Goal: Task Accomplishment & Management: Use online tool/utility

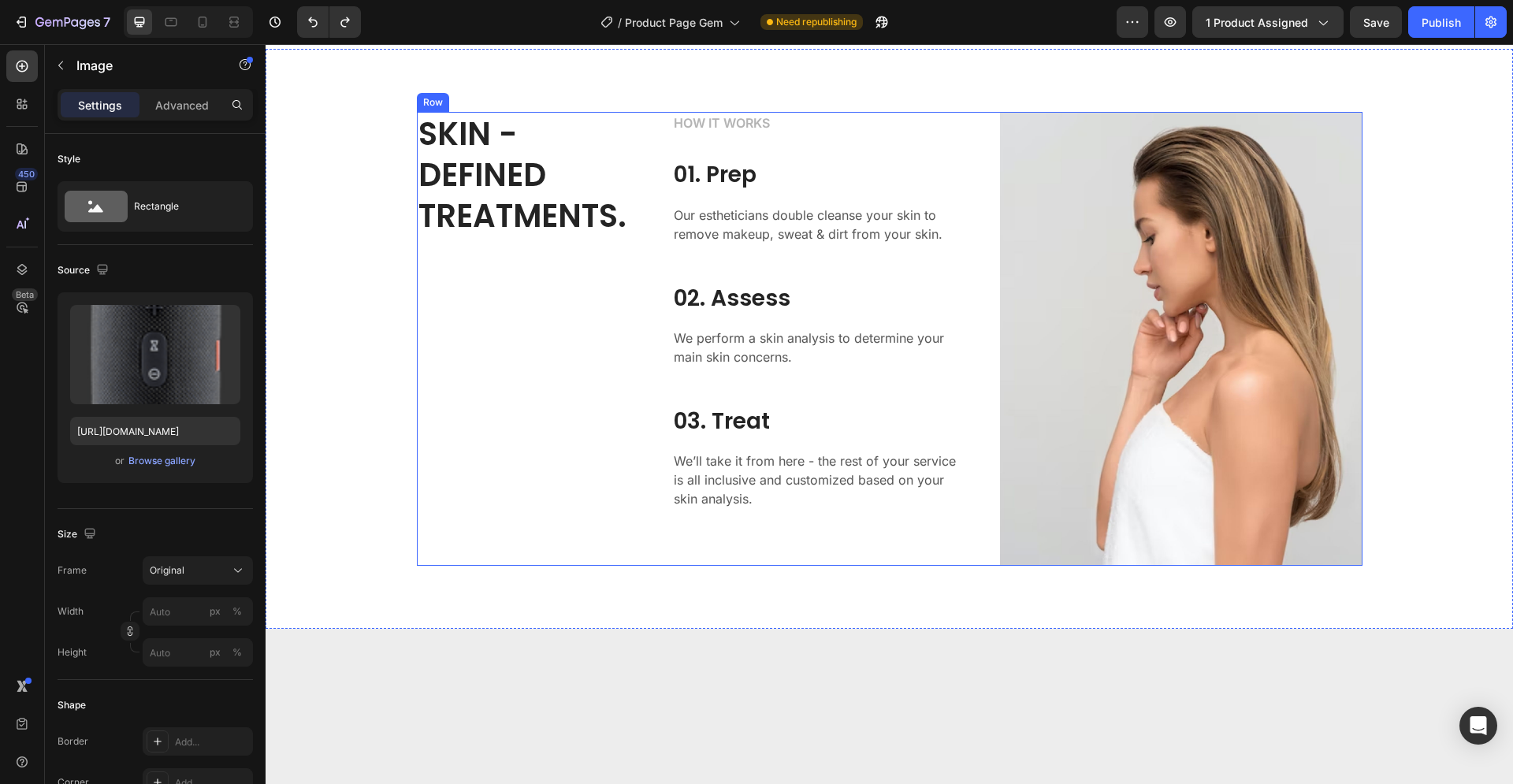
scroll to position [1768, 0]
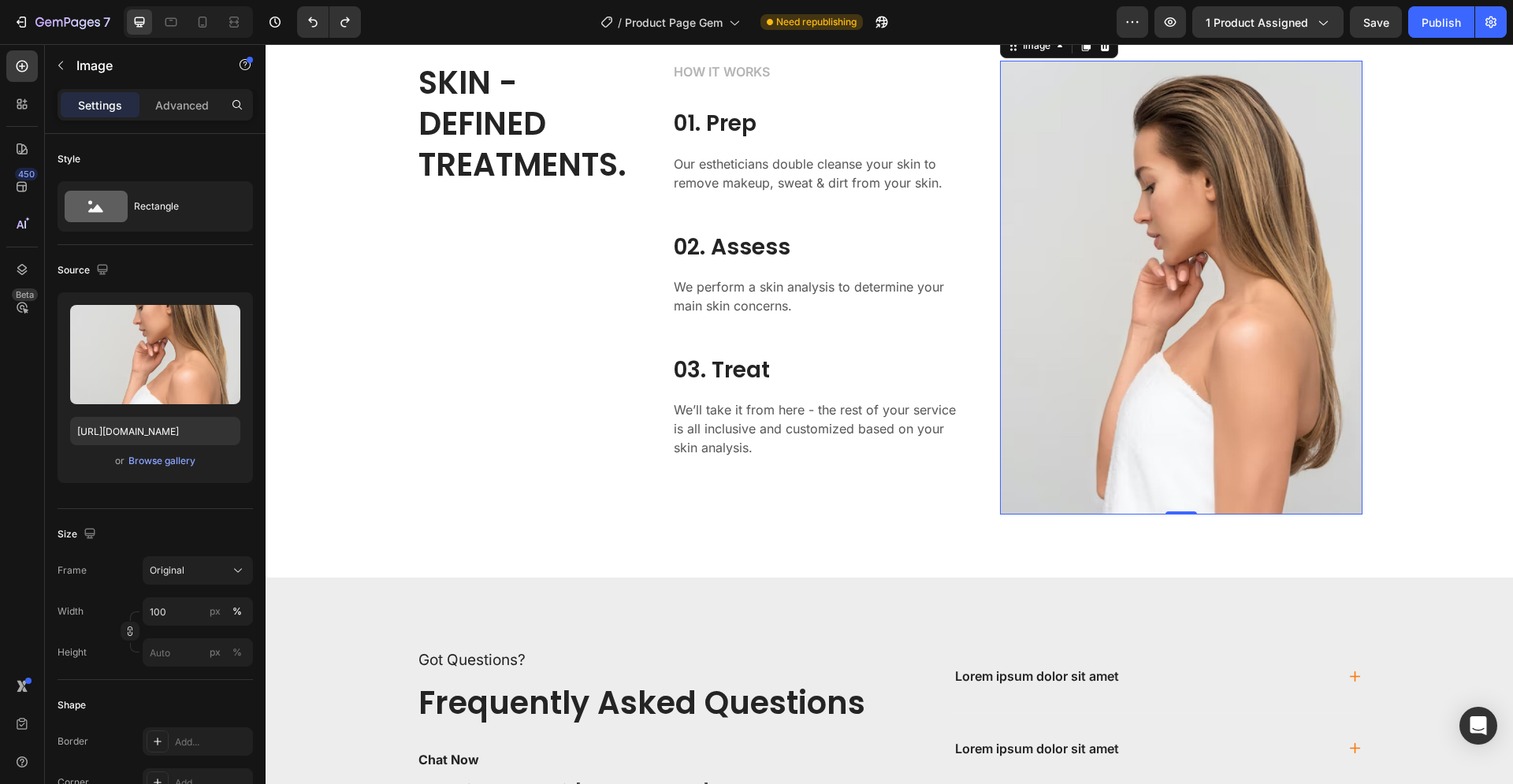
click at [1122, 402] on img at bounding box center [1181, 287] width 362 height 453
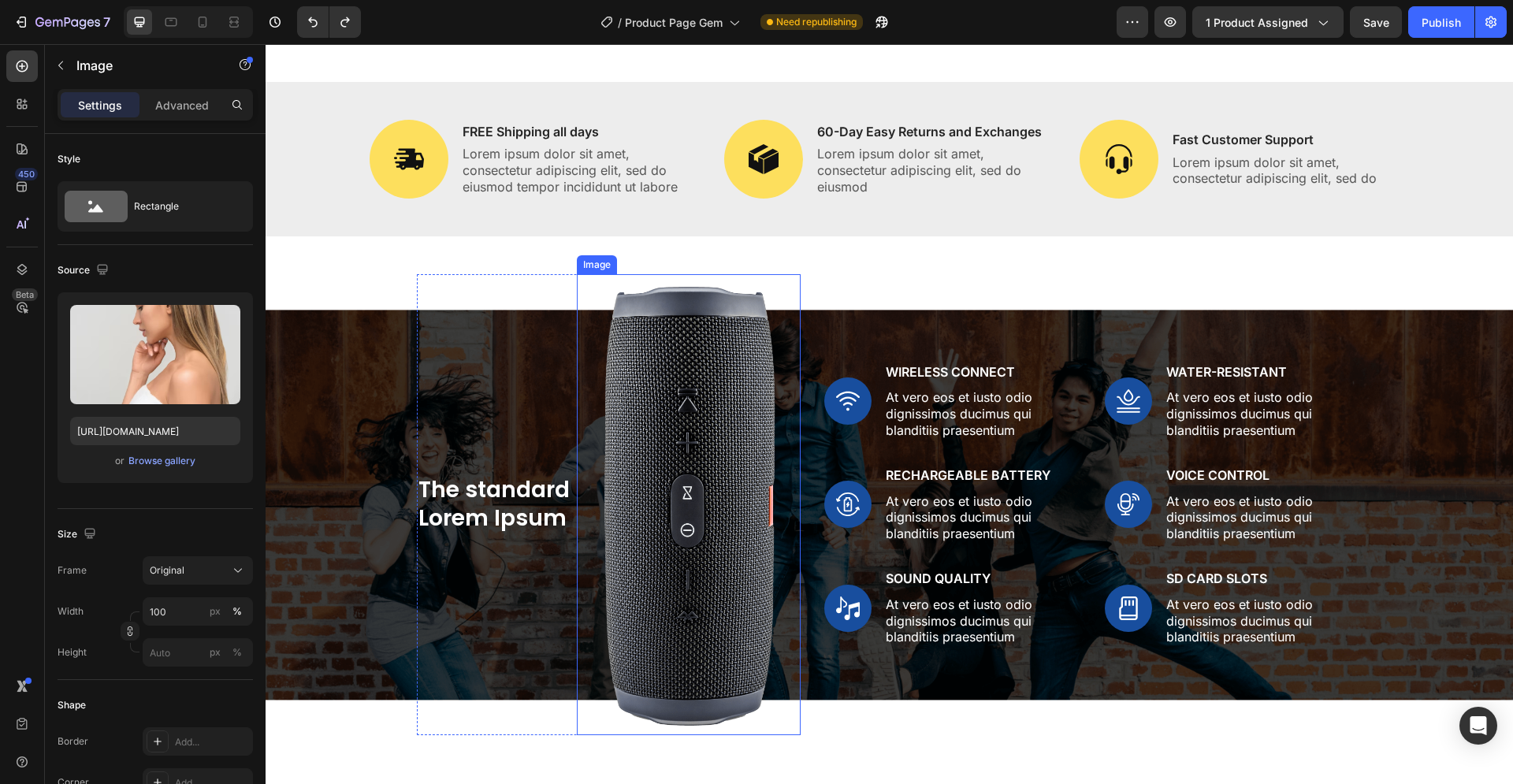
scroll to position [1206, 0]
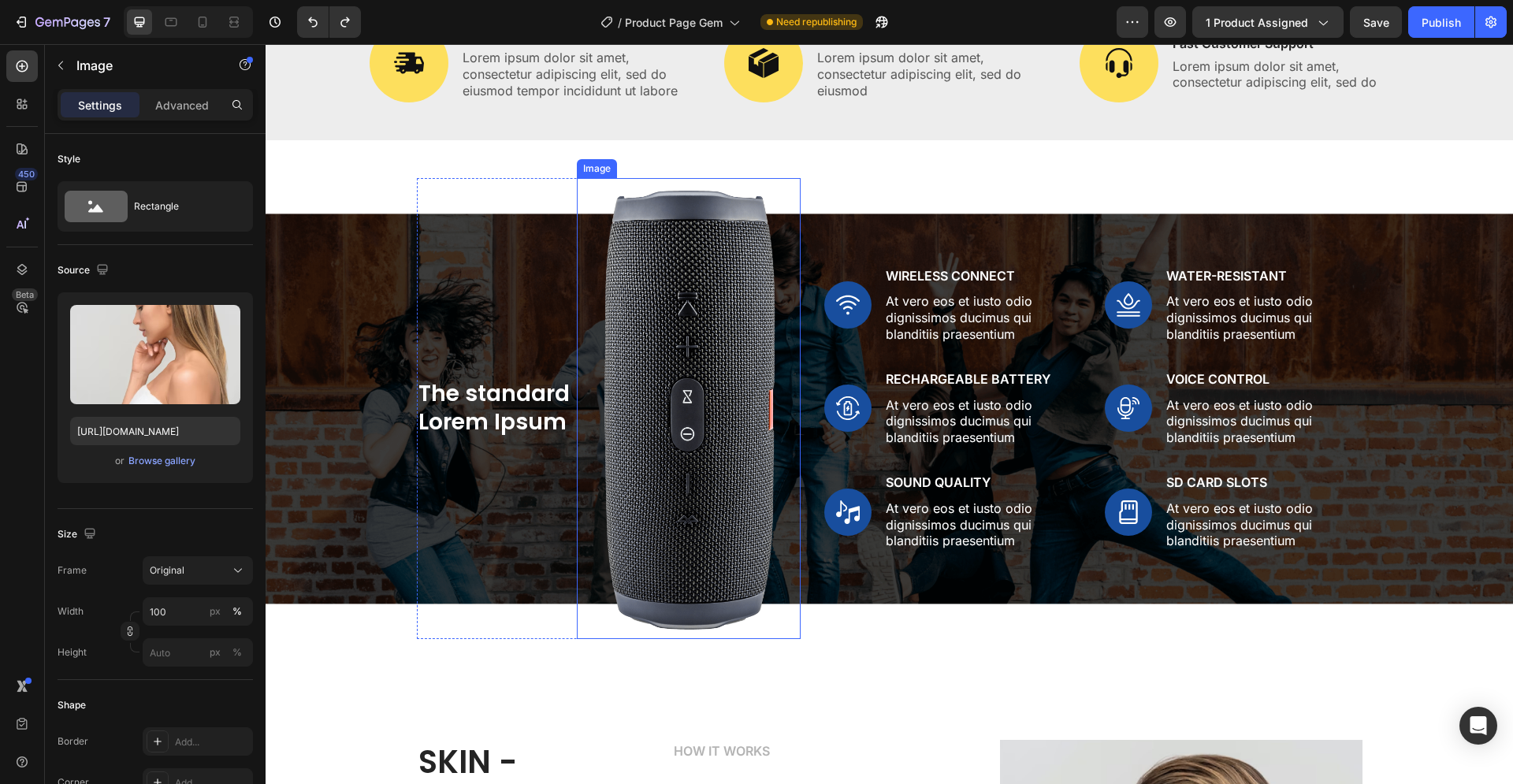
click at [686, 409] on img at bounding box center [689, 409] width 224 height 461
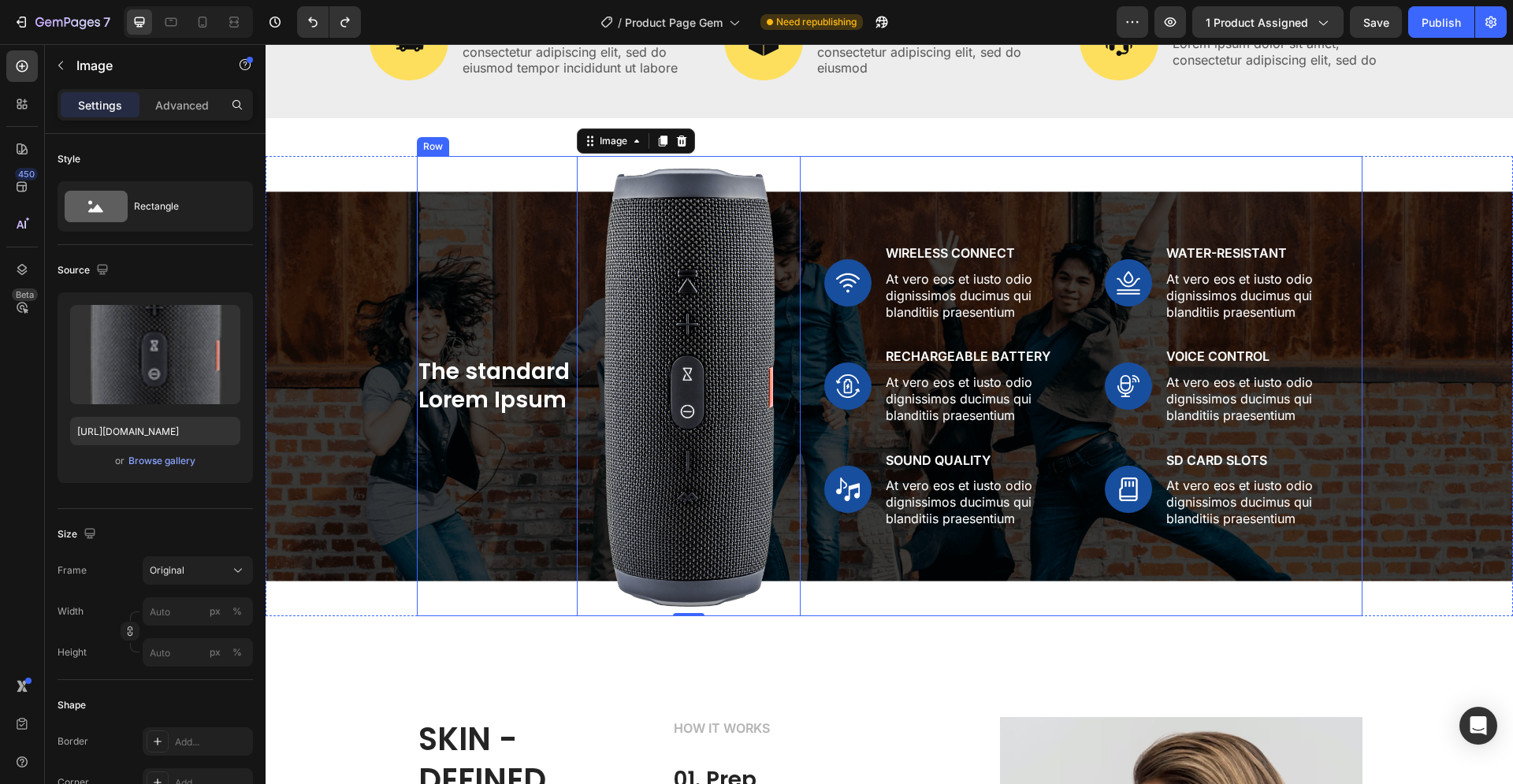
scroll to position [1286, 0]
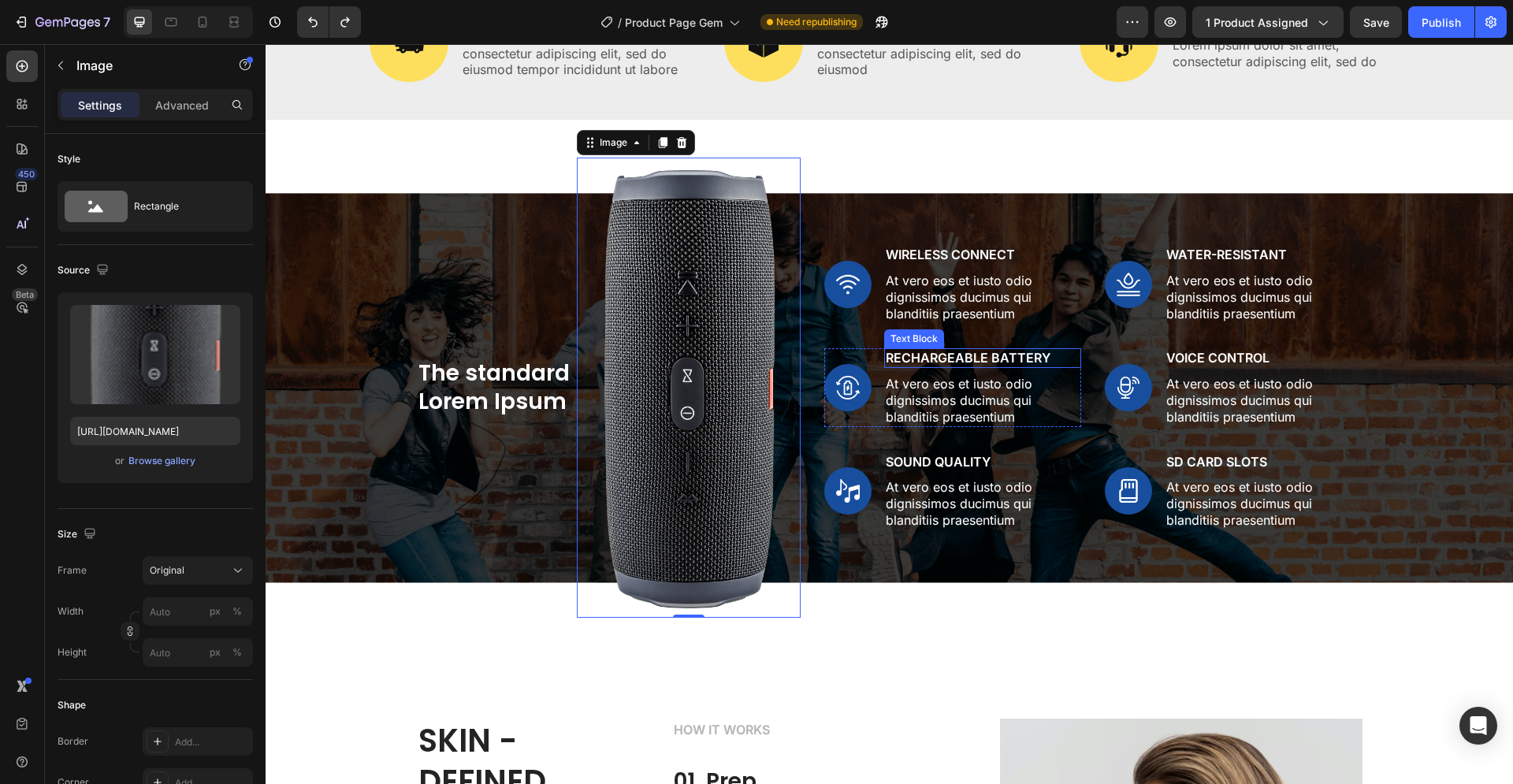
click at [951, 353] on p "Rechargeable Battery" at bounding box center [983, 358] width 194 height 16
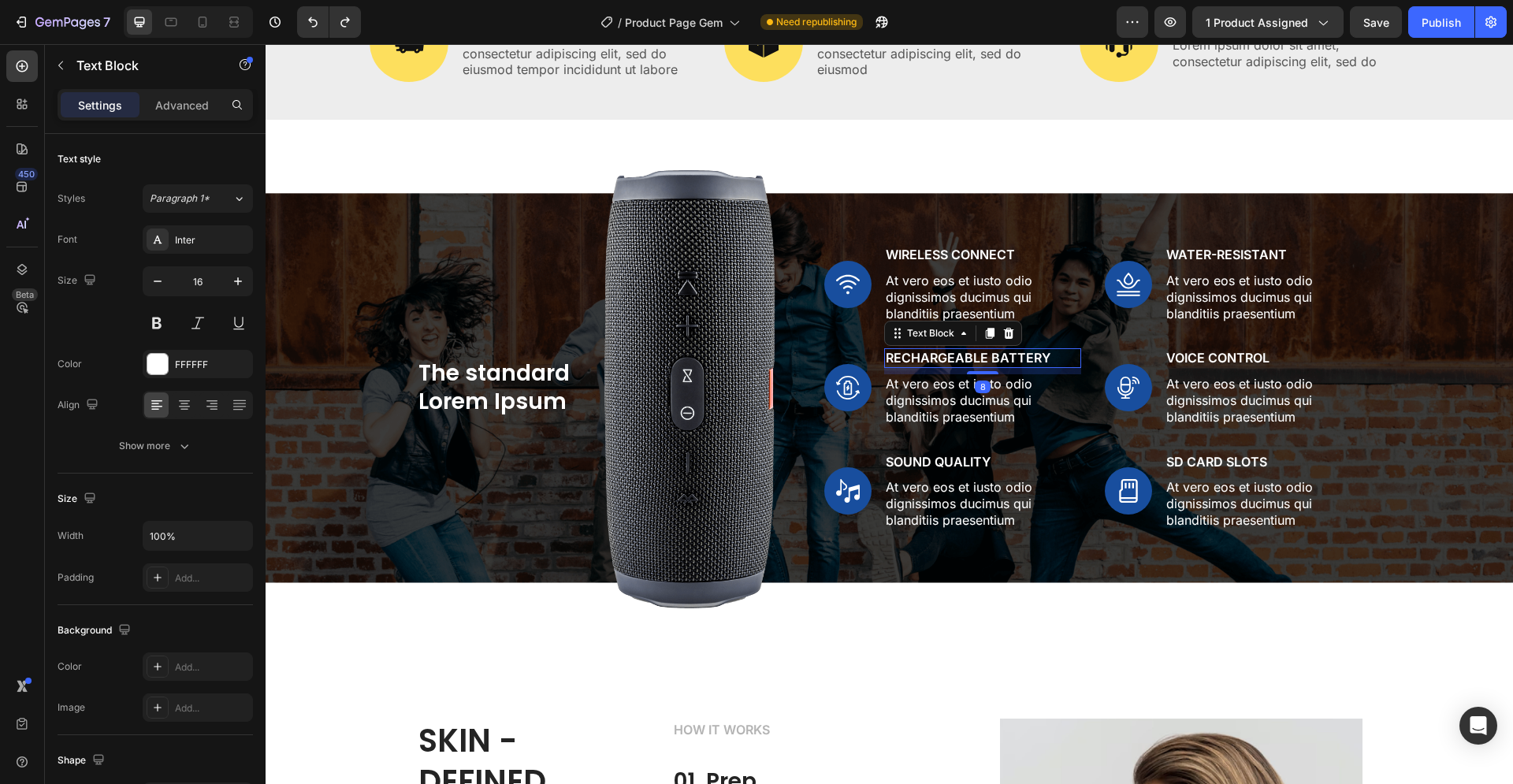
click at [1043, 356] on p "Rechargeable Battery" at bounding box center [983, 358] width 194 height 16
click at [925, 413] on p "At vero eos et iusto odio dignissimos ducimus qui blanditiis praesentium" at bounding box center [983, 401] width 194 height 49
click at [929, 409] on p "At vero eos et iusto odio dignissimos ducimus qui blanditiis praesentium" at bounding box center [983, 401] width 194 height 49
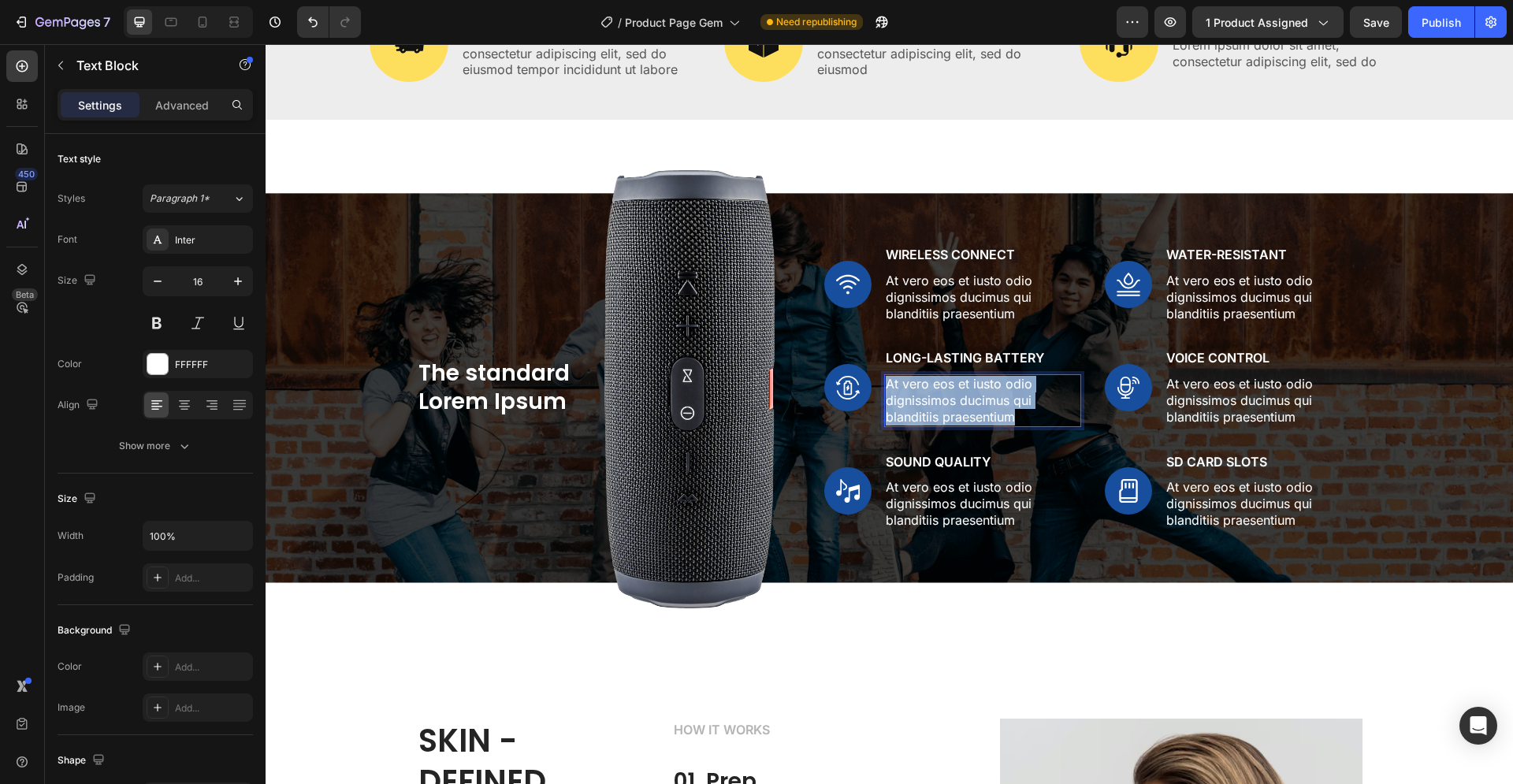
click at [929, 409] on p "At vero eos et iusto odio dignissimos ducimus qui blanditiis praesentium" at bounding box center [983, 401] width 194 height 49
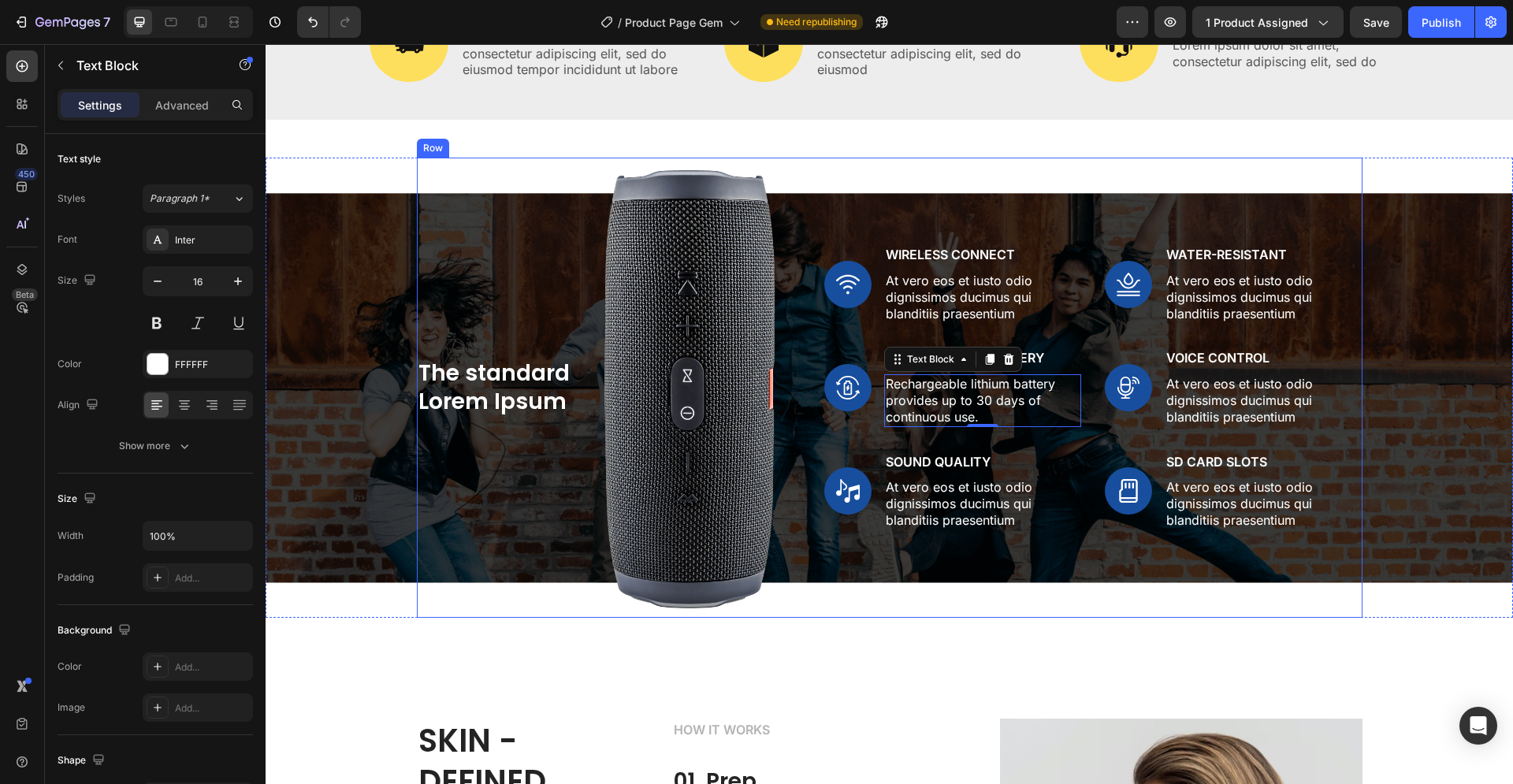
click at [1020, 445] on div "Image Wireless Connect Text Block At vero eos et iusto odio dignissimos ducimus…" at bounding box center [1093, 388] width 538 height 461
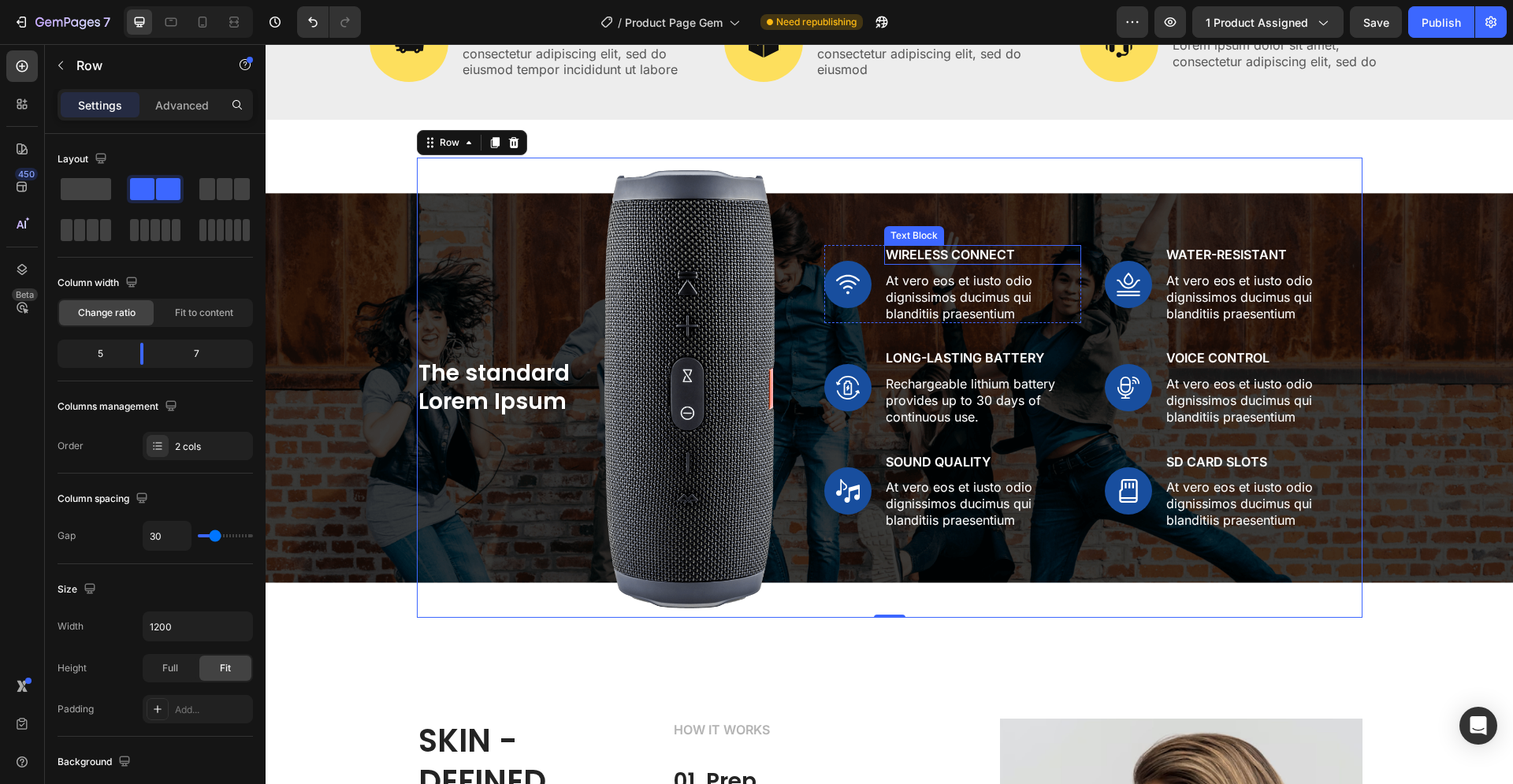
click at [988, 258] on p "Wireless Connect" at bounding box center [983, 255] width 194 height 16
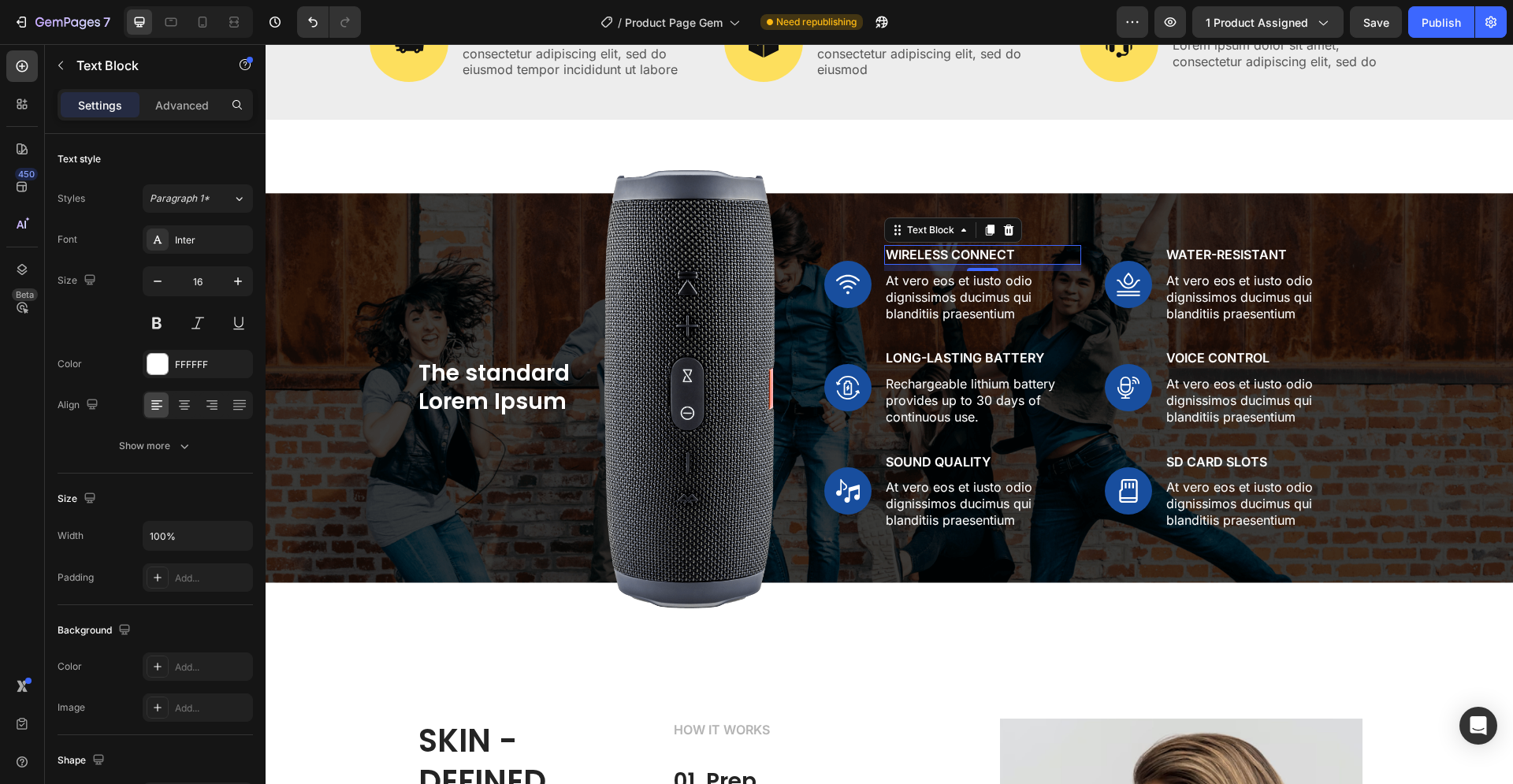
click at [1009, 251] on p "Wireless Connect" at bounding box center [983, 255] width 194 height 16
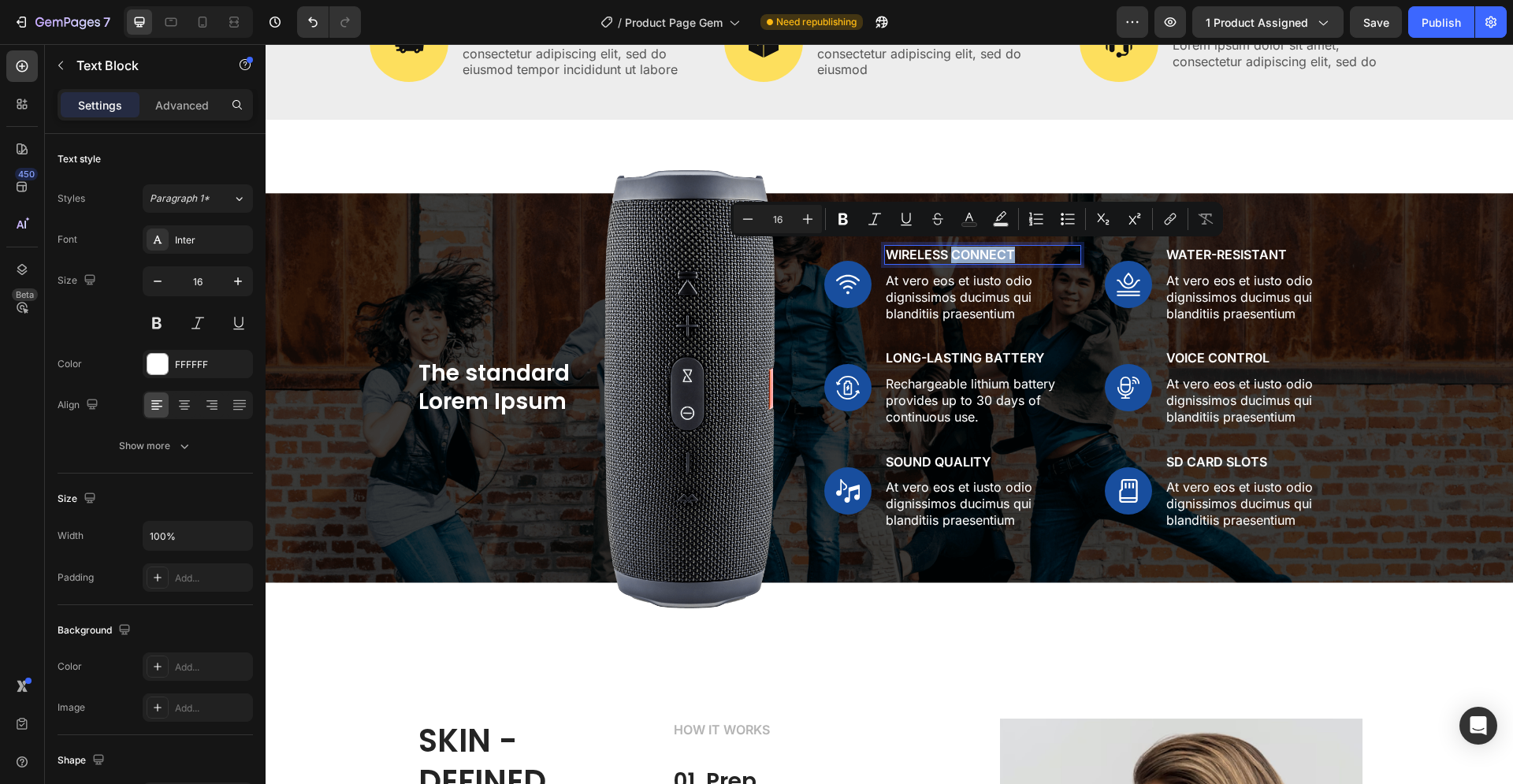
click at [1009, 251] on p "Wireless Connect" at bounding box center [983, 255] width 194 height 16
drag, startPoint x: 1009, startPoint y: 252, endPoint x: 895, endPoint y: 256, distance: 114.1
click at [895, 256] on p "Wireless Connect" at bounding box center [983, 255] width 194 height 16
click at [1014, 247] on p "Wireless Connect" at bounding box center [983, 255] width 194 height 16
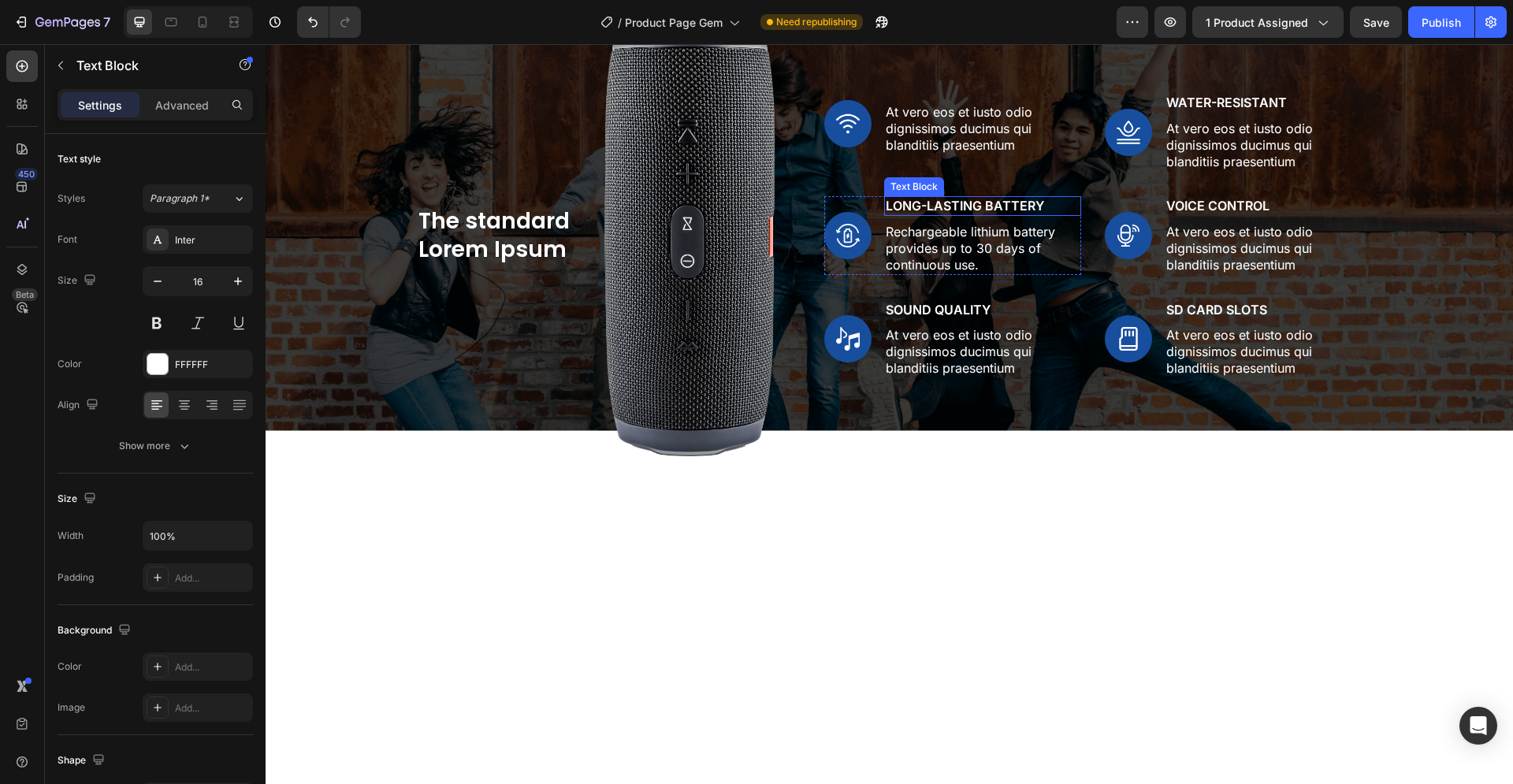
scroll to position [1206, 0]
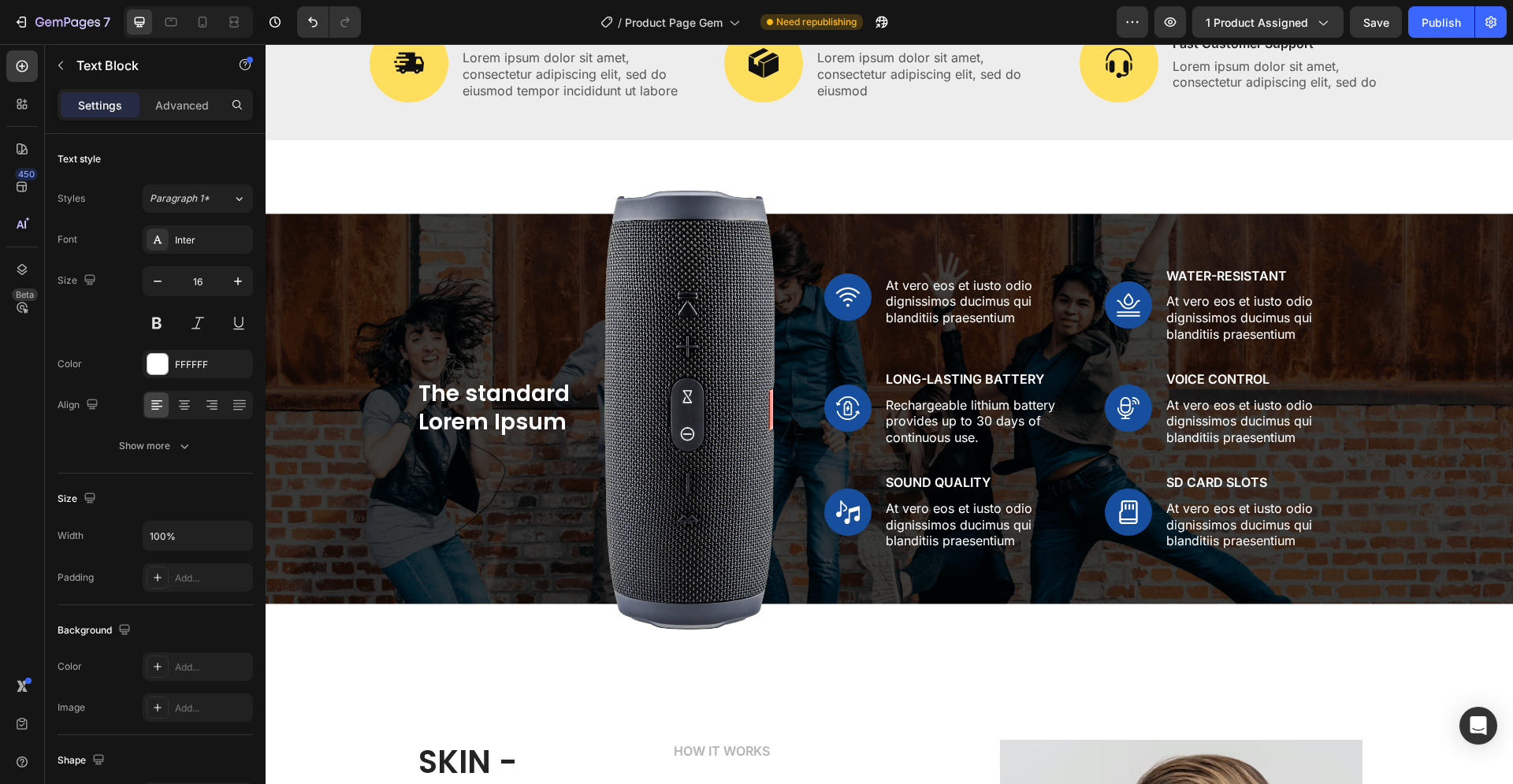
click at [1427, 37] on div "7 / Product Page Gem Need republishing Preview 1 product assigned Save Publish" at bounding box center [756, 22] width 1513 height 45
click at [1440, 30] on div "Publish" at bounding box center [1441, 22] width 39 height 16
click at [928, 326] on p "At vero eos et iusto odio dignissimos ducimus qui blanditiis praesentium" at bounding box center [983, 302] width 194 height 49
click at [955, 326] on p "At vero eos et iusto odio dignissimos ducimus qui blanditiis praesentium" at bounding box center [983, 302] width 194 height 49
click at [928, 326] on p "At vero eos et iusto odio dignissimos ducimus qui blanditiis praesentium" at bounding box center [983, 302] width 194 height 49
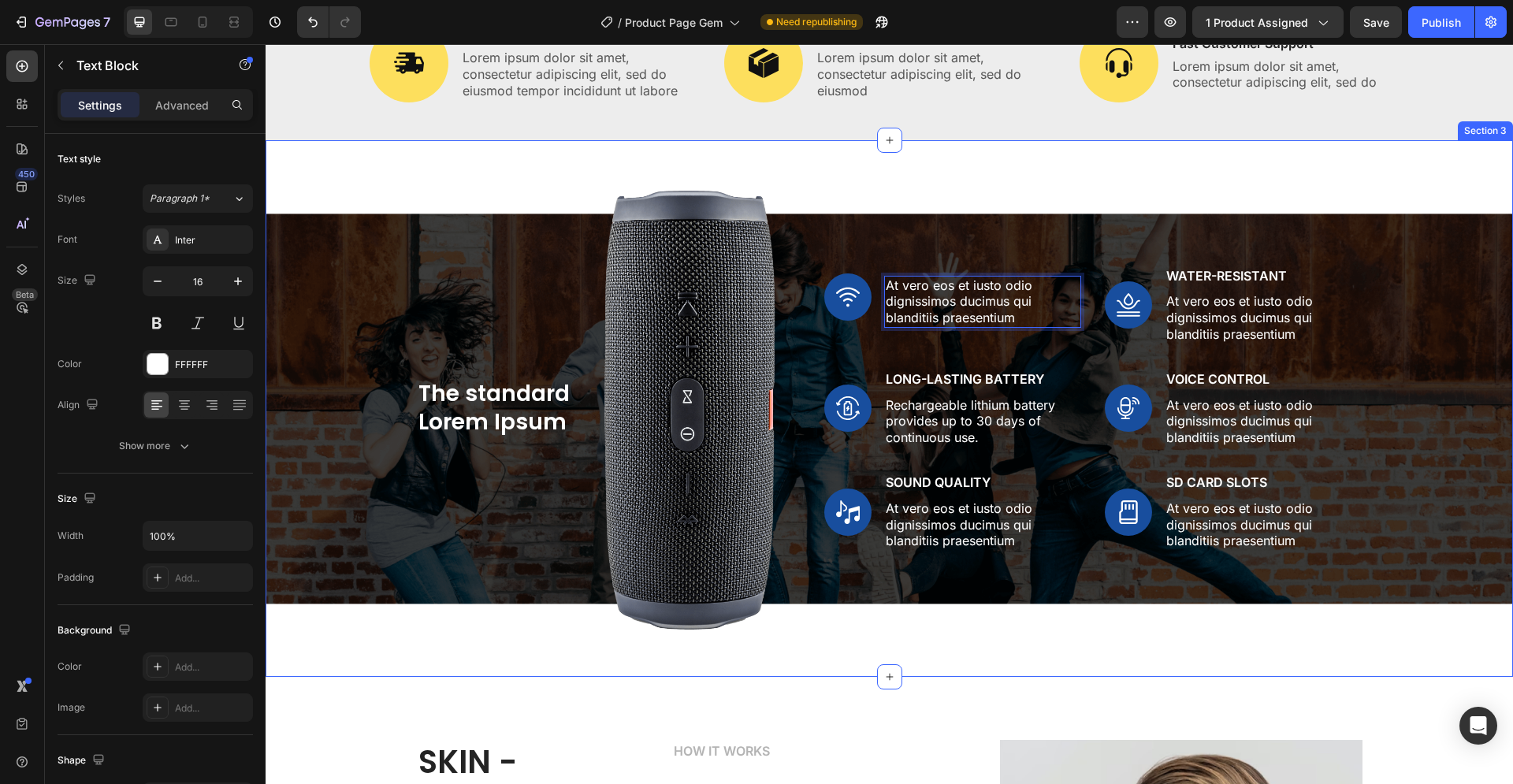
click at [511, 677] on div "The standard Lorem Ipsum Heading Image Row Image Text Block At vero eos et iust…" at bounding box center [889, 408] width 1248 height 537
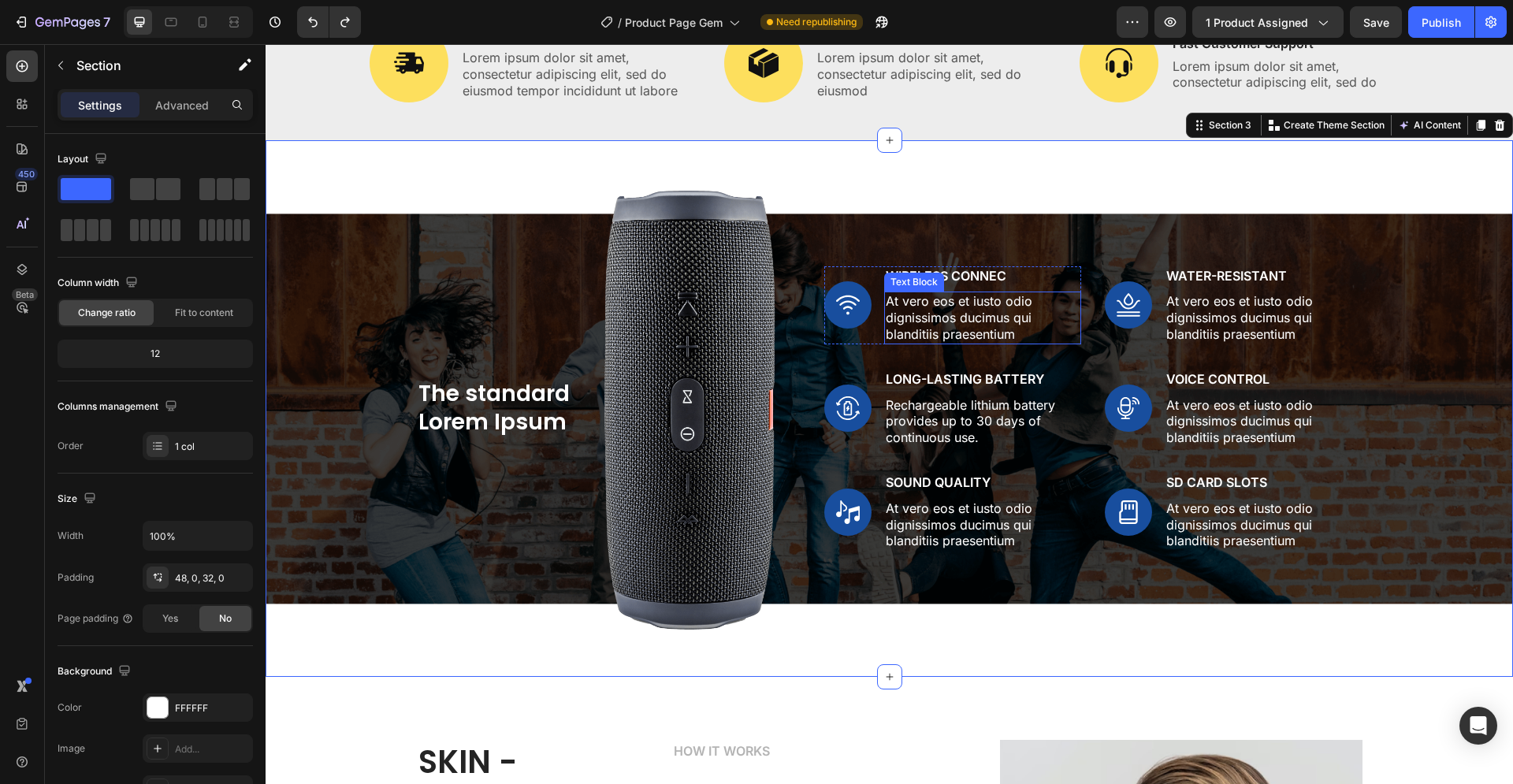
click at [932, 289] on div "Text Block" at bounding box center [914, 282] width 54 height 14
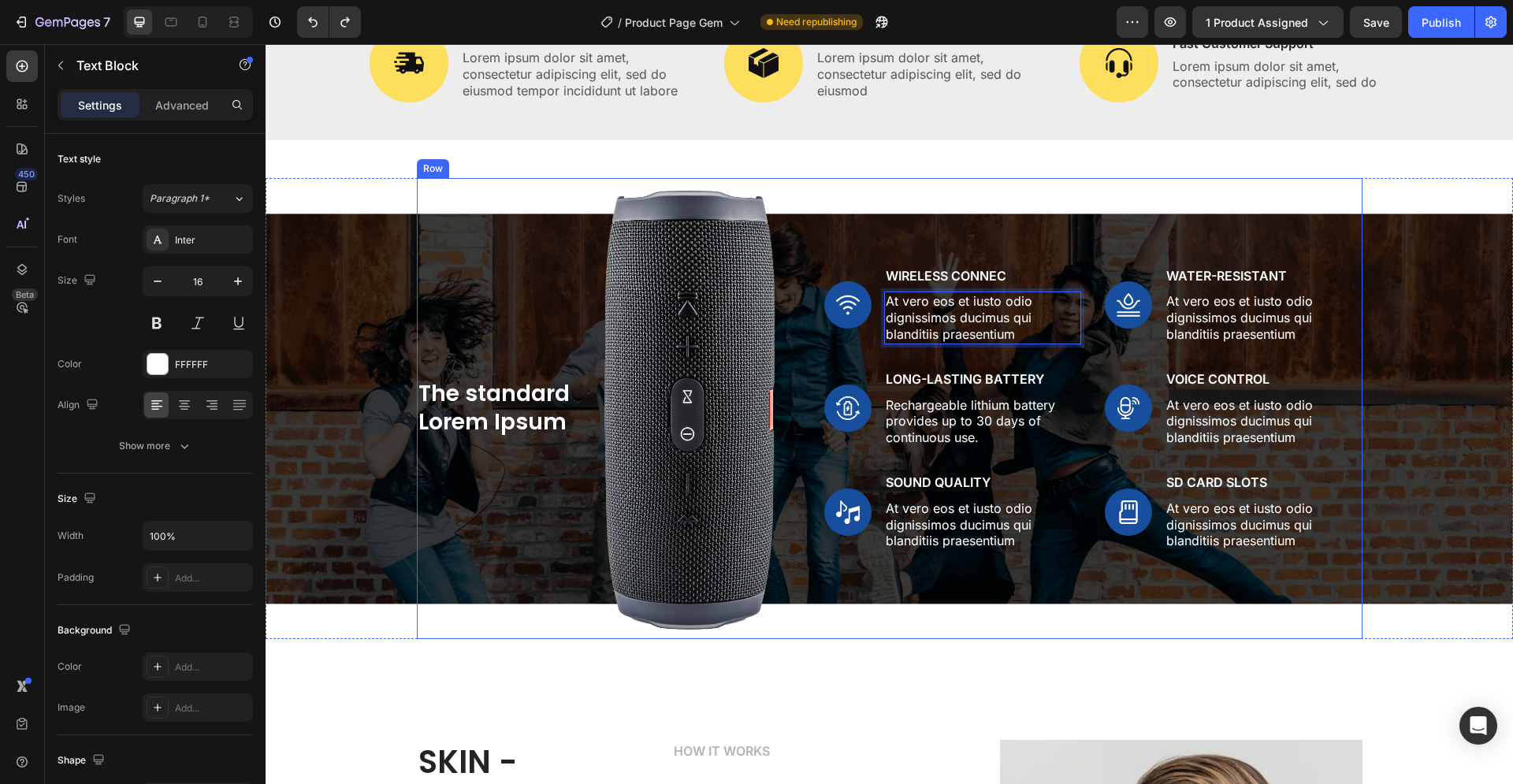
click at [972, 446] on p "Rechargeable lithium battery provides up to 30 days of continuous use." at bounding box center [983, 422] width 194 height 49
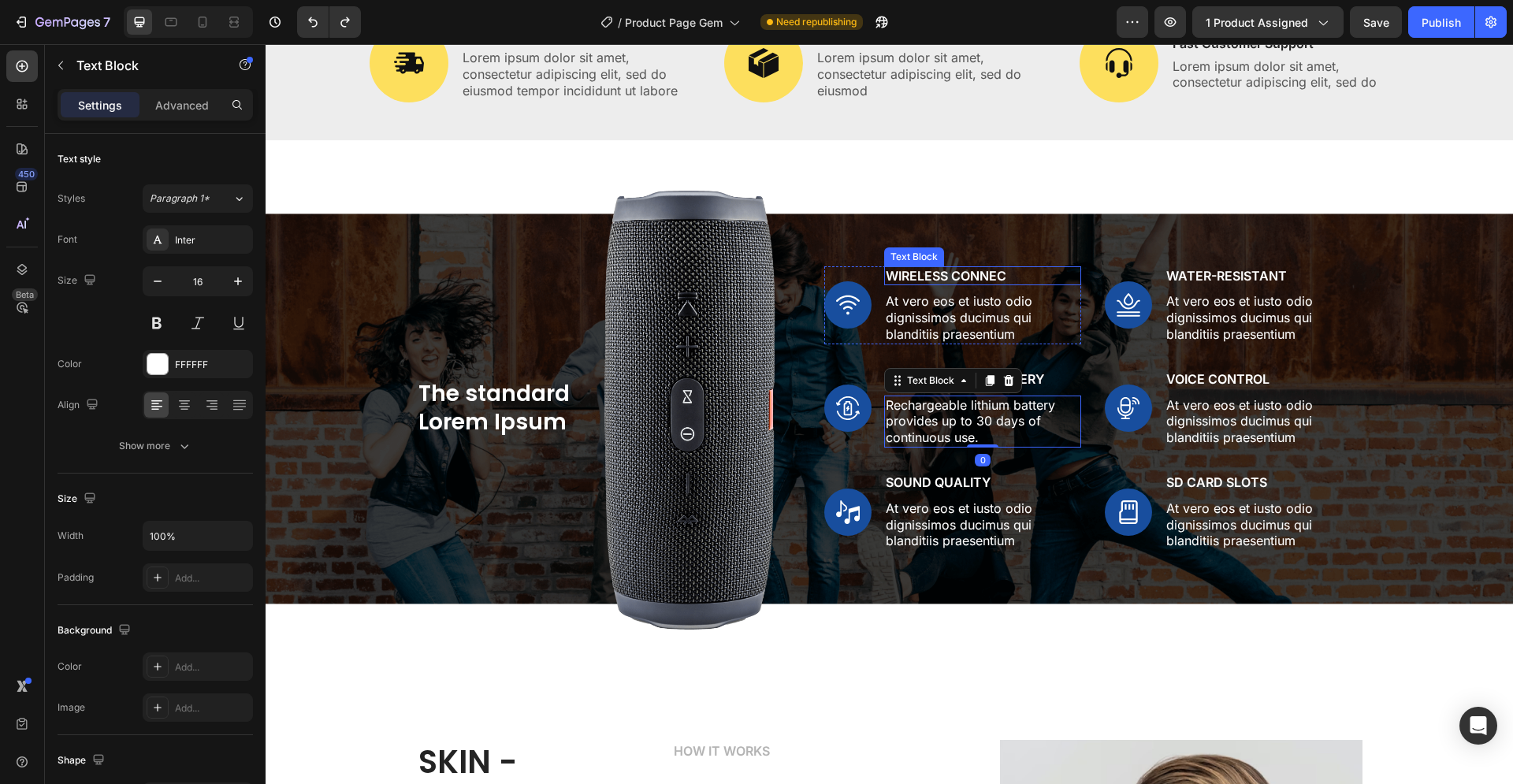
click at [962, 284] on p "Wireless Connec" at bounding box center [983, 276] width 194 height 16
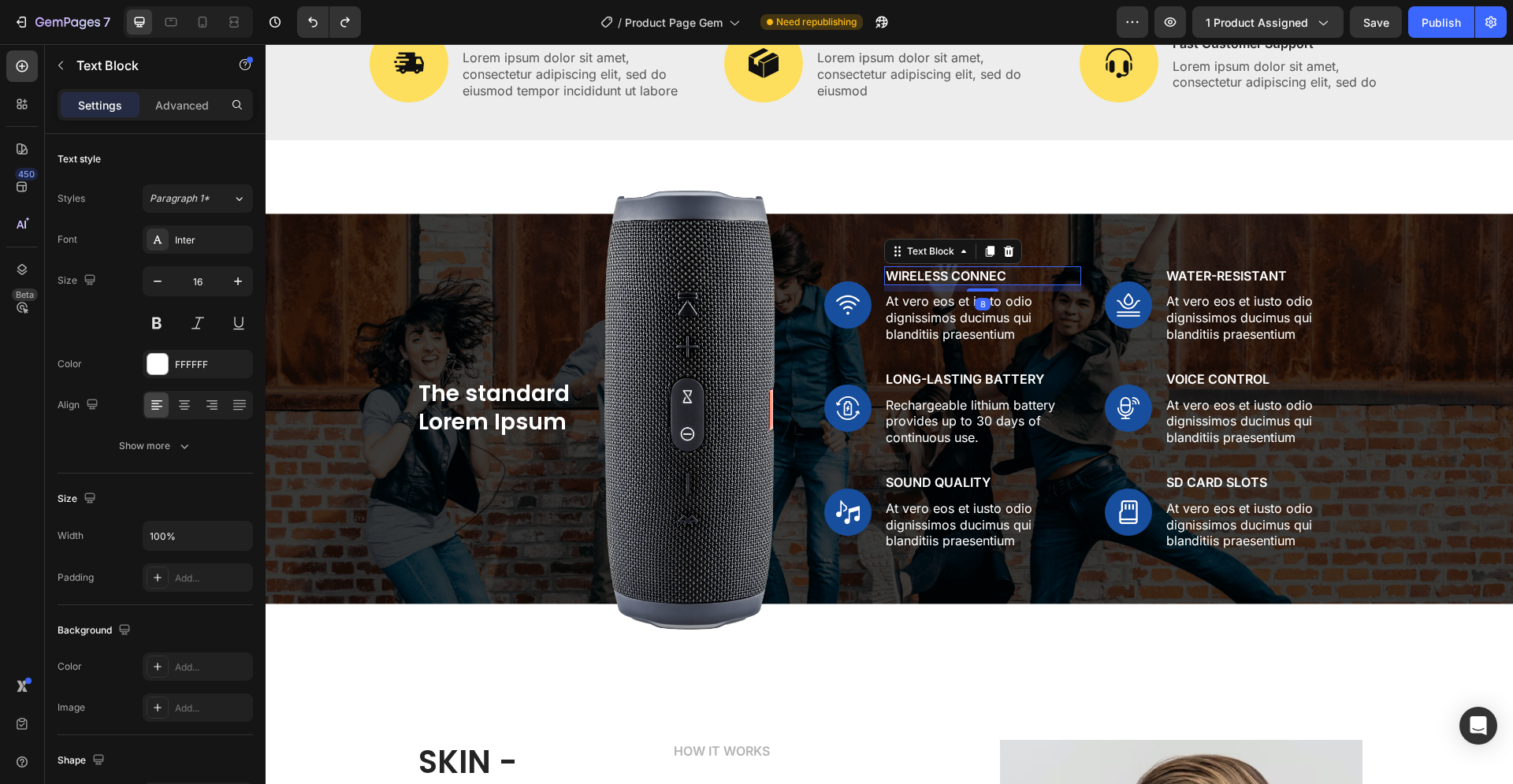
click at [985, 284] on p "Wireless Connec" at bounding box center [983, 276] width 194 height 16
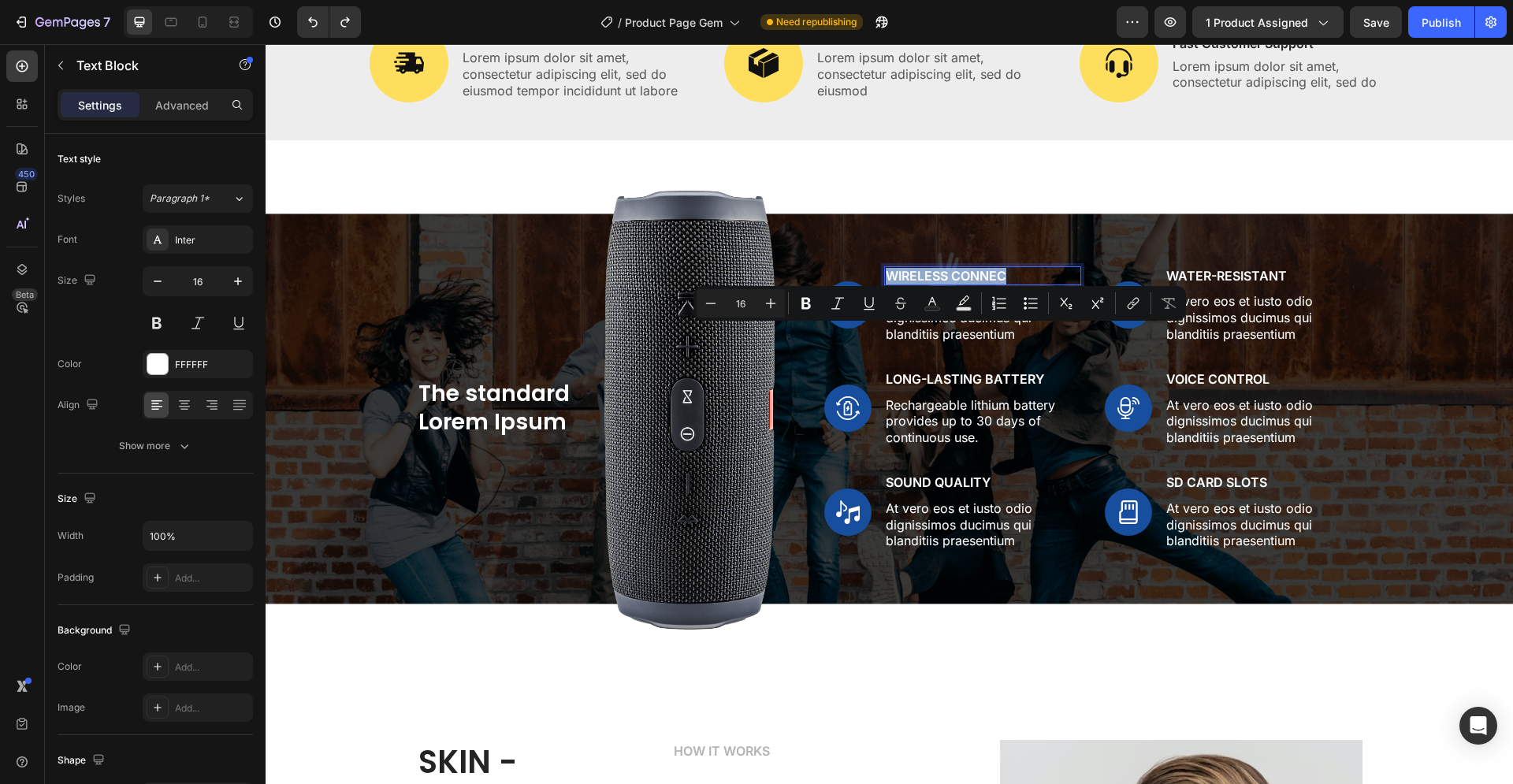
drag, startPoint x: 1001, startPoint y: 333, endPoint x: 884, endPoint y: 335, distance: 117.0
click at [886, 284] on p "Wireless Connec" at bounding box center [983, 276] width 194 height 16
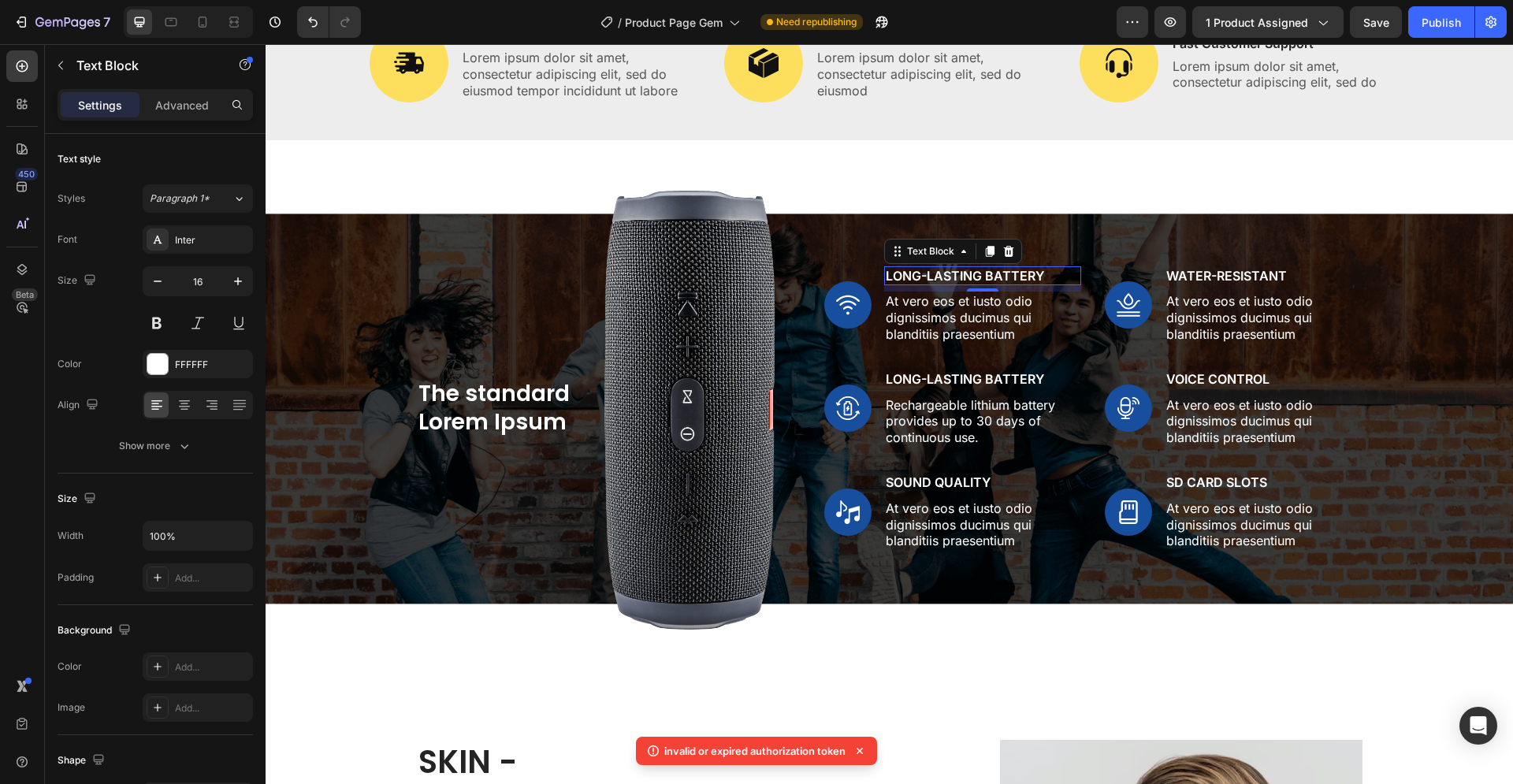
click at [975, 310] on div "8" at bounding box center [982, 304] width 15 height 12
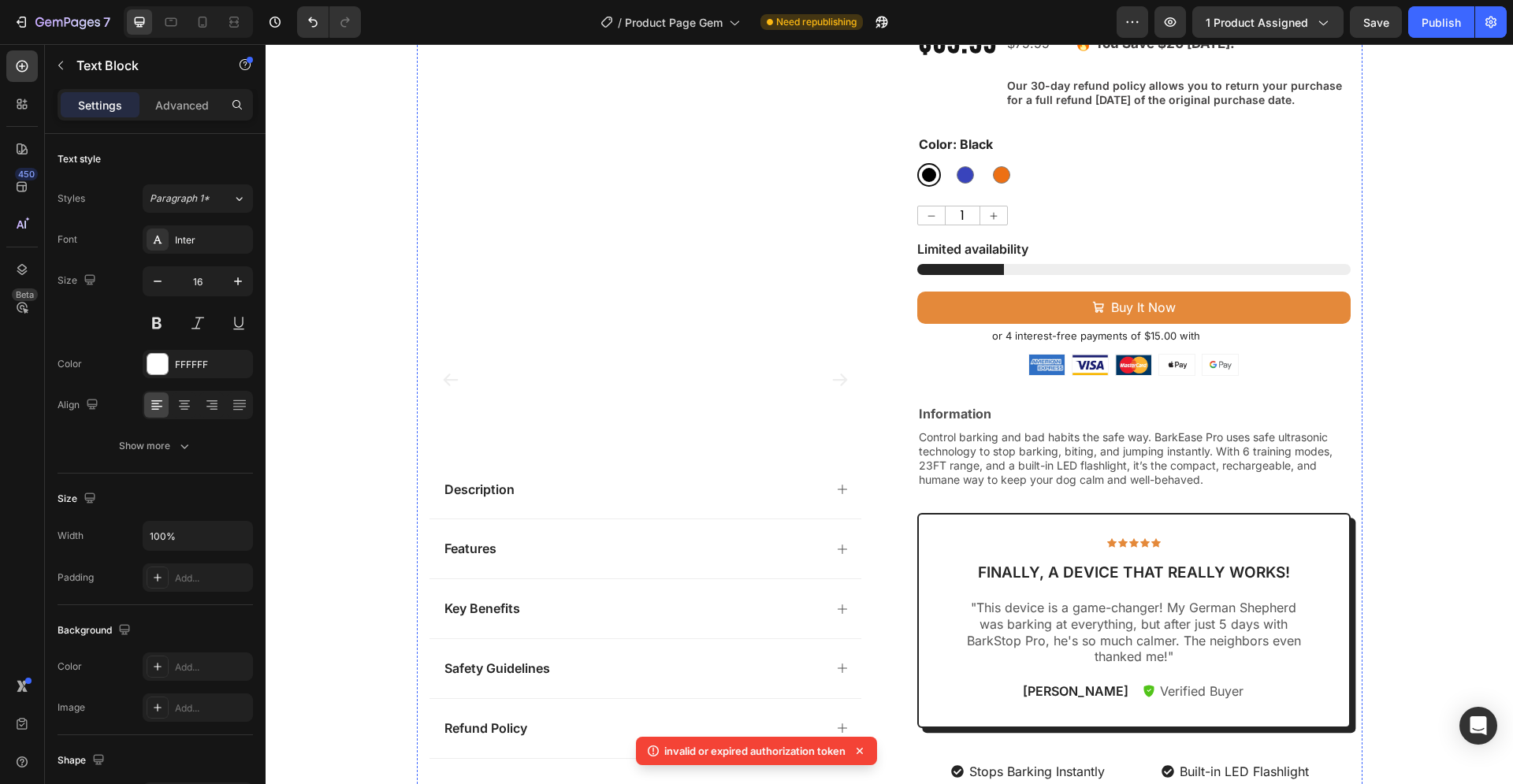
scroll to position [0, 0]
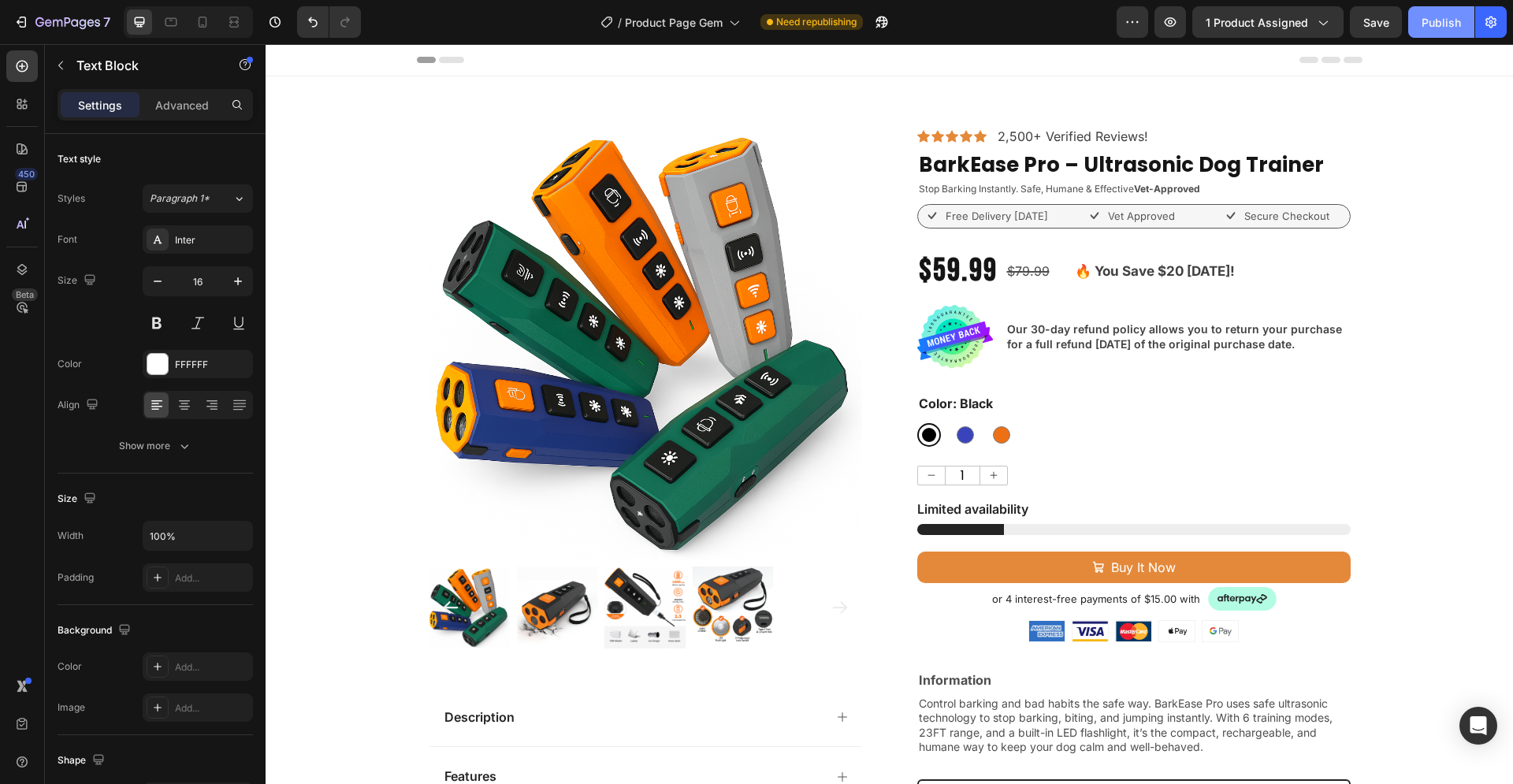
click at [1437, 28] on div "Publish" at bounding box center [1441, 22] width 39 height 16
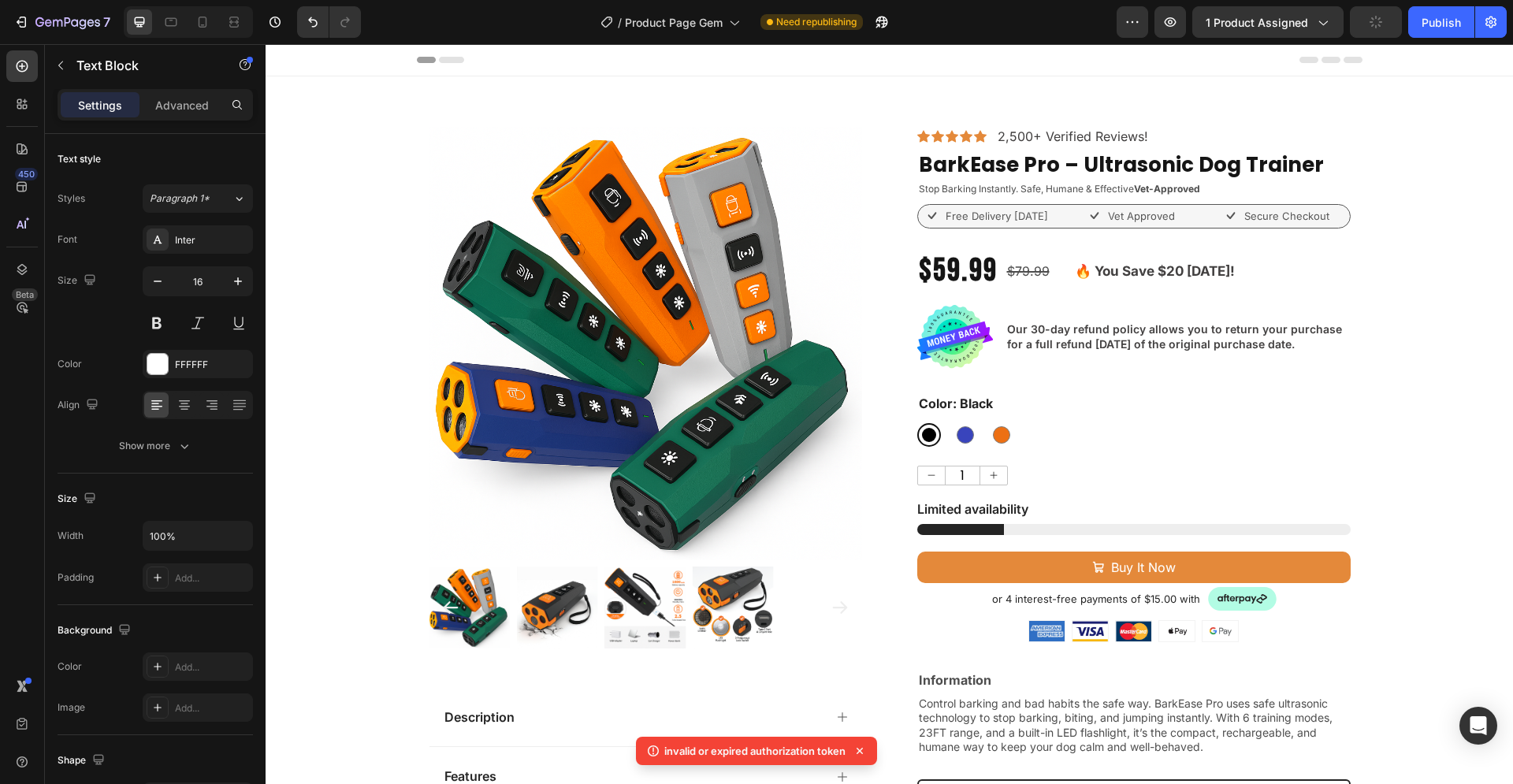
click at [862, 751] on icon at bounding box center [859, 751] width 15 height 15
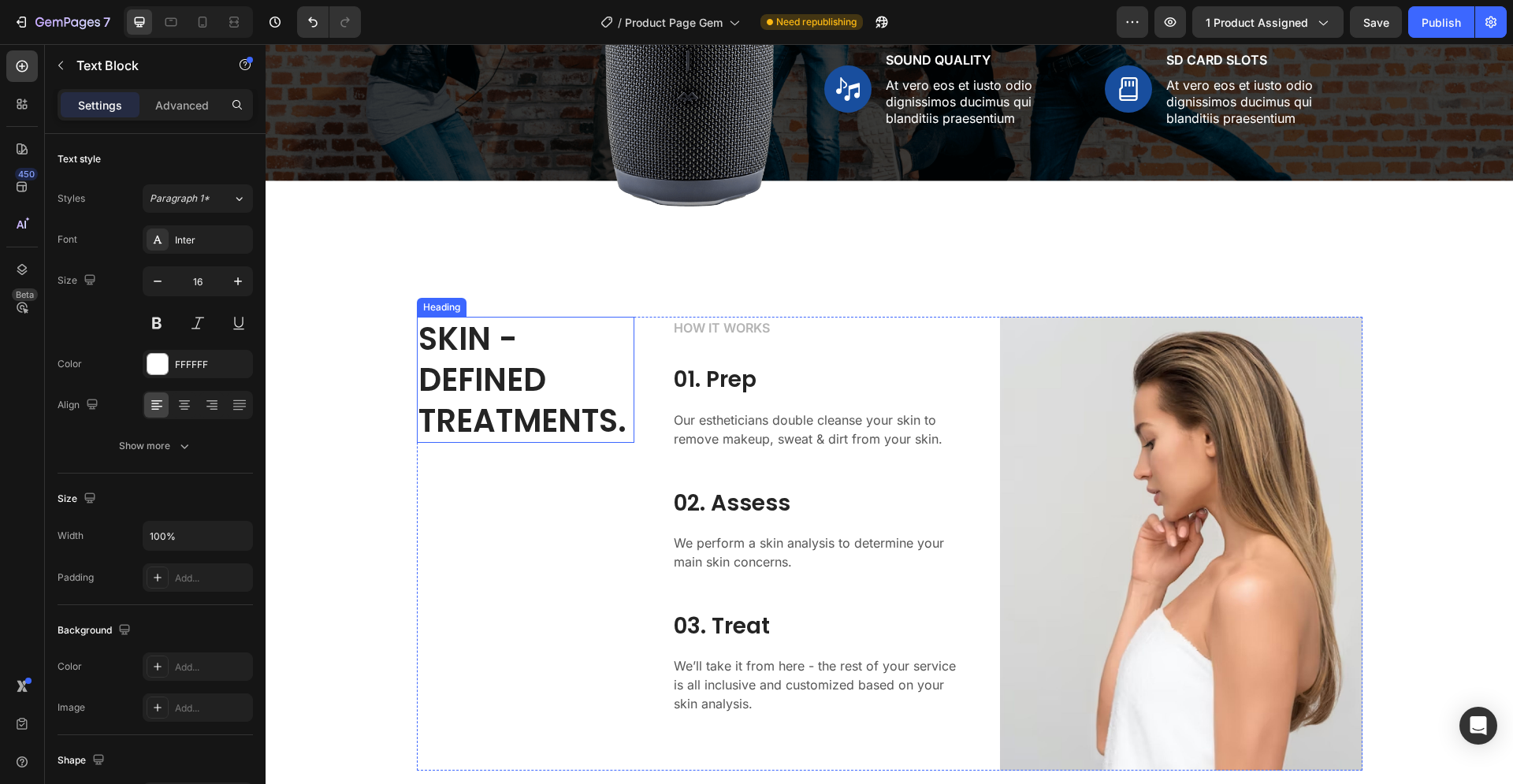
scroll to position [1484, 0]
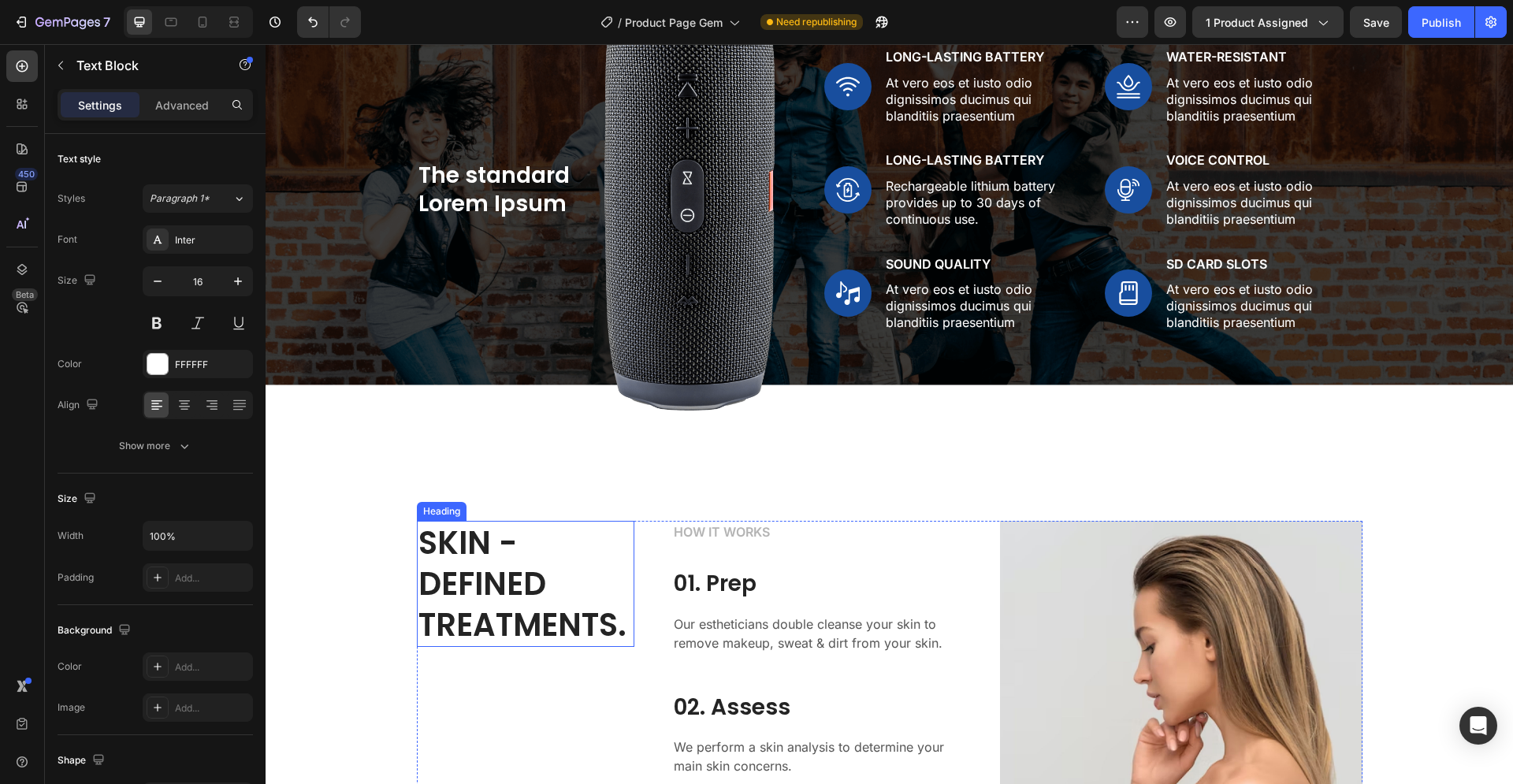
click at [914, 65] on p "Long-Lasting Battery" at bounding box center [983, 57] width 194 height 16
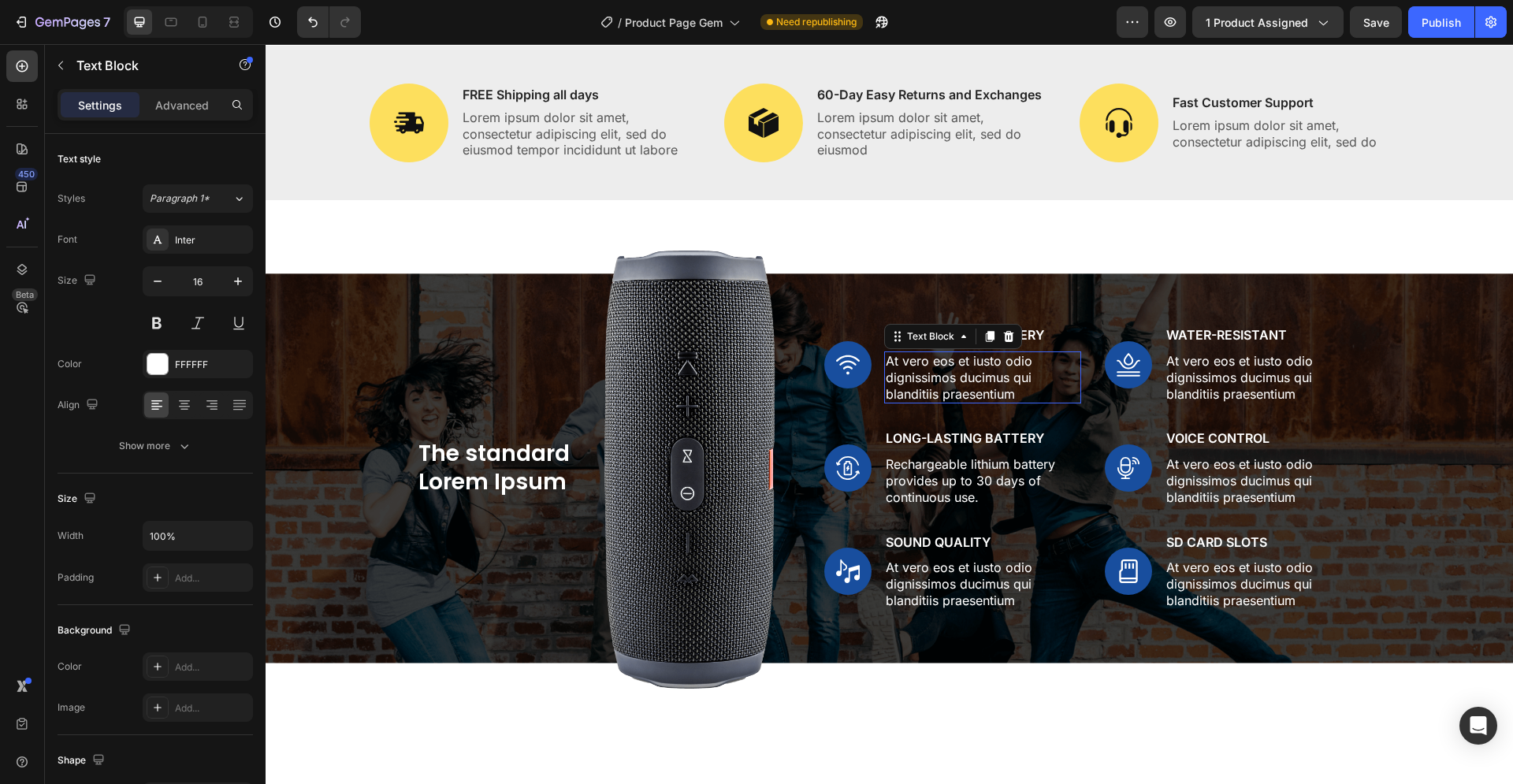
click at [955, 376] on p "At vero eos et iusto odio dignissimos ducimus qui blanditiis praesentium" at bounding box center [983, 378] width 194 height 49
click at [1022, 392] on p "At vero eos et iusto odio dignissimos ducimus qui blanditiis praesentium" at bounding box center [983, 378] width 194 height 49
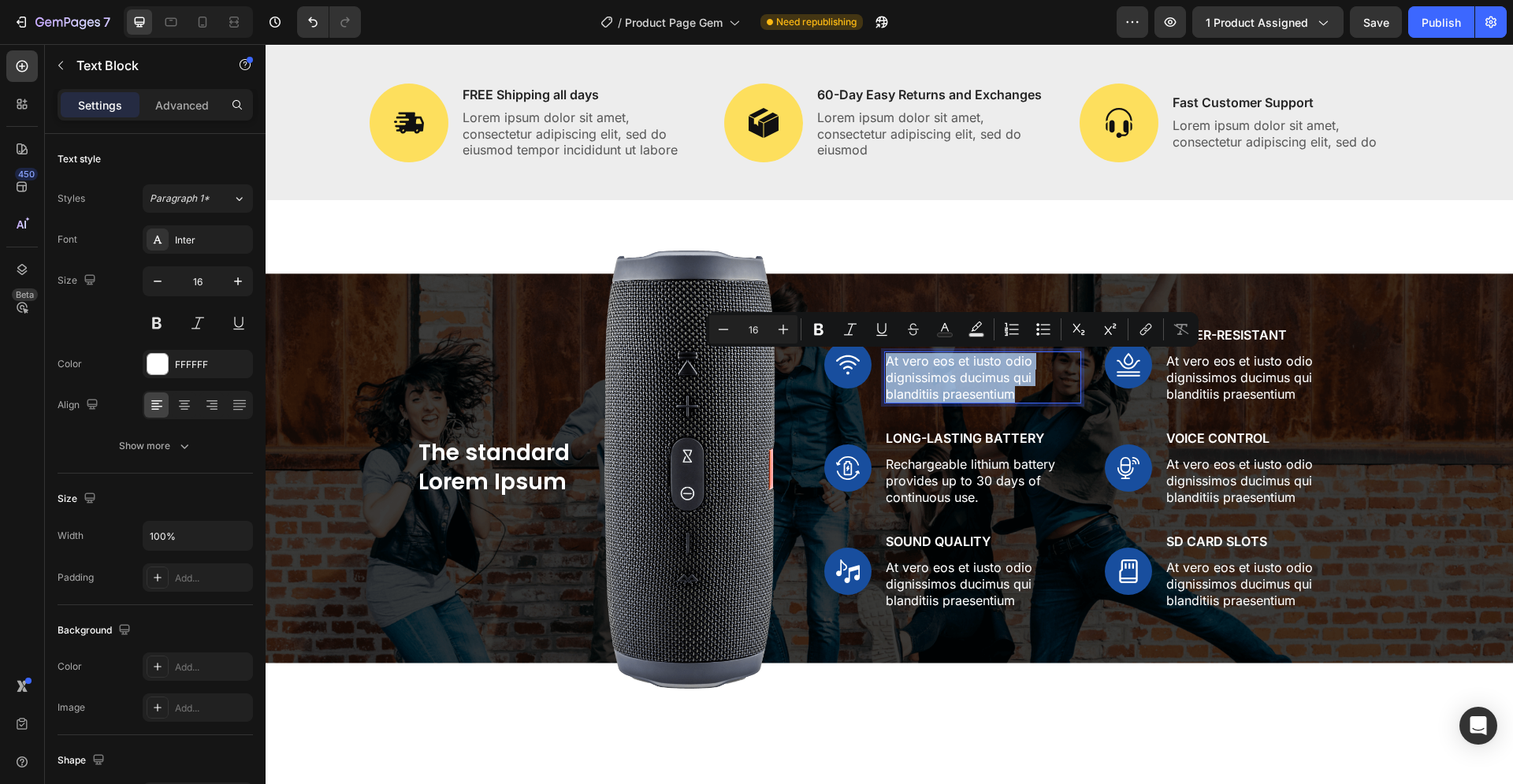
drag, startPoint x: 1012, startPoint y: 392, endPoint x: 879, endPoint y: 366, distance: 135.5
click at [884, 366] on div "At vero eos et iusto odio dignissimos ducimus qui blanditiis praesentium" at bounding box center [983, 378] width 197 height 52
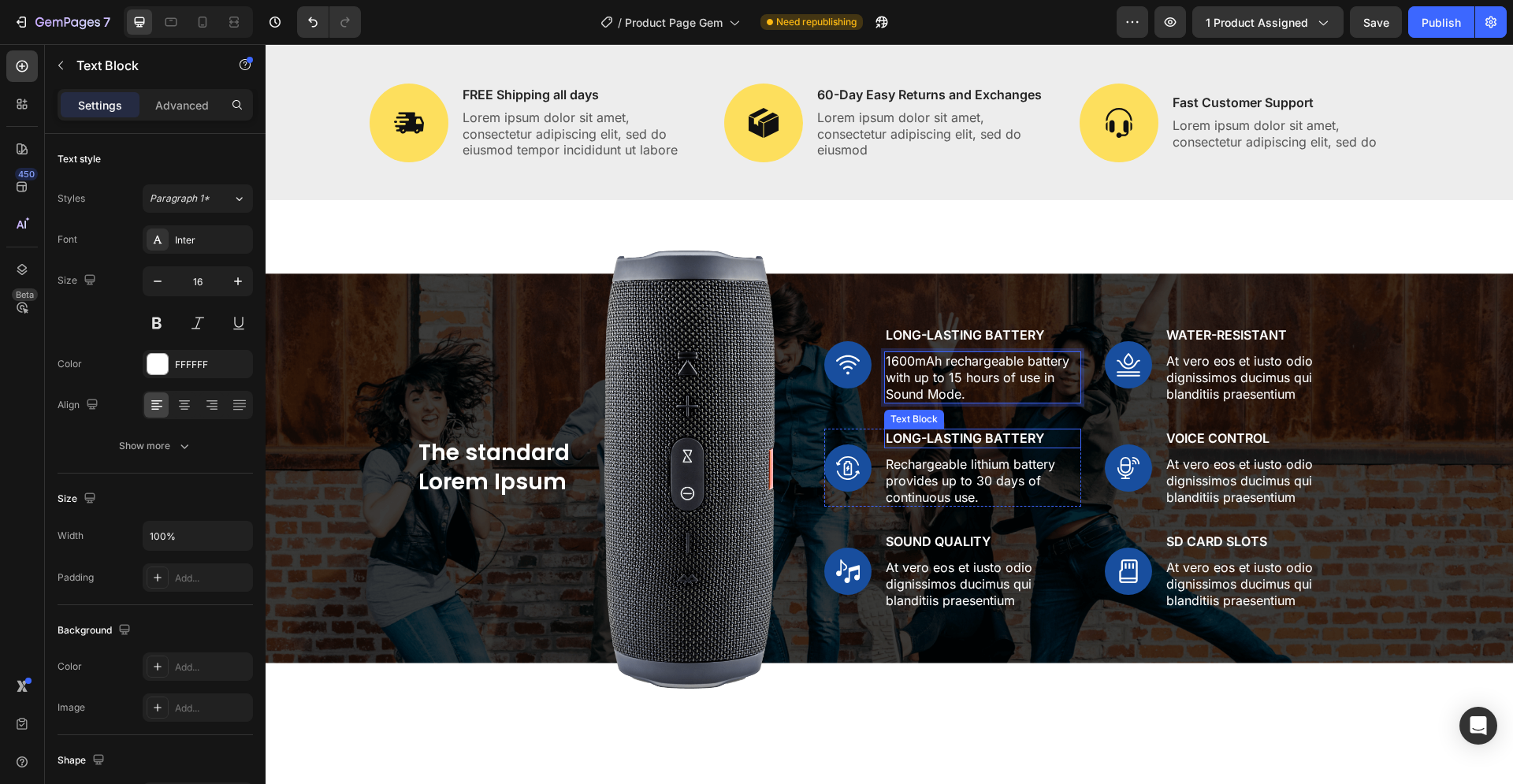
click at [967, 444] on p "Long-Lasting Battery" at bounding box center [983, 438] width 194 height 16
click at [1035, 437] on p "Long-Lasting Battery" at bounding box center [983, 438] width 194 height 16
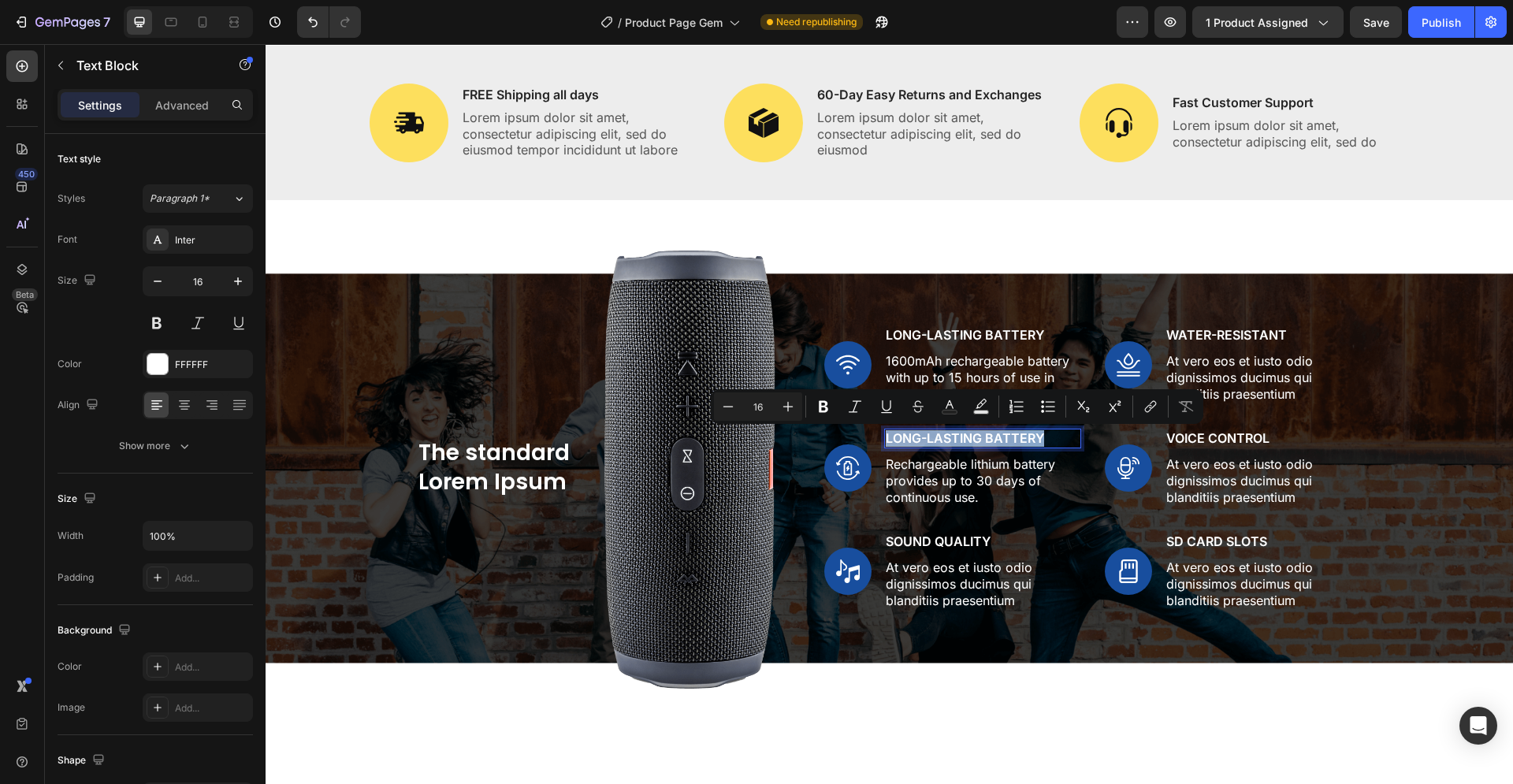
drag, startPoint x: 1035, startPoint y: 435, endPoint x: 878, endPoint y: 439, distance: 157.1
click at [884, 439] on div "Long-Lasting Battery" at bounding box center [983, 439] width 197 height 20
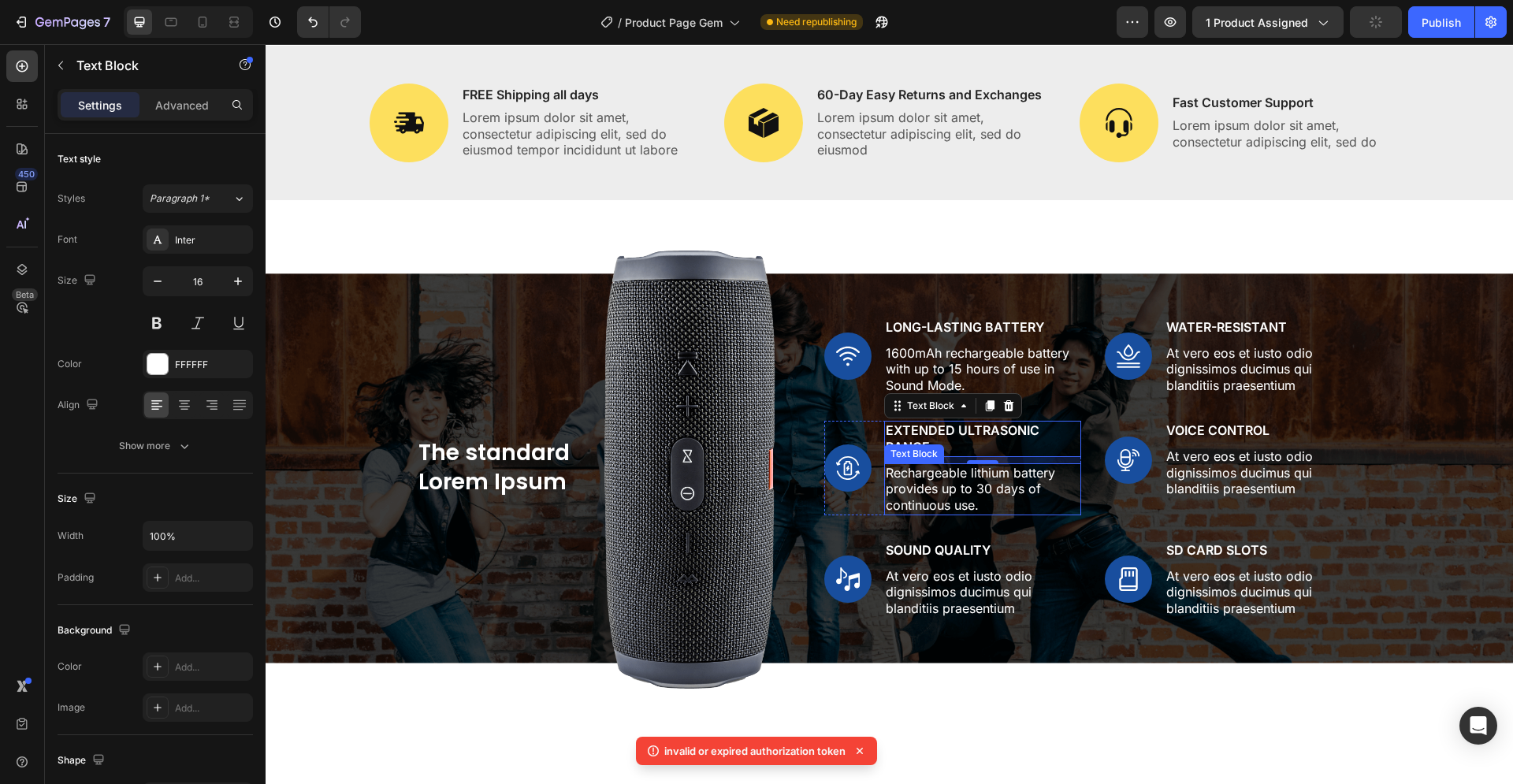
click at [906, 489] on p "Rechargeable lithium battery provides up to 30 days of continuous use." at bounding box center [983, 489] width 194 height 49
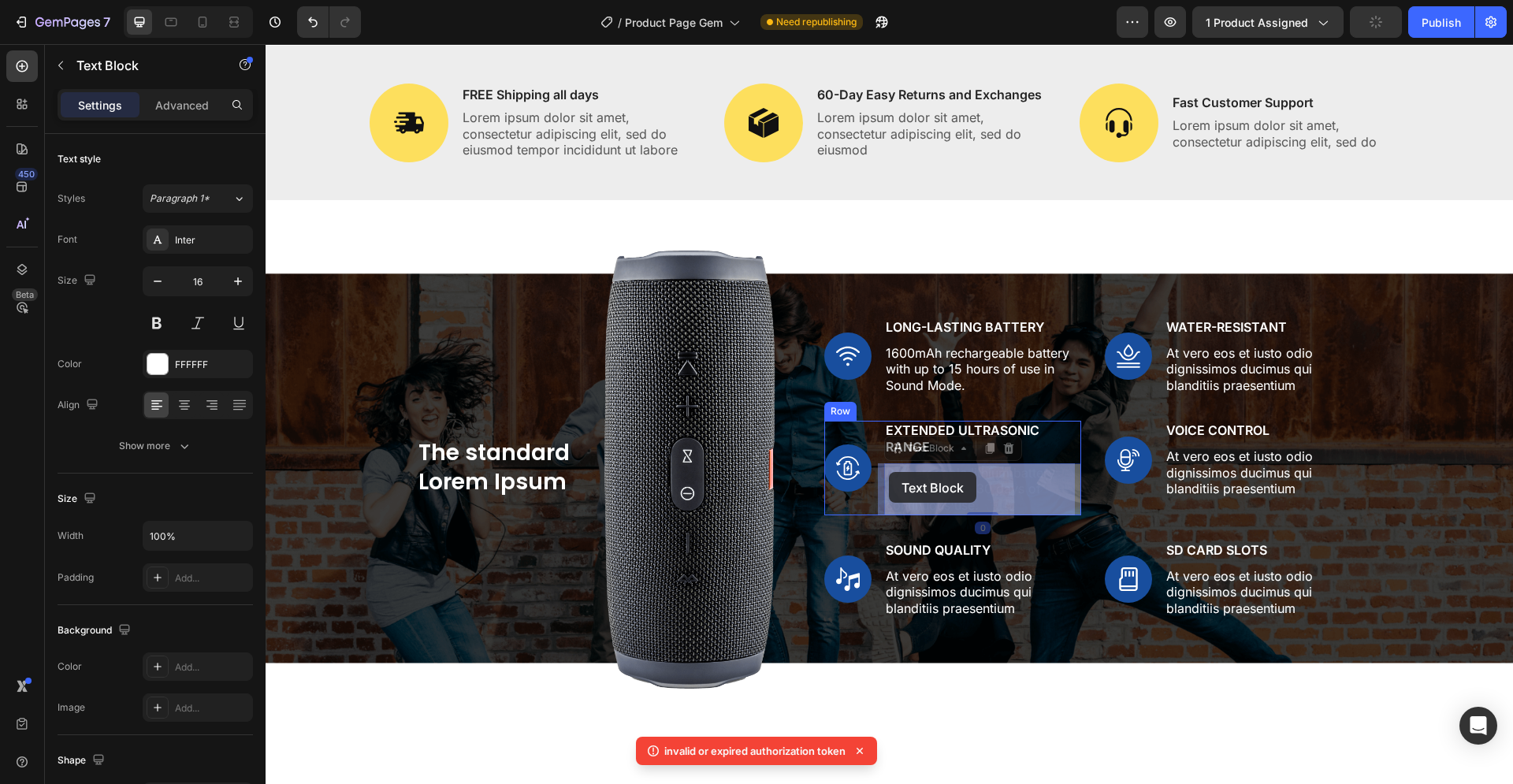
drag, startPoint x: 973, startPoint y: 506, endPoint x: 888, endPoint y: 472, distance: 91.5
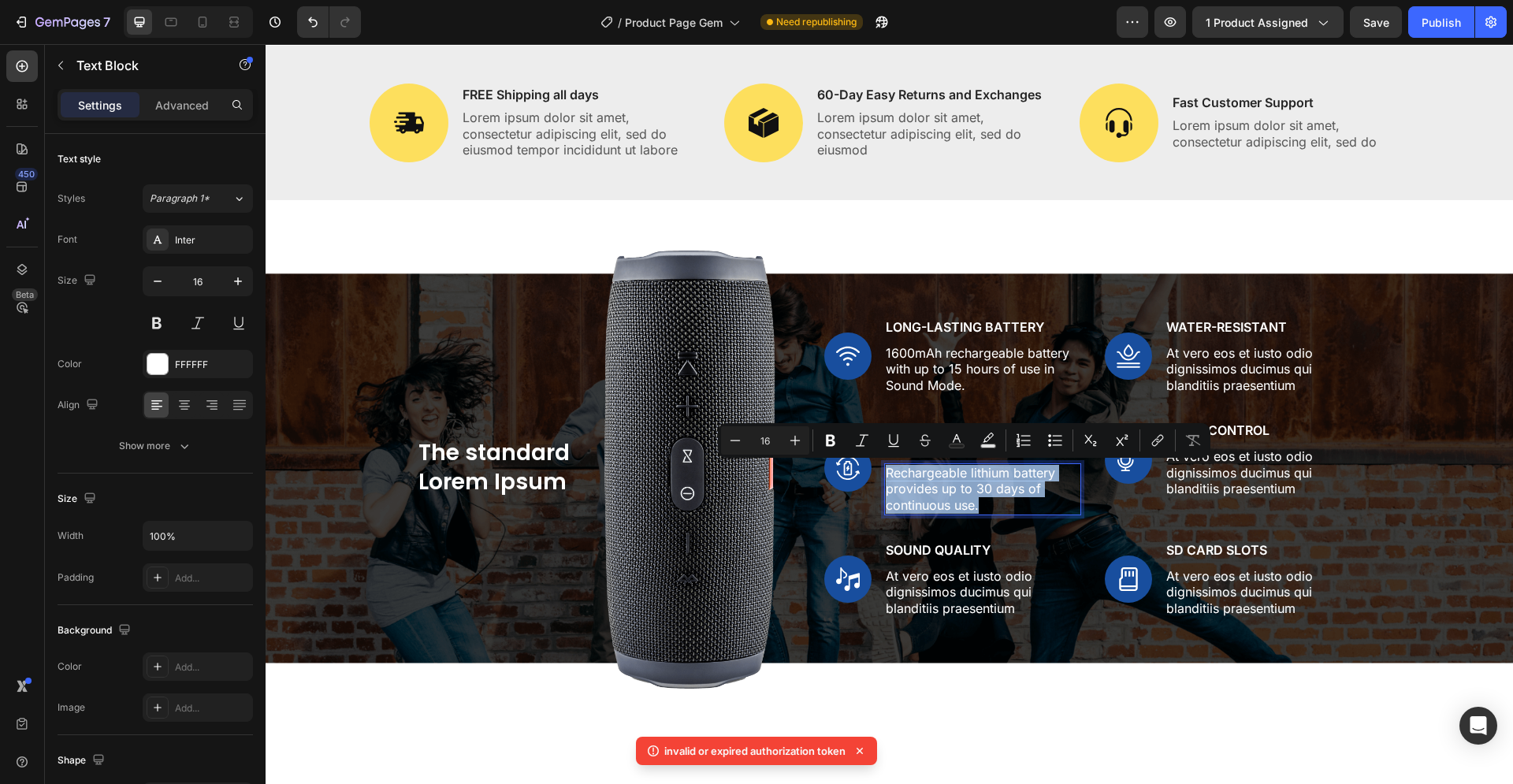
drag, startPoint x: 973, startPoint y: 506, endPoint x: 882, endPoint y: 470, distance: 97.9
click at [886, 470] on p "Rechargeable lithium battery provides up to 30 days of continuous use." at bounding box center [983, 489] width 194 height 49
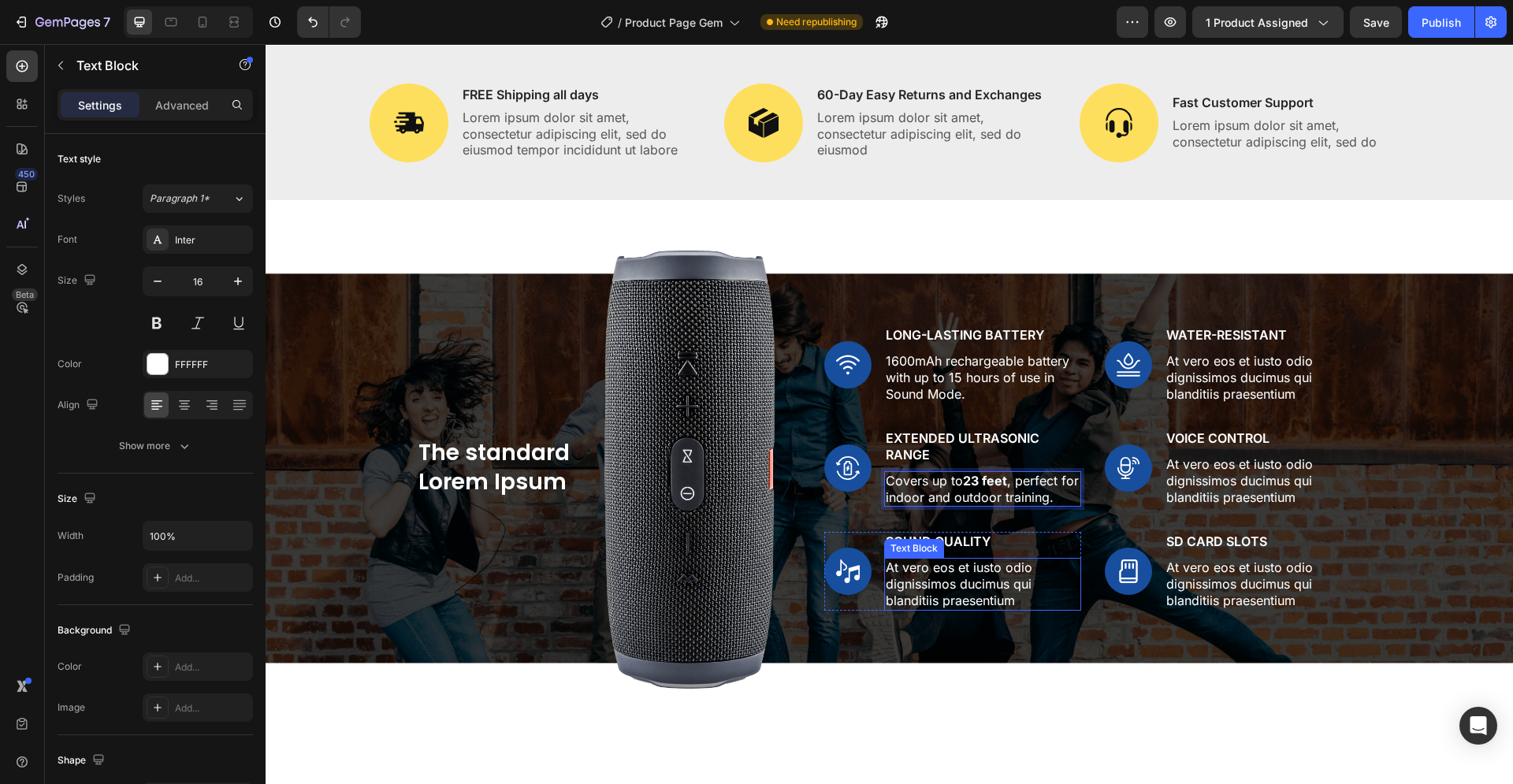
click at [947, 572] on p "At vero eos et iusto odio dignissimos ducimus qui blanditiis praesentium" at bounding box center [983, 584] width 194 height 49
click at [1050, 537] on p "Sound Quality" at bounding box center [983, 541] width 194 height 16
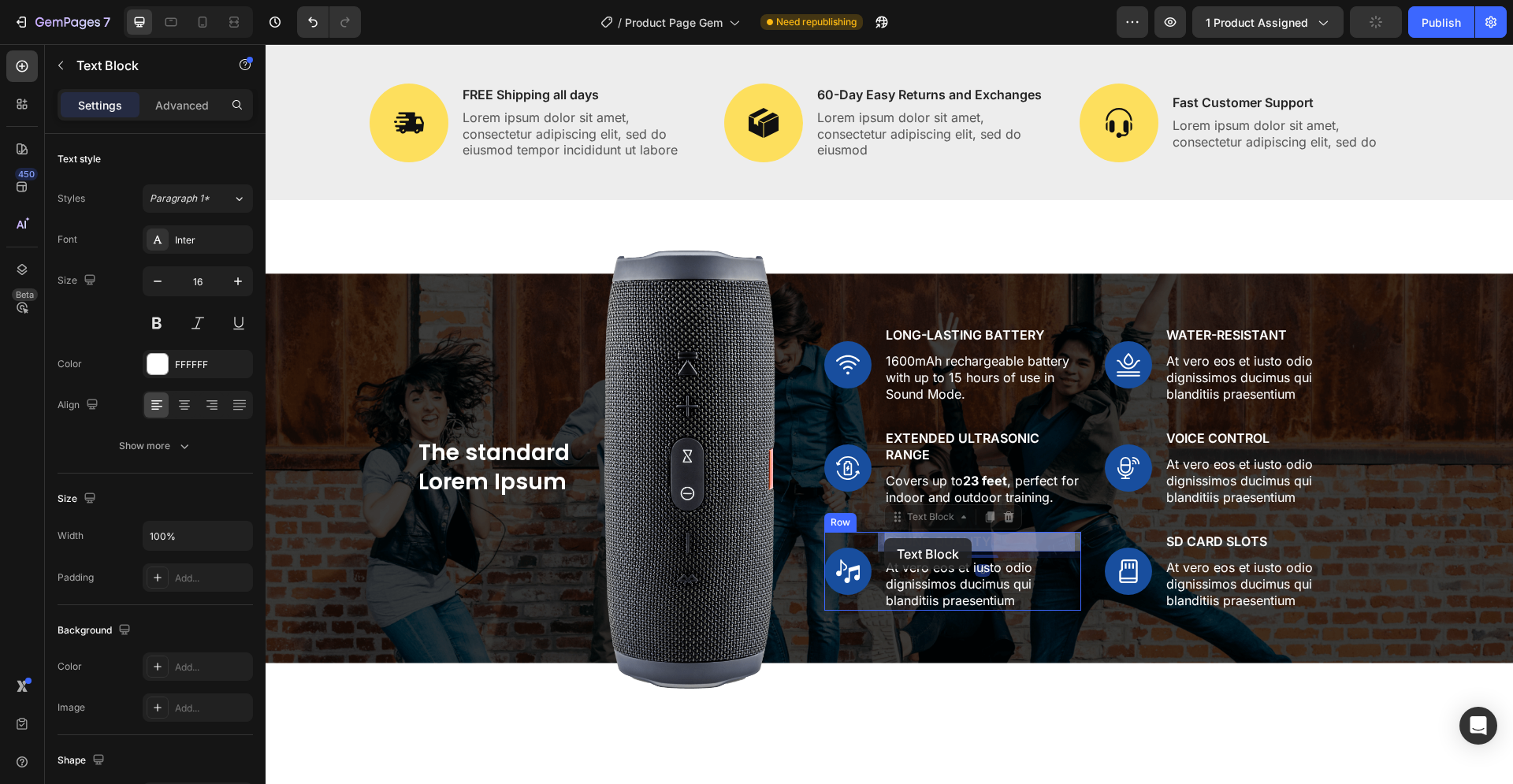
drag, startPoint x: 989, startPoint y: 540, endPoint x: 884, endPoint y: 538, distance: 105.0
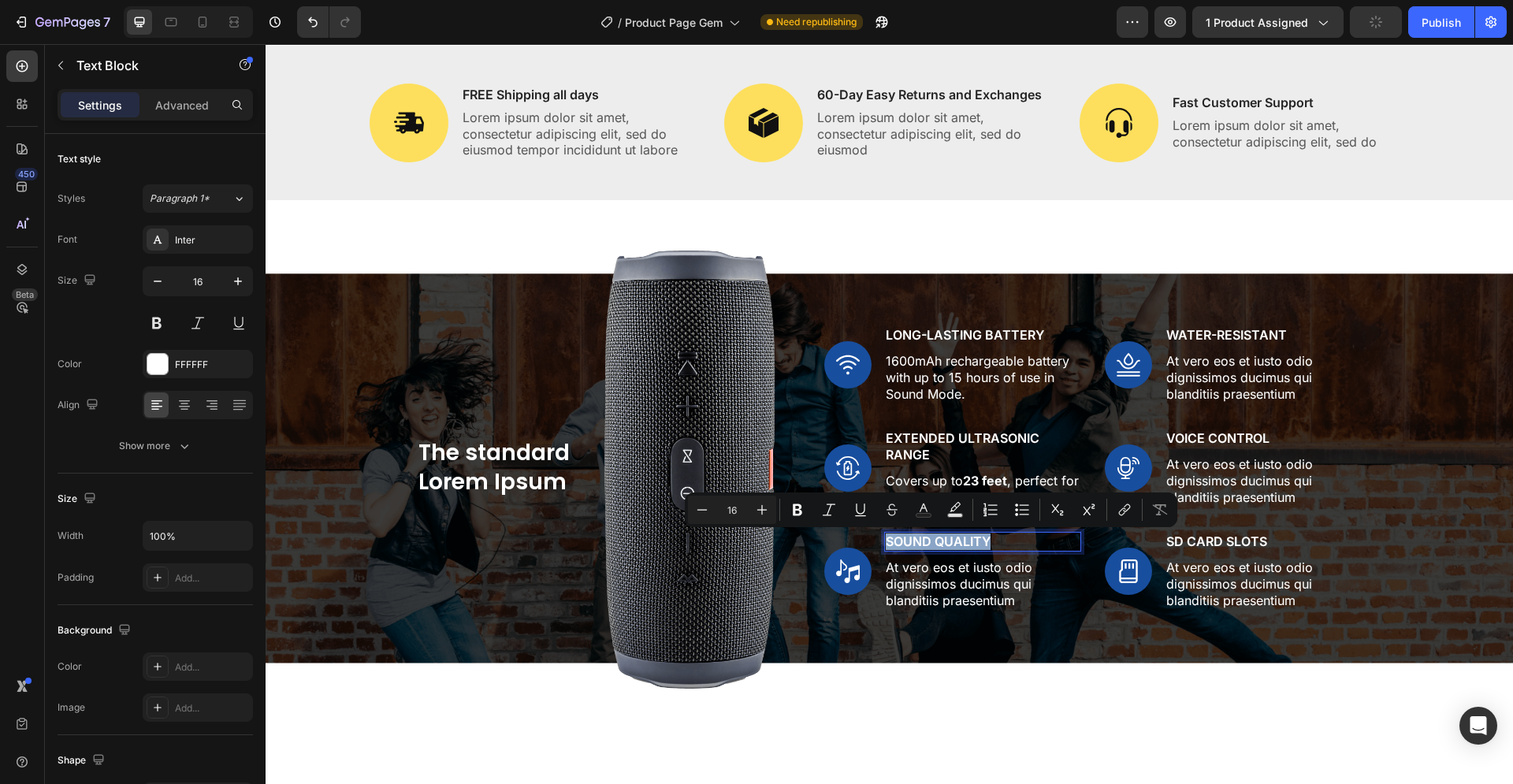
drag, startPoint x: 984, startPoint y: 538, endPoint x: 880, endPoint y: 541, distance: 104.0
click at [886, 541] on p "Sound Quality" at bounding box center [983, 541] width 194 height 16
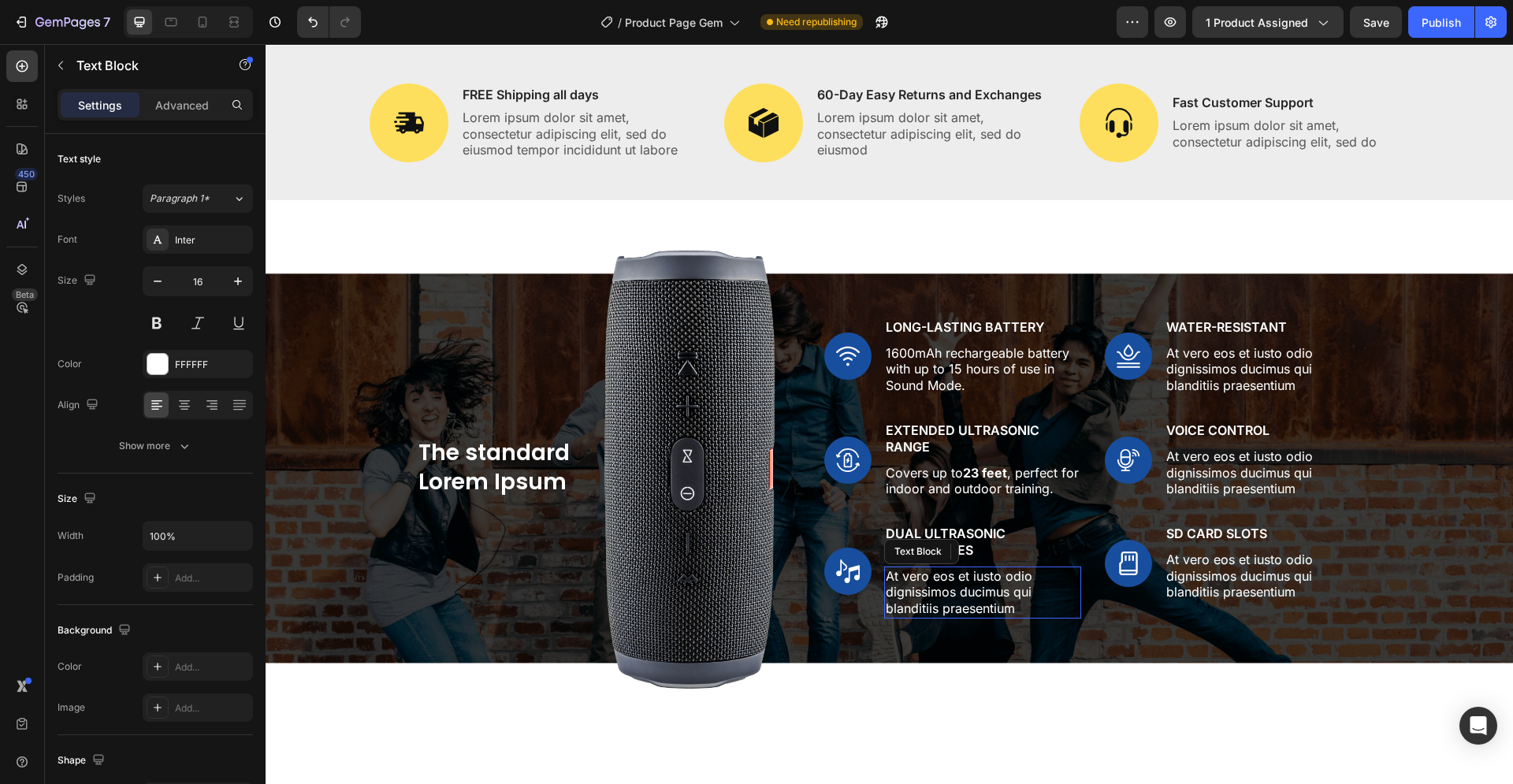
click at [949, 598] on p "At vero eos et iusto odio dignissimos ducimus qui blanditiis praesentium" at bounding box center [983, 593] width 194 height 49
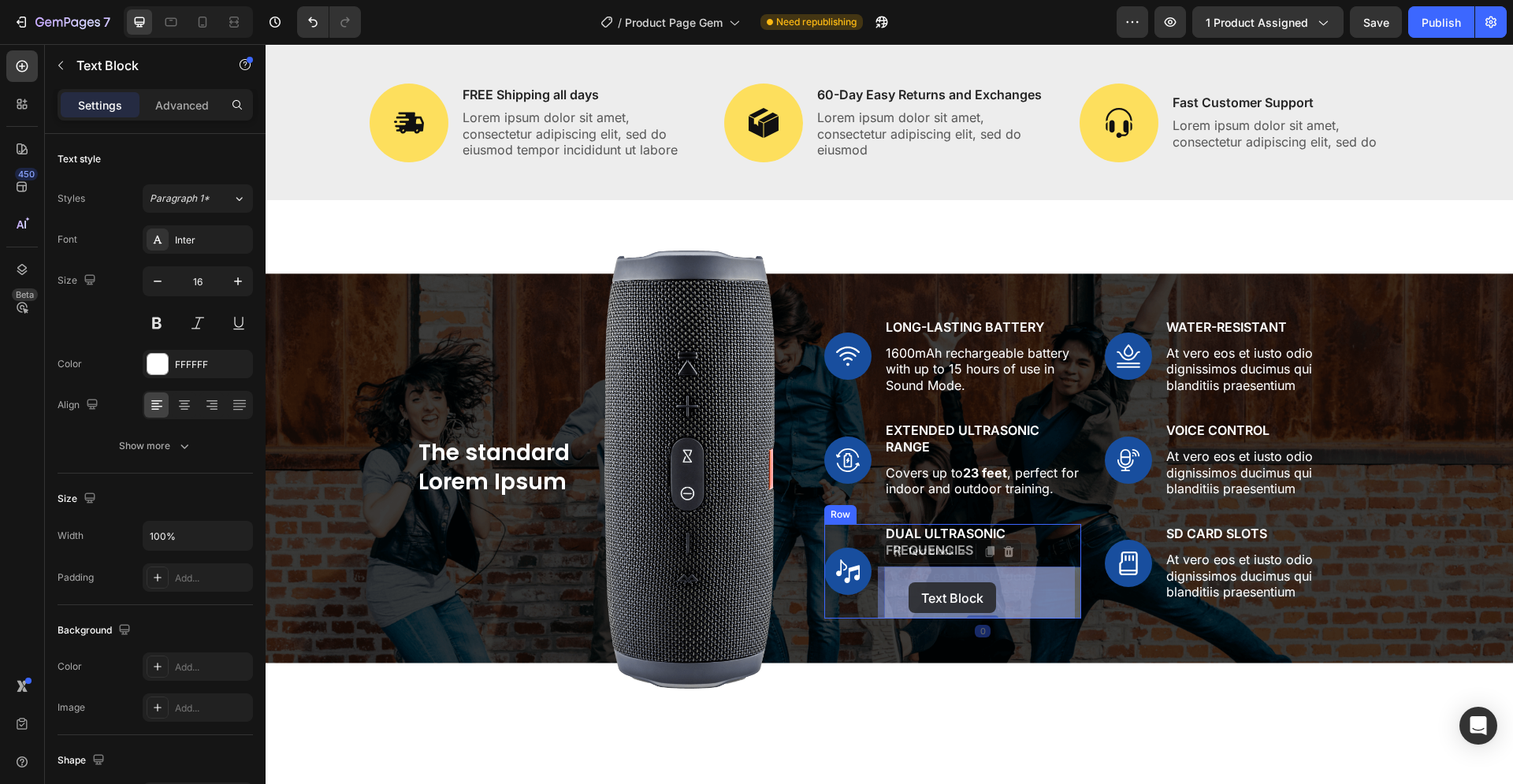
drag, startPoint x: 1013, startPoint y: 606, endPoint x: 909, endPoint y: 582, distance: 106.7
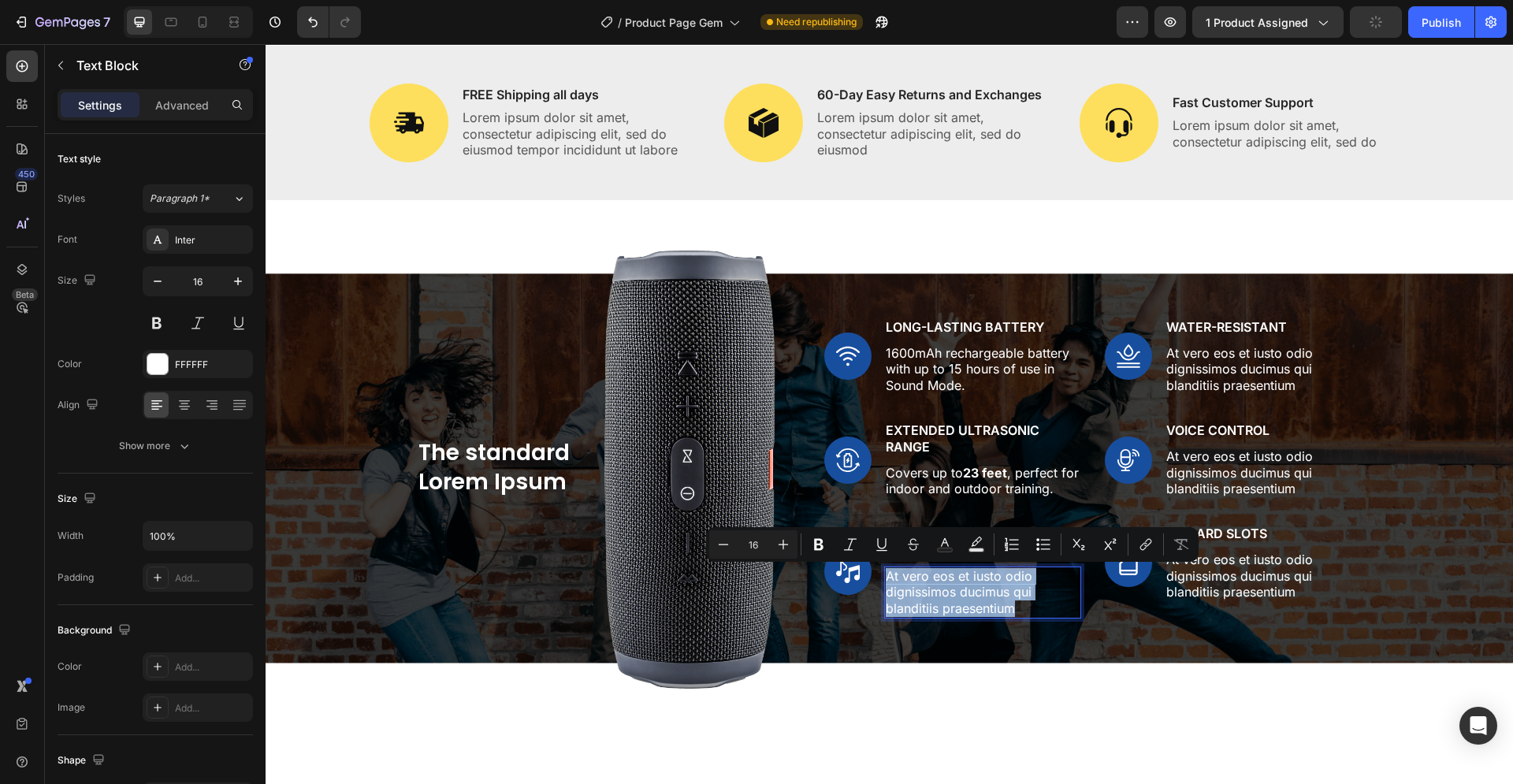
drag, startPoint x: 1008, startPoint y: 610, endPoint x: 883, endPoint y: 575, distance: 129.8
click at [886, 575] on p "At vero eos et iusto odio dignissimos ducimus qui blanditiis praesentium" at bounding box center [983, 593] width 194 height 49
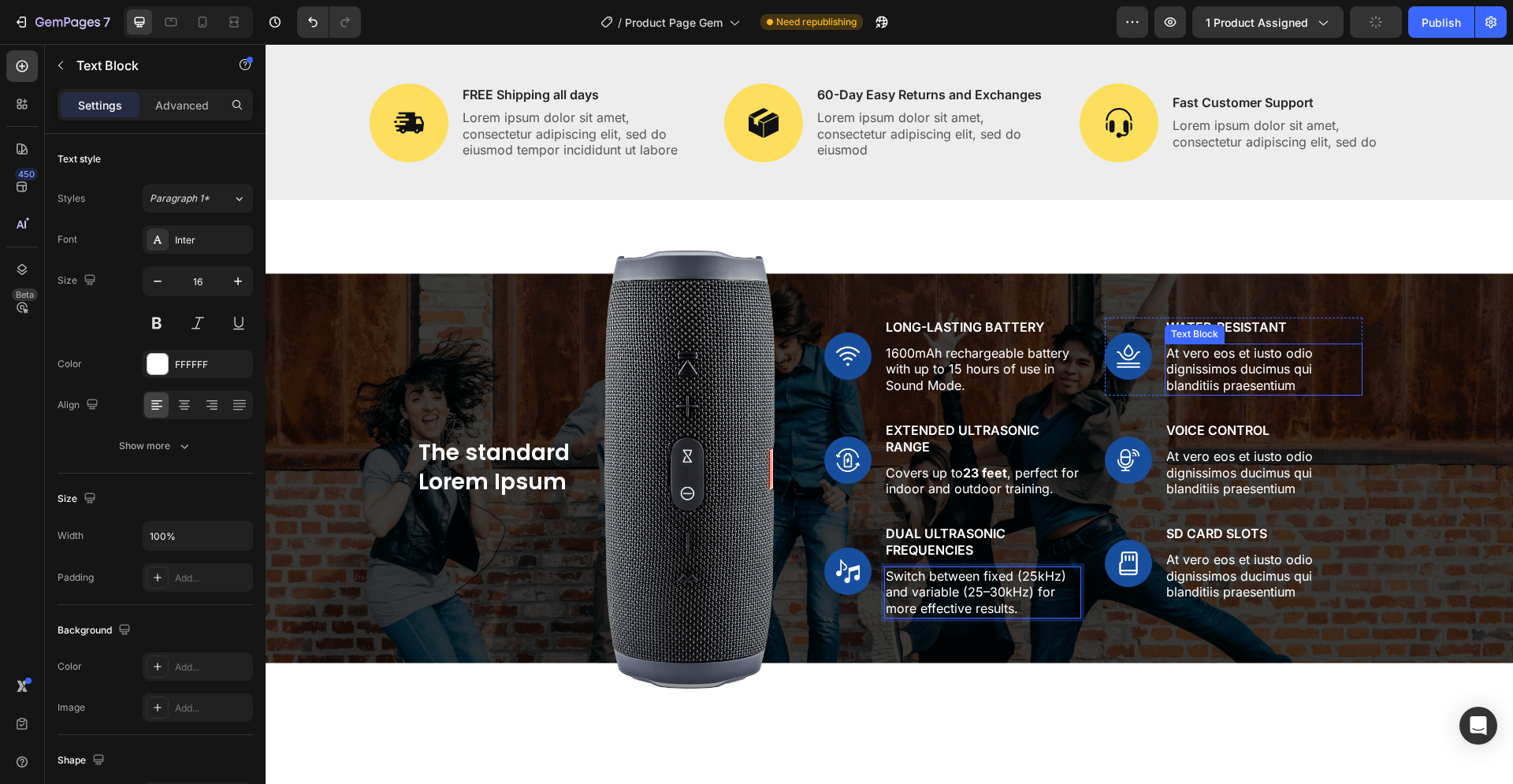
click at [1216, 358] on p "At vero eos et iusto odio dignissimos ducimus qui blanditiis praesentium" at bounding box center [1264, 370] width 194 height 49
click at [1338, 331] on p "Water-Resistant" at bounding box center [1264, 327] width 194 height 16
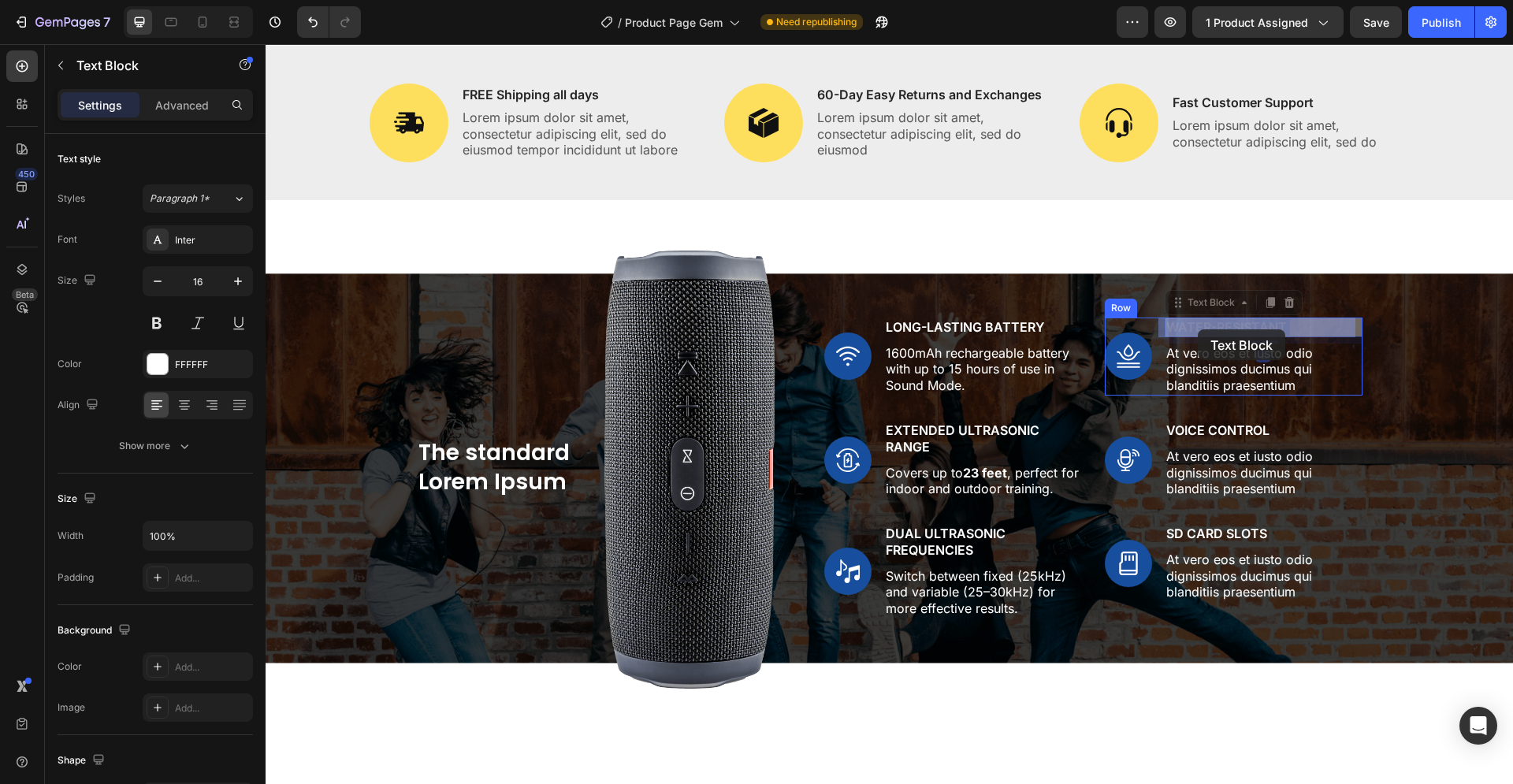
drag, startPoint x: 1280, startPoint y: 325, endPoint x: 1198, endPoint y: 330, distance: 82.2
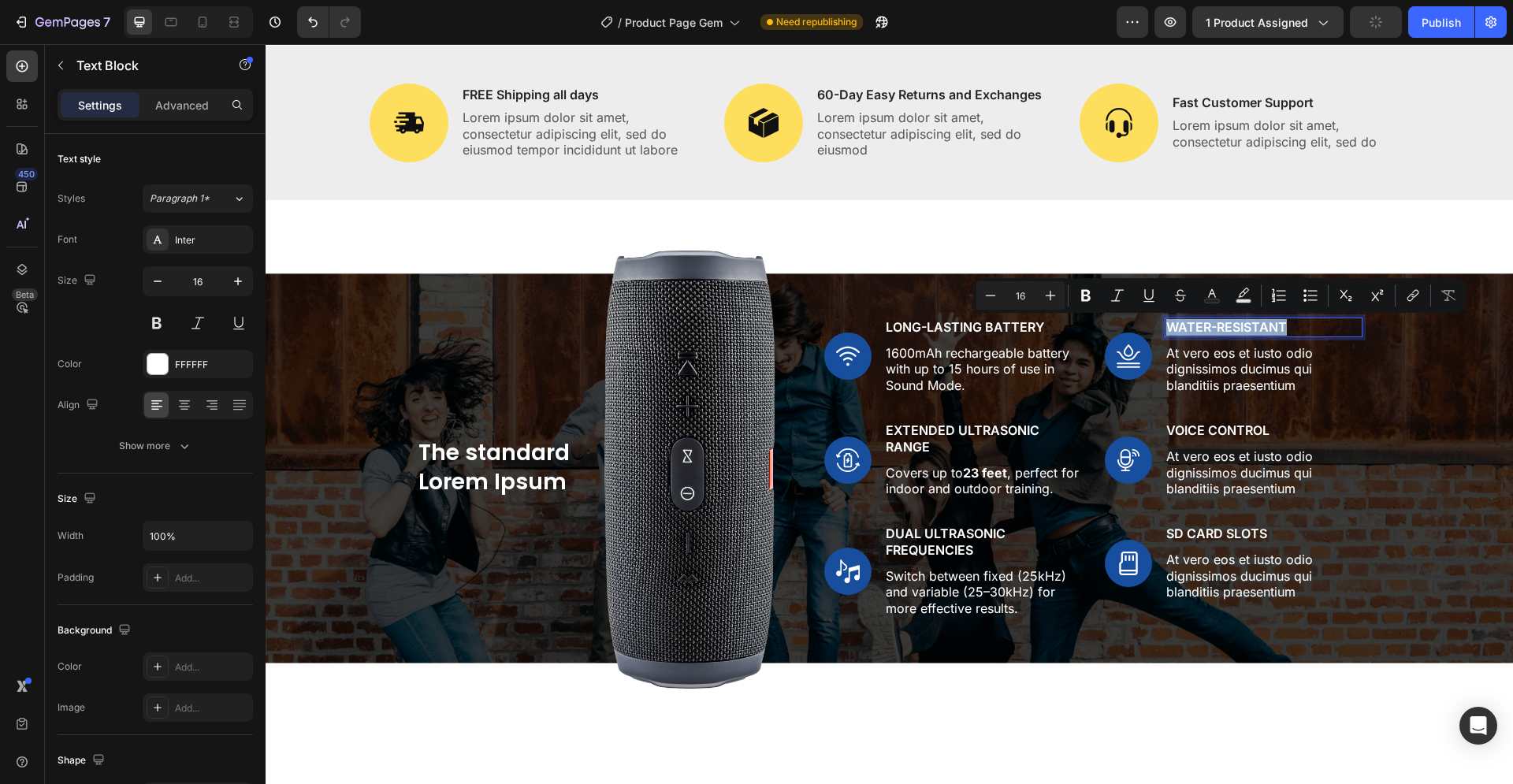
drag, startPoint x: 1280, startPoint y: 326, endPoint x: 1164, endPoint y: 325, distance: 116.0
click at [1167, 325] on p "Water-Resistant" at bounding box center [1264, 327] width 194 height 16
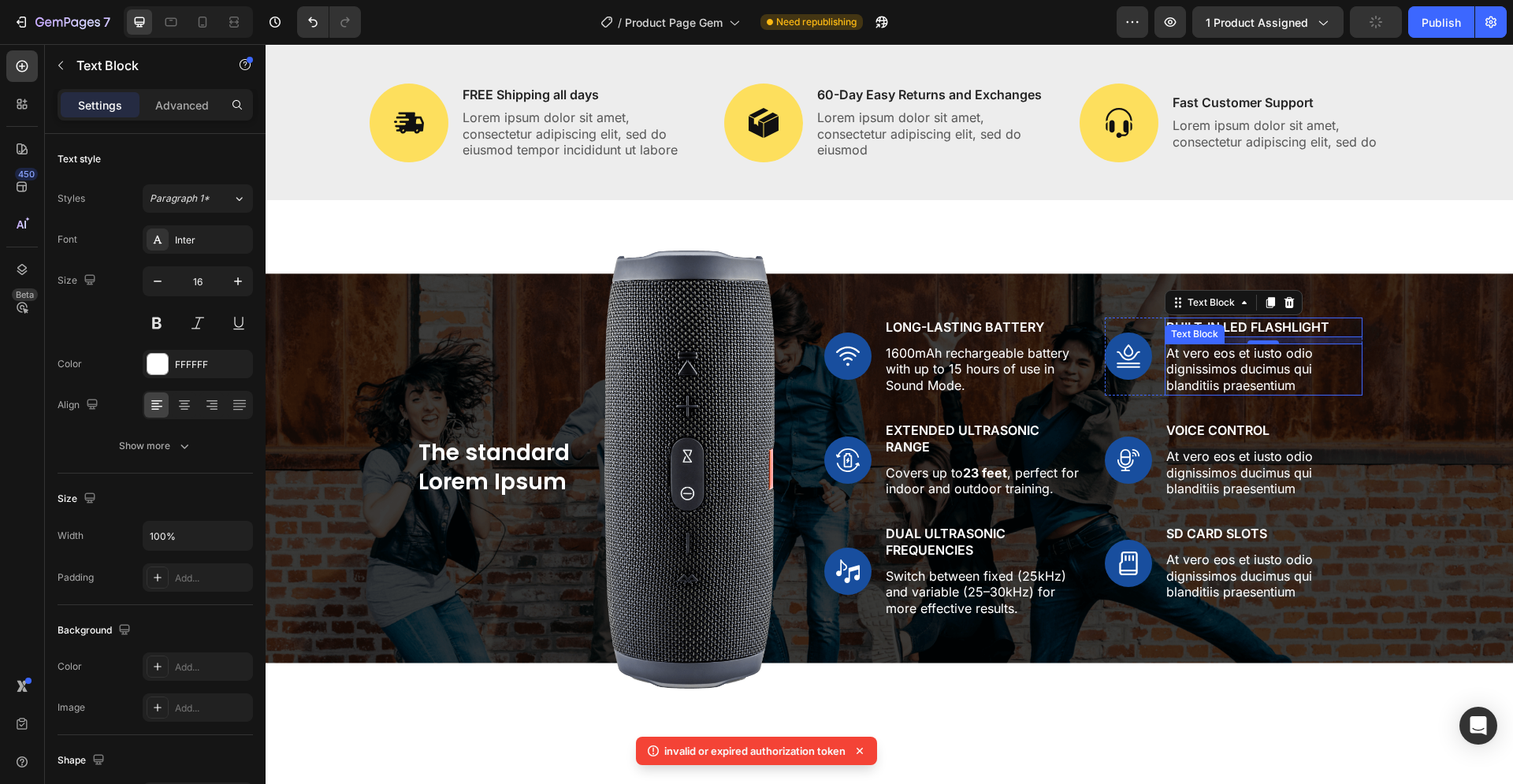
click at [1270, 362] on p "At vero eos et iusto odio dignissimos ducimus qui blanditiis praesentium" at bounding box center [1264, 370] width 194 height 49
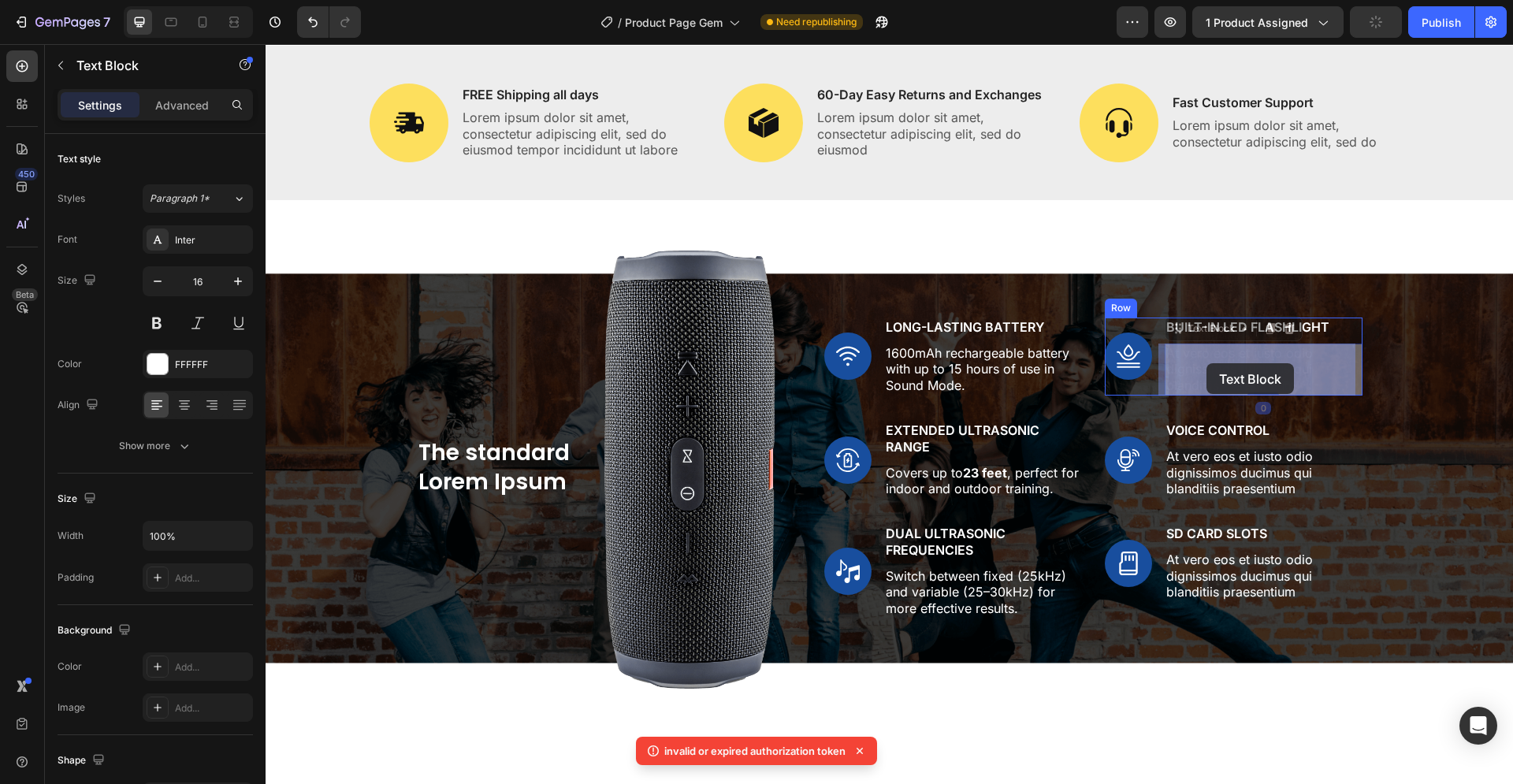
drag, startPoint x: 1292, startPoint y: 385, endPoint x: 1196, endPoint y: 361, distance: 99.0
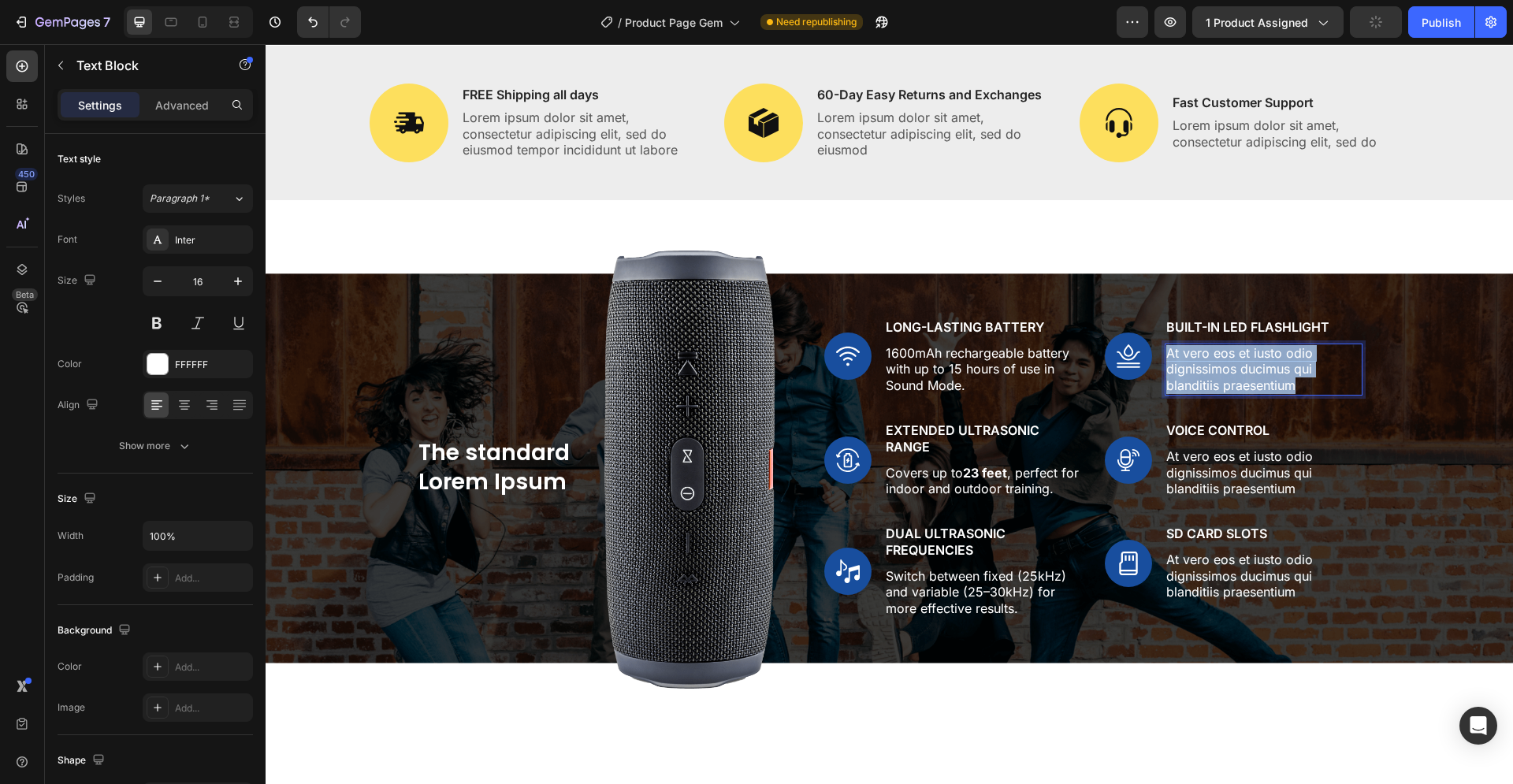
drag, startPoint x: 1289, startPoint y: 388, endPoint x: 1164, endPoint y: 355, distance: 129.3
click at [1167, 355] on p "At vero eos et iusto odio dignissimos ducimus qui blanditiis praesentium" at bounding box center [1264, 370] width 194 height 49
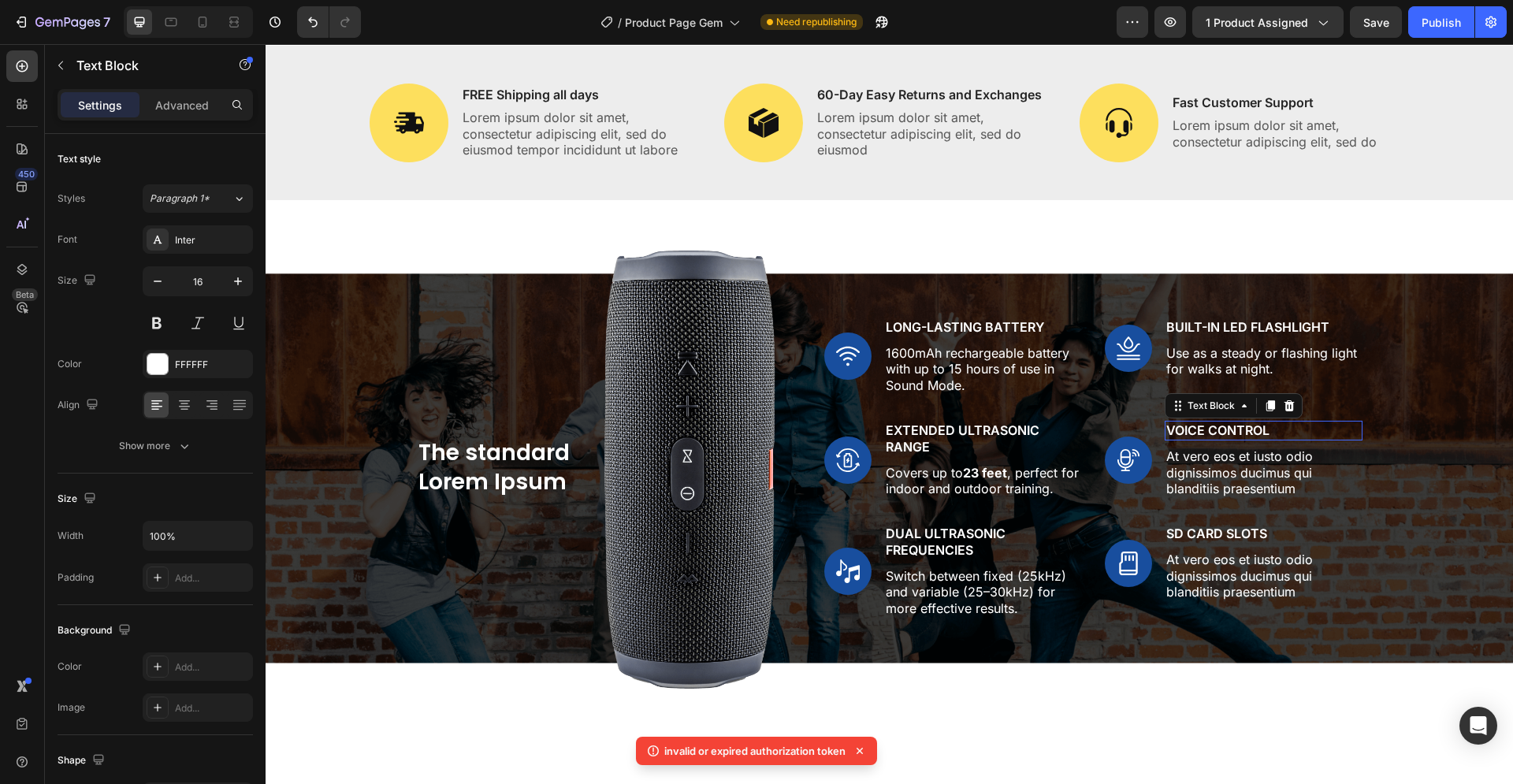
click at [1216, 429] on p "Voice Control" at bounding box center [1264, 431] width 194 height 16
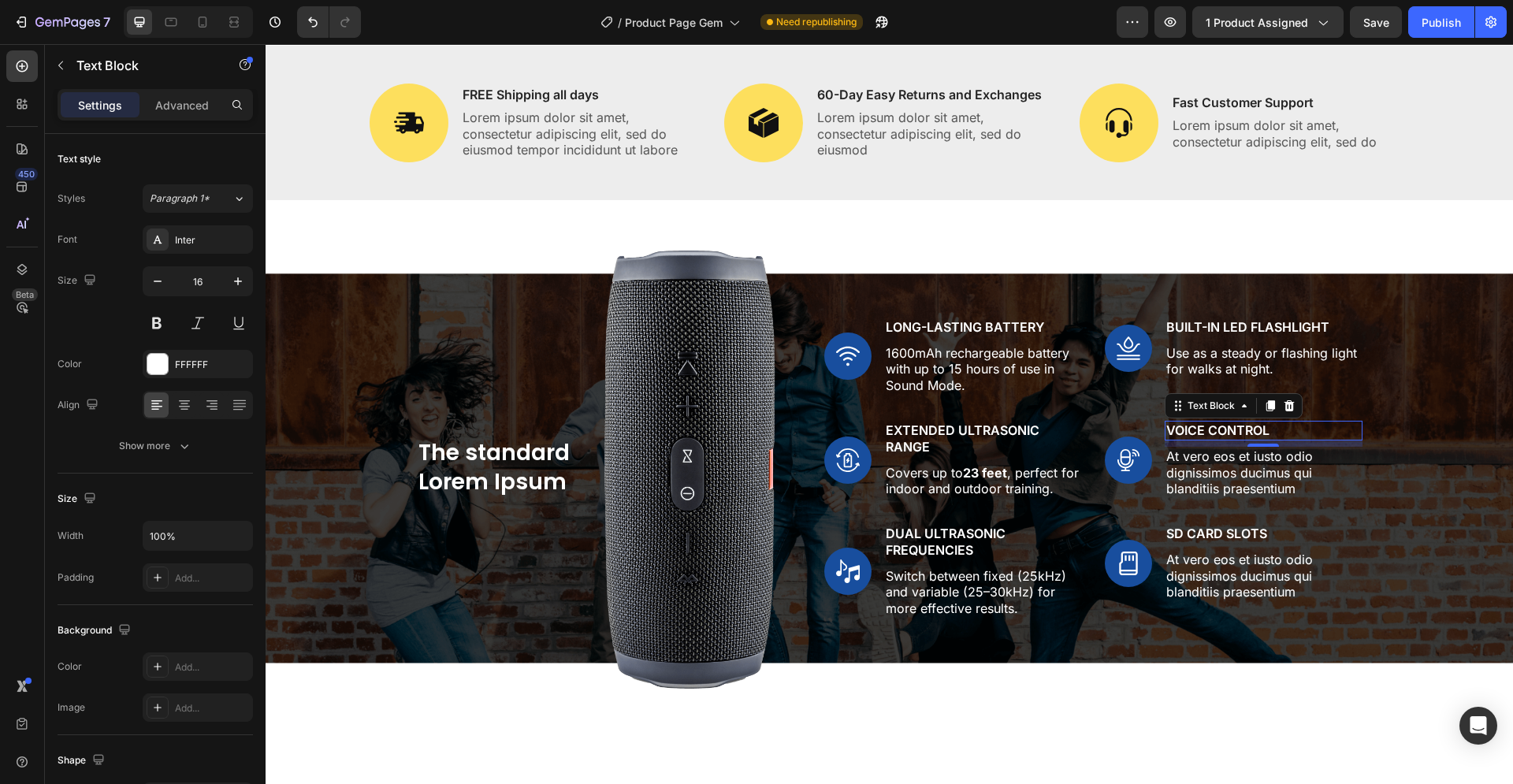
click at [1245, 432] on p "Voice Control" at bounding box center [1264, 431] width 194 height 16
drag, startPoint x: 1261, startPoint y: 427, endPoint x: 1164, endPoint y: 431, distance: 97.1
click at [1167, 431] on p "Voice Control" at bounding box center [1264, 431] width 194 height 16
click at [1265, 481] on p "At vero eos et iusto odio dignissimos ducimus qui blanditiis praesentium" at bounding box center [1264, 473] width 194 height 49
click at [1262, 480] on p "At vero eos et iusto odio dignissimos ducimus qui blanditiis praesentium" at bounding box center [1264, 473] width 194 height 49
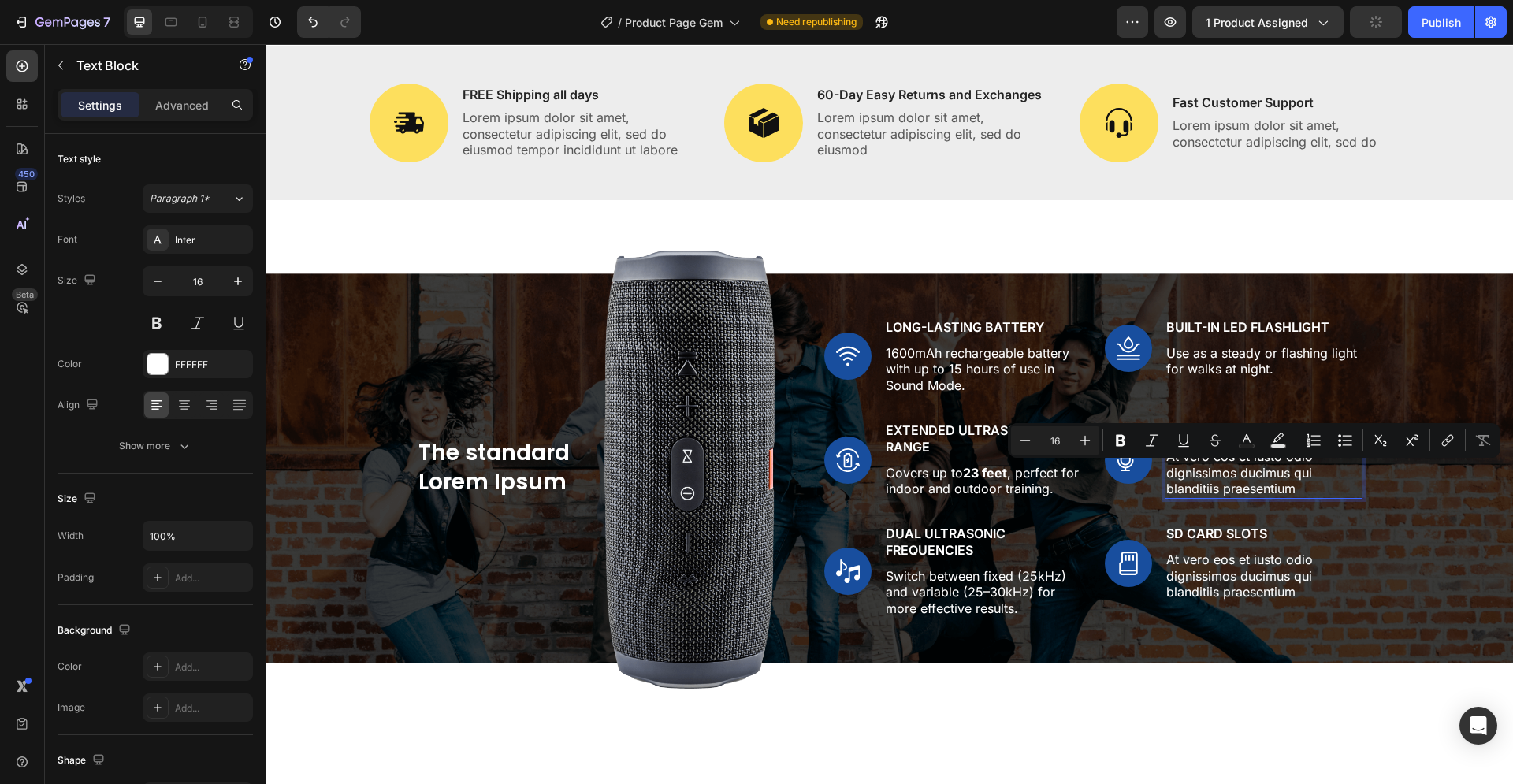
click at [1299, 488] on p "At vero eos et iusto odio dignissimos ducimus qui blanditiis praesentium" at bounding box center [1264, 473] width 194 height 49
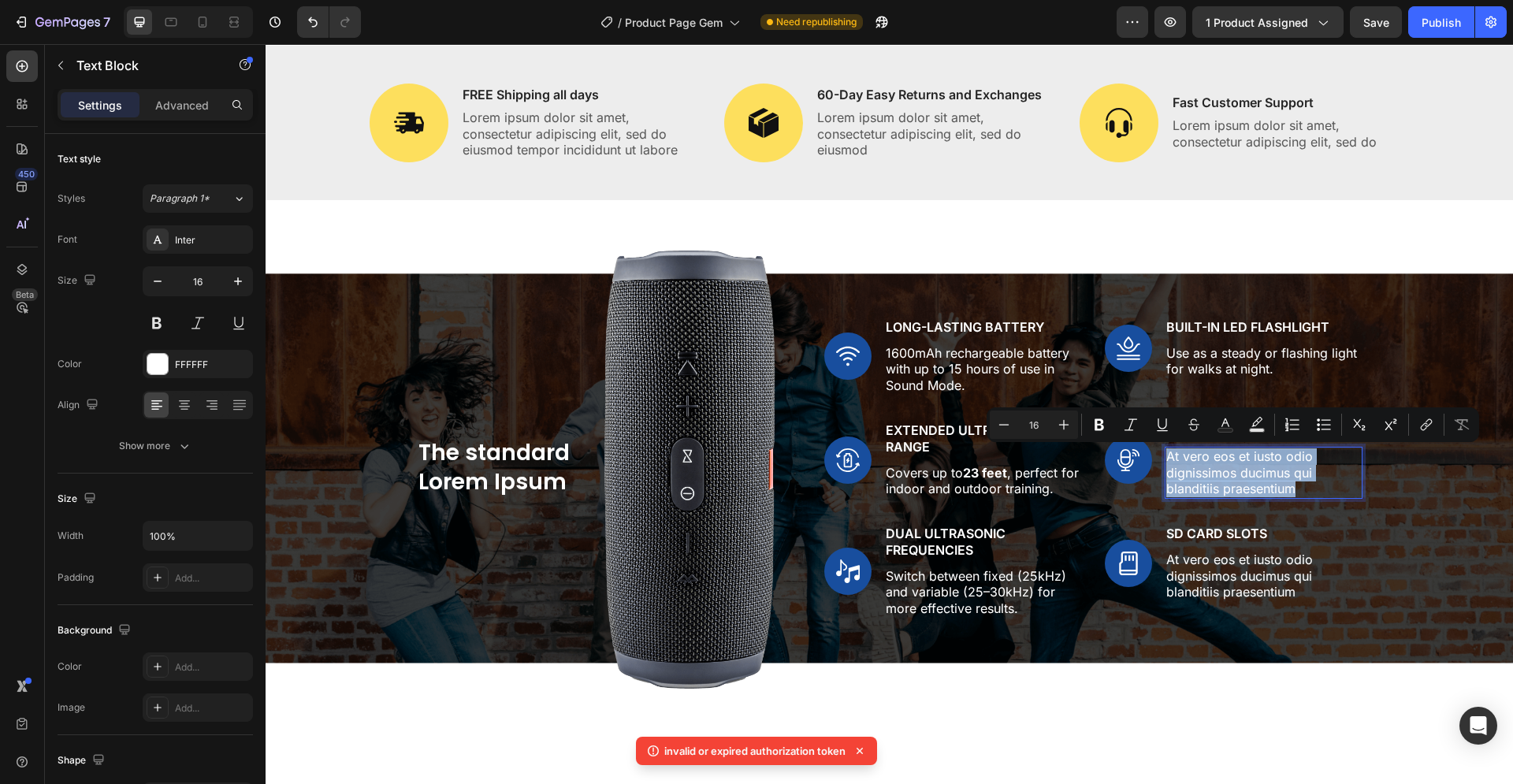
drag, startPoint x: 1292, startPoint y: 488, endPoint x: 1164, endPoint y: 456, distance: 131.9
click at [1167, 456] on p "At vero eos et iusto odio dignissimos ducimus qui blanditiis praesentium" at bounding box center [1264, 473] width 194 height 49
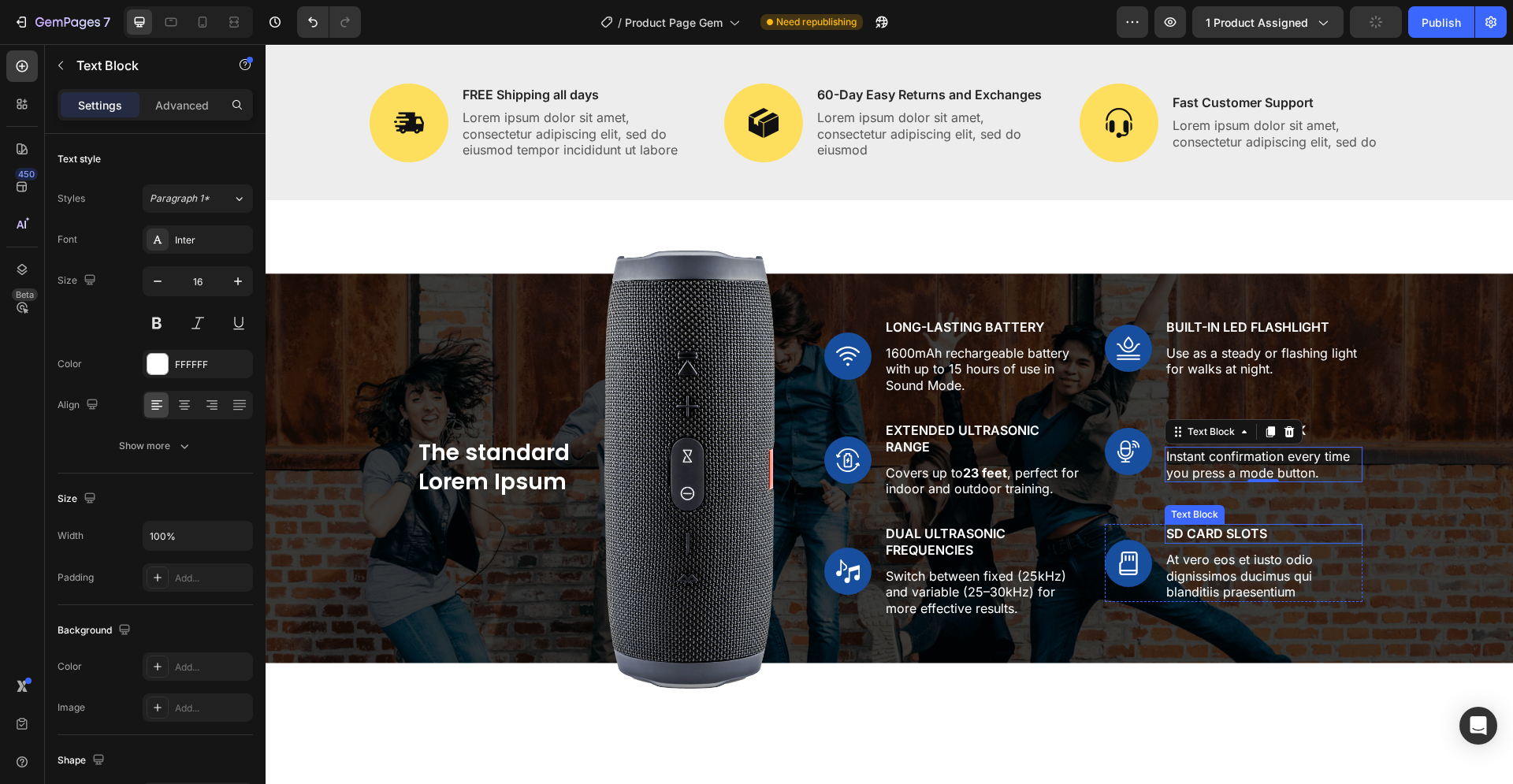
click at [1244, 538] on p "SD Card Slots" at bounding box center [1264, 534] width 194 height 16
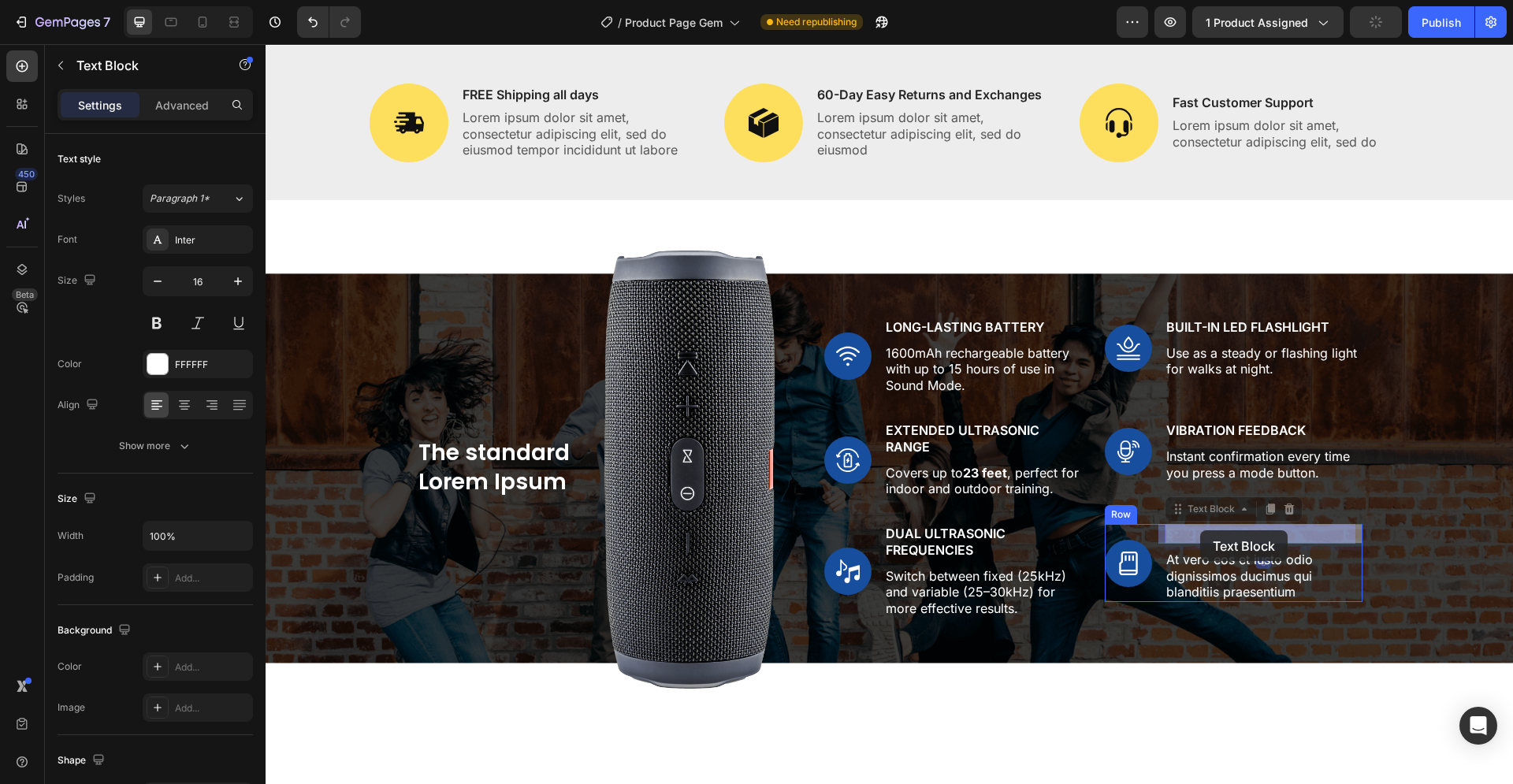
drag, startPoint x: 1262, startPoint y: 532, endPoint x: 1200, endPoint y: 532, distance: 62.0
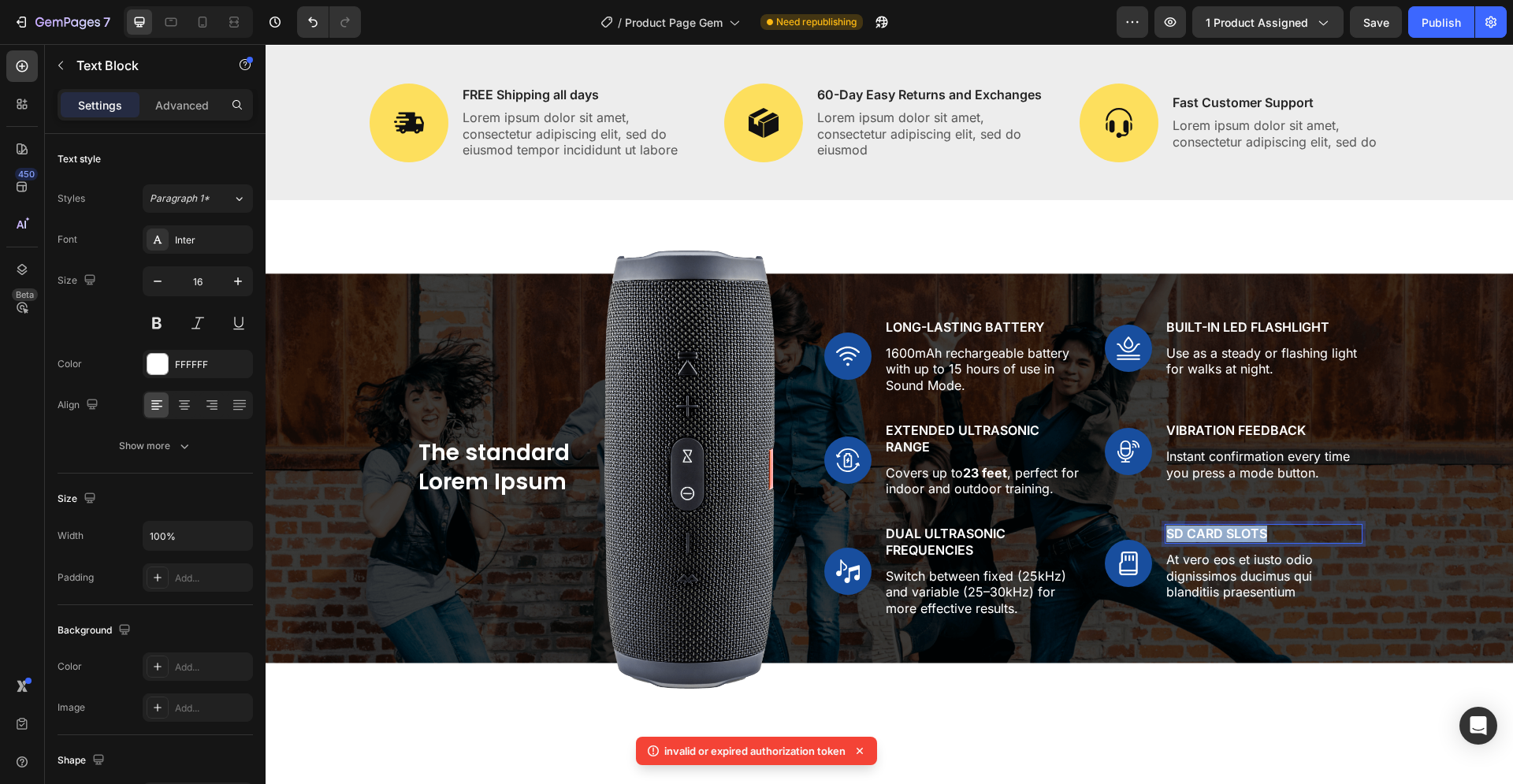
drag, startPoint x: 1260, startPoint y: 532, endPoint x: 1163, endPoint y: 532, distance: 97.0
click at [1167, 532] on p "SD Card Slots" at bounding box center [1264, 534] width 194 height 16
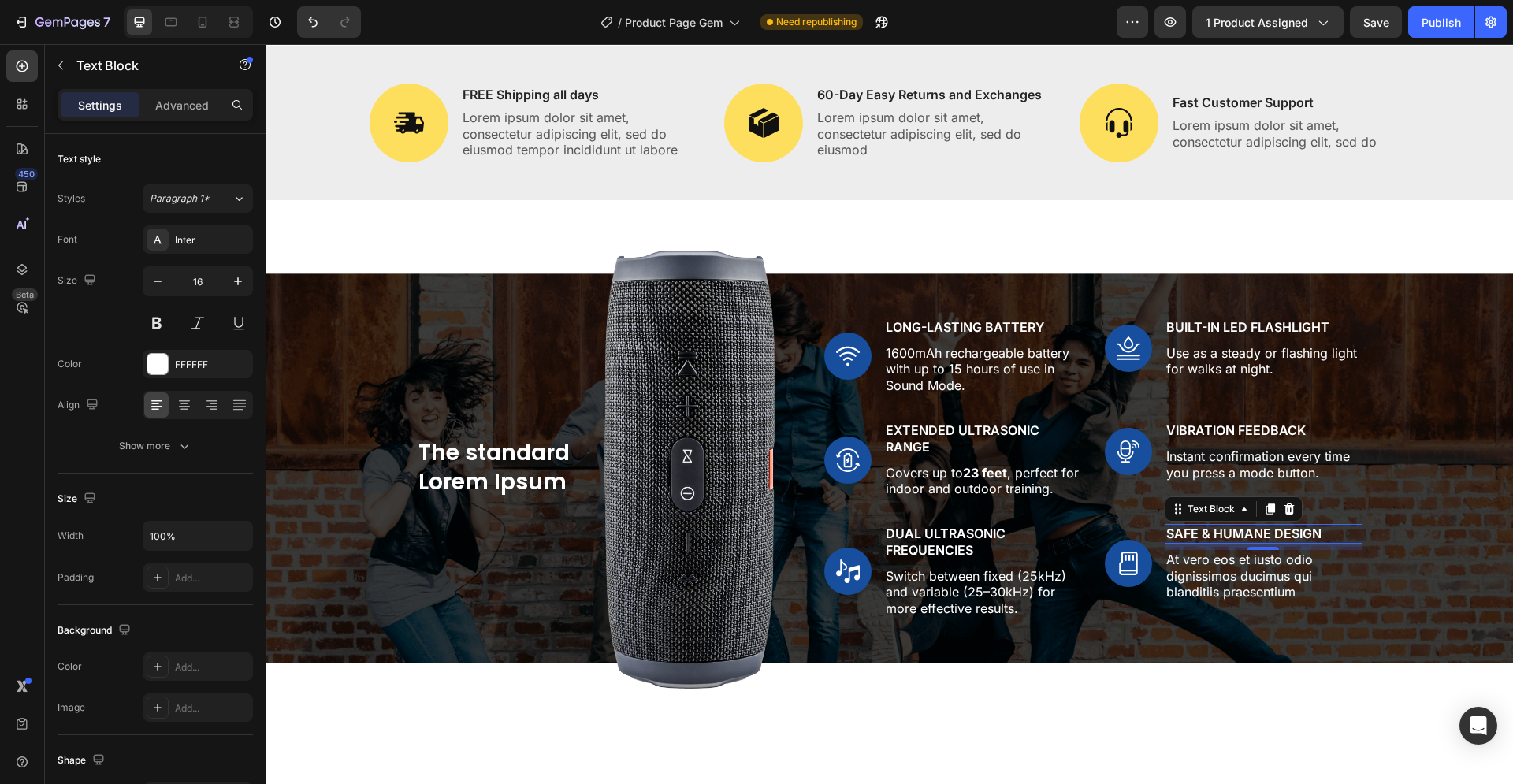
click at [1256, 567] on div "8" at bounding box center [1263, 562] width 15 height 12
click at [1264, 577] on p "At vero eos et iusto odio dignissimos ducimus qui blanditiis praesentium" at bounding box center [1264, 576] width 194 height 49
click at [1290, 590] on p "At vero eos et iusto odio dignissimos ducimus qui blanditiis praesentium" at bounding box center [1264, 576] width 194 height 49
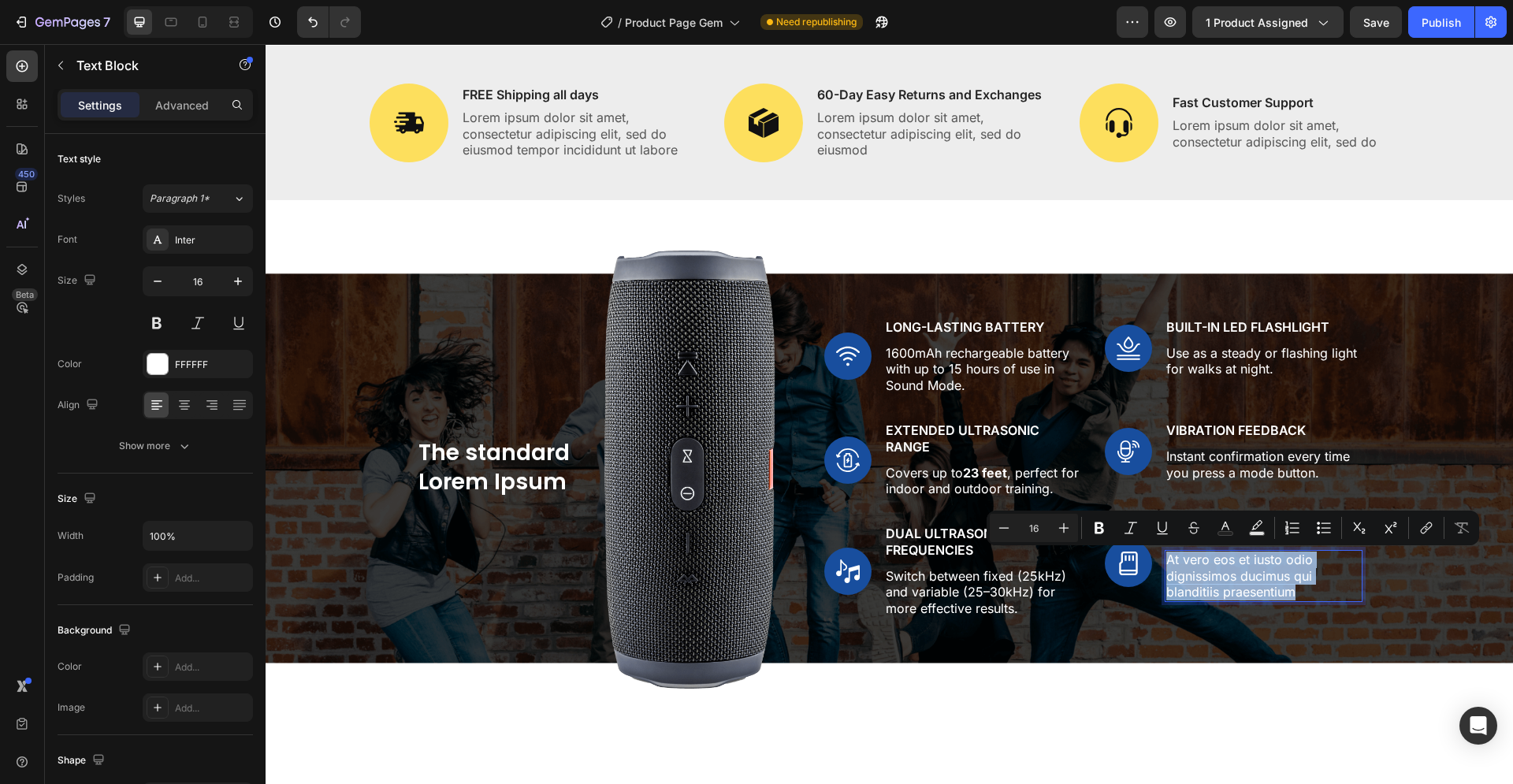
drag, startPoint x: 1290, startPoint y: 591, endPoint x: 1164, endPoint y: 561, distance: 129.5
click at [1167, 561] on p "At vero eos et iusto odio dignissimos ducimus qui blanditiis praesentium" at bounding box center [1264, 576] width 194 height 49
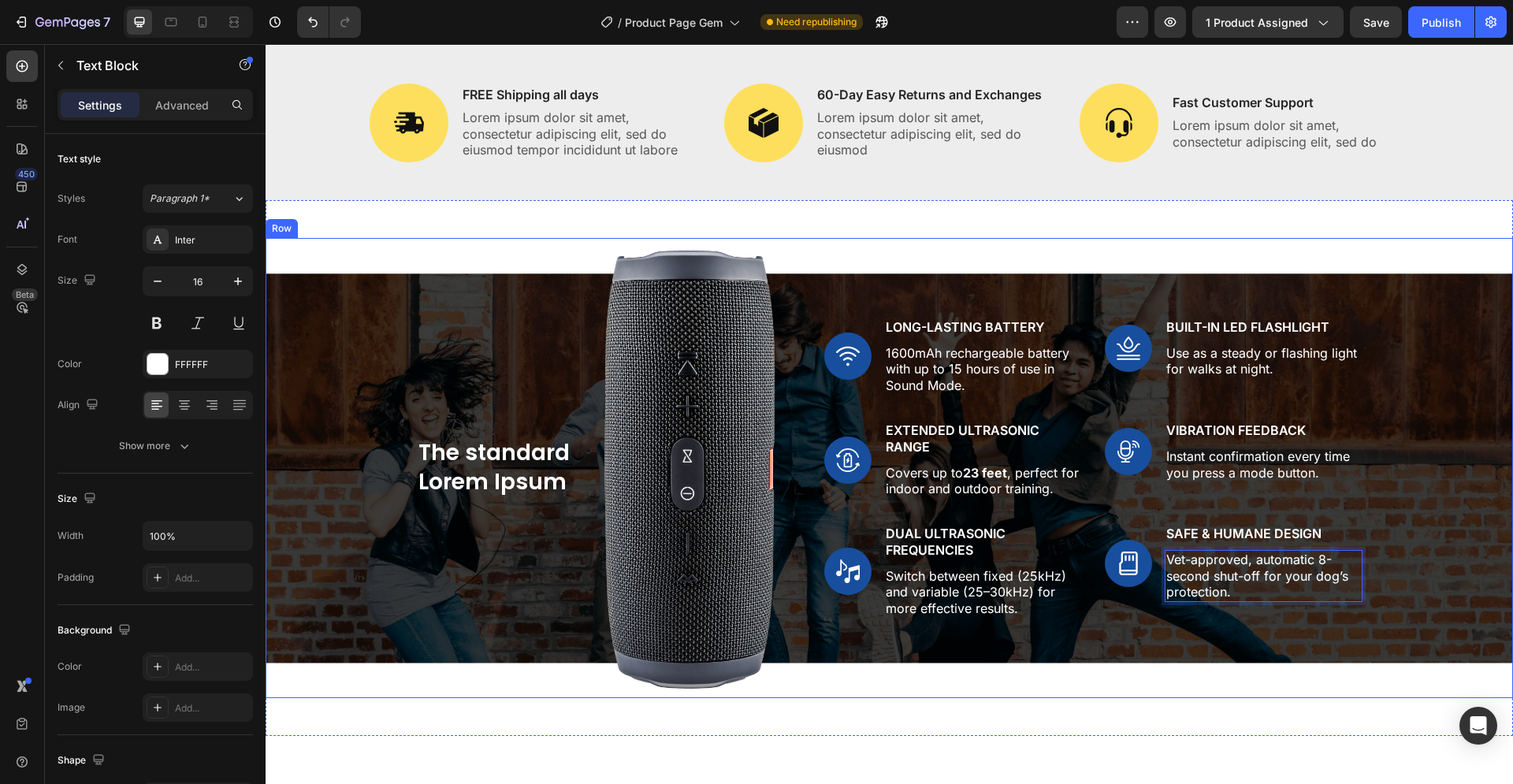
click at [1438, 541] on div "The standard Lorem Ipsum Heading Image Row Image Long-Lasting Battery Text Bloc…" at bounding box center [889, 468] width 1224 height 461
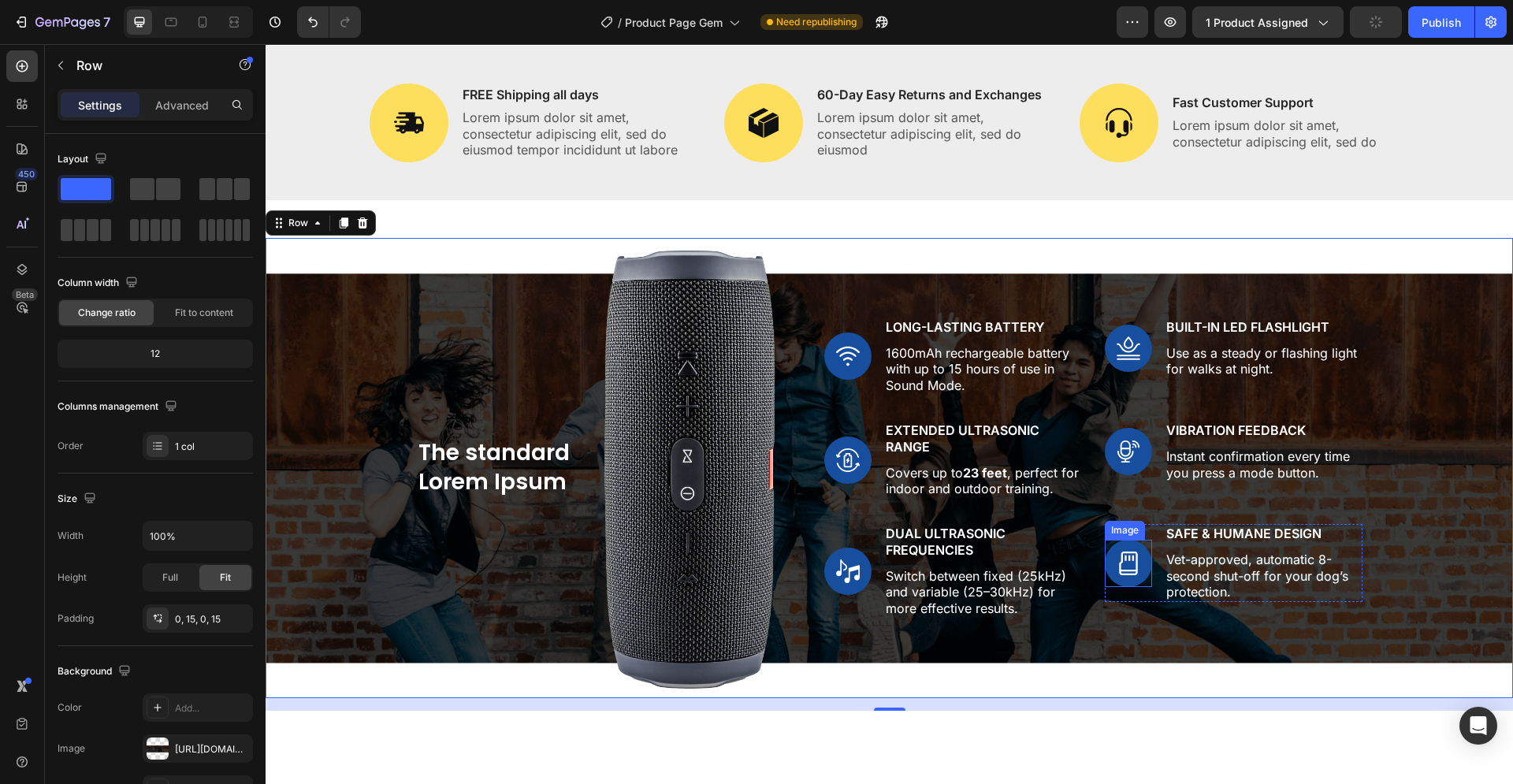
click at [1129, 560] on img at bounding box center [1129, 563] width 47 height 47
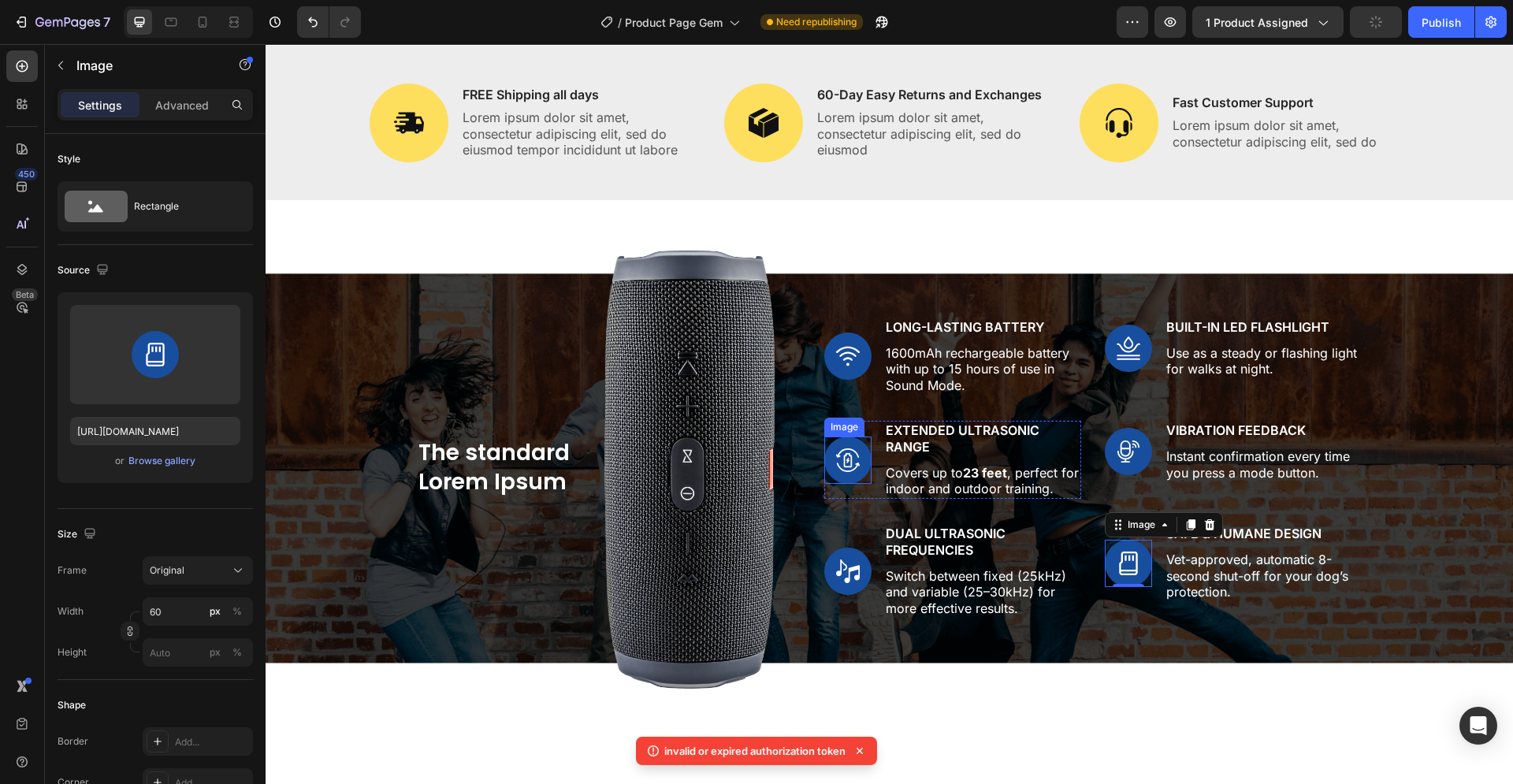
click at [839, 462] on img at bounding box center [848, 460] width 47 height 47
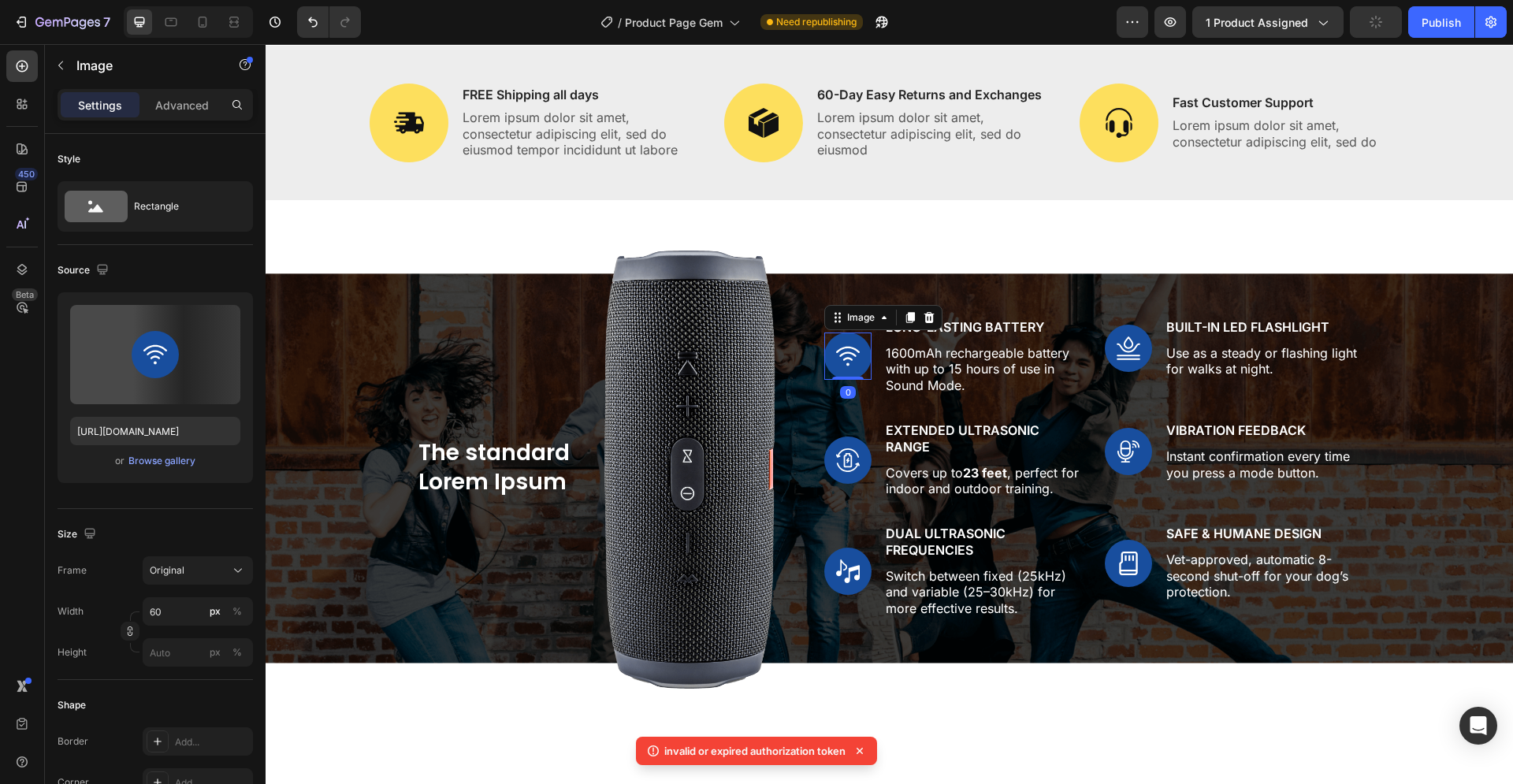
click at [836, 352] on img at bounding box center [848, 356] width 47 height 47
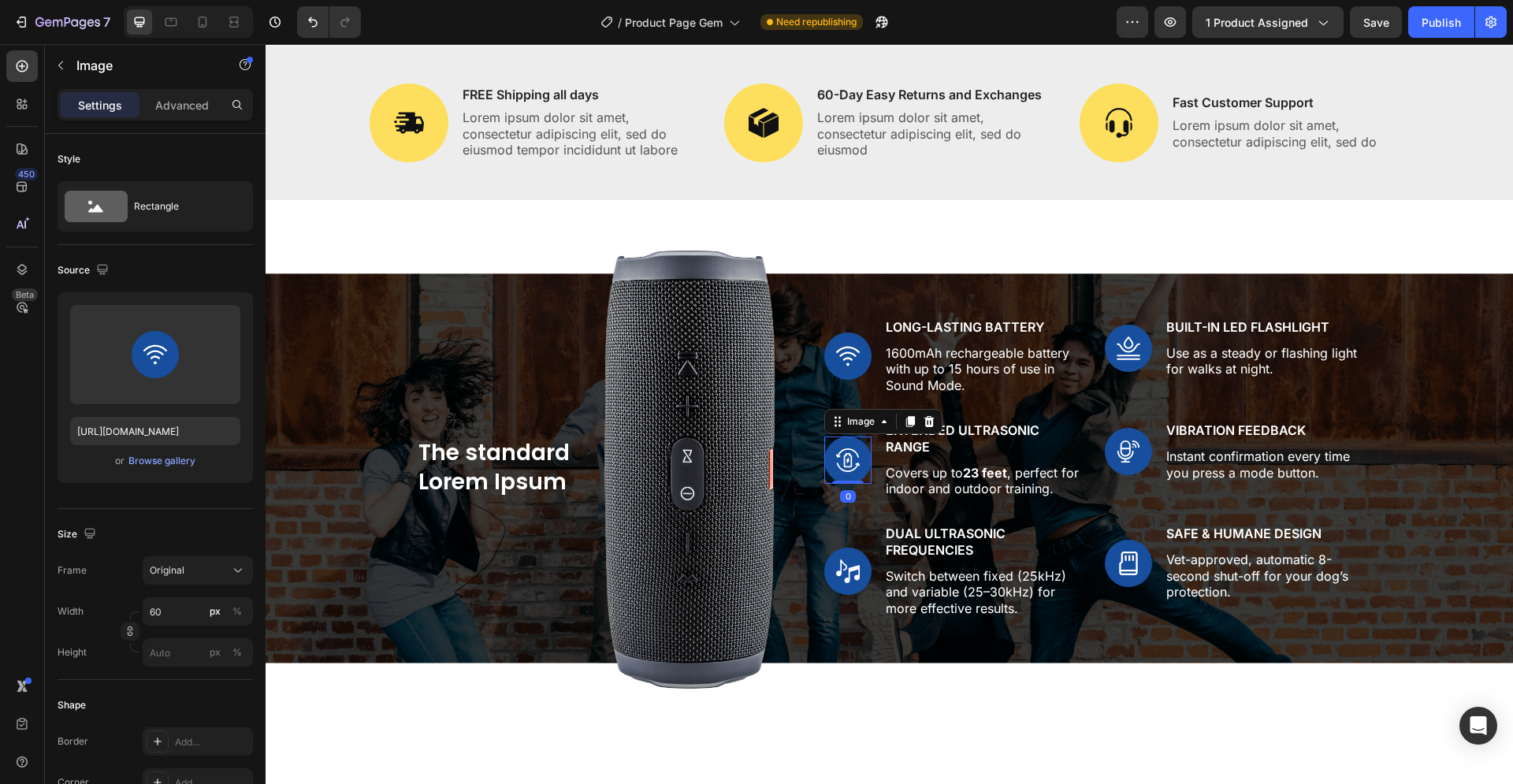
click at [845, 458] on img at bounding box center [848, 460] width 47 height 47
drag, startPoint x: 839, startPoint y: 360, endPoint x: 842, endPoint y: 459, distance: 99.0
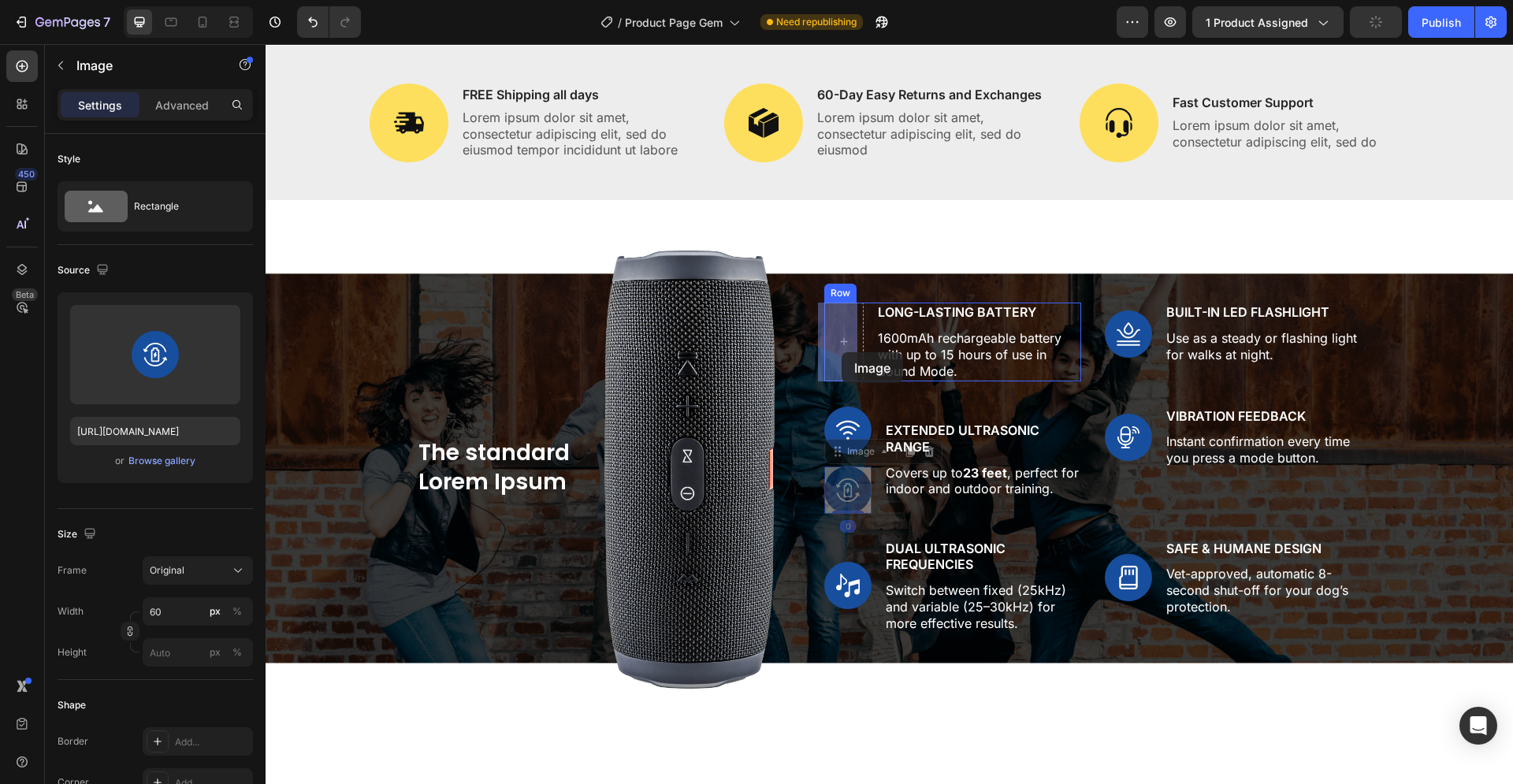
drag, startPoint x: 844, startPoint y: 493, endPoint x: 842, endPoint y: 353, distance: 140.0
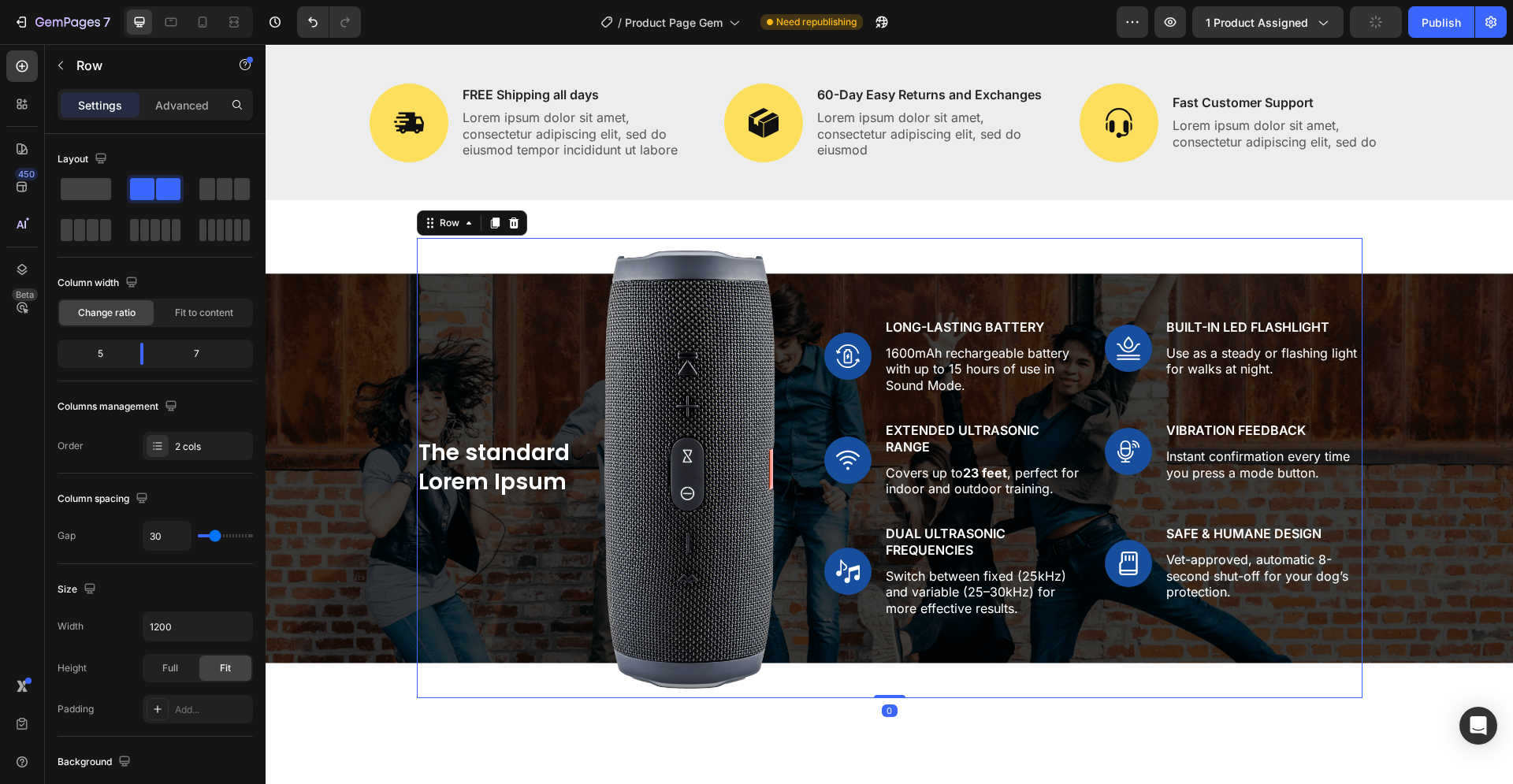
click at [992, 243] on div "Image Long-Lasting Battery Text Block 1600mAh rechargeable battery with up to 1…" at bounding box center [1093, 468] width 538 height 461
click at [844, 462] on img at bounding box center [848, 460] width 47 height 47
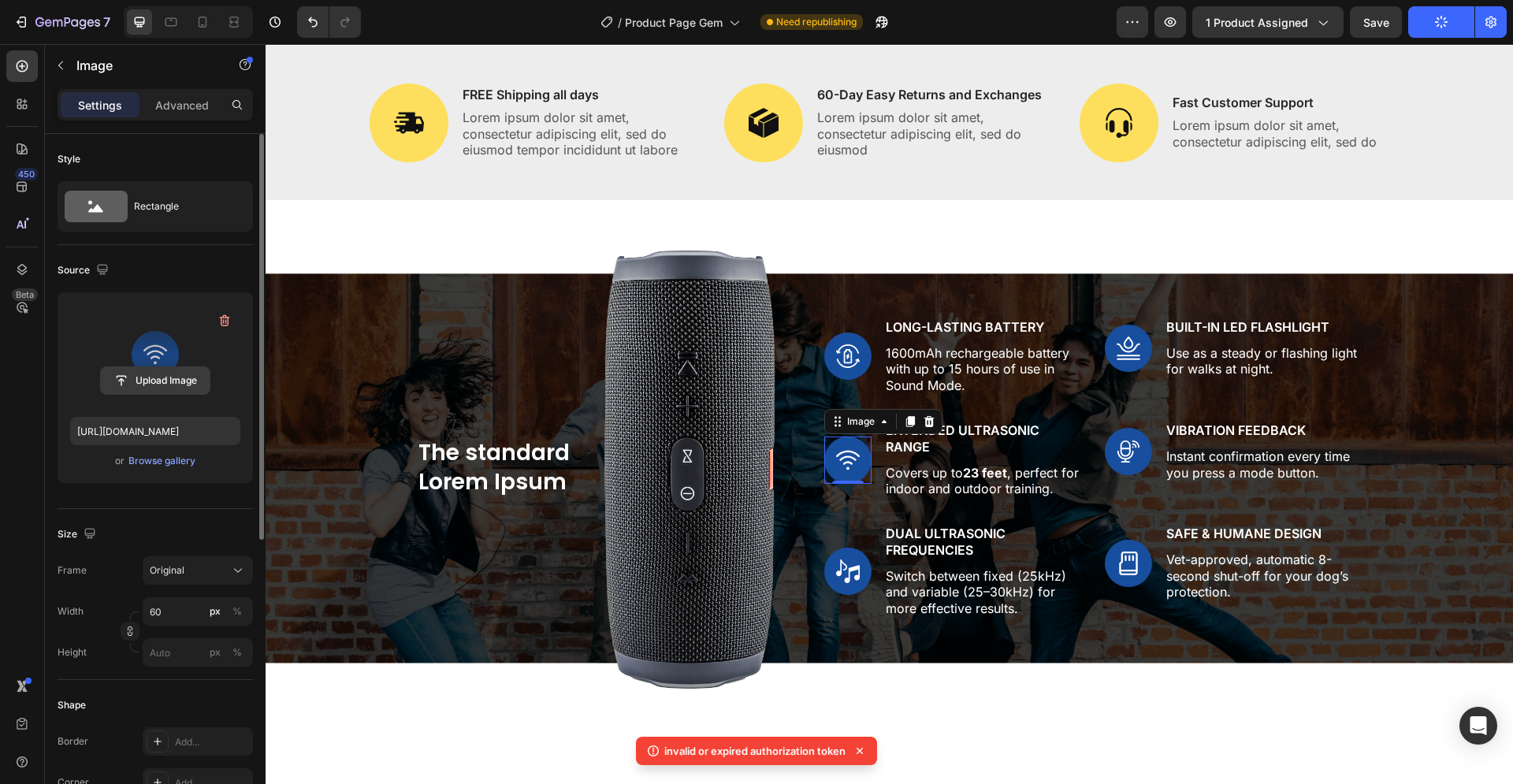
click at [162, 368] on input "file" at bounding box center [156, 380] width 109 height 27
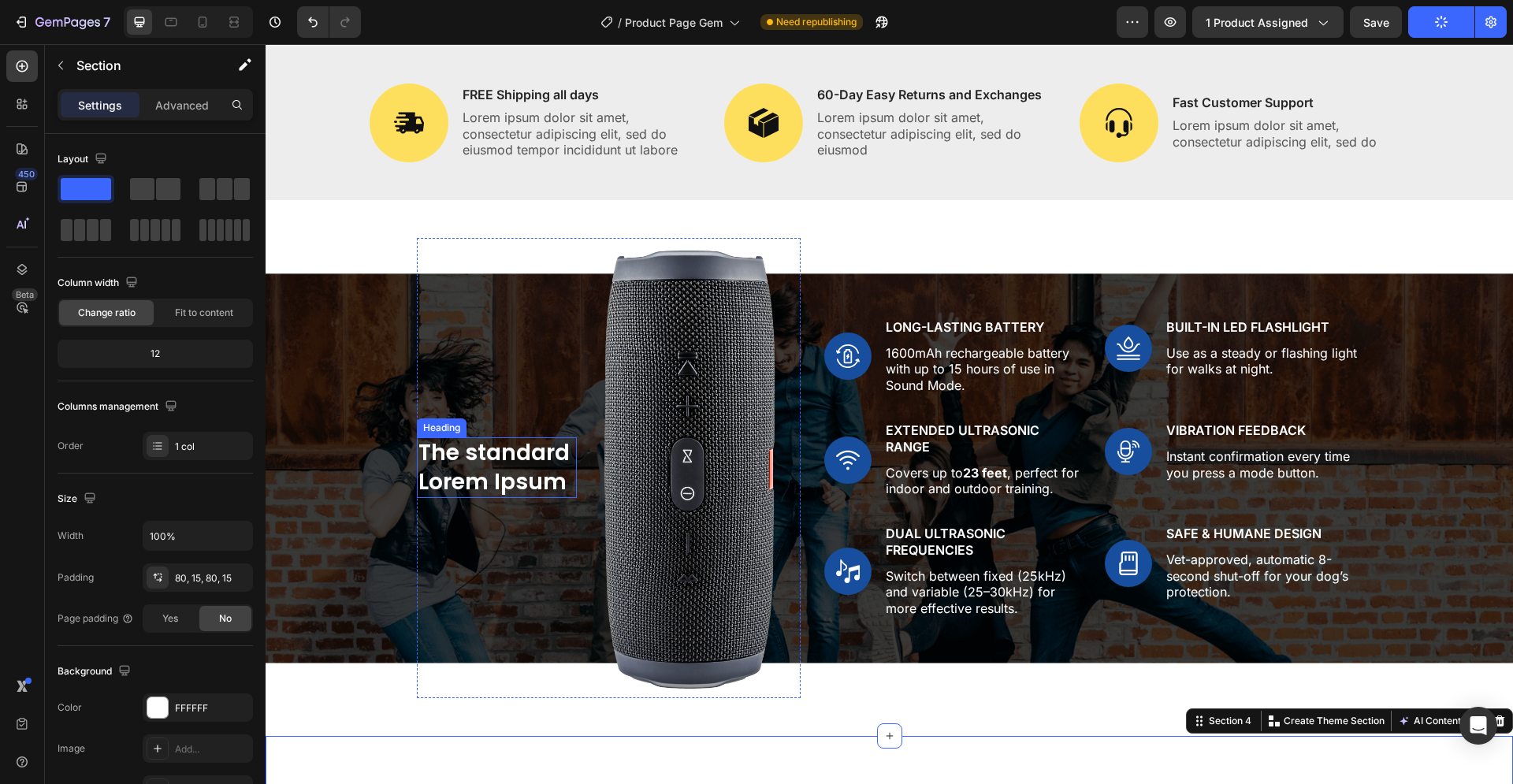
click at [436, 456] on h2 "The standard Lorem Ipsum" at bounding box center [497, 467] width 160 height 61
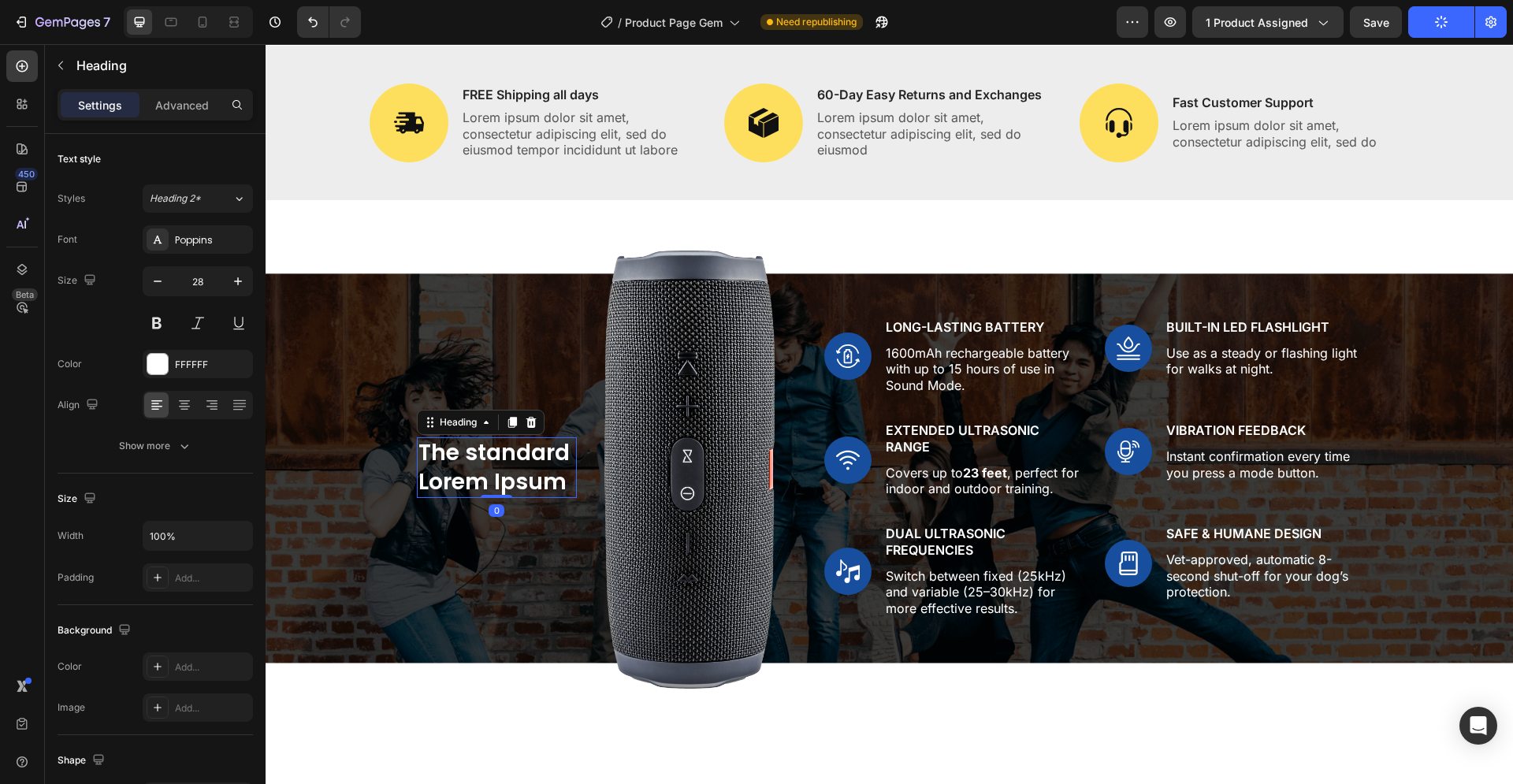
click at [551, 481] on h2 "The standard Lorem Ipsum" at bounding box center [497, 467] width 160 height 61
drag, startPoint x: 549, startPoint y: 481, endPoint x: 416, endPoint y: 450, distance: 136.6
click at [419, 450] on p "The standard Lorem Ipsum" at bounding box center [497, 467] width 157 height 58
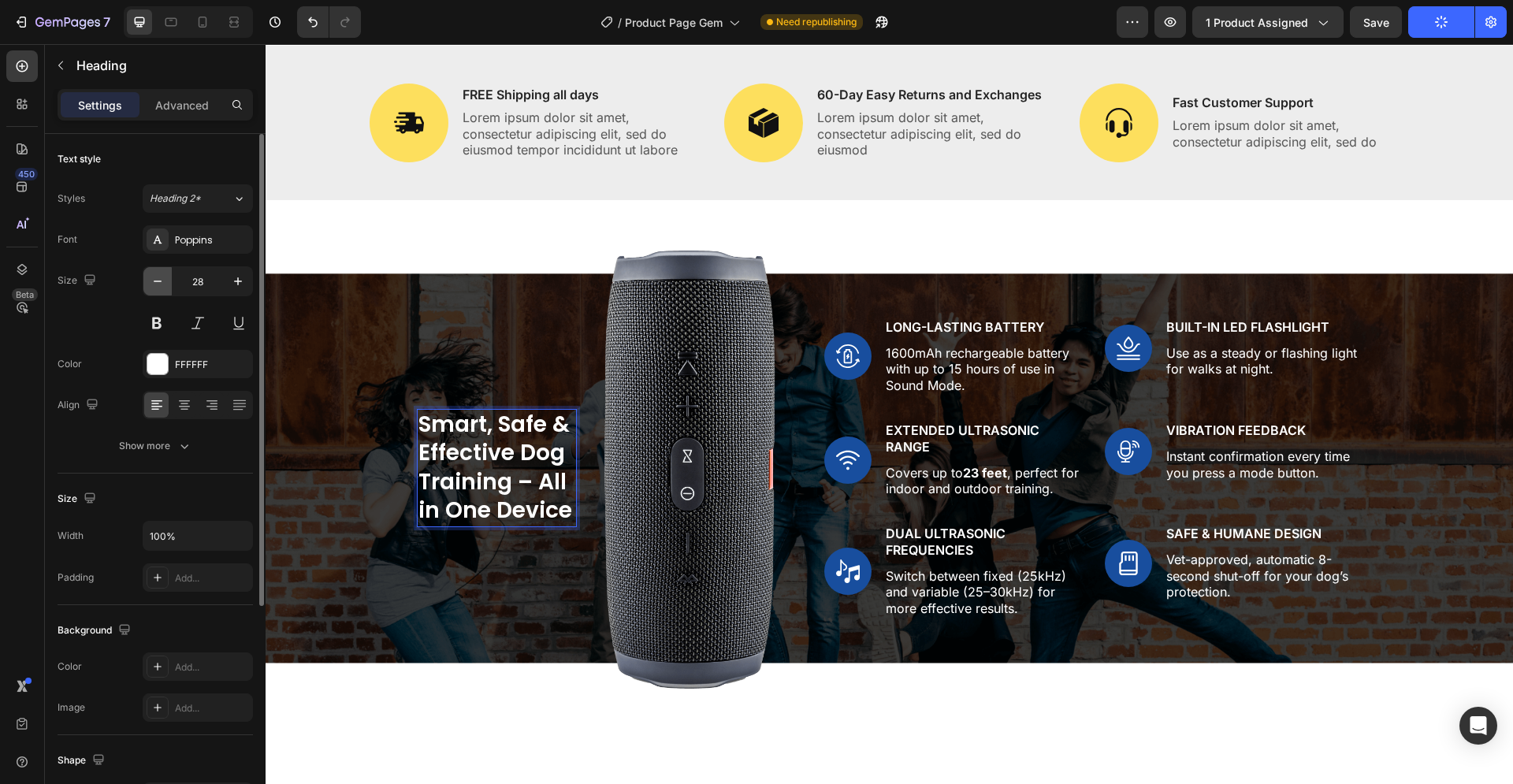
click at [158, 283] on icon "button" at bounding box center [157, 281] width 15 height 15
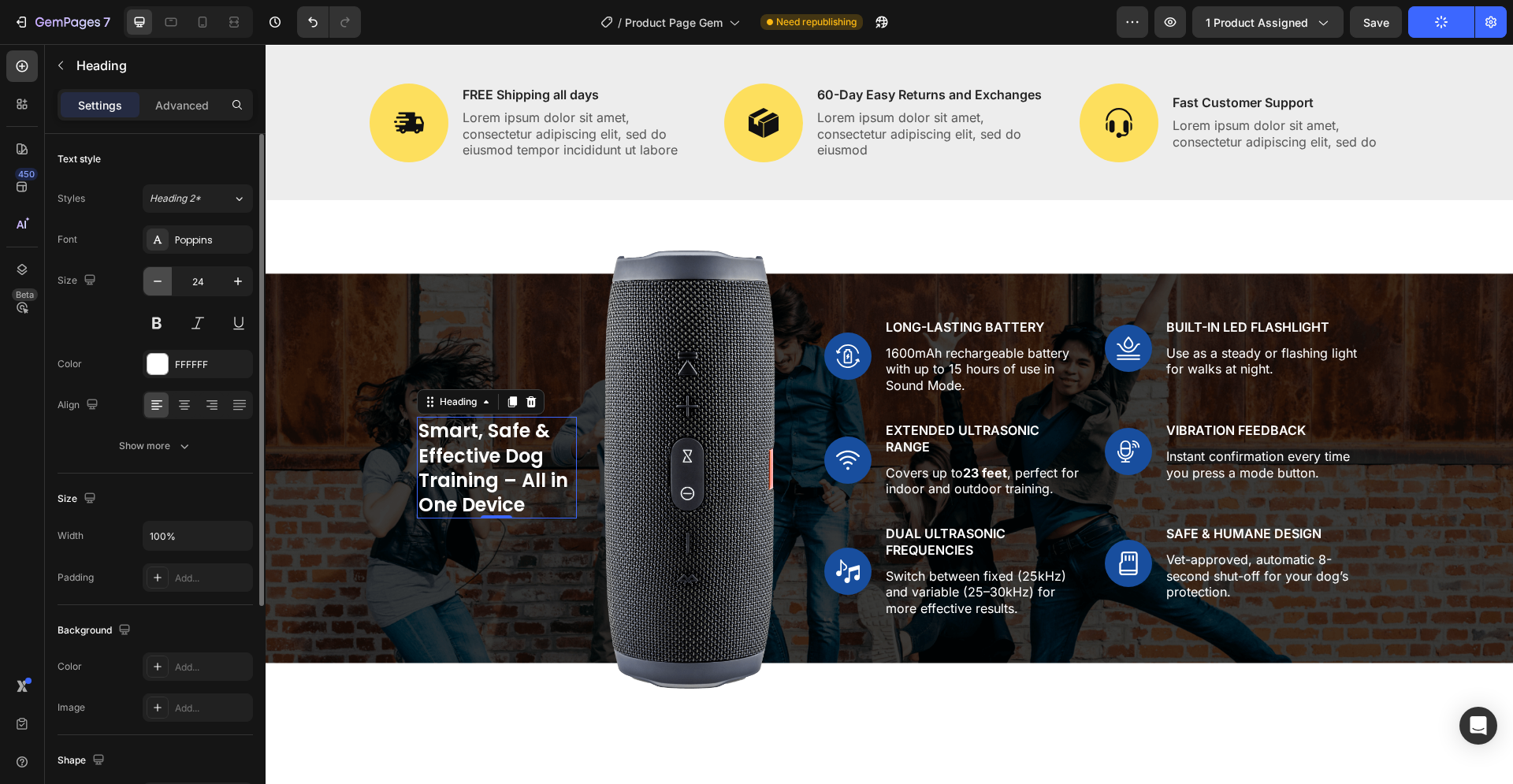
click at [158, 283] on icon "button" at bounding box center [157, 281] width 15 height 15
type input "21"
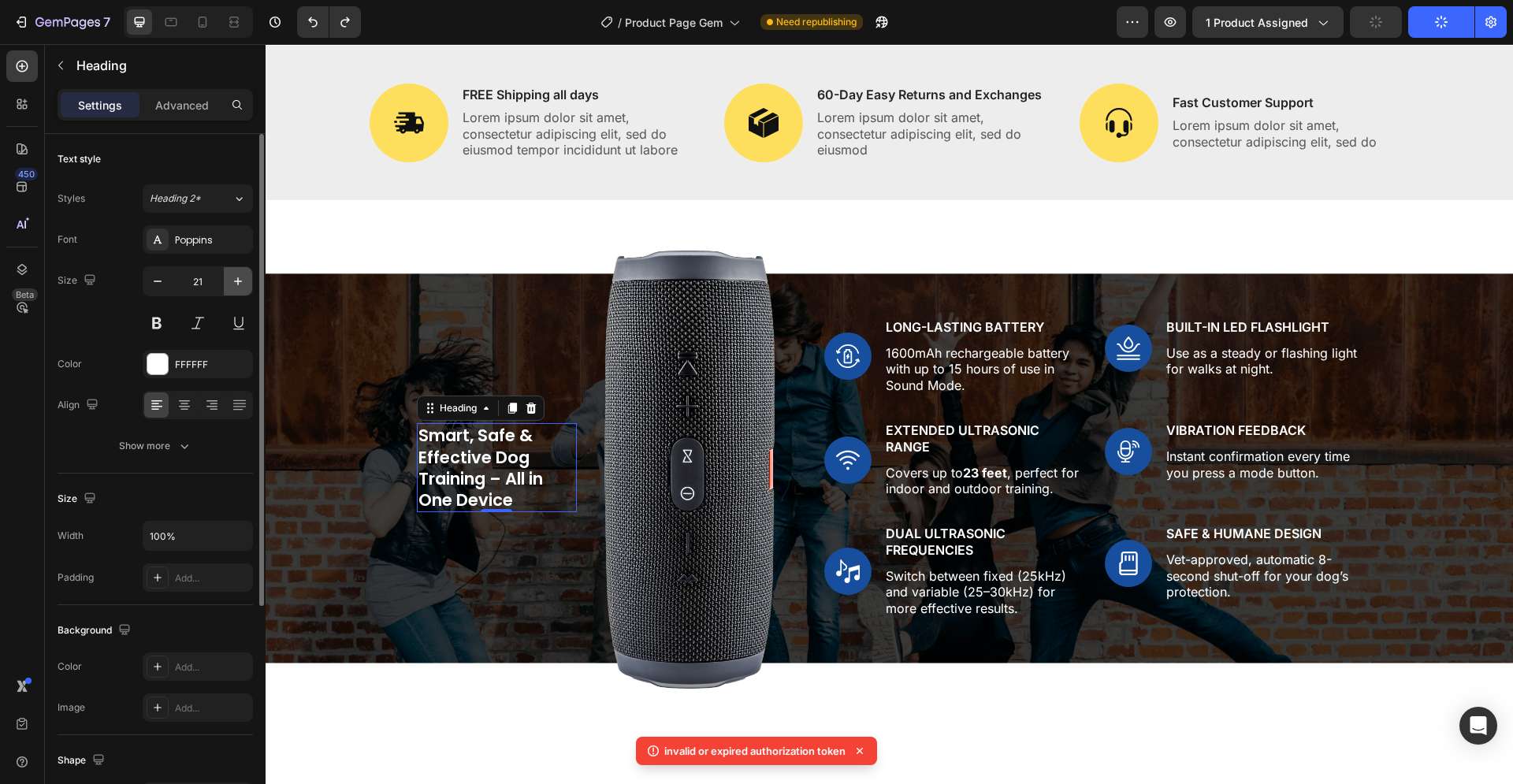
click at [240, 278] on icon "button" at bounding box center [238, 281] width 15 height 15
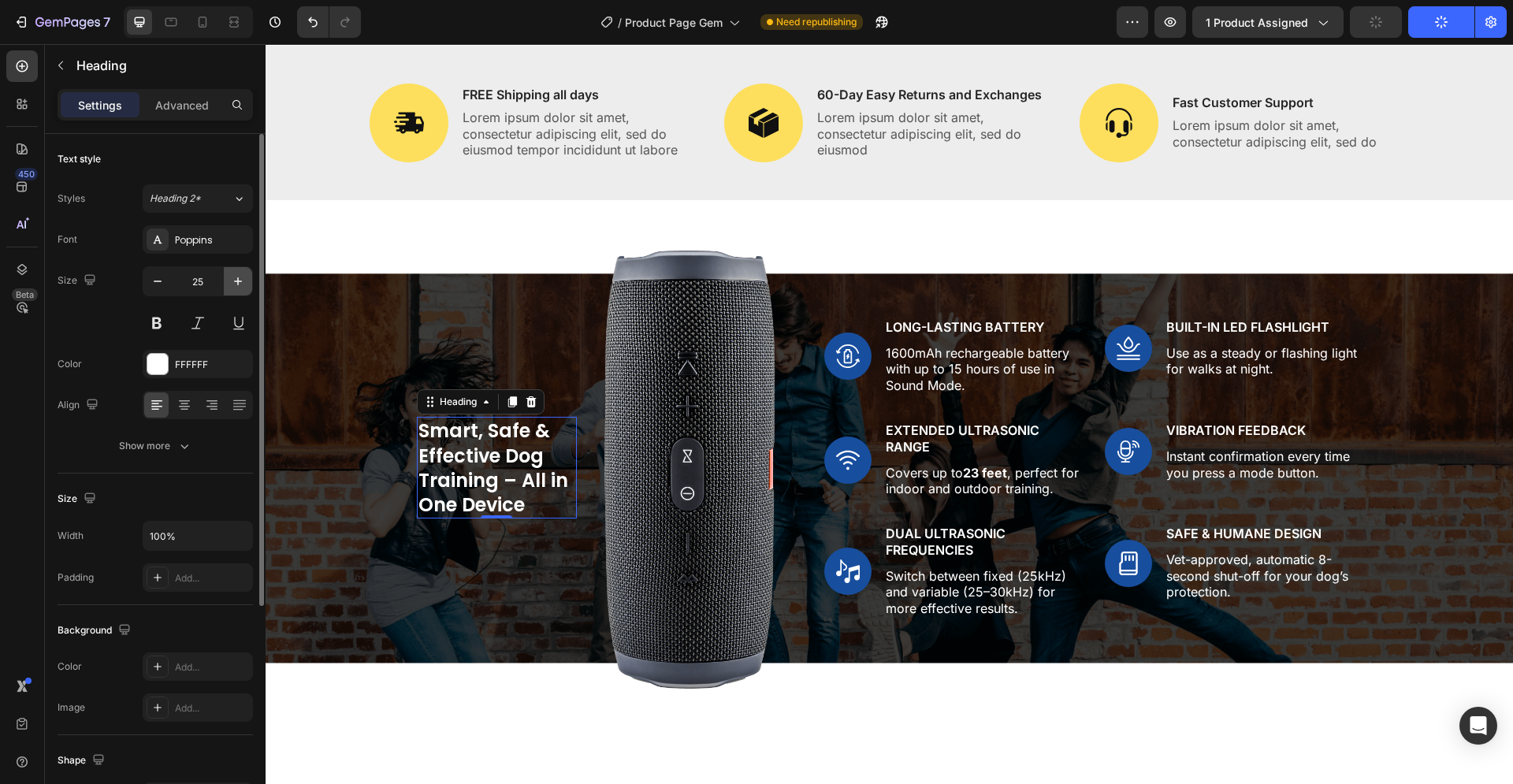
click at [240, 278] on icon "button" at bounding box center [238, 281] width 15 height 15
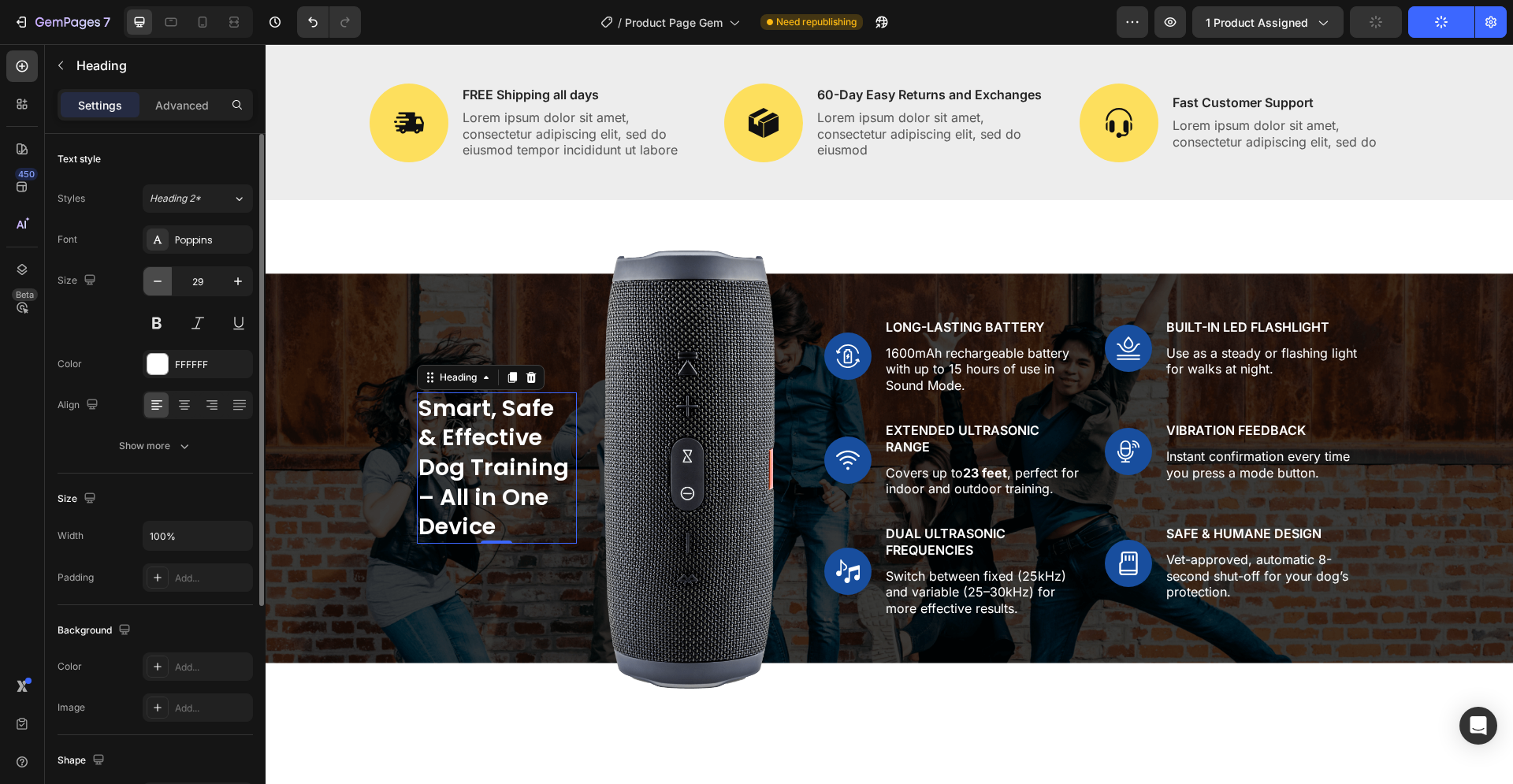
click at [162, 283] on icon "button" at bounding box center [157, 281] width 15 height 15
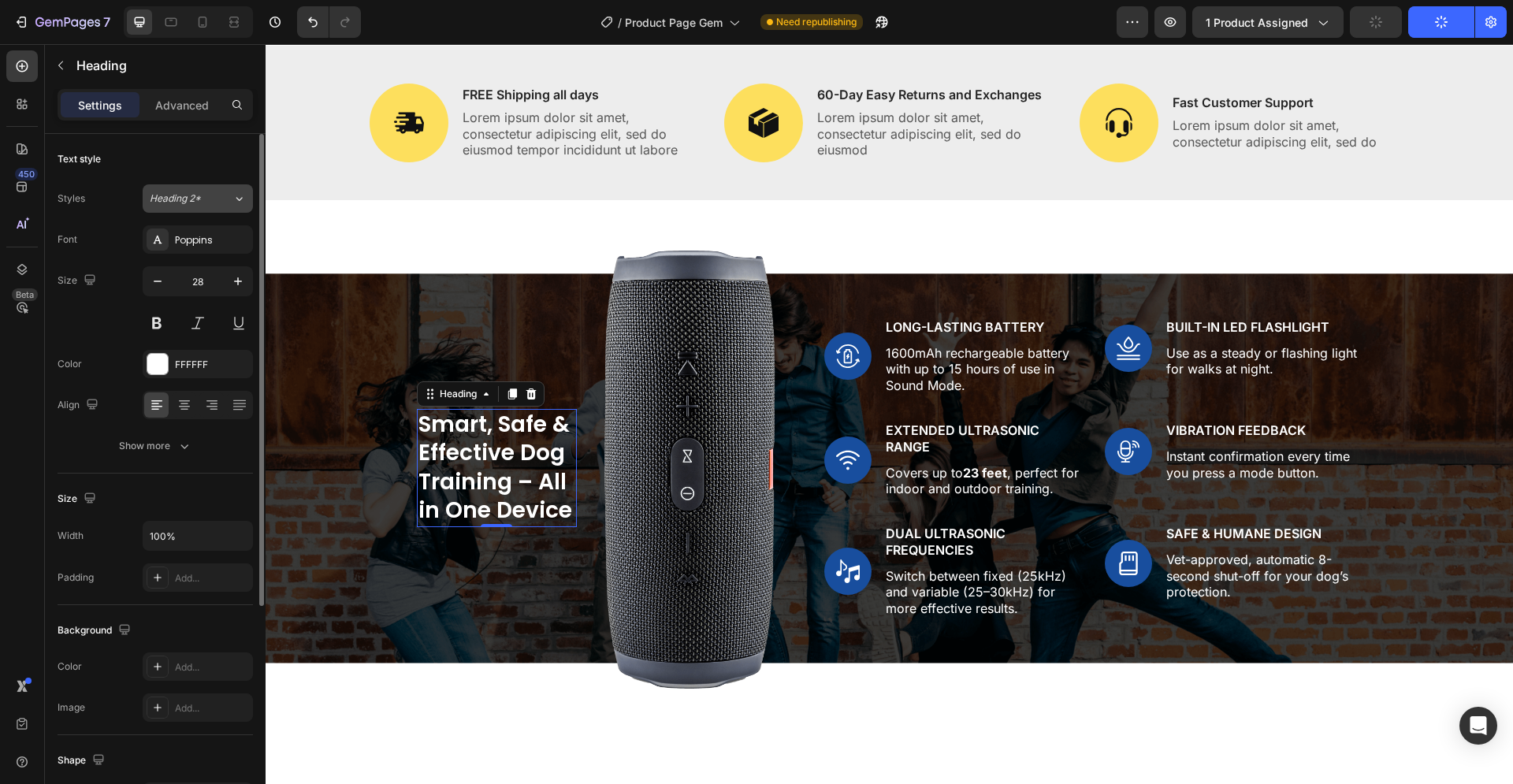
click at [203, 199] on div "Heading 2*" at bounding box center [182, 198] width 64 height 14
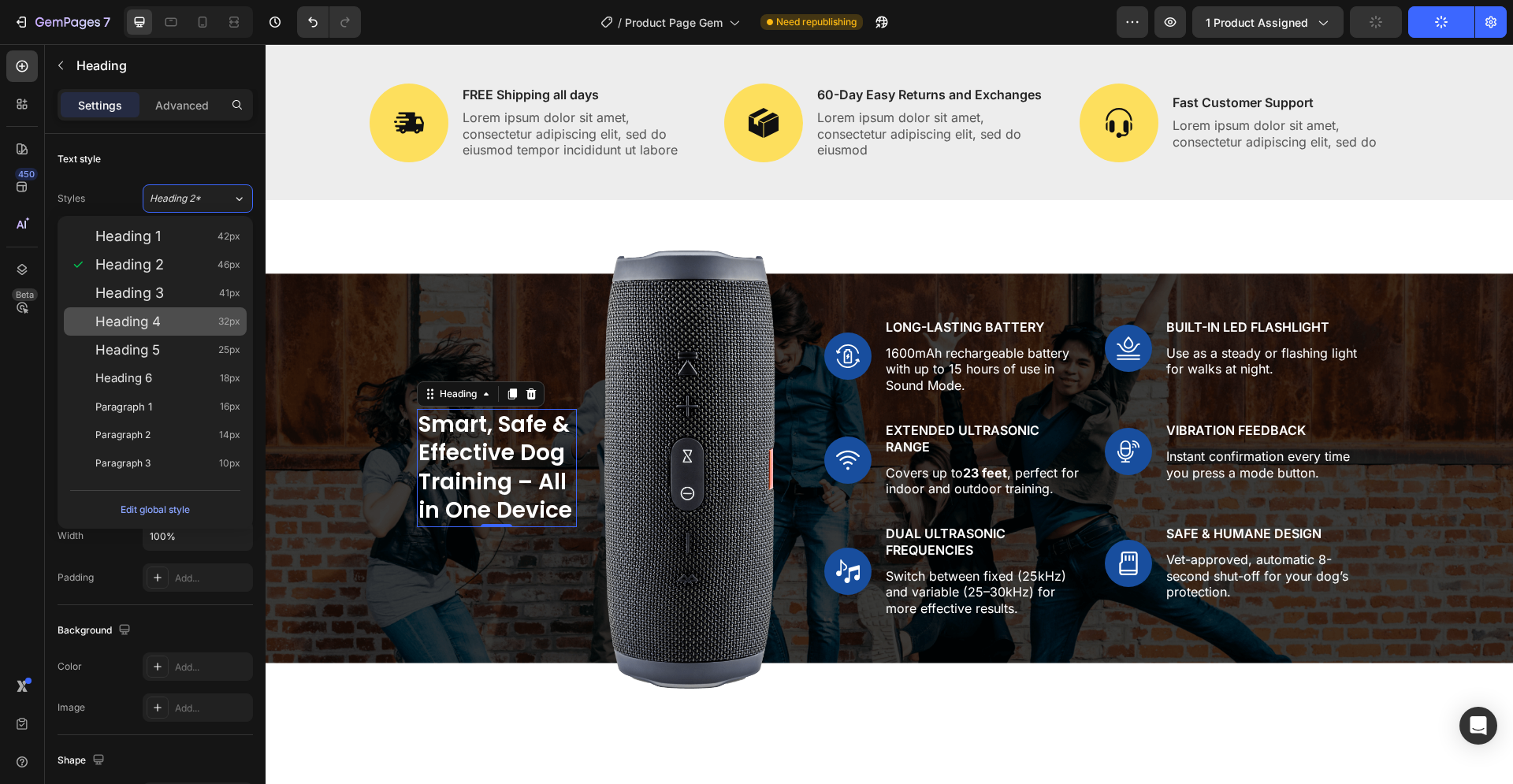
click at [152, 323] on span "Heading 4" at bounding box center [128, 321] width 65 height 15
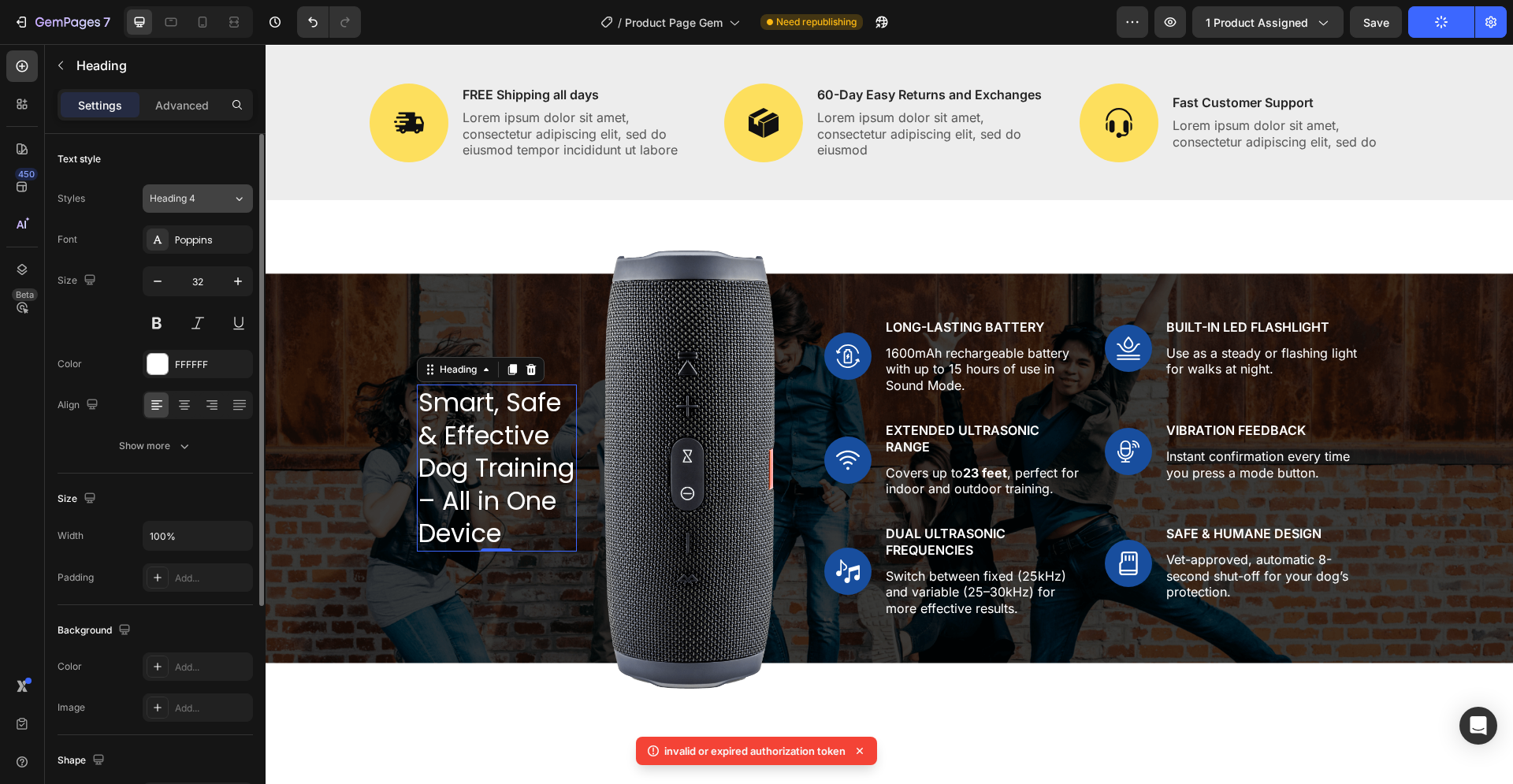
click at [185, 200] on span "Heading 4" at bounding box center [173, 198] width 46 height 14
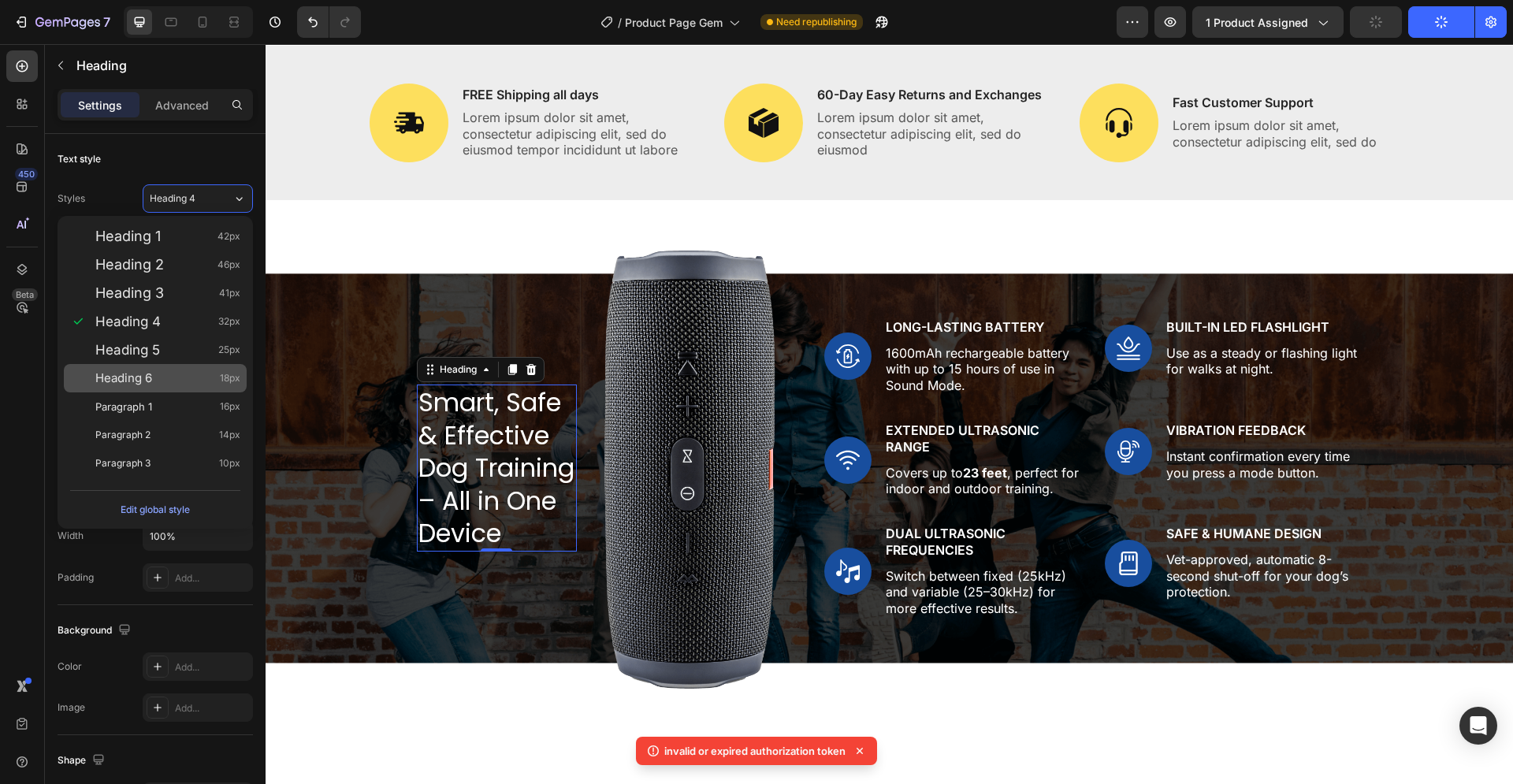
click at [145, 372] on span "Heading 6" at bounding box center [124, 378] width 57 height 15
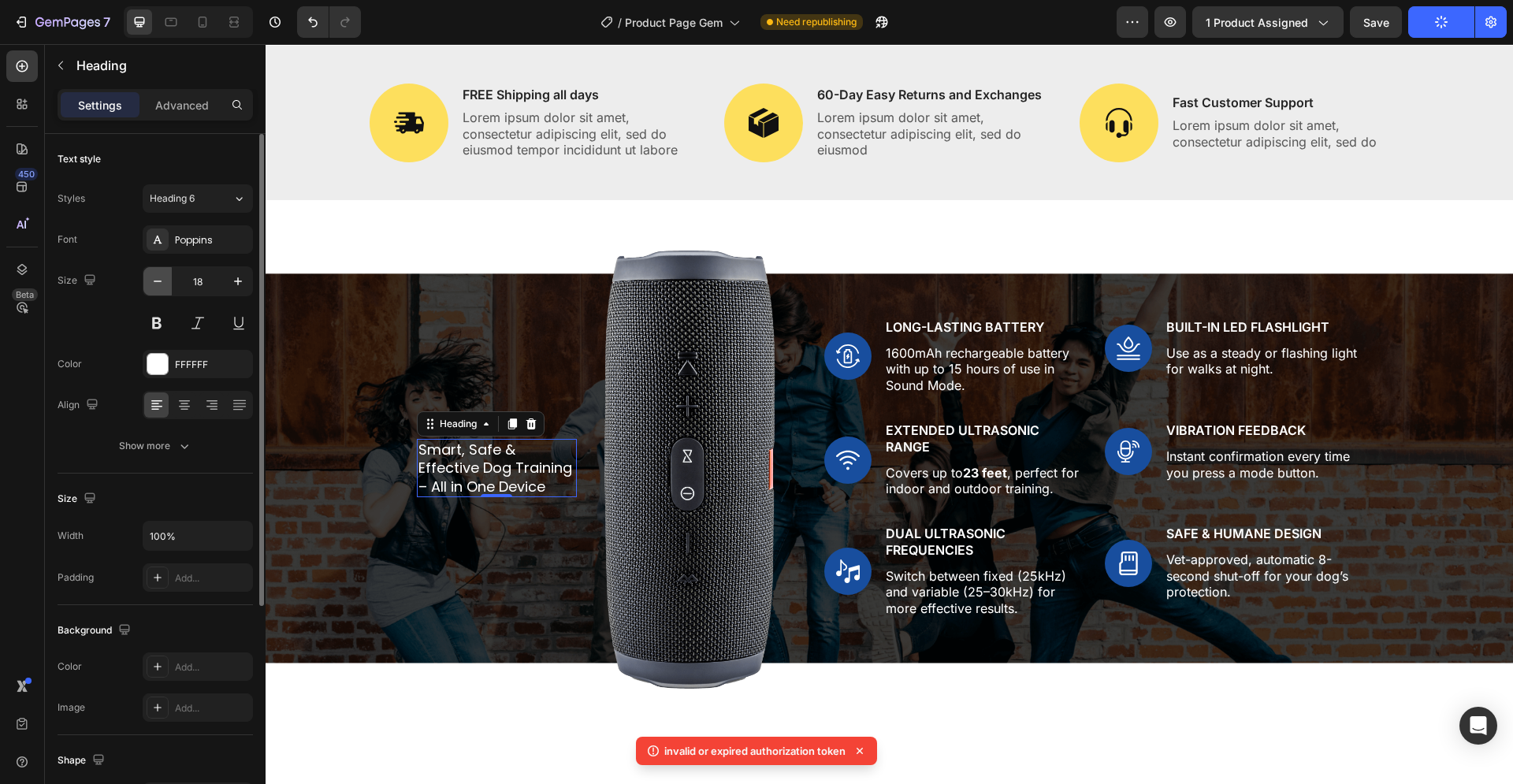
click at [161, 286] on icon "button" at bounding box center [157, 281] width 15 height 15
type input "17"
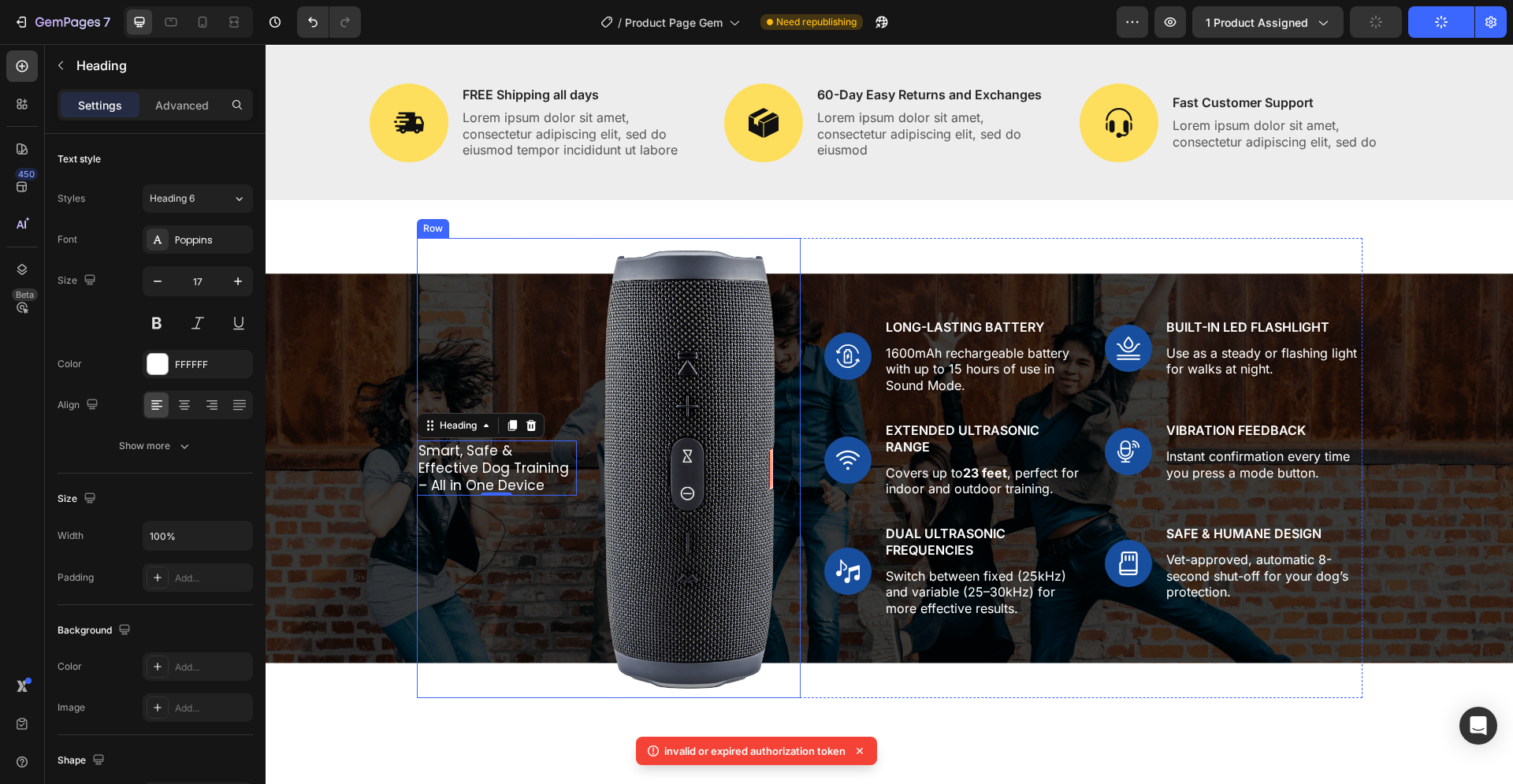
click at [538, 331] on div "Smart, Safe & Effective Dog Training – All in One Device Heading 0" at bounding box center [497, 468] width 160 height 461
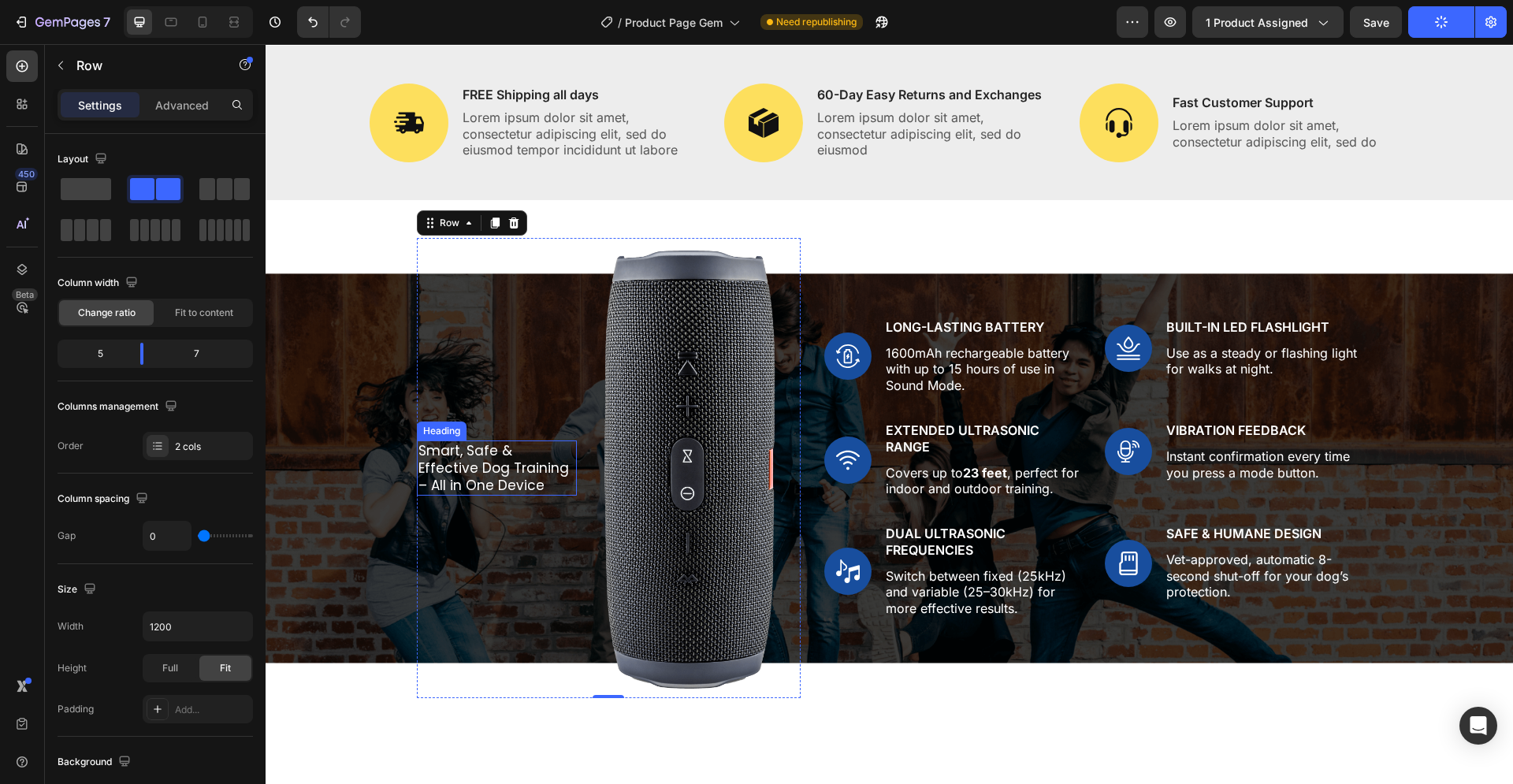
click at [486, 462] on p "Smart, Safe & Effective Dog Training – All in One Device" at bounding box center [497, 468] width 157 height 52
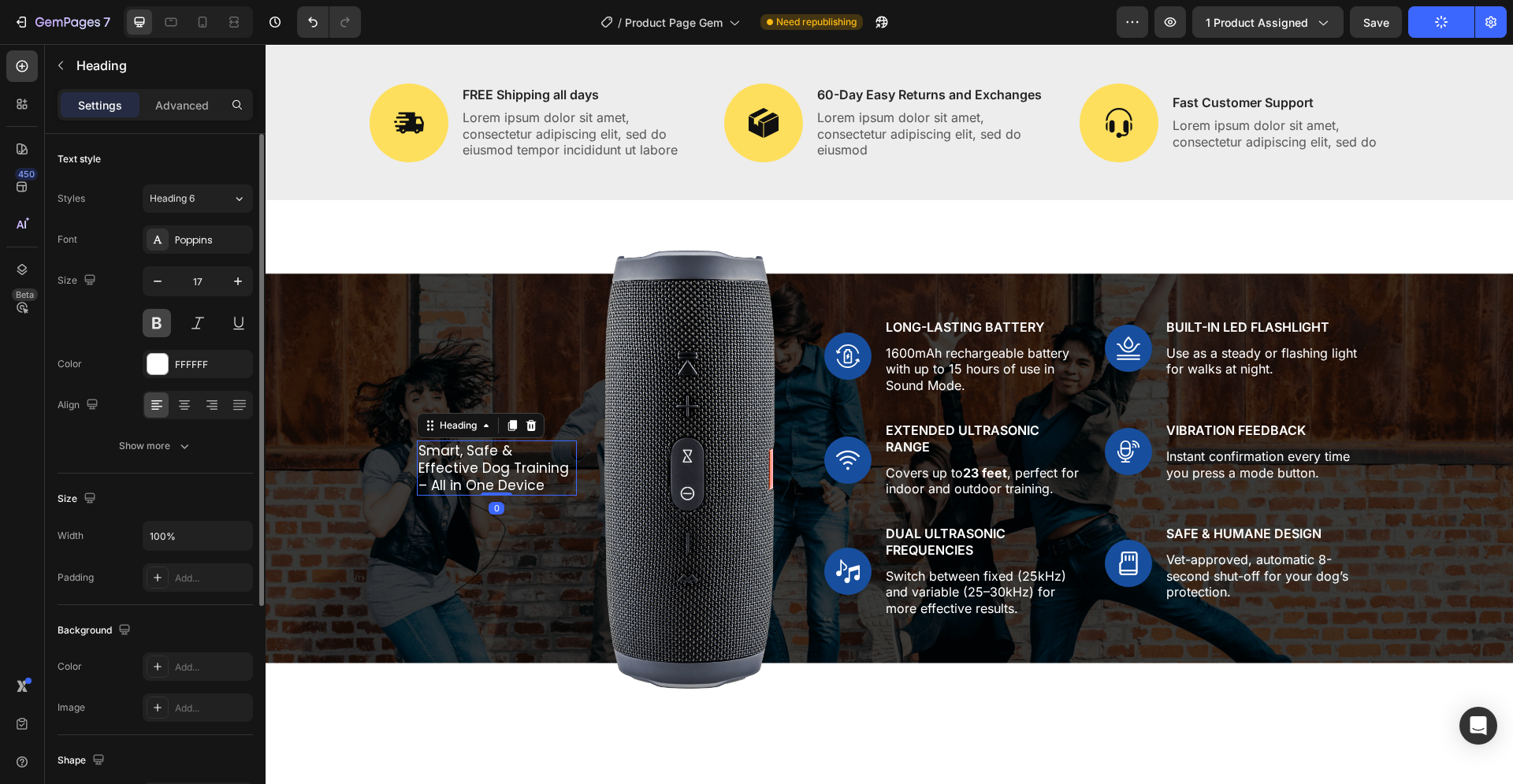
click at [152, 323] on button at bounding box center [156, 322] width 29 height 28
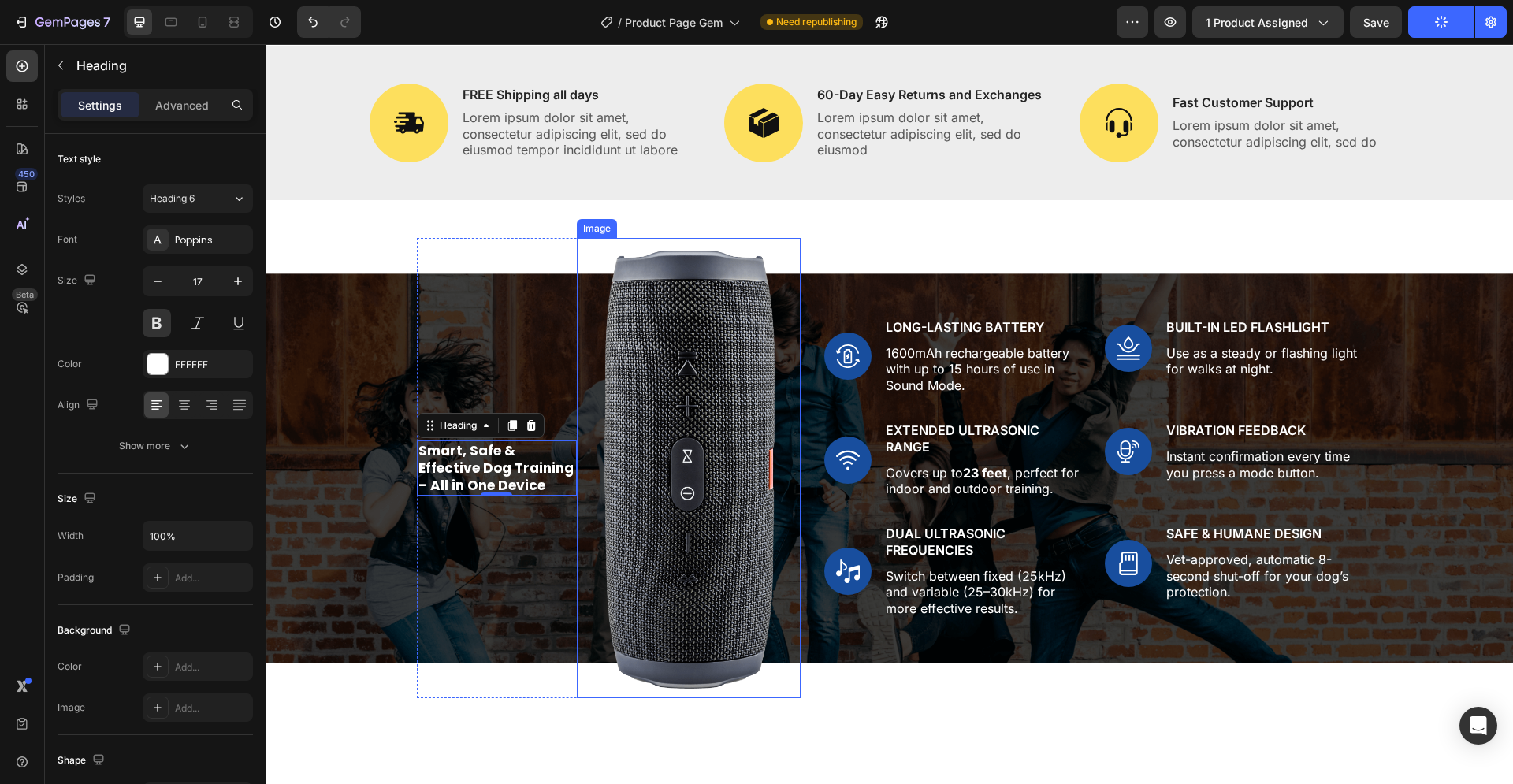
click at [589, 356] on img at bounding box center [689, 468] width 224 height 461
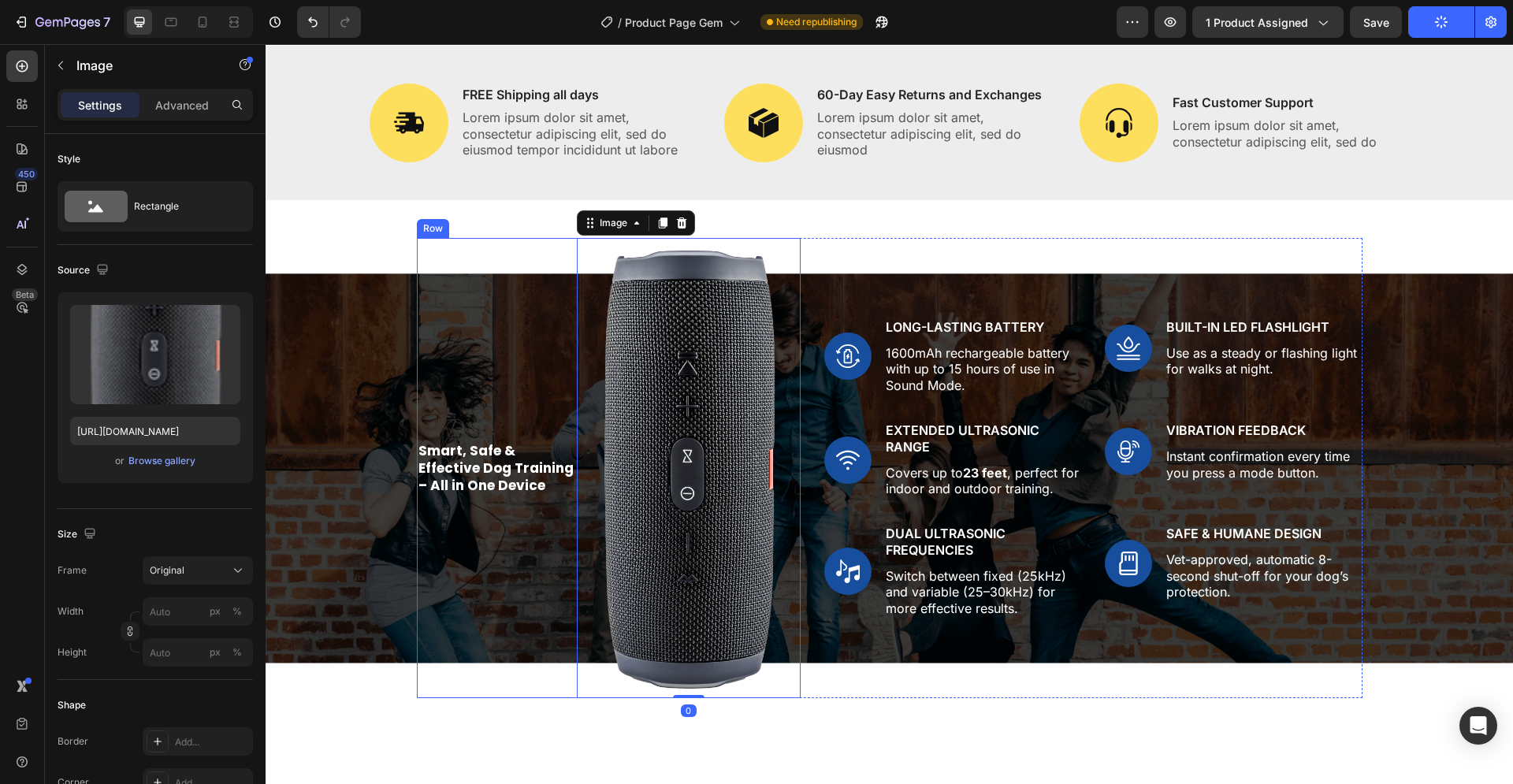
click at [463, 470] on p "Smart, Safe & Effective Dog Training – All in One Device" at bounding box center [497, 468] width 157 height 52
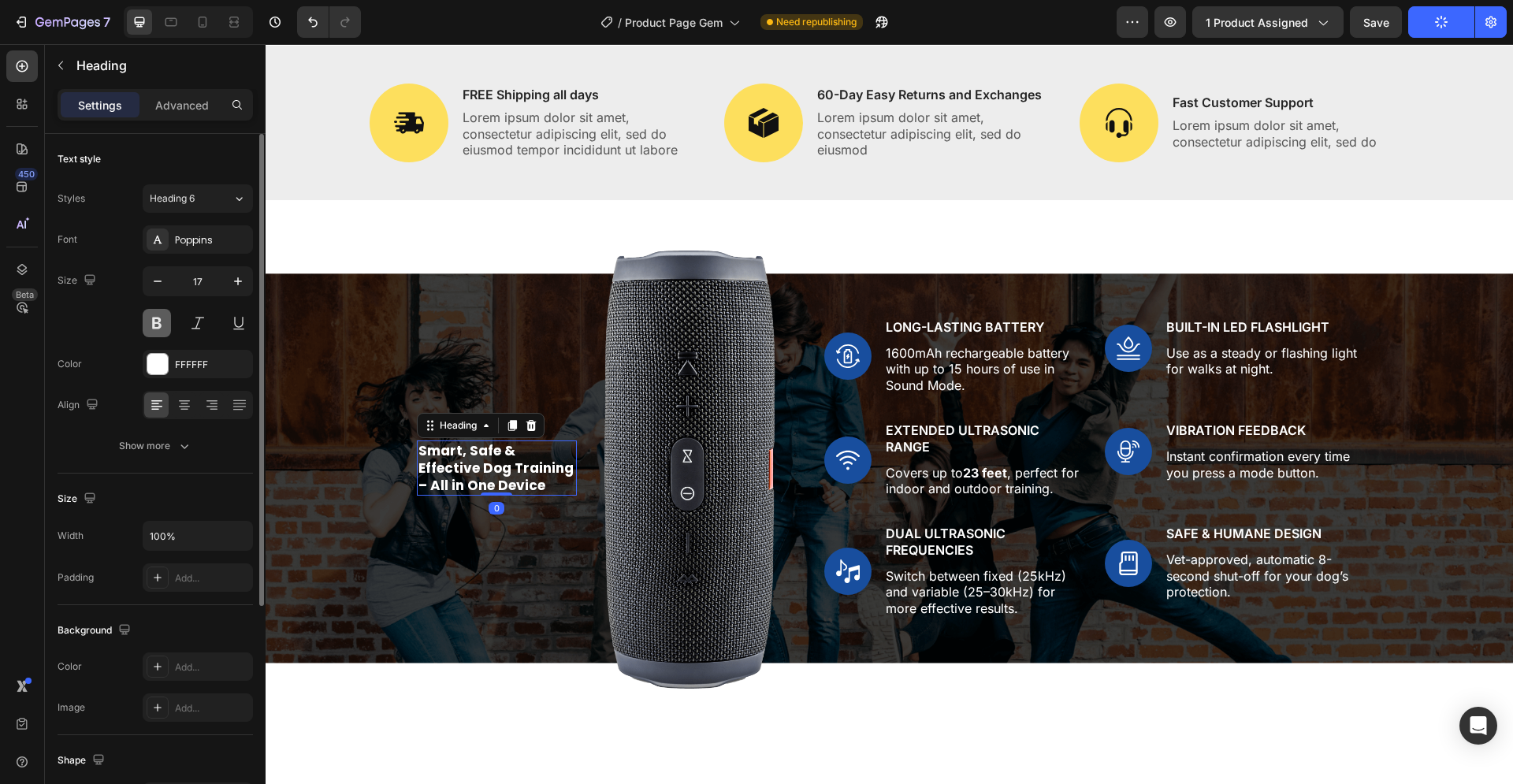
click at [156, 316] on button at bounding box center [156, 322] width 29 height 28
click at [233, 283] on icon "button" at bounding box center [238, 281] width 15 height 15
click at [234, 283] on icon "button" at bounding box center [238, 281] width 15 height 15
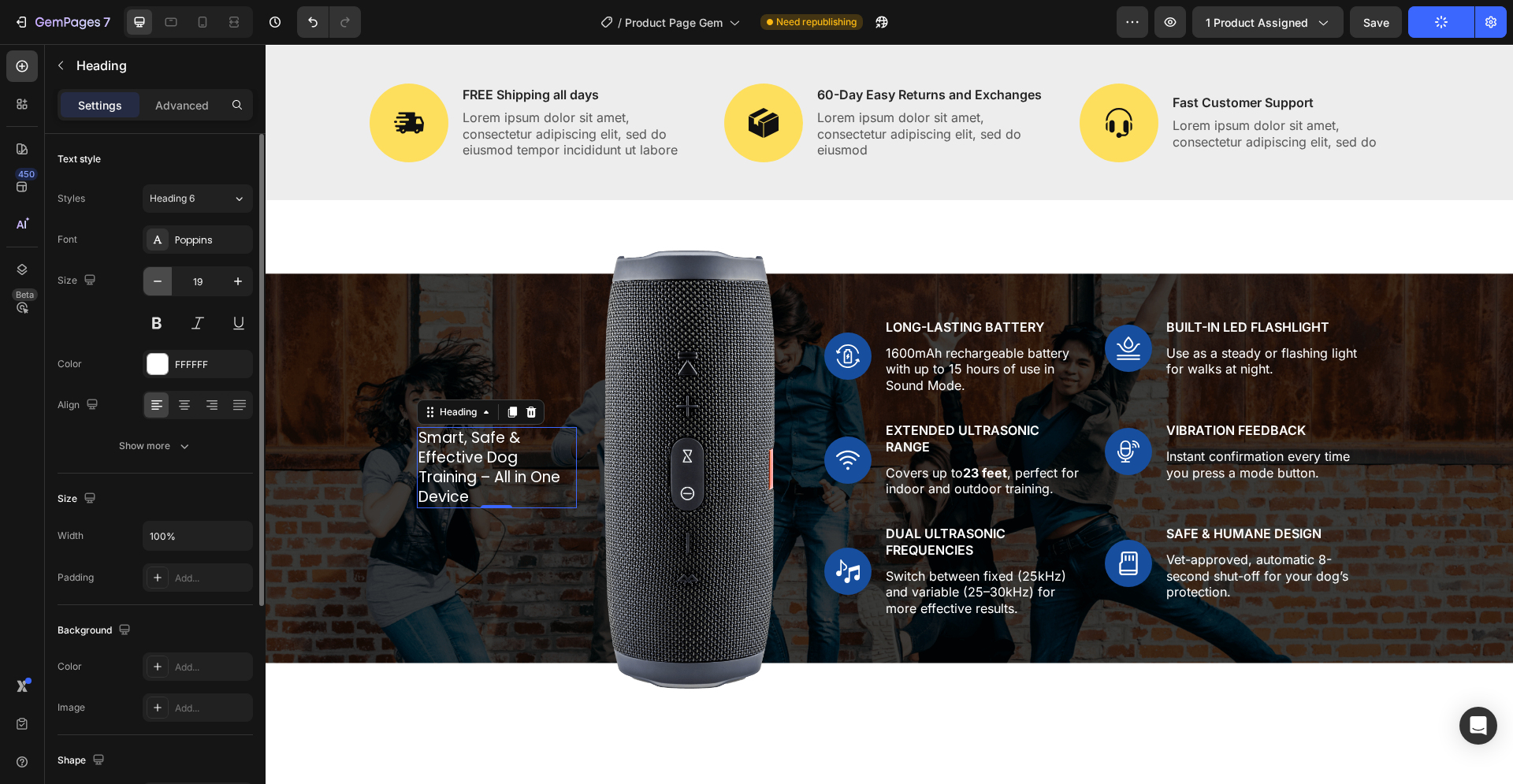
click at [151, 285] on icon "button" at bounding box center [157, 281] width 15 height 15
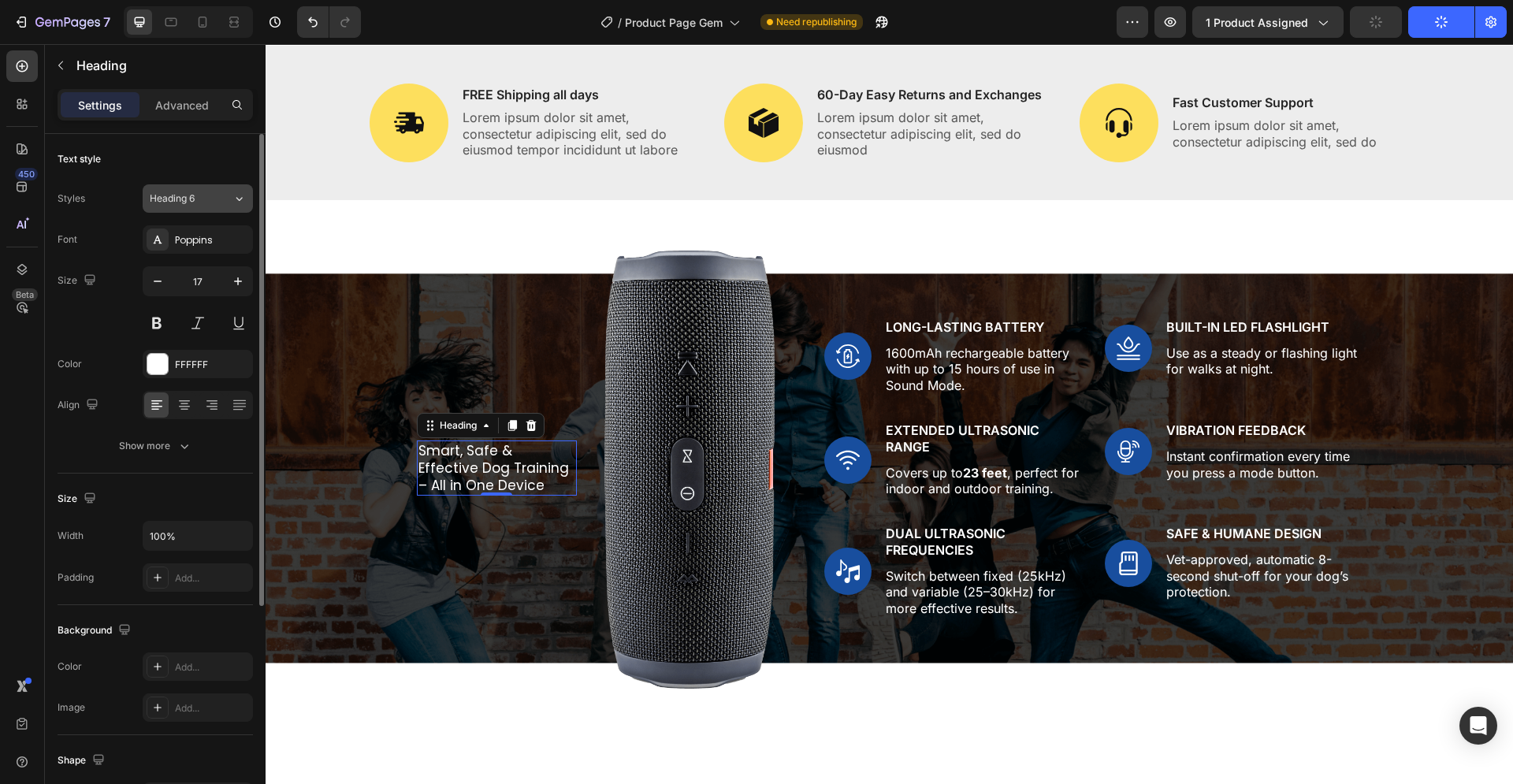
click at [208, 201] on div "Heading 6" at bounding box center [182, 198] width 64 height 14
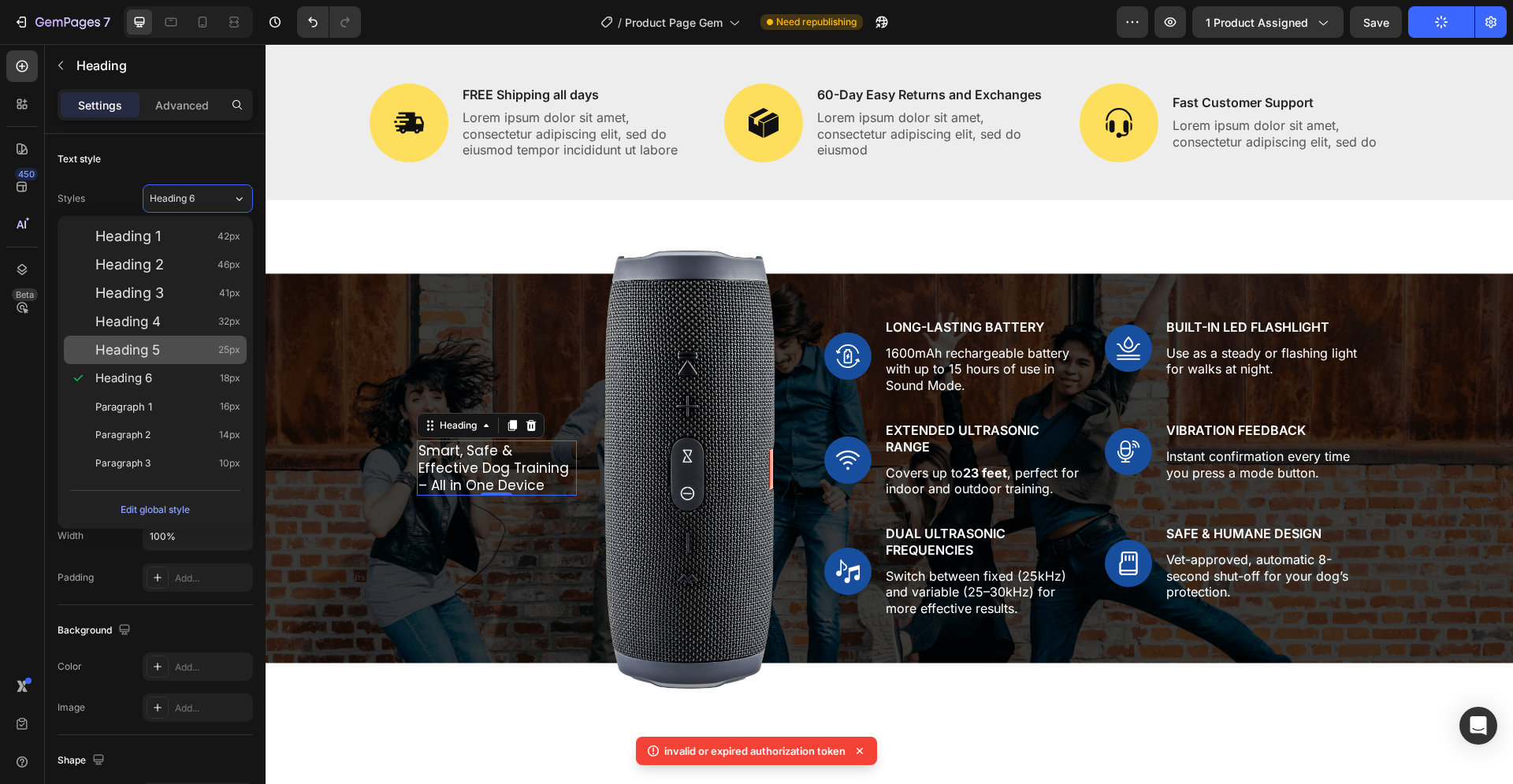
click at [177, 351] on div "Heading 5 25px" at bounding box center [168, 349] width 145 height 15
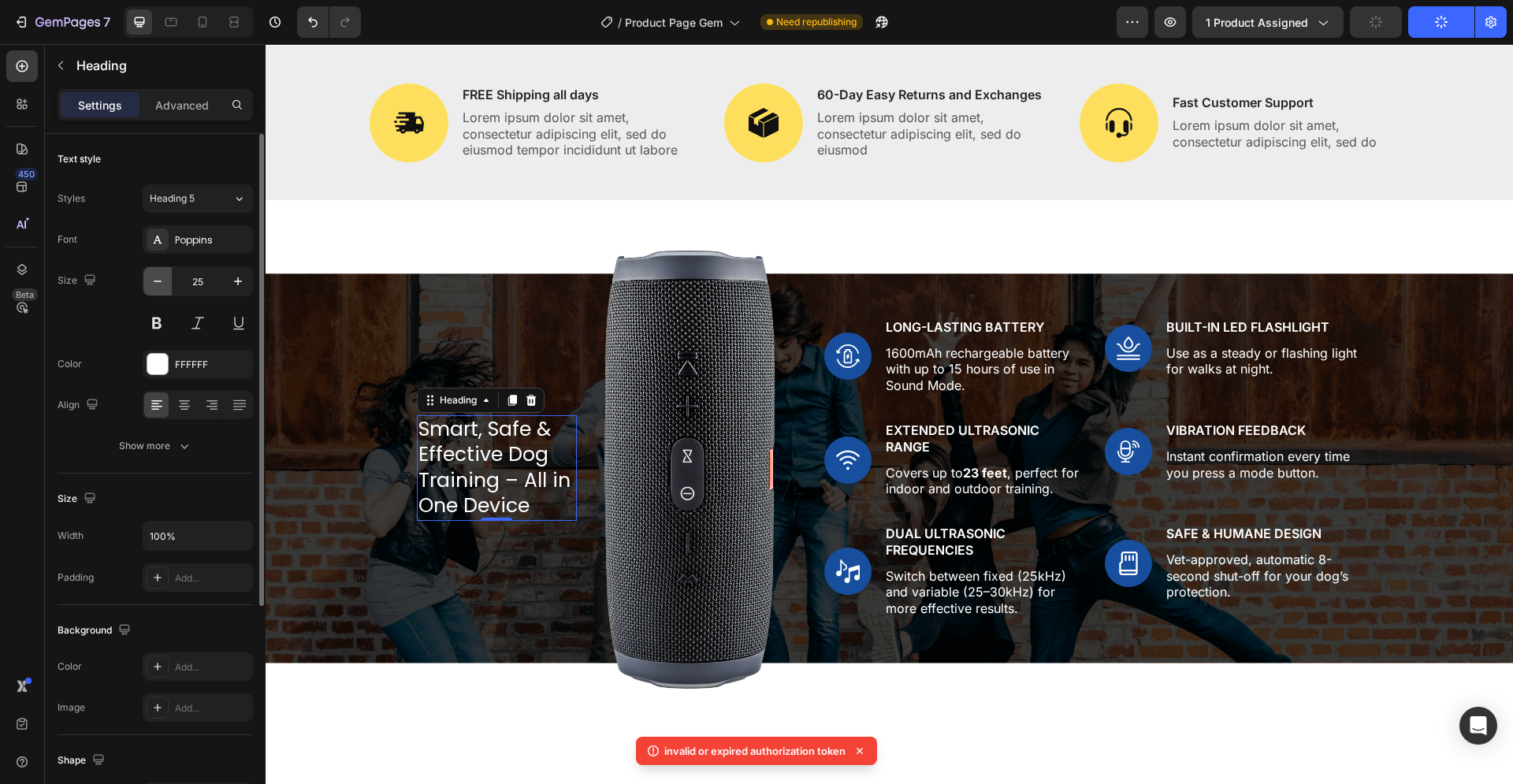
click at [159, 284] on icon "button" at bounding box center [157, 281] width 15 height 15
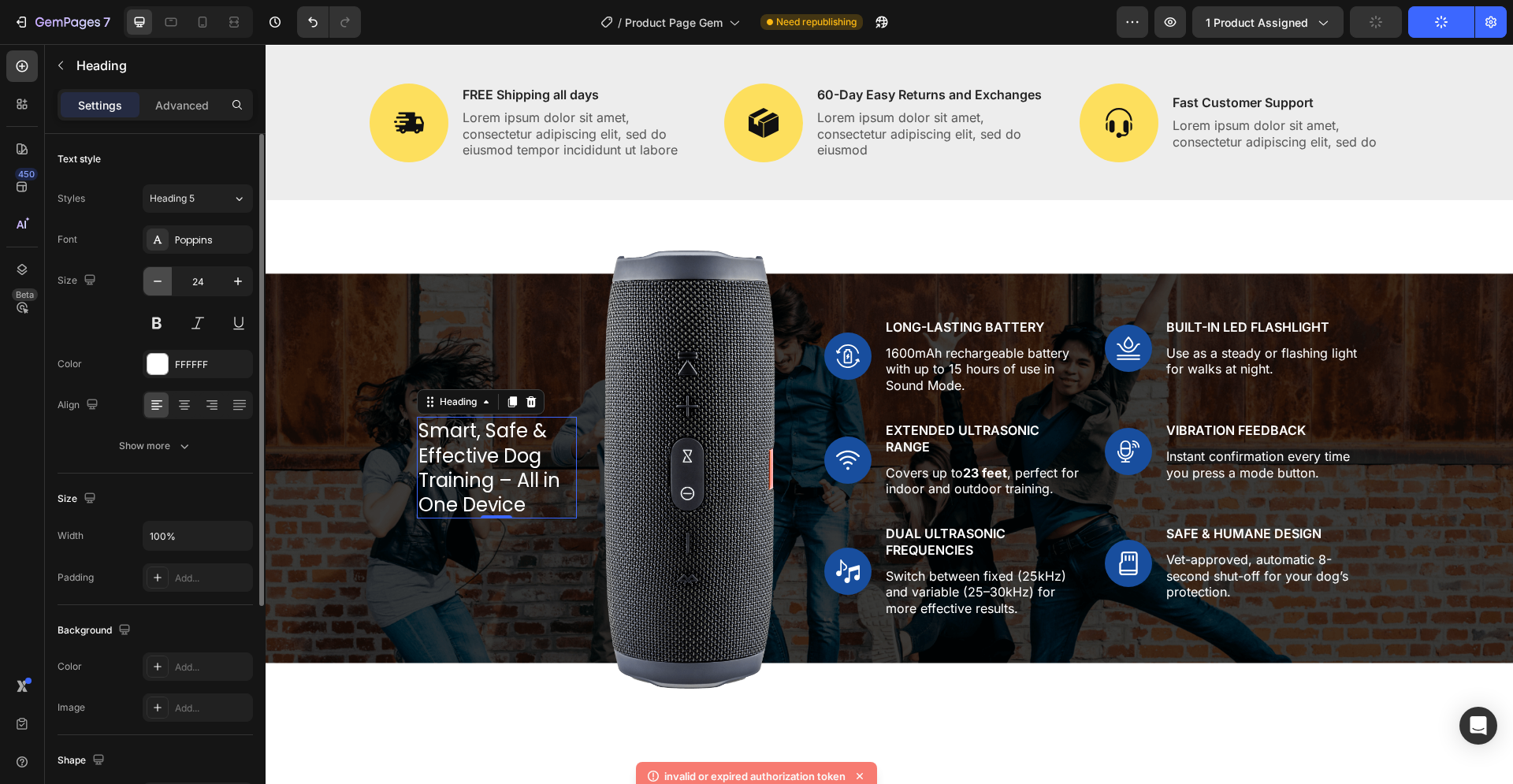
click at [159, 284] on icon "button" at bounding box center [157, 281] width 15 height 15
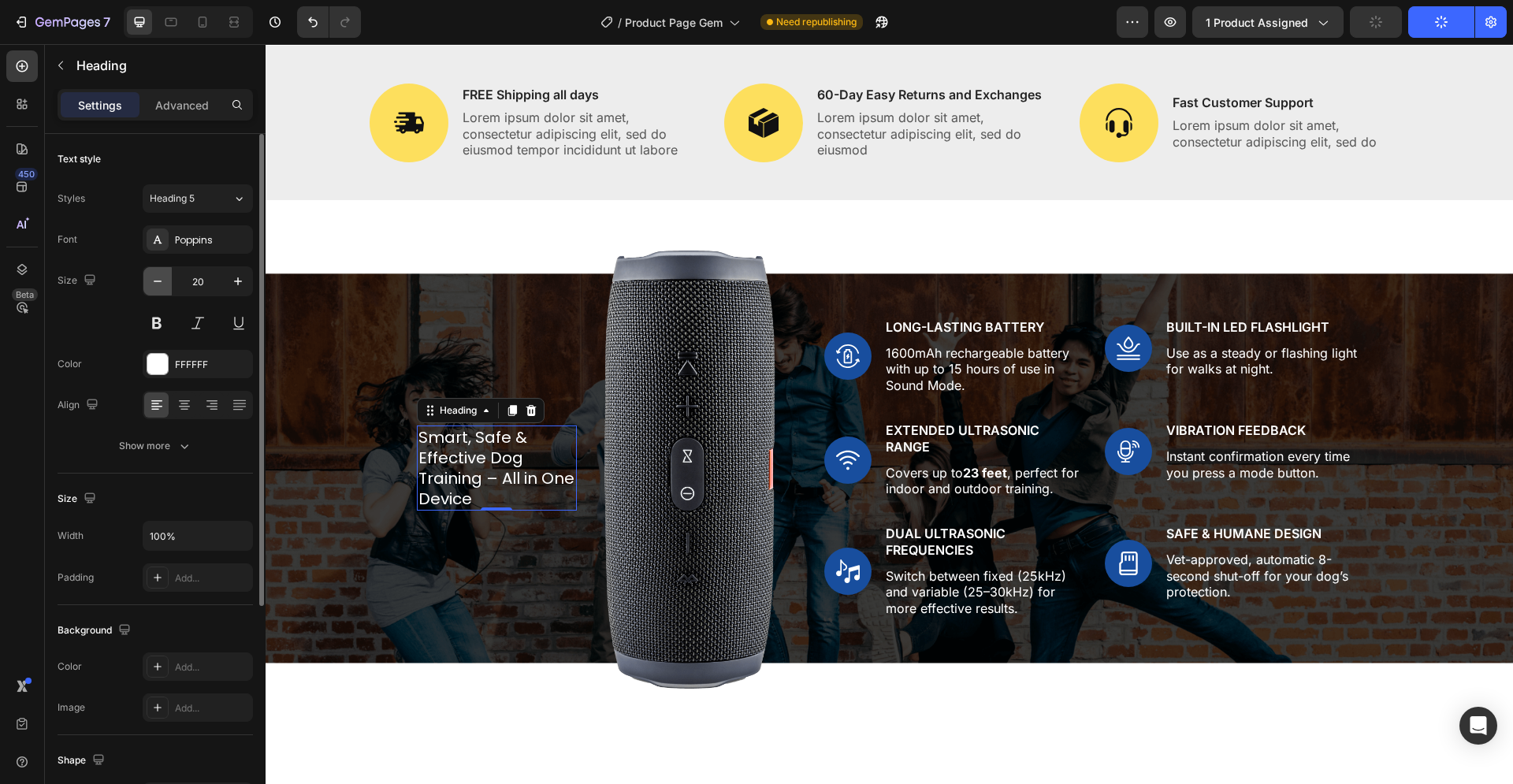
click at [159, 284] on icon "button" at bounding box center [157, 281] width 15 height 15
type input "17"
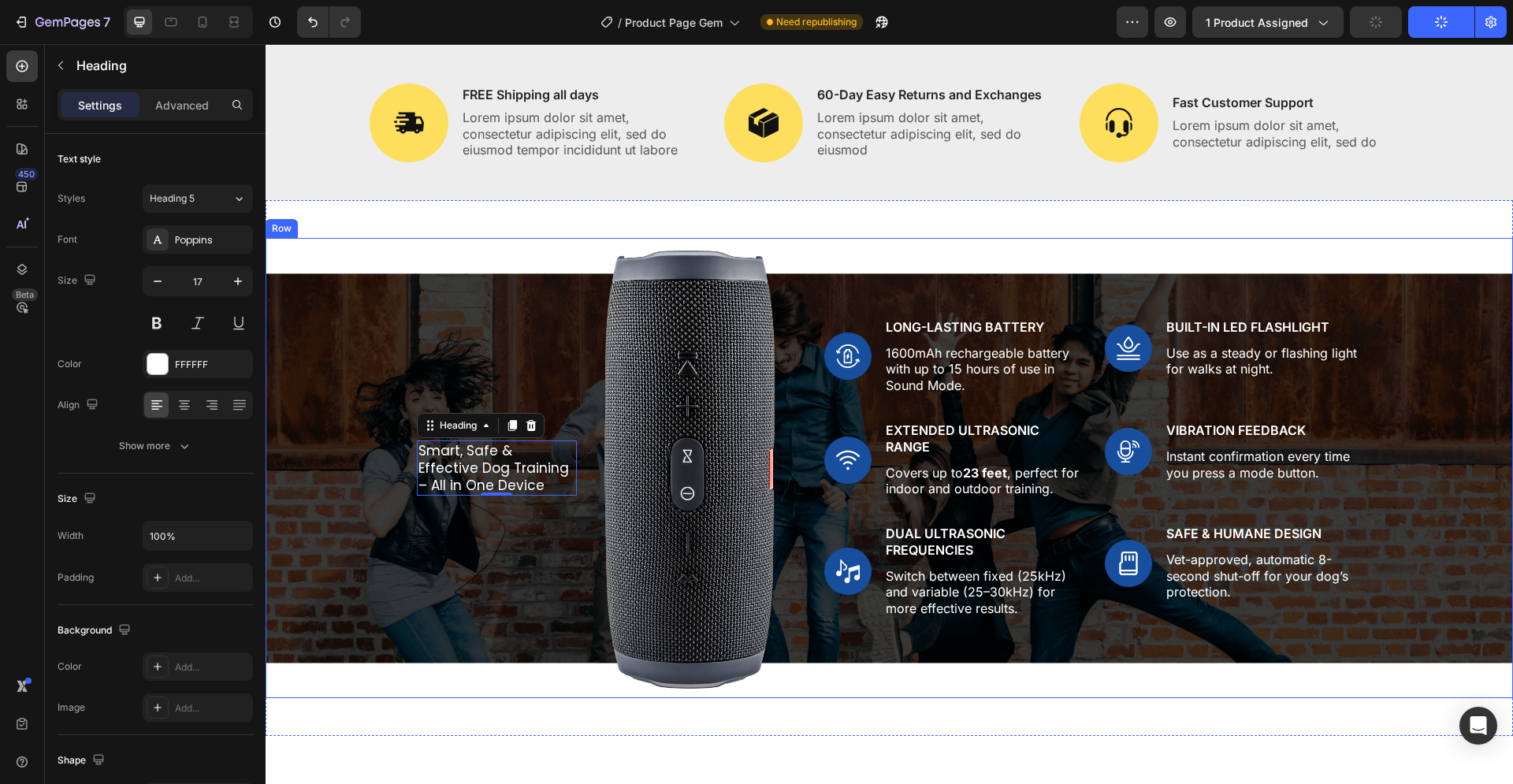
click at [372, 303] on div "Smart, Safe & Effective Dog Training – All in One Device Heading 0 Image Row Im…" at bounding box center [889, 468] width 1224 height 461
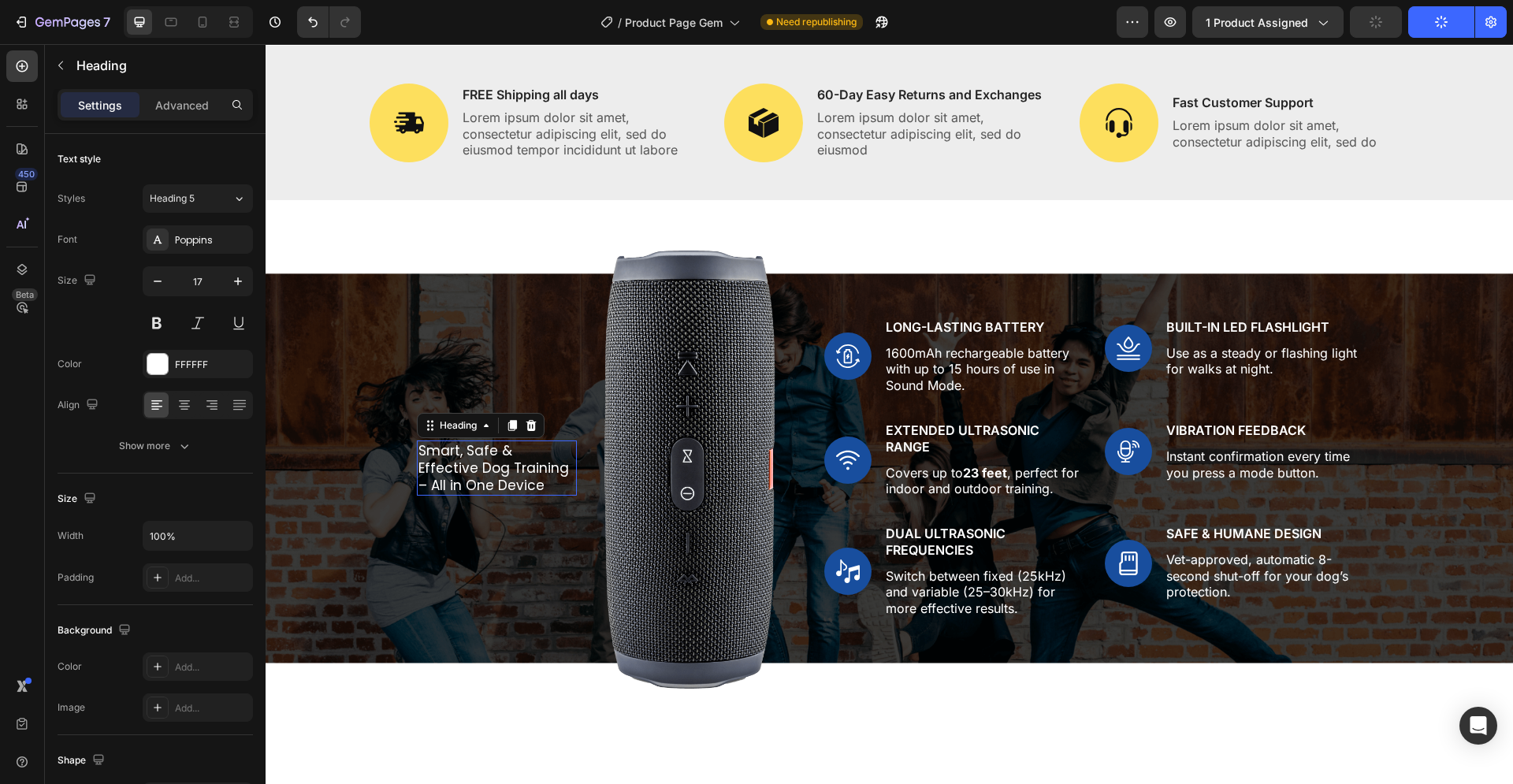
click at [453, 462] on p "Smart, Safe & Effective Dog Training – All in One Device" at bounding box center [497, 468] width 157 height 52
click at [850, 353] on img at bounding box center [848, 356] width 47 height 47
click at [482, 478] on p "Smart, Safe & Effective Dog Training – All in One Device" at bounding box center [497, 468] width 157 height 52
click at [844, 458] on img at bounding box center [848, 460] width 47 height 47
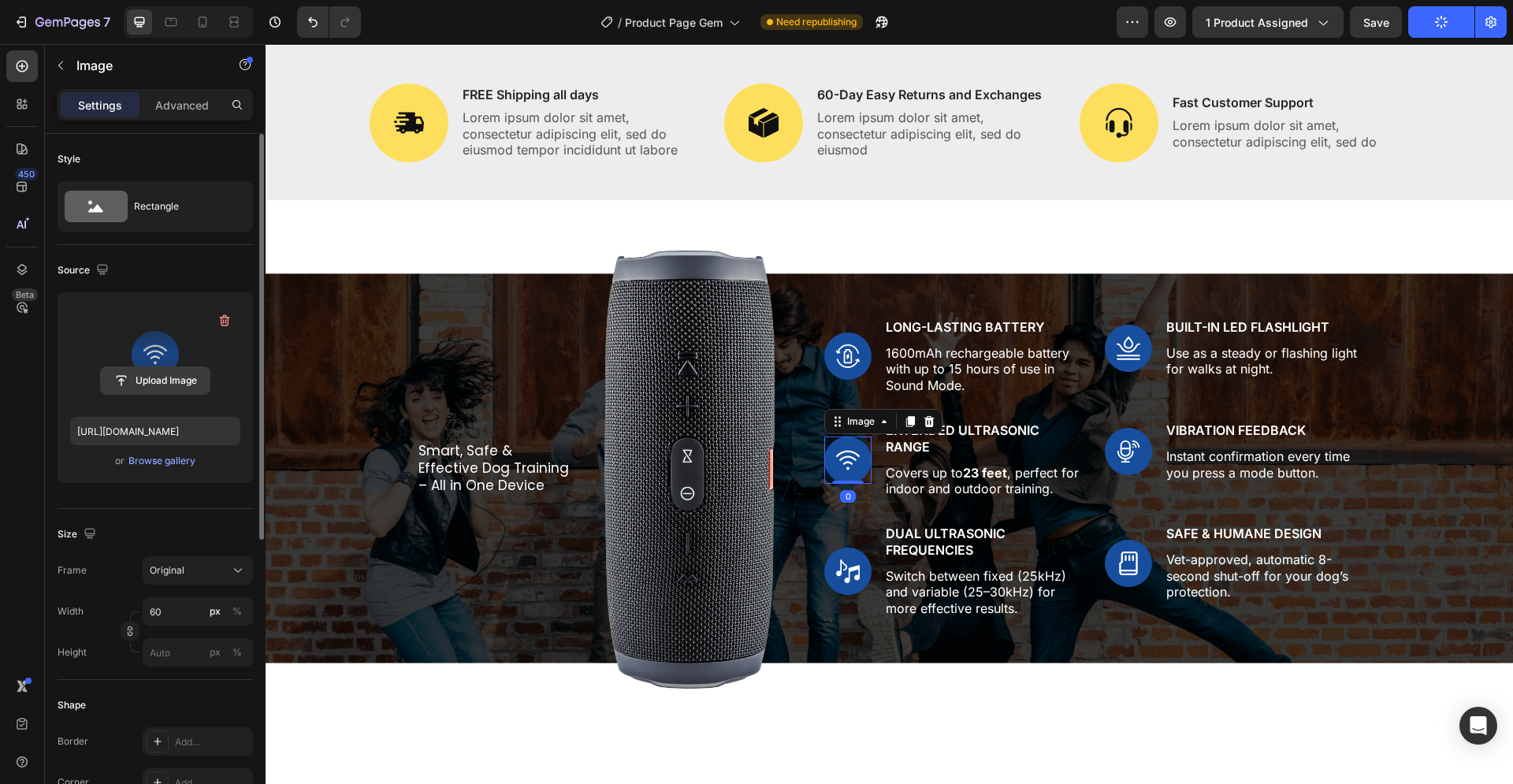
click at [166, 375] on input "file" at bounding box center [156, 380] width 109 height 27
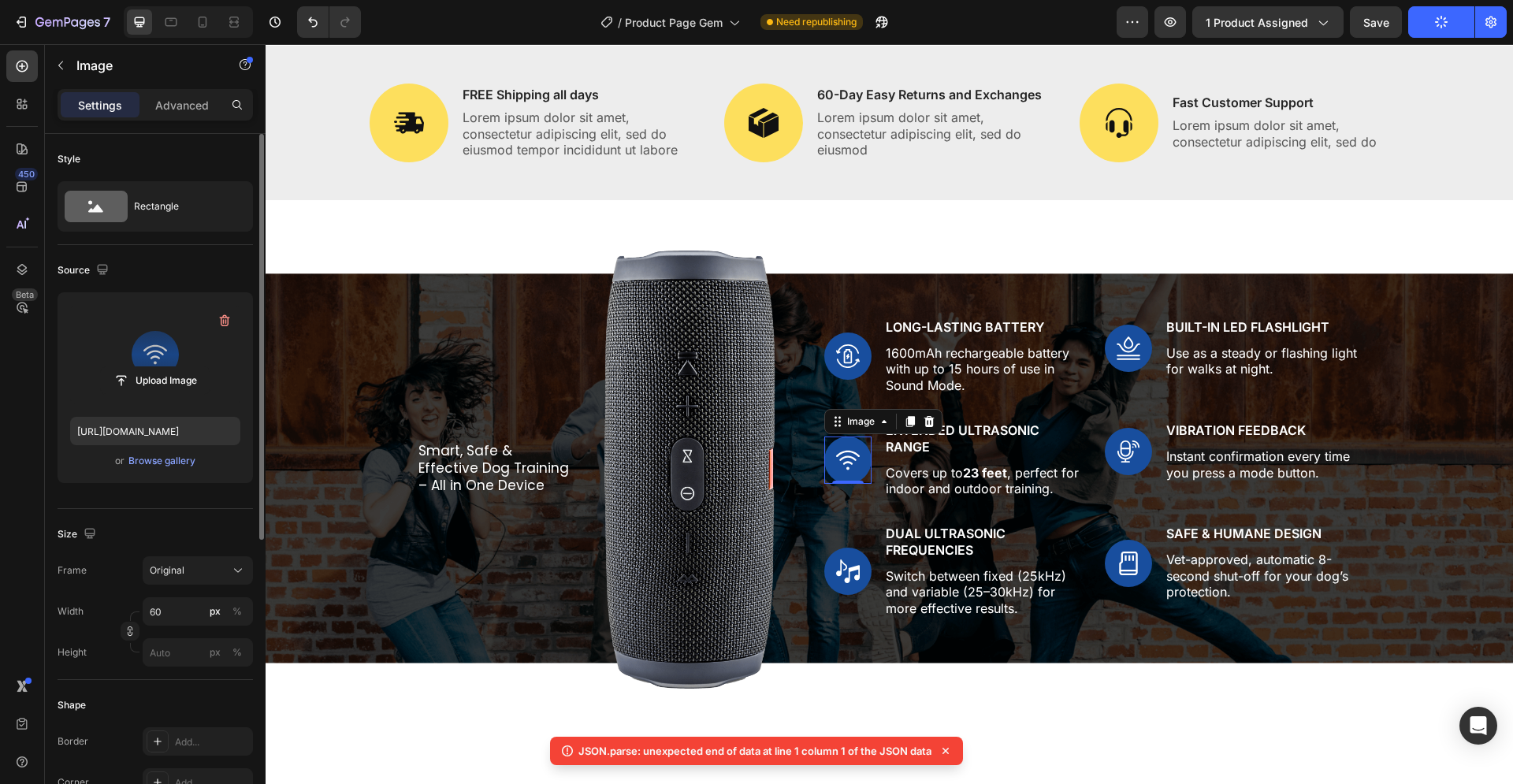
click at [840, 459] on img at bounding box center [848, 460] width 47 height 47
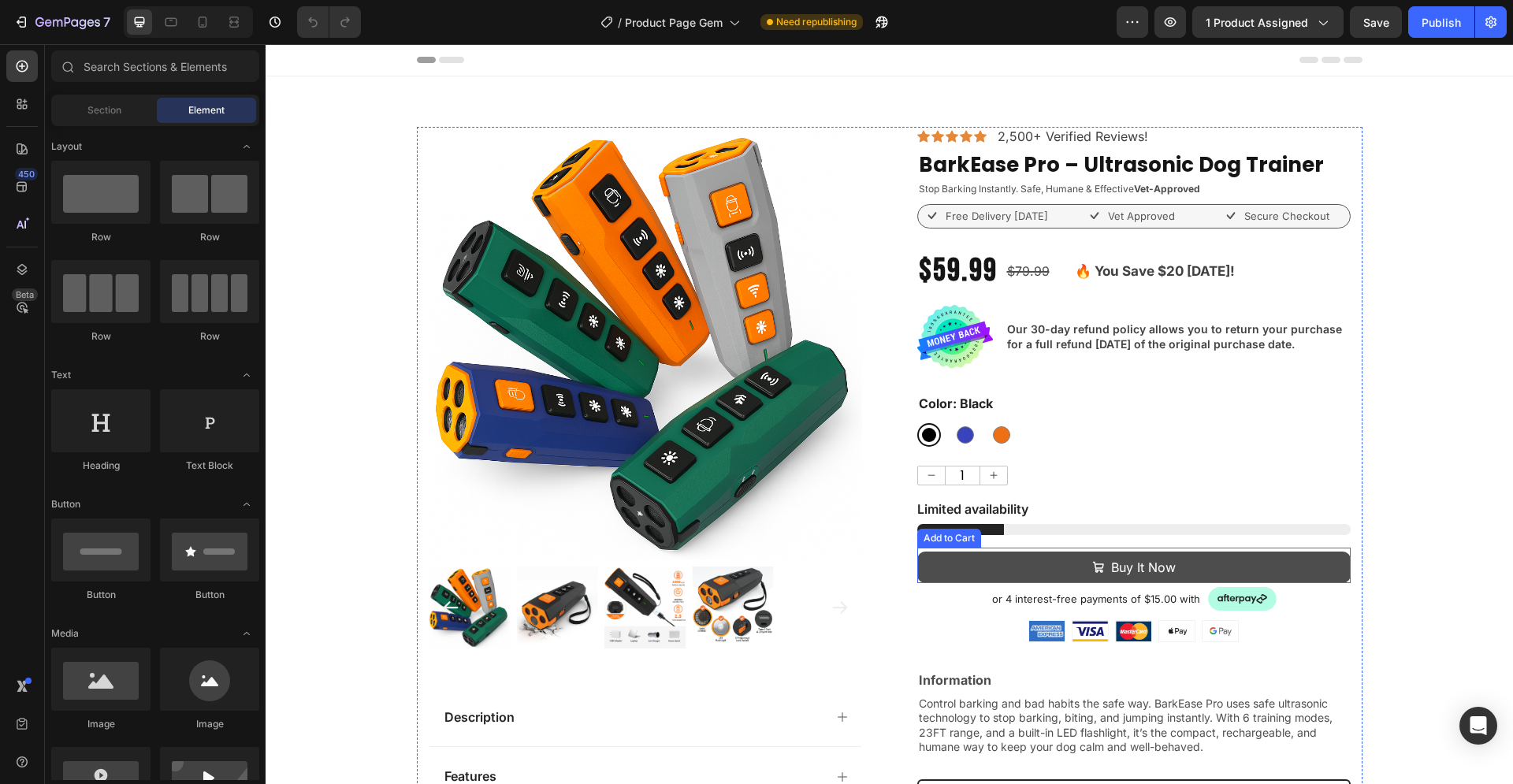
click at [1229, 555] on button "Buy It Now" at bounding box center [1134, 568] width 433 height 33
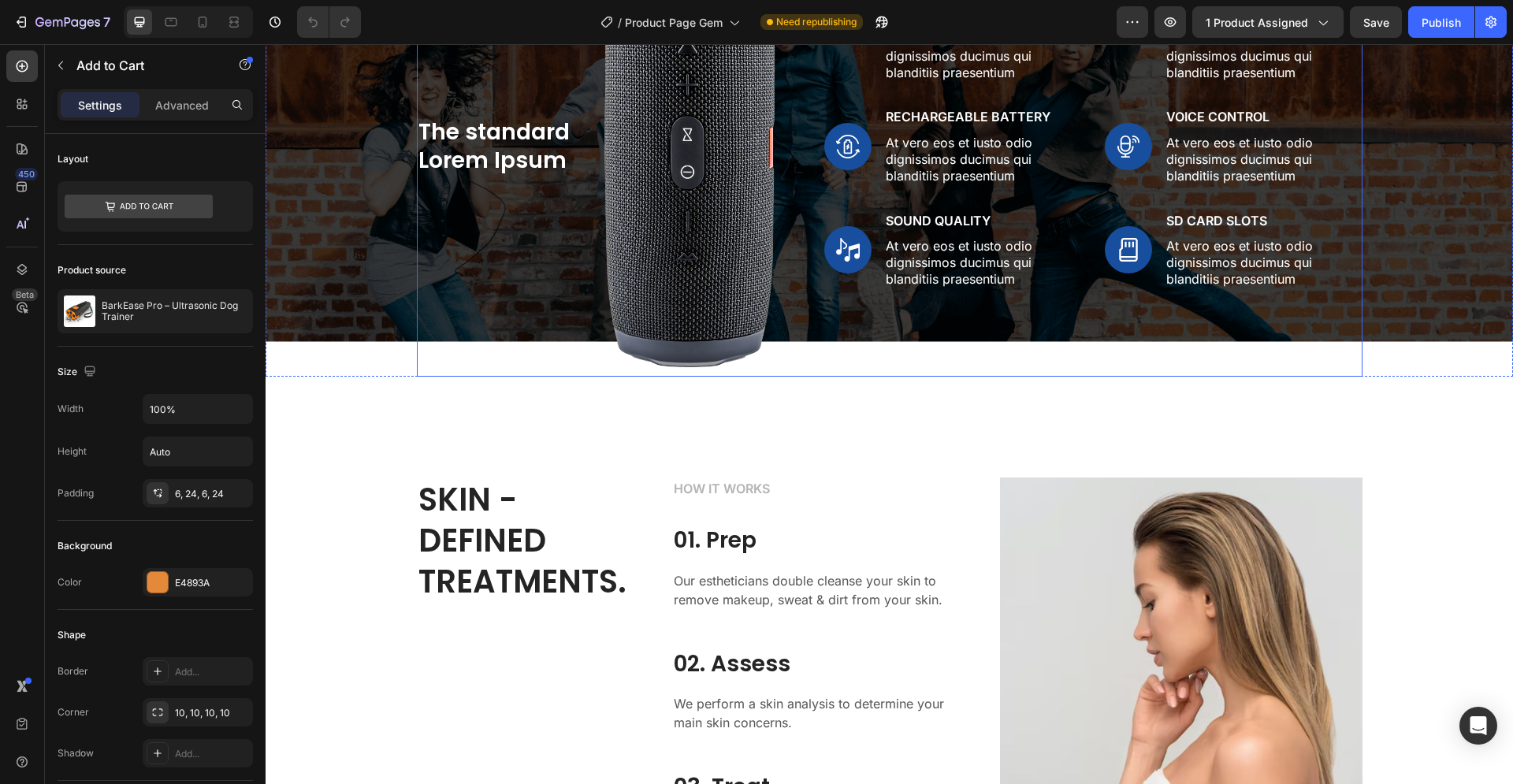
scroll to position [1286, 0]
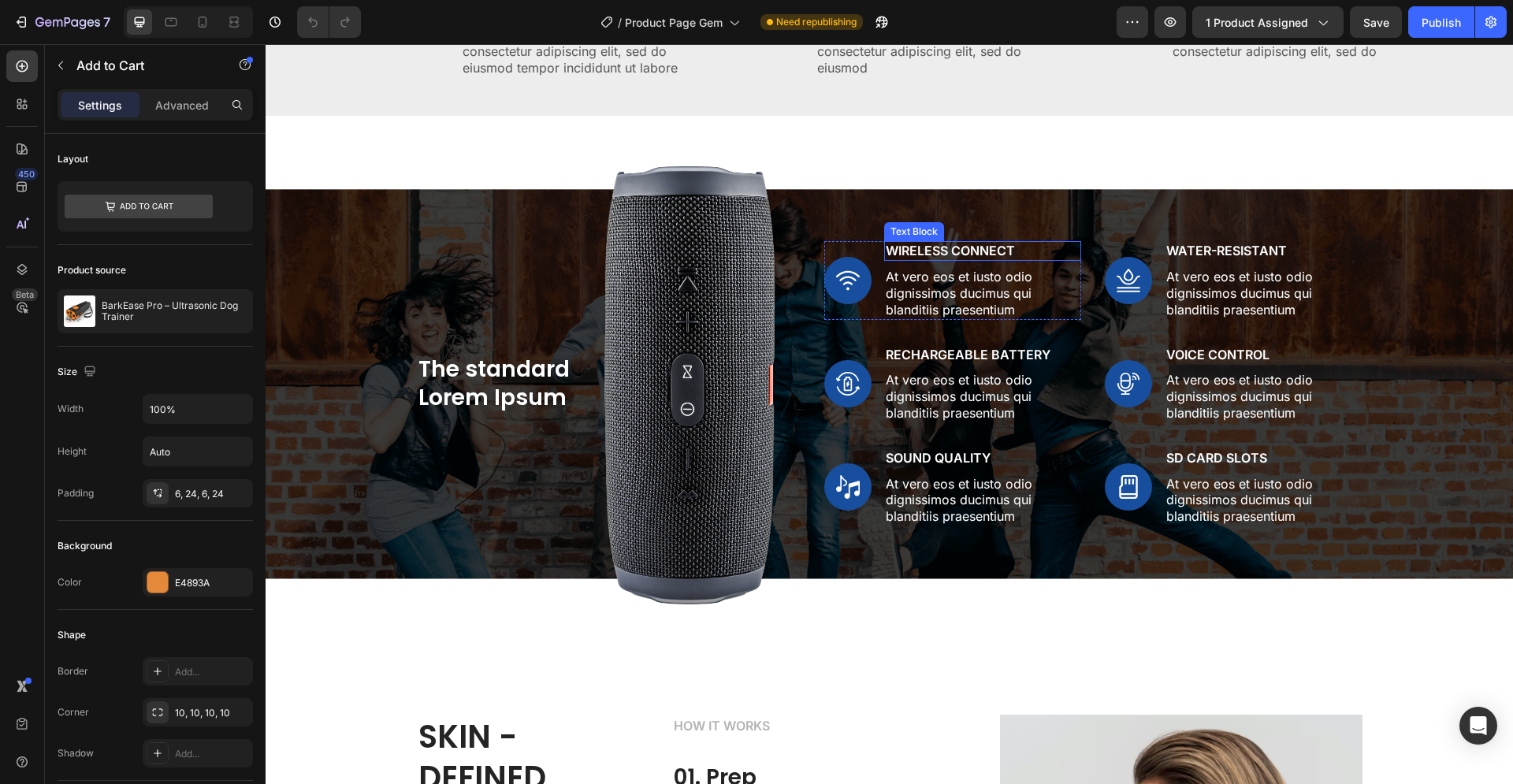
click at [917, 258] on p "Wireless Connect" at bounding box center [983, 251] width 194 height 16
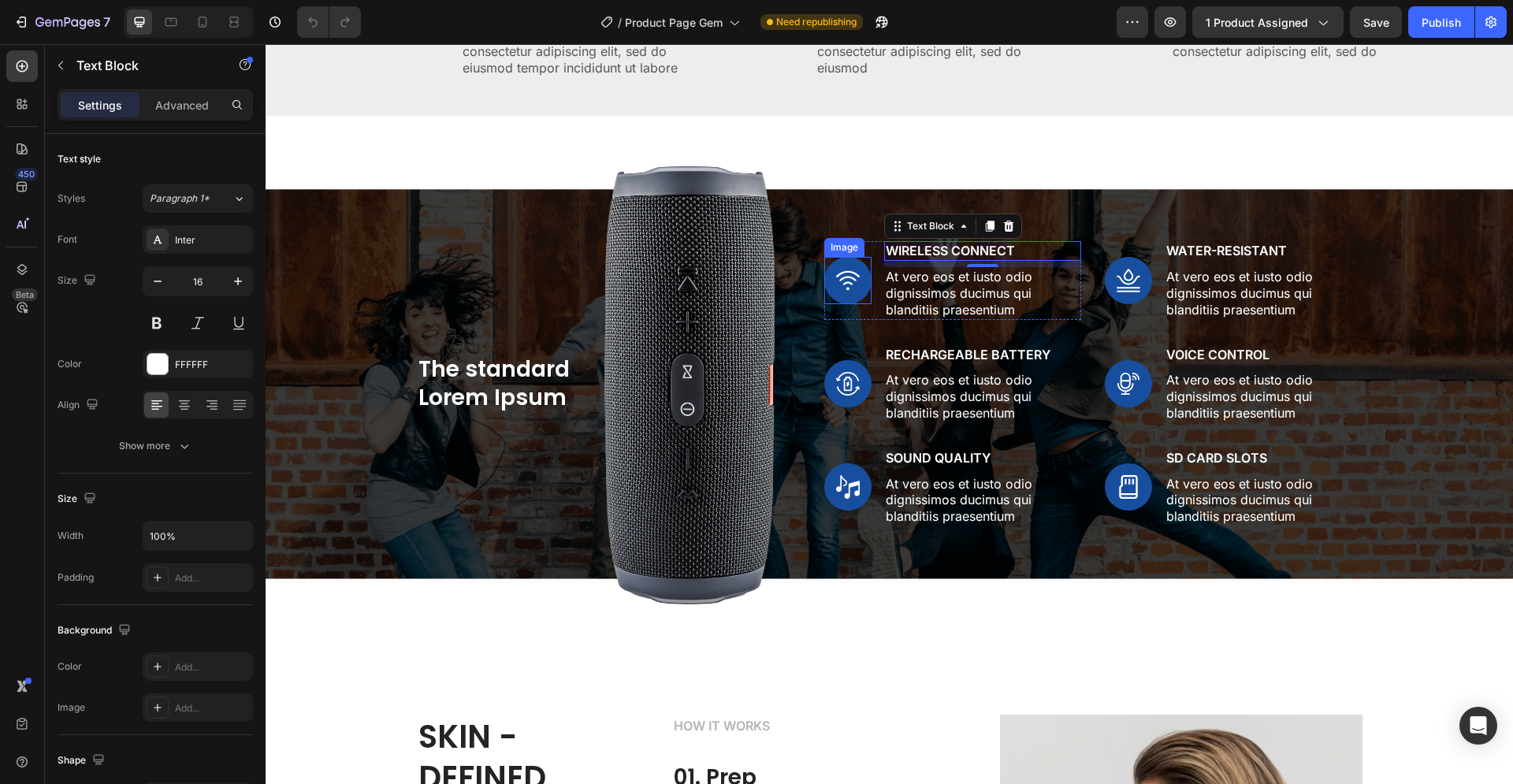
click at [840, 282] on img at bounding box center [848, 281] width 47 height 47
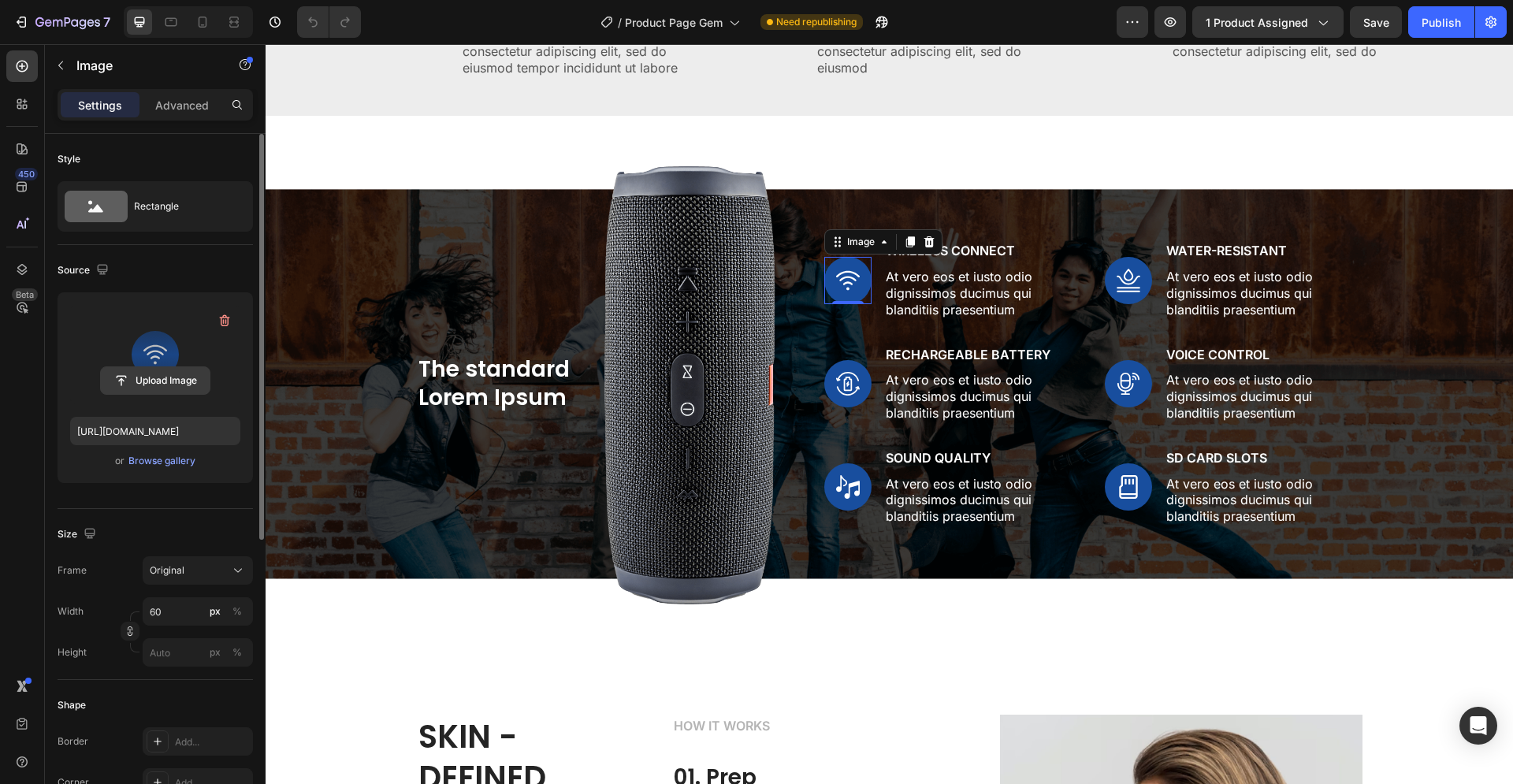
click at [156, 370] on input "file" at bounding box center [156, 380] width 109 height 27
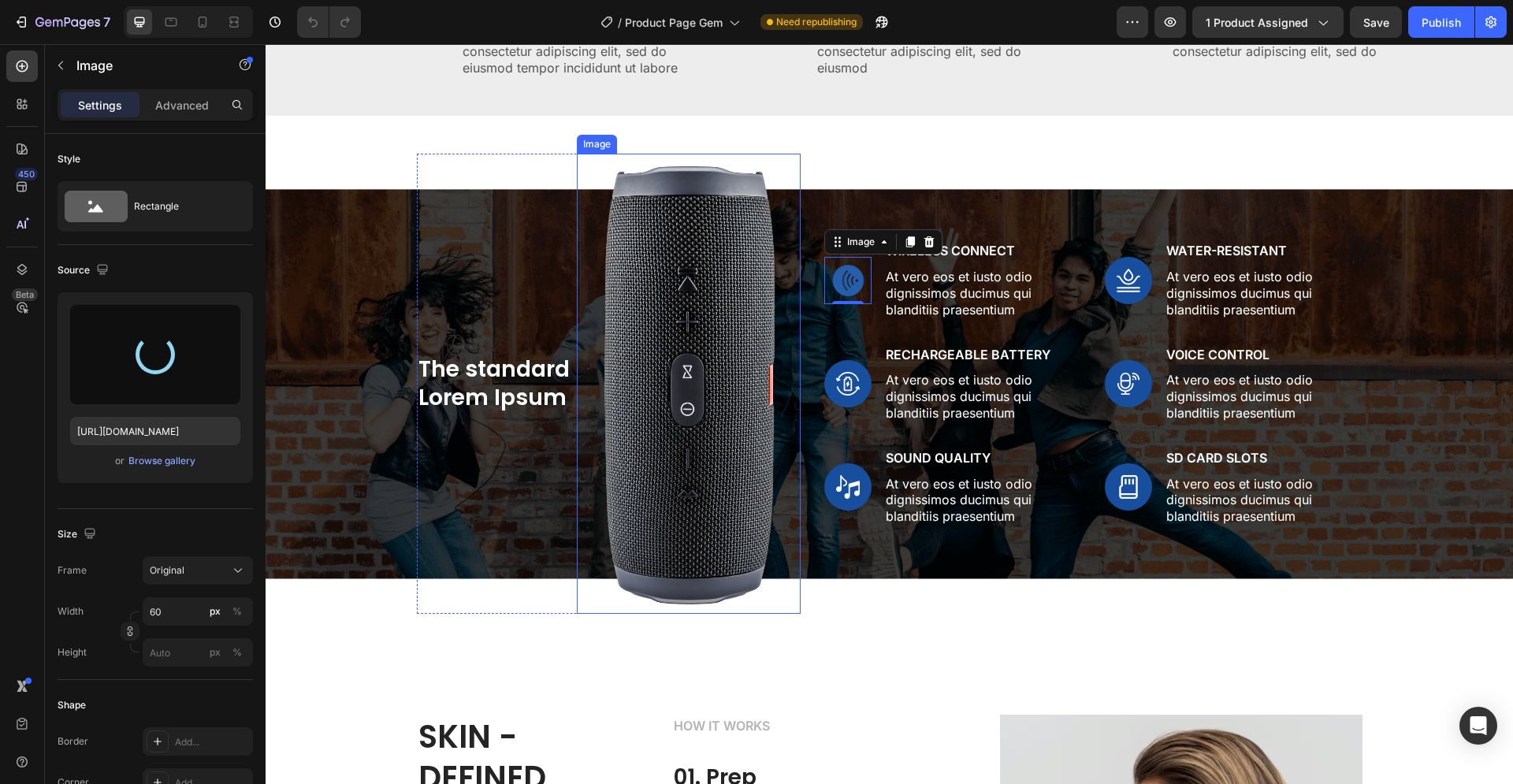
type input "[URL][DOMAIN_NAME]"
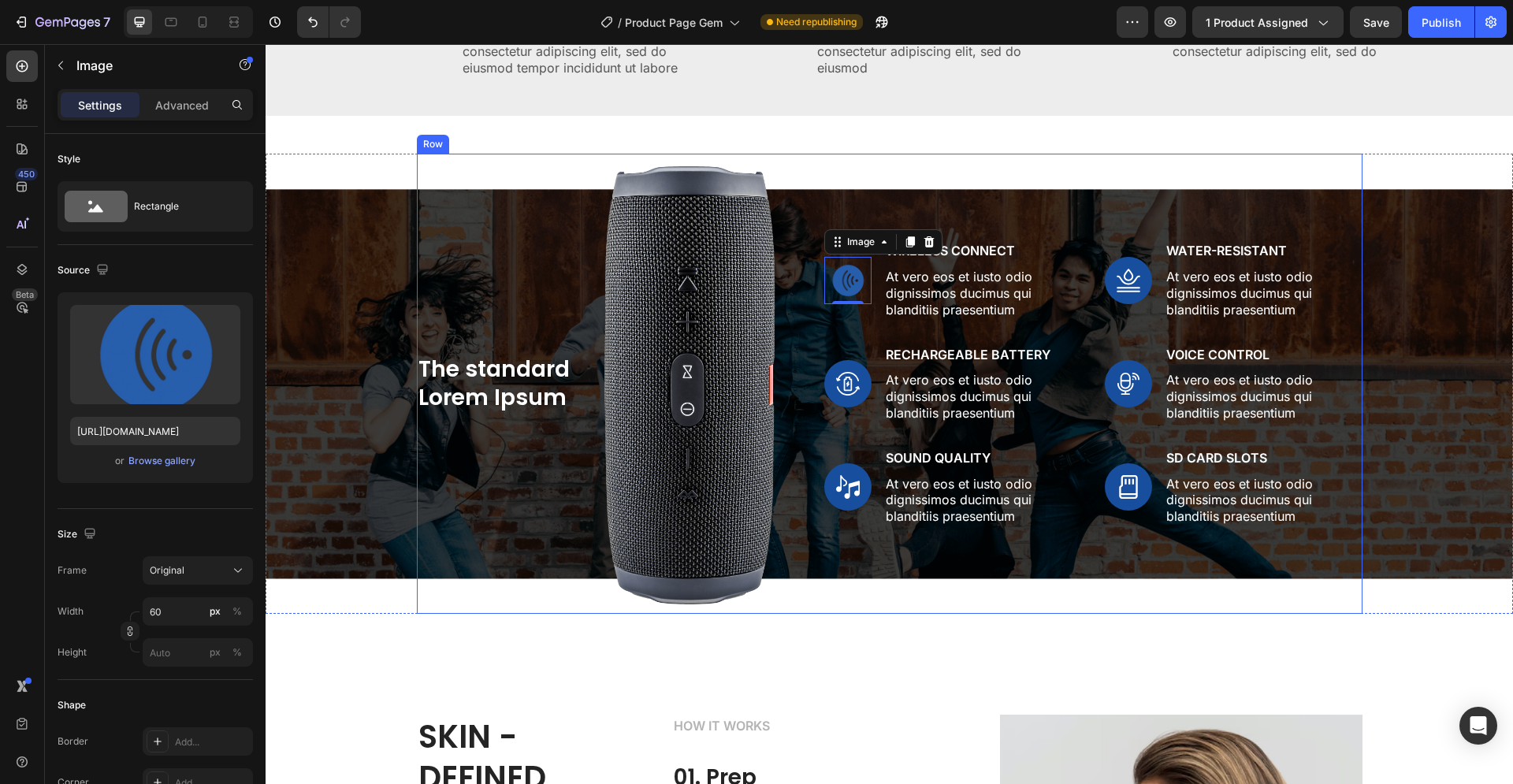
click at [1321, 593] on div "Image 0 Wireless Connect Text Block At vero eos et iusto odio dignissimos ducim…" at bounding box center [1093, 384] width 538 height 461
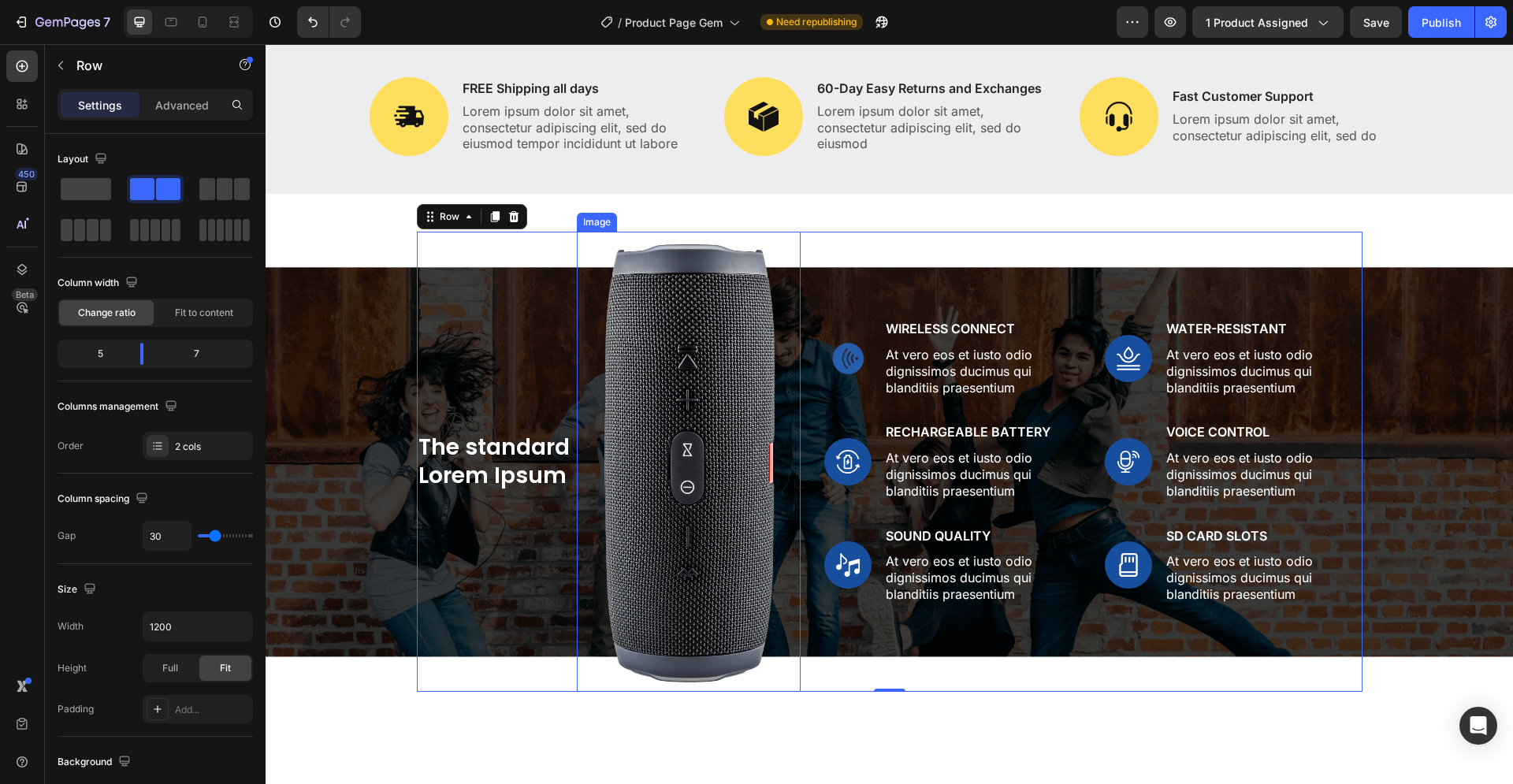
scroll to position [1206, 0]
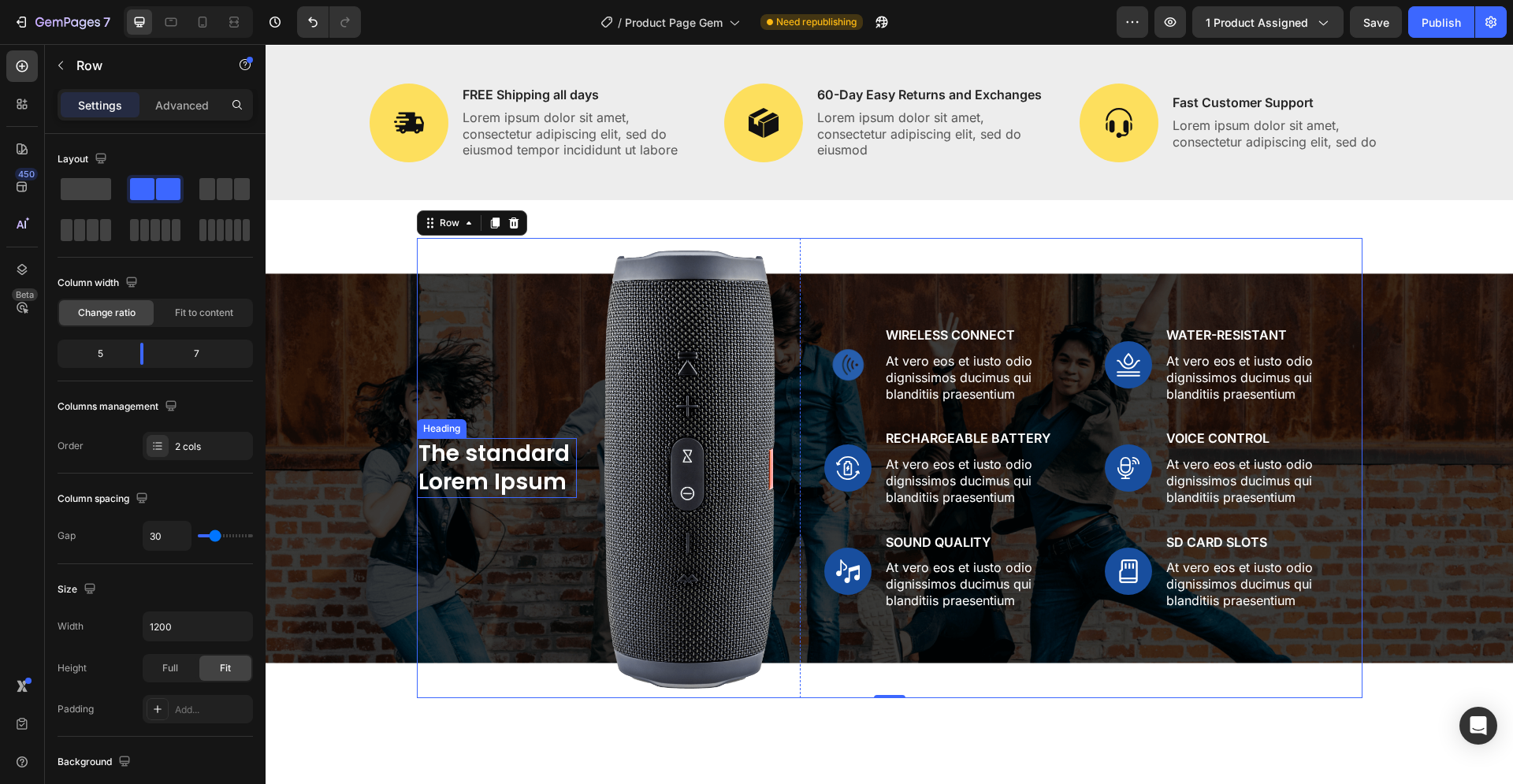
click at [522, 460] on h2 "The standard Lorem Ipsum" at bounding box center [497, 468] width 160 height 61
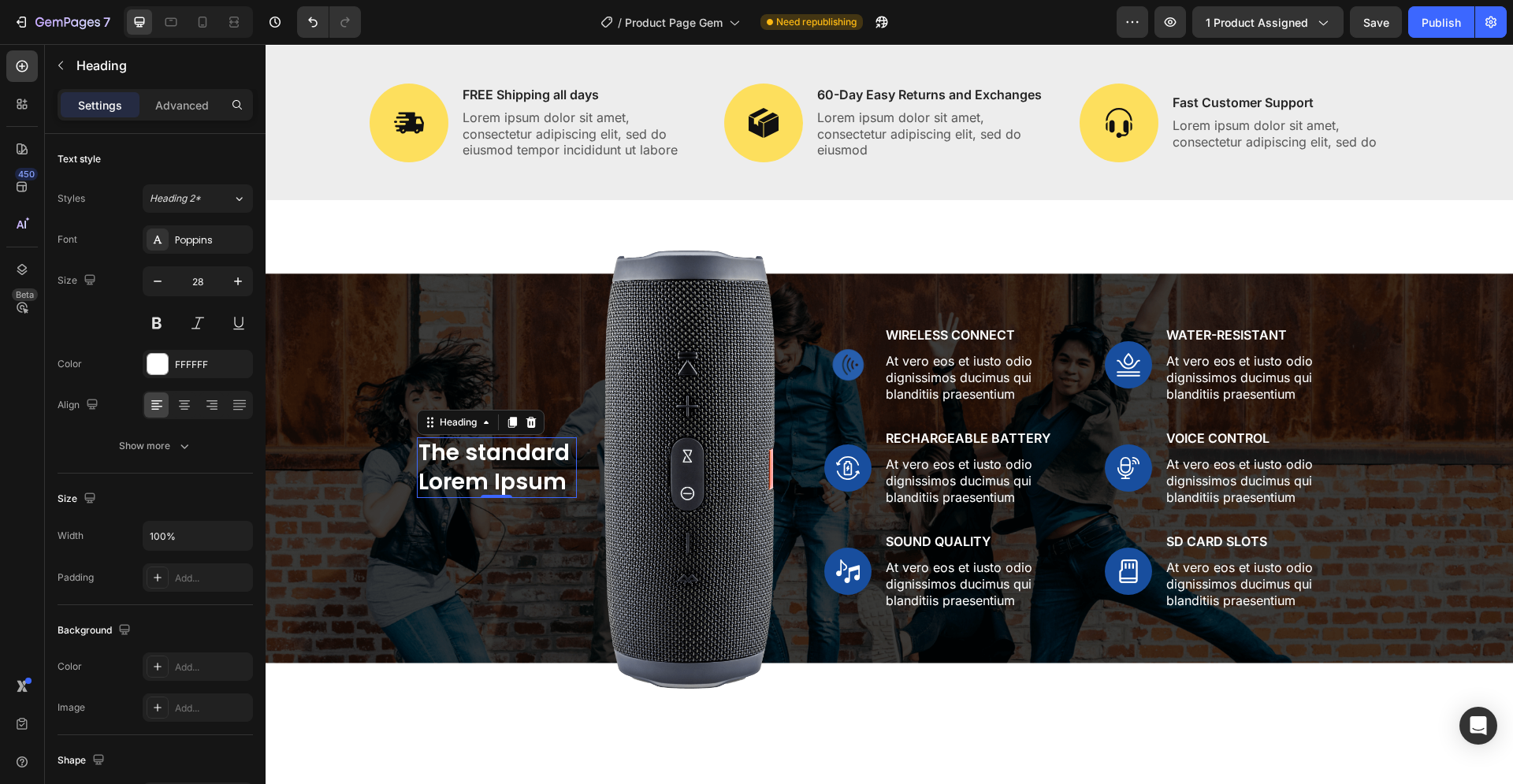
click at [497, 437] on h2 "The standard Lorem Ipsum" at bounding box center [497, 467] width 160 height 61
click at [497, 439] on p "The standard Lorem Ipsum" at bounding box center [497, 467] width 157 height 58
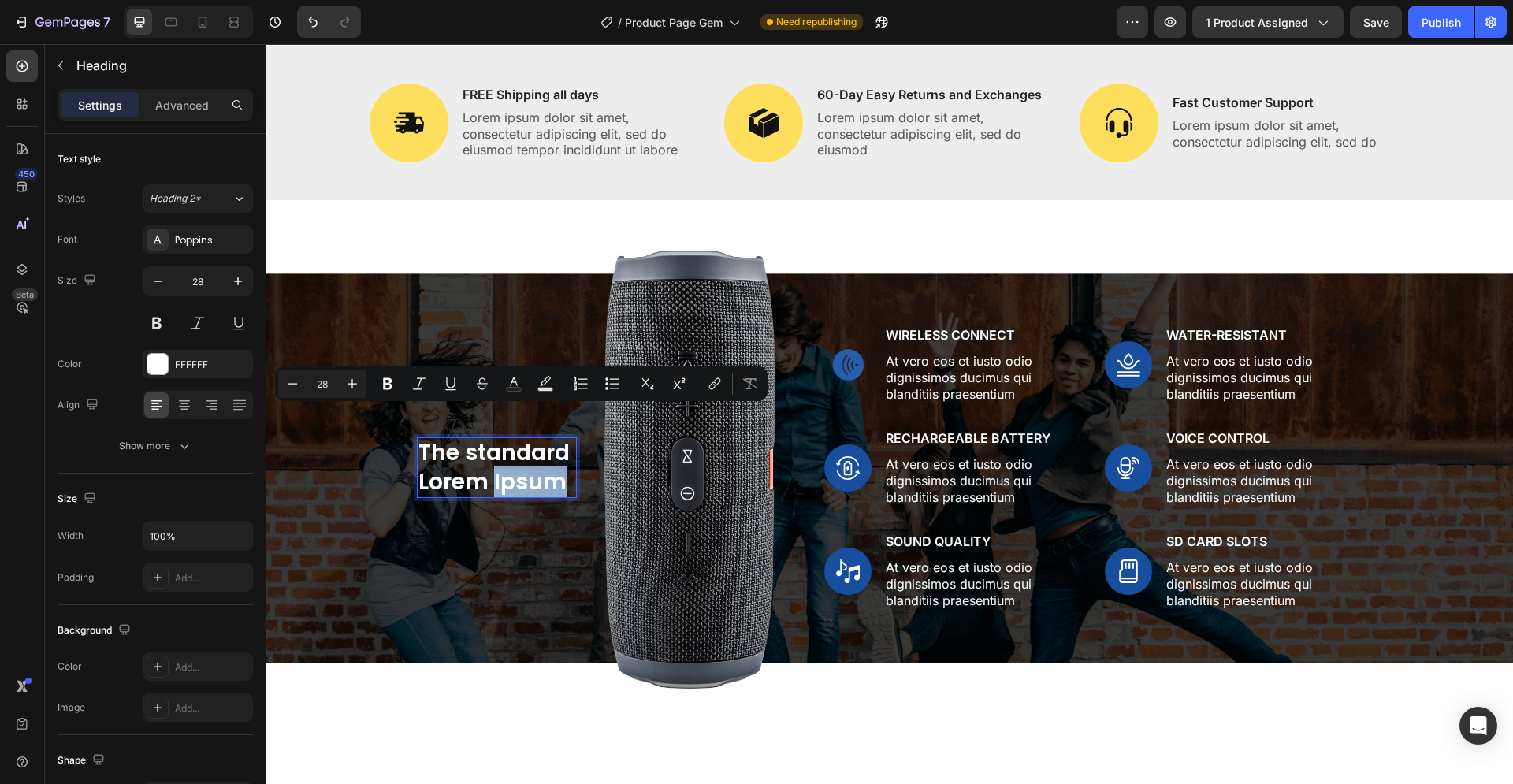
click at [554, 439] on p "The standard Lorem Ipsum" at bounding box center [497, 467] width 157 height 58
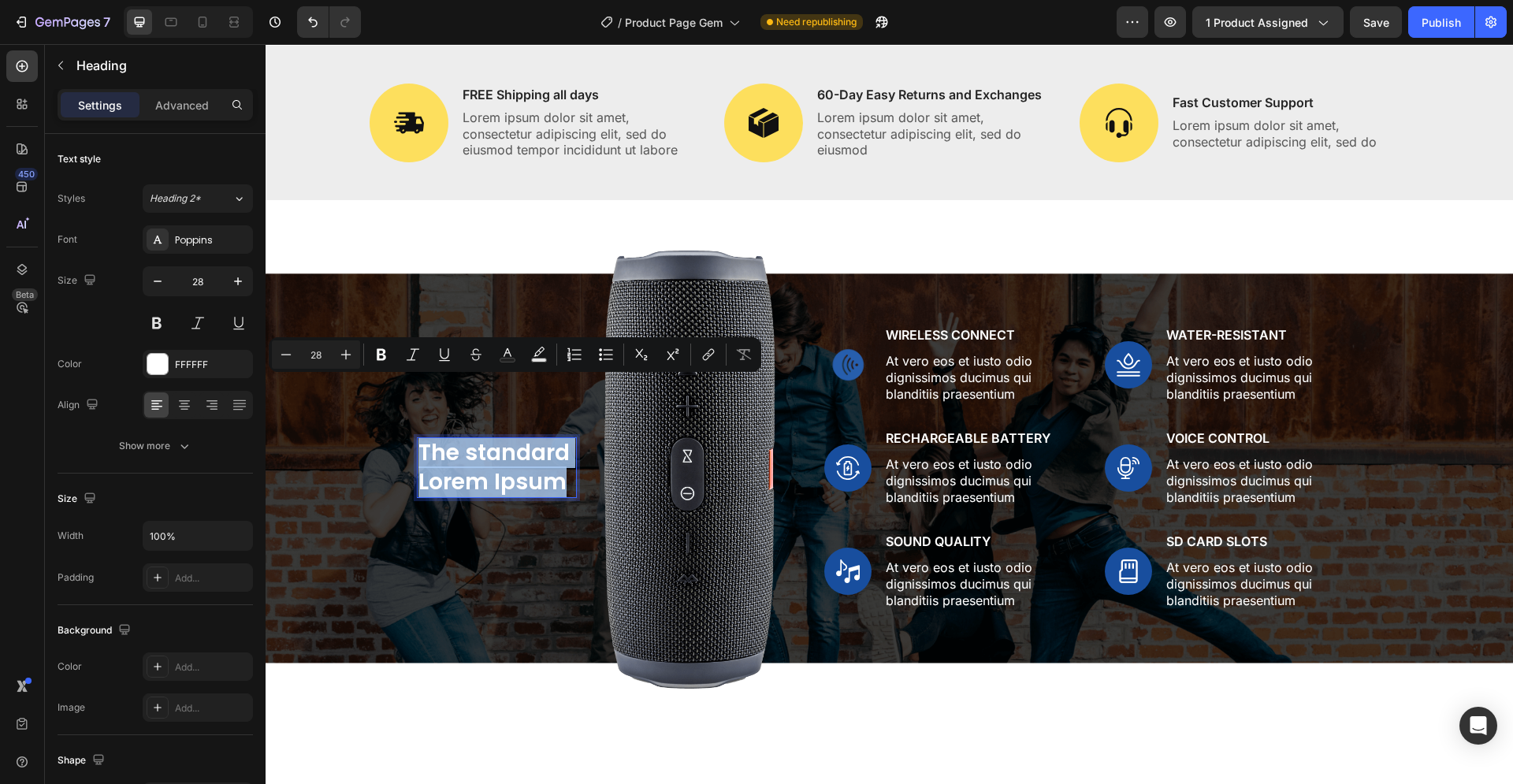
drag, startPoint x: 539, startPoint y: 423, endPoint x: 414, endPoint y: 389, distance: 129.5
click at [419, 439] on p "The standard Lorem Ipsum" at bounding box center [497, 467] width 157 height 58
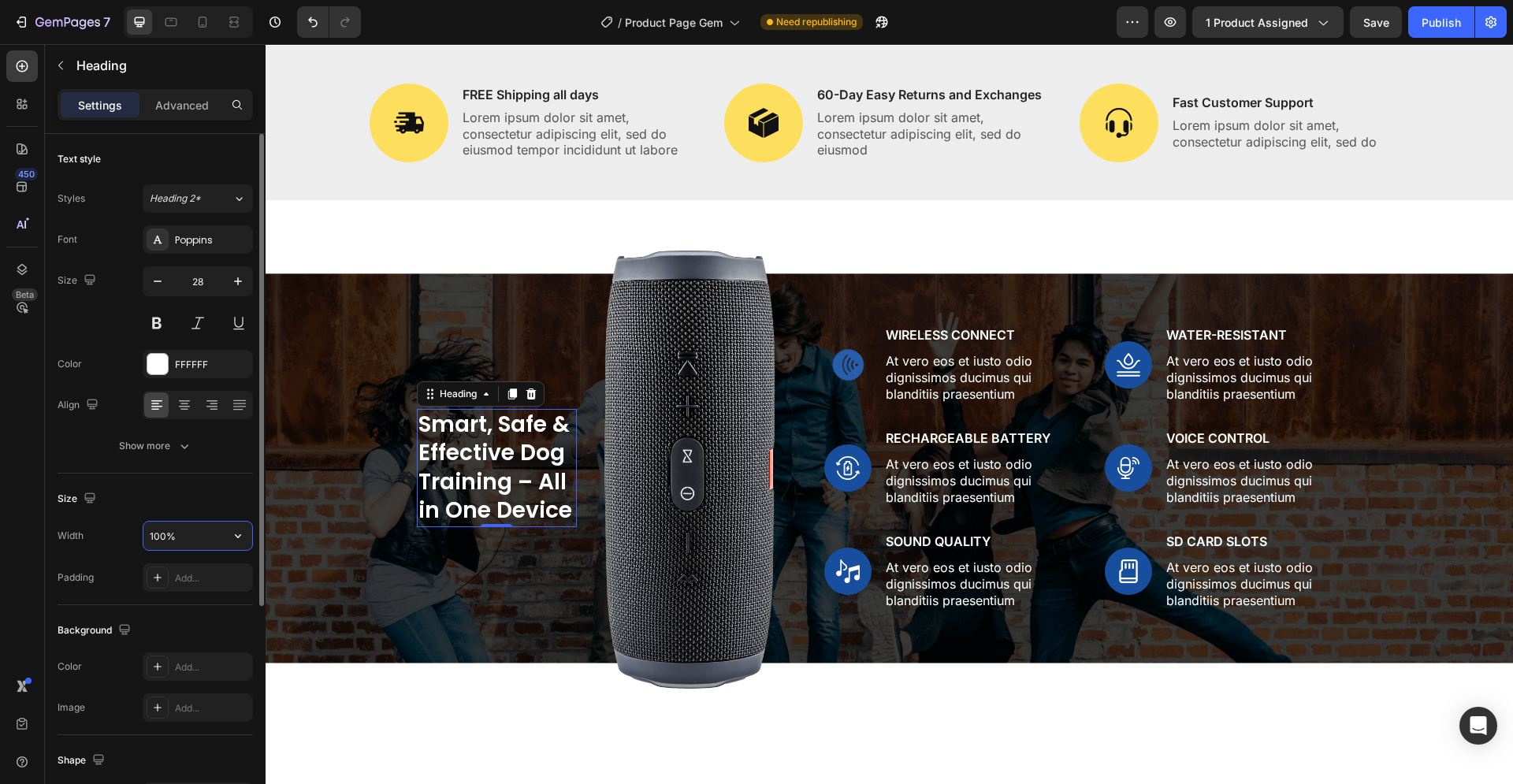
click at [169, 544] on input "100%" at bounding box center [198, 536] width 109 height 28
click at [248, 533] on button "button" at bounding box center [238, 536] width 29 height 28
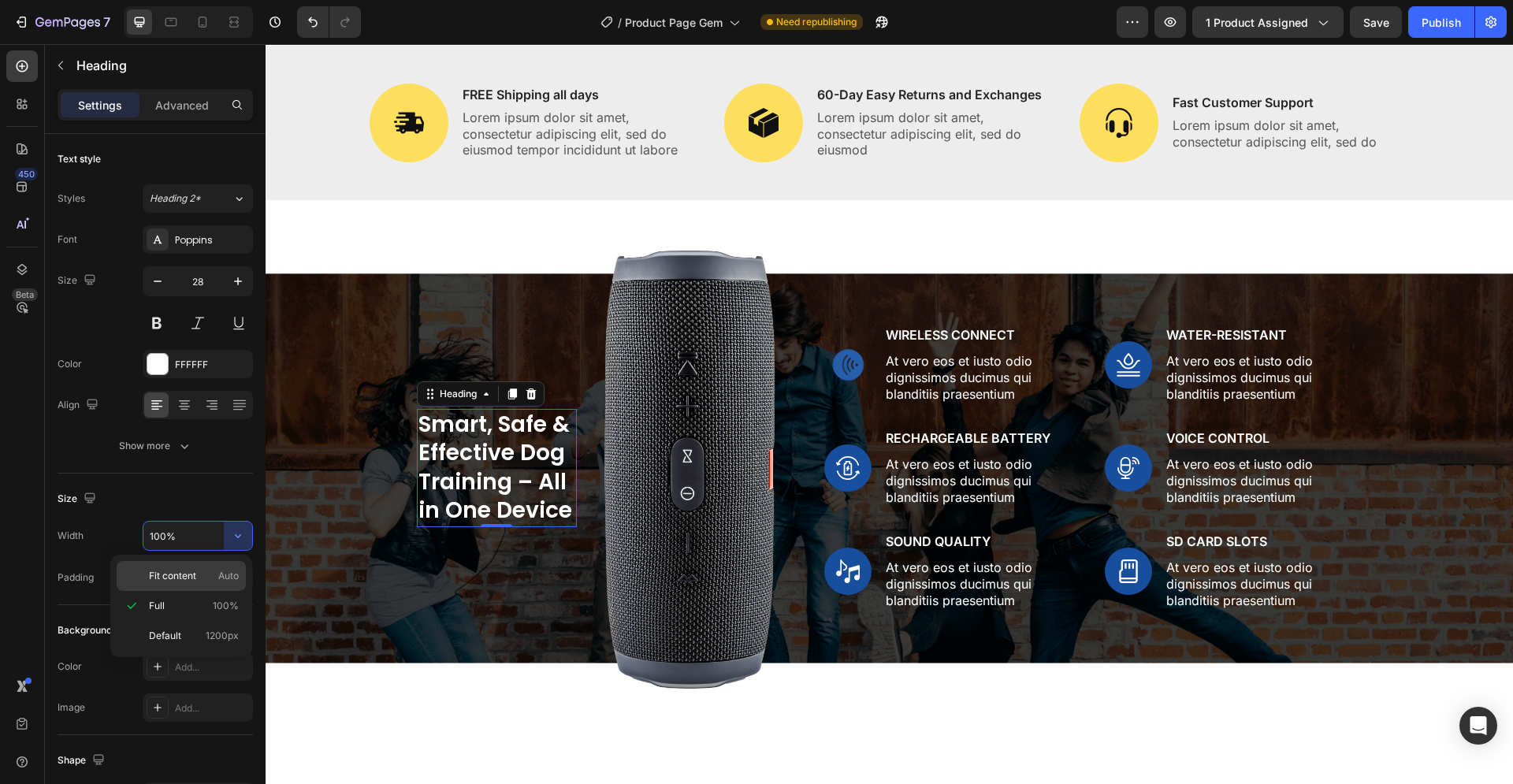
click at [208, 572] on p "Fit content Auto" at bounding box center [194, 576] width 90 height 14
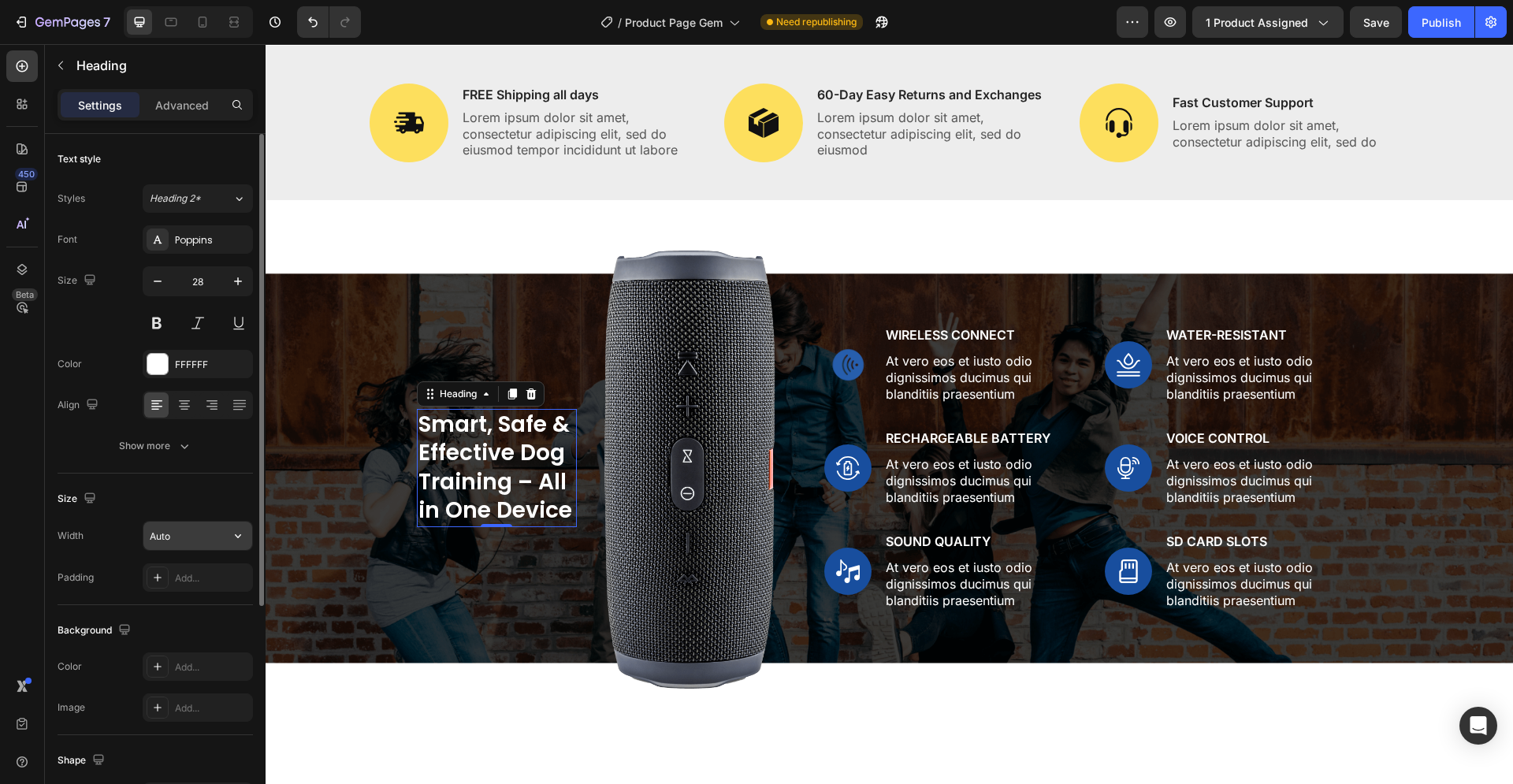
click at [192, 537] on input "Auto" at bounding box center [198, 536] width 109 height 28
click at [236, 535] on icon "button" at bounding box center [238, 536] width 7 height 4
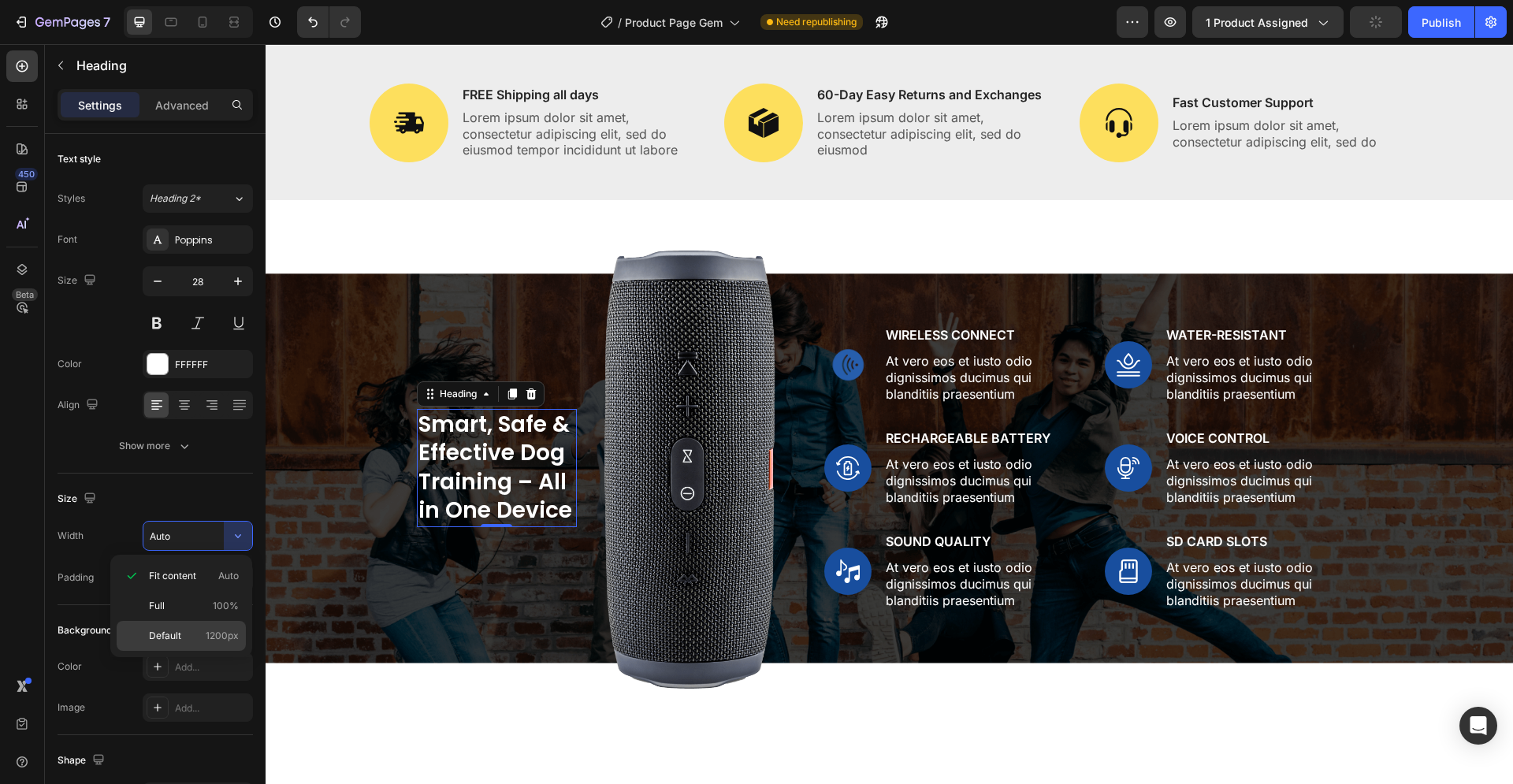
click at [210, 639] on span "1200px" at bounding box center [222, 635] width 33 height 14
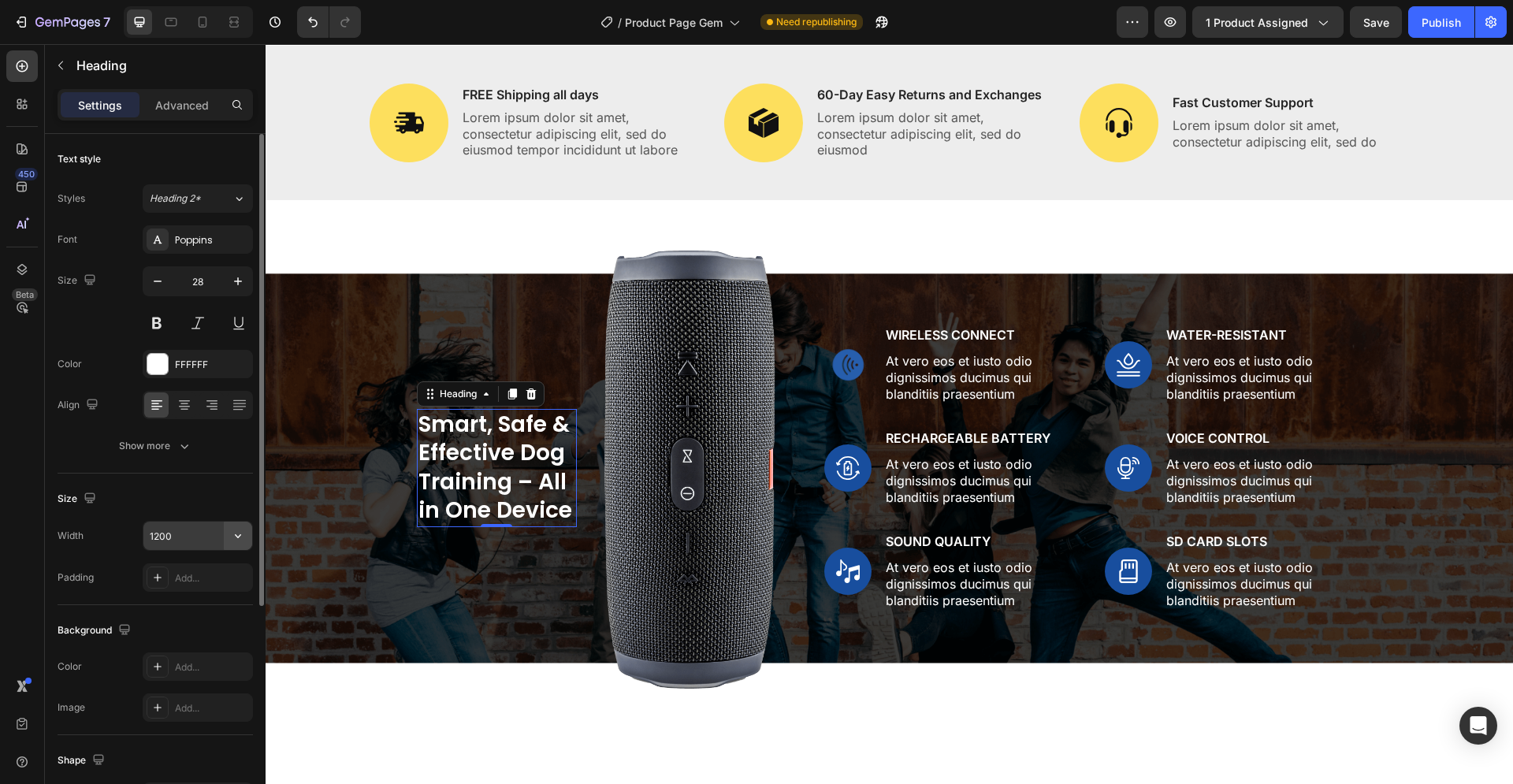
click at [230, 540] on button "button" at bounding box center [238, 536] width 29 height 28
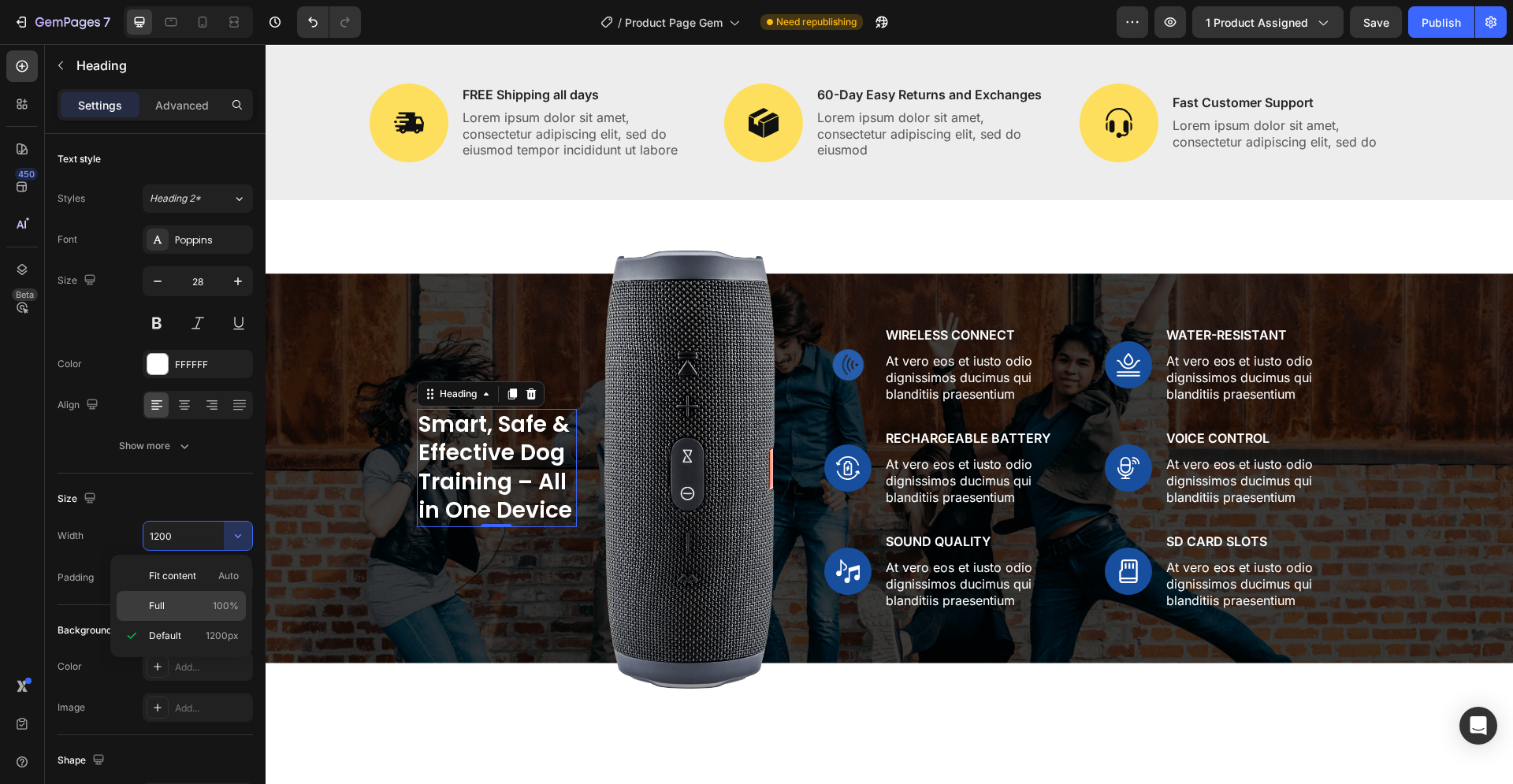
click at [217, 602] on span "100%" at bounding box center [226, 606] width 26 height 14
type input "100%"
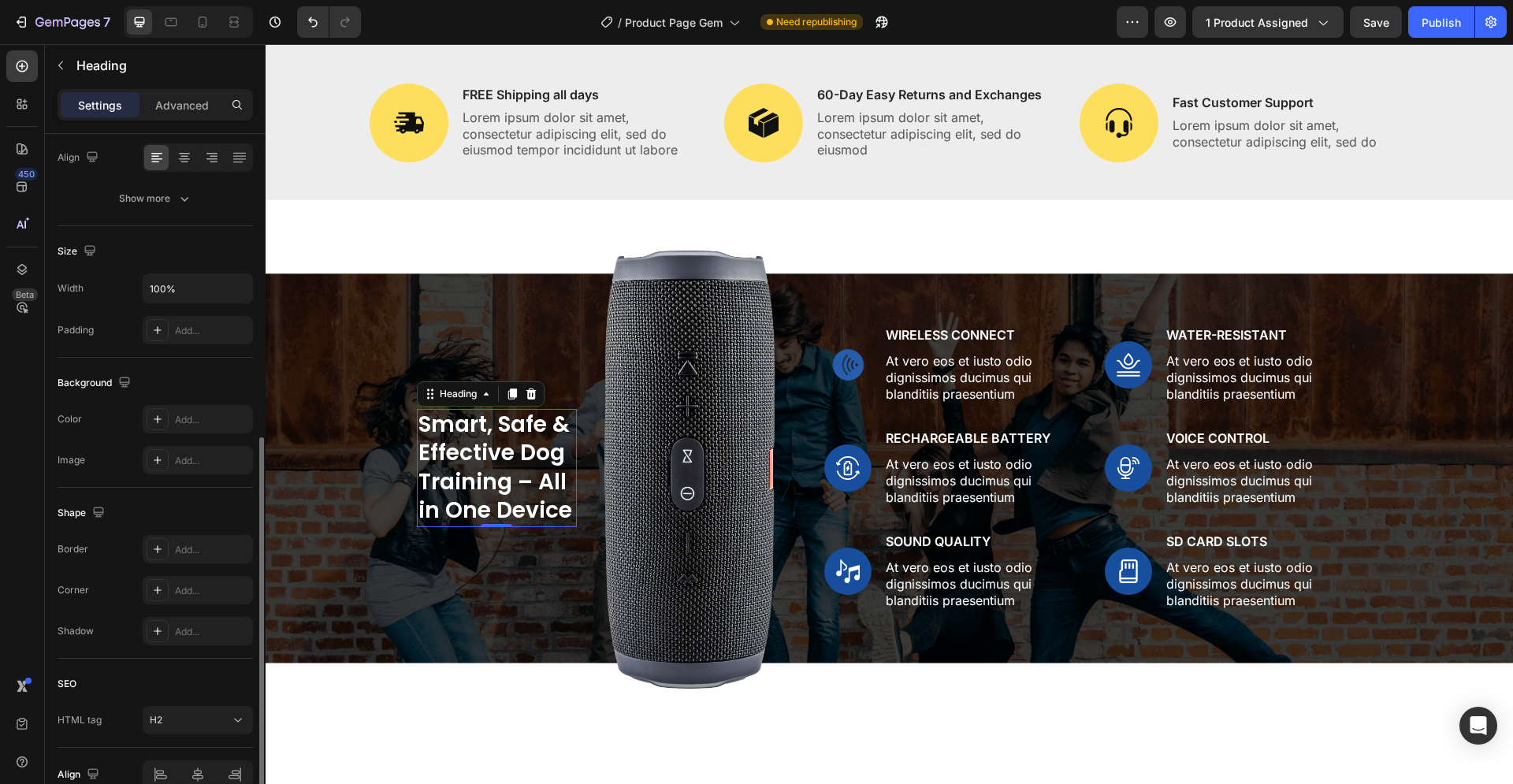
scroll to position [7, 0]
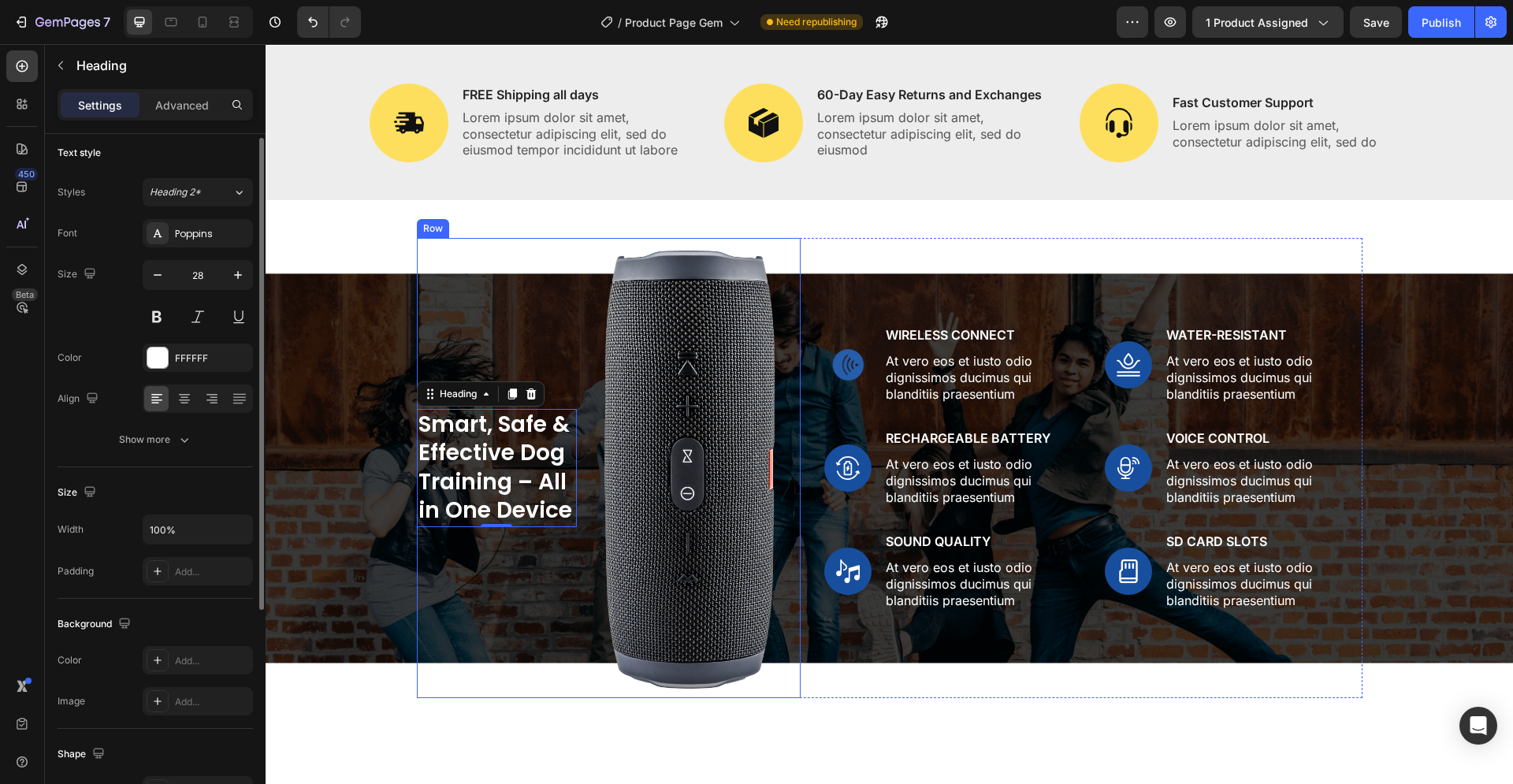
click at [511, 501] on div "Smart, Safe & Effective Dog Training – All in One Device Heading 0" at bounding box center [497, 468] width 160 height 461
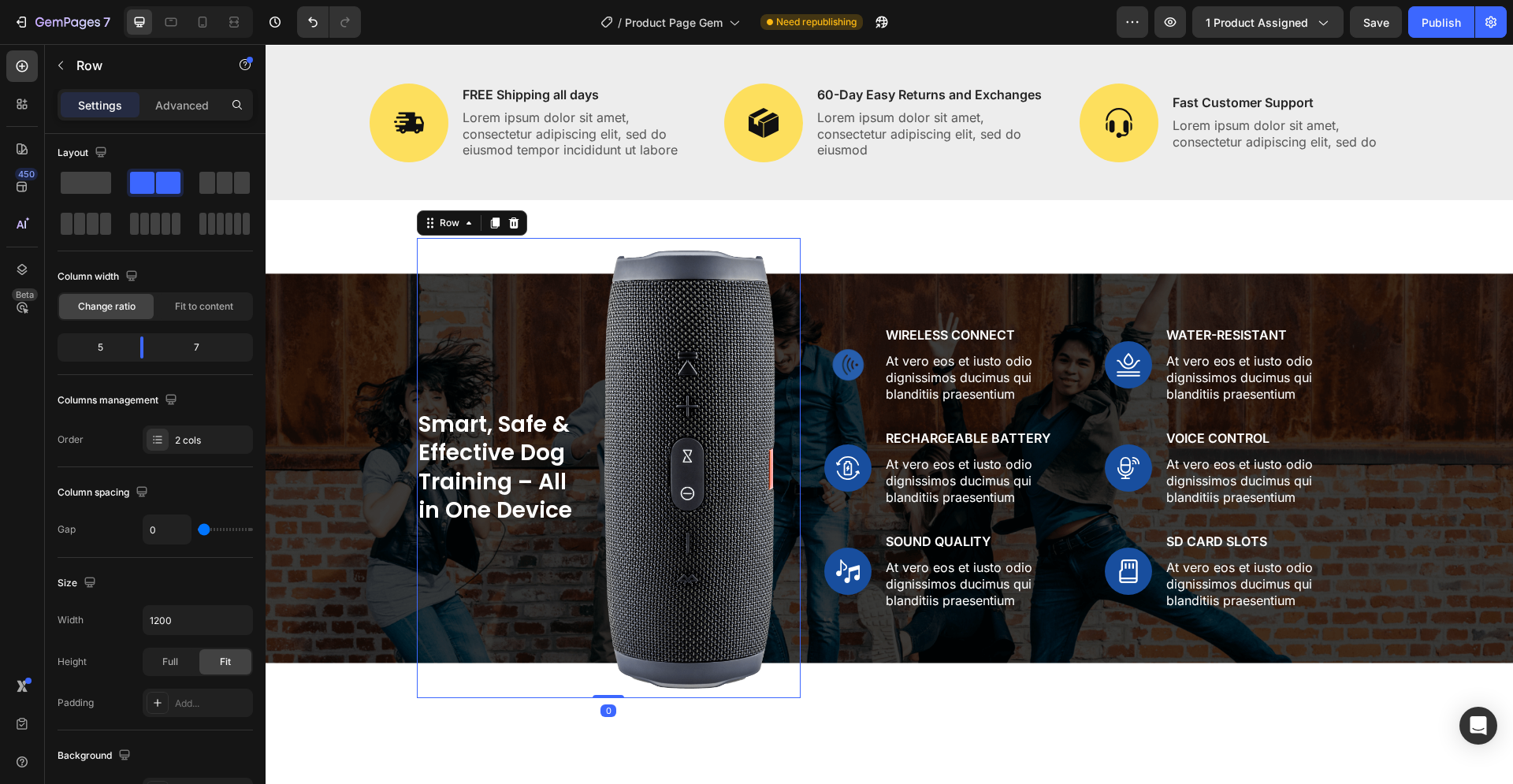
scroll to position [0, 0]
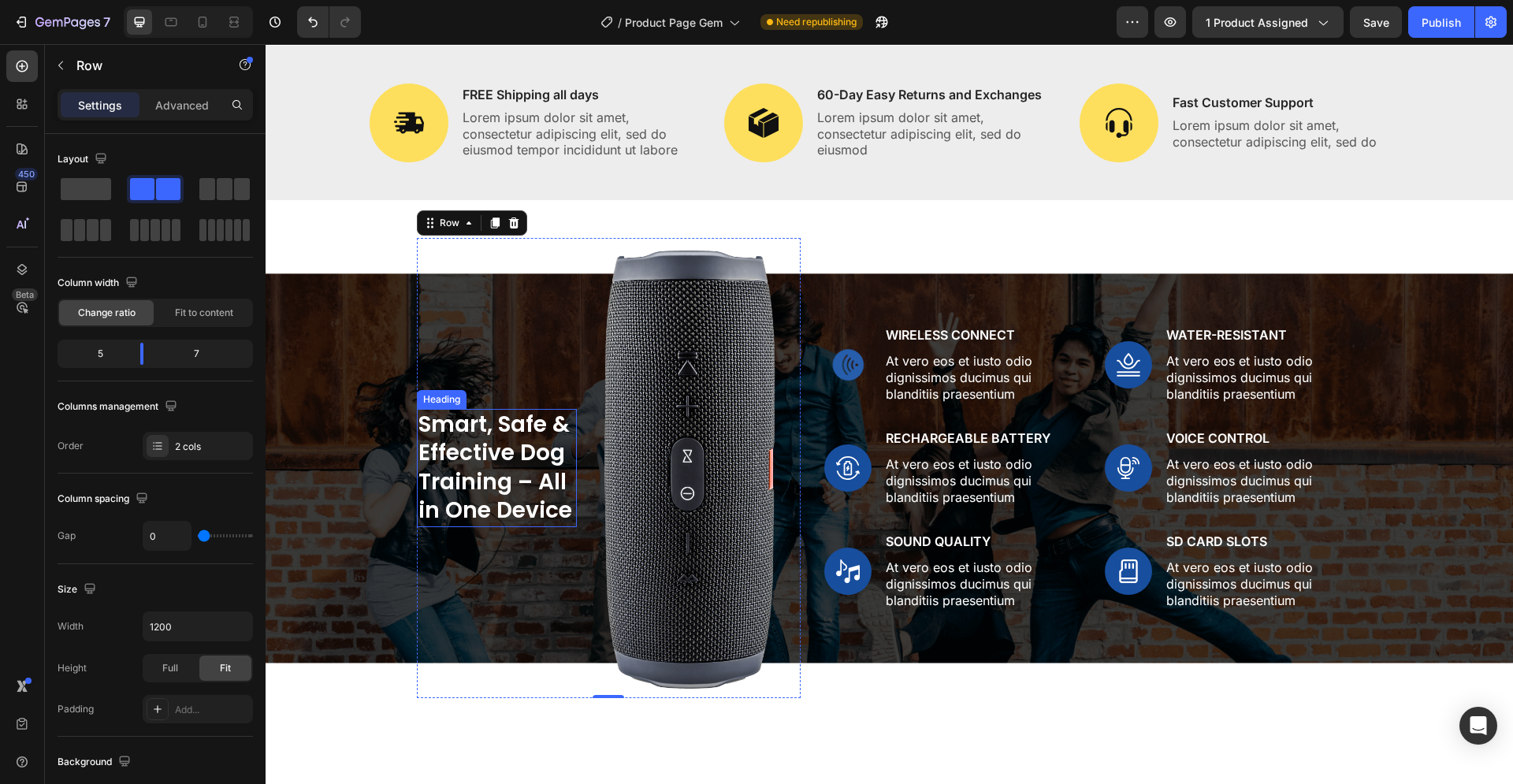
click at [422, 418] on p "Smart, Safe & Effective Dog Training – All in One Device" at bounding box center [497, 467] width 157 height 115
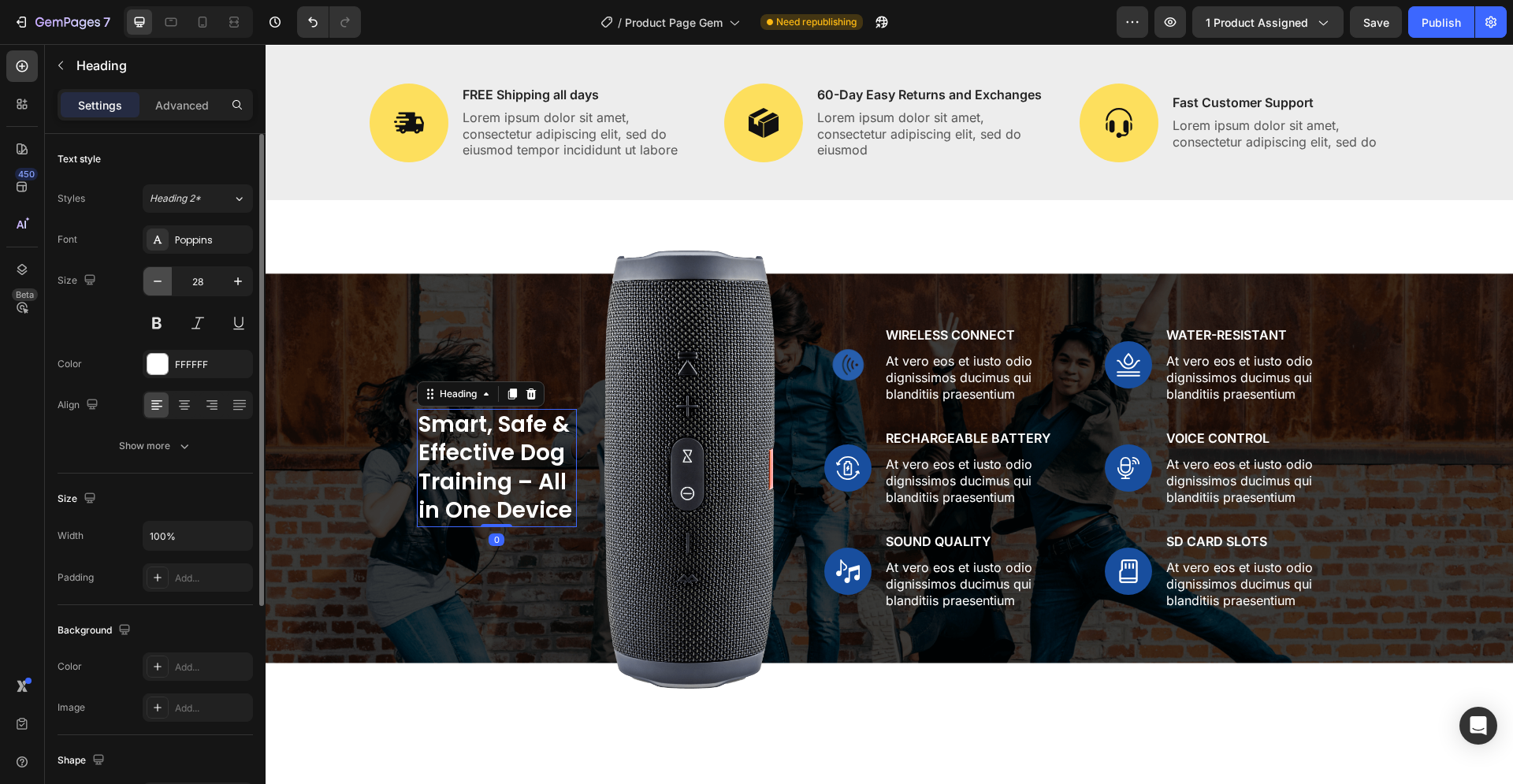
click at [160, 278] on icon "button" at bounding box center [157, 281] width 15 height 15
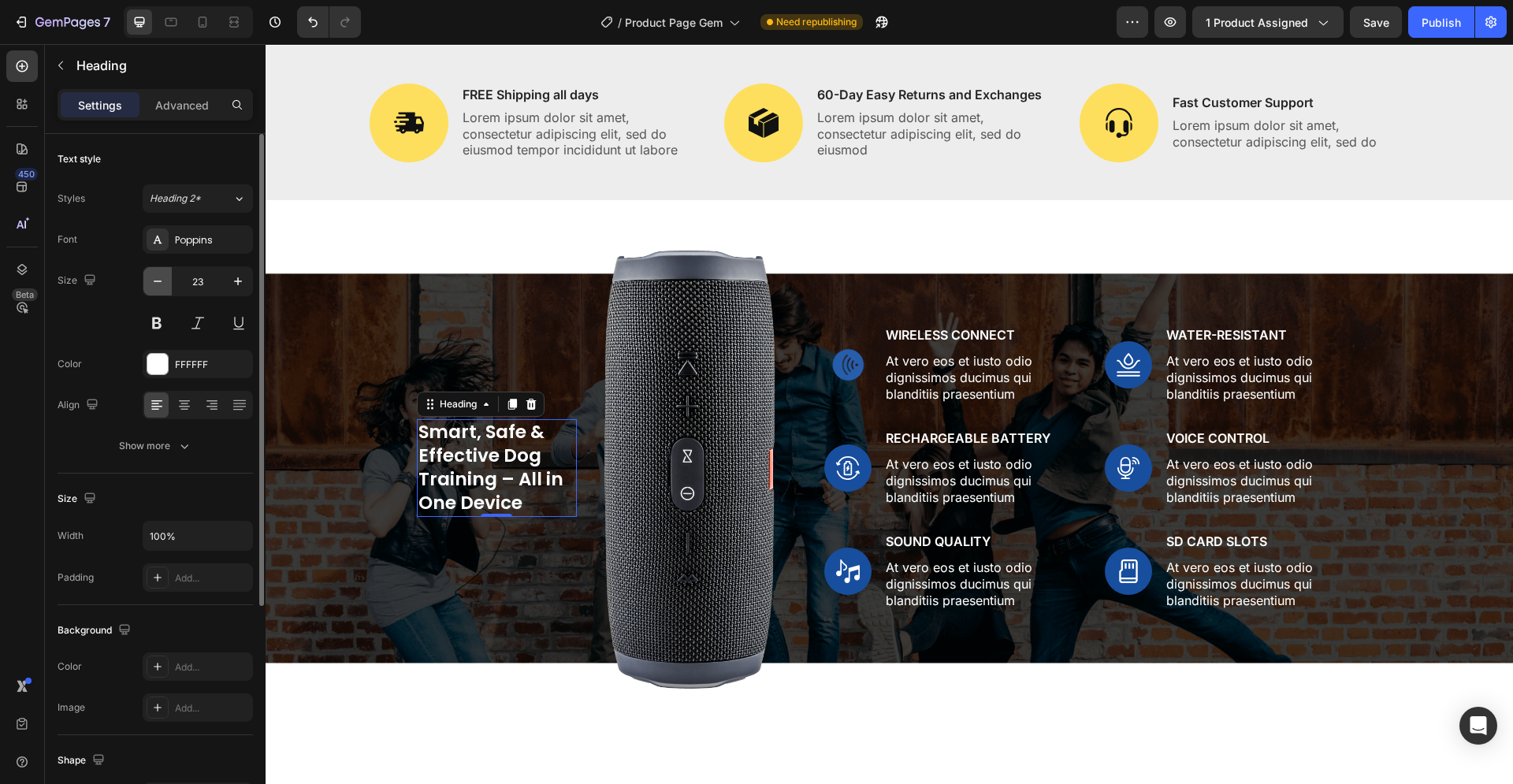
click at [160, 278] on icon "button" at bounding box center [157, 281] width 15 height 15
click at [235, 283] on icon "button" at bounding box center [238, 281] width 15 height 15
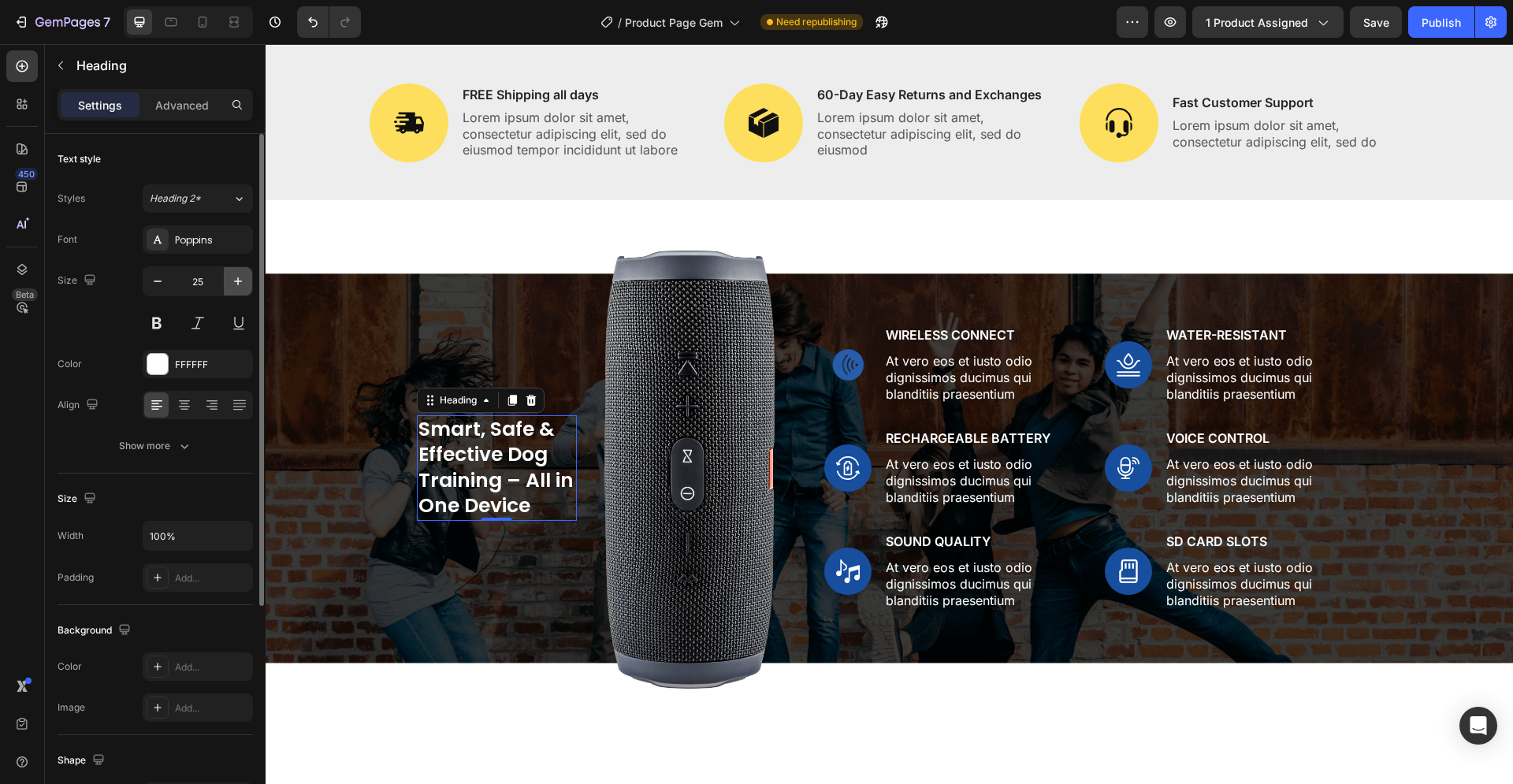
click at [235, 283] on icon "button" at bounding box center [238, 281] width 15 height 15
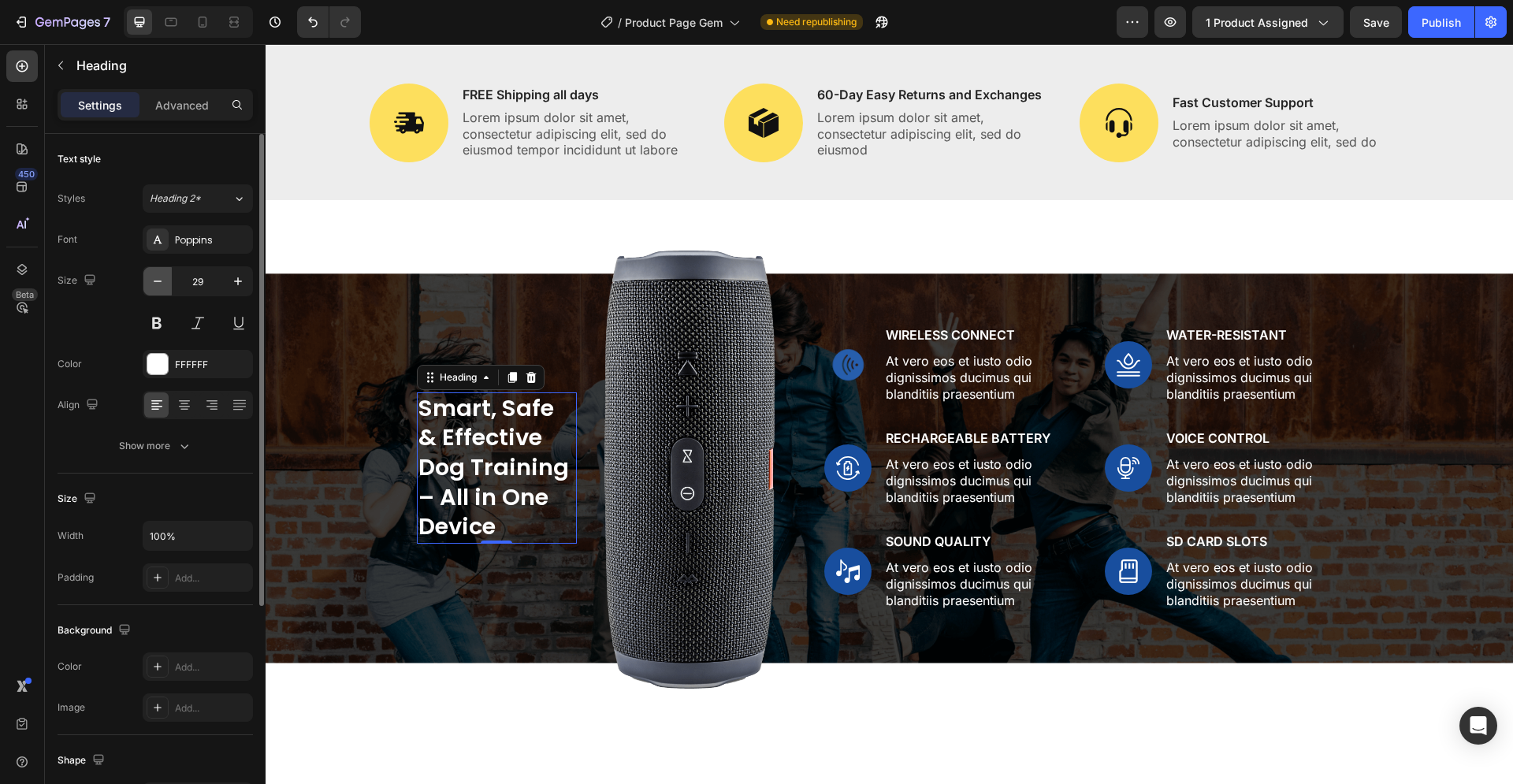
click at [160, 280] on icon "button" at bounding box center [157, 281] width 15 height 15
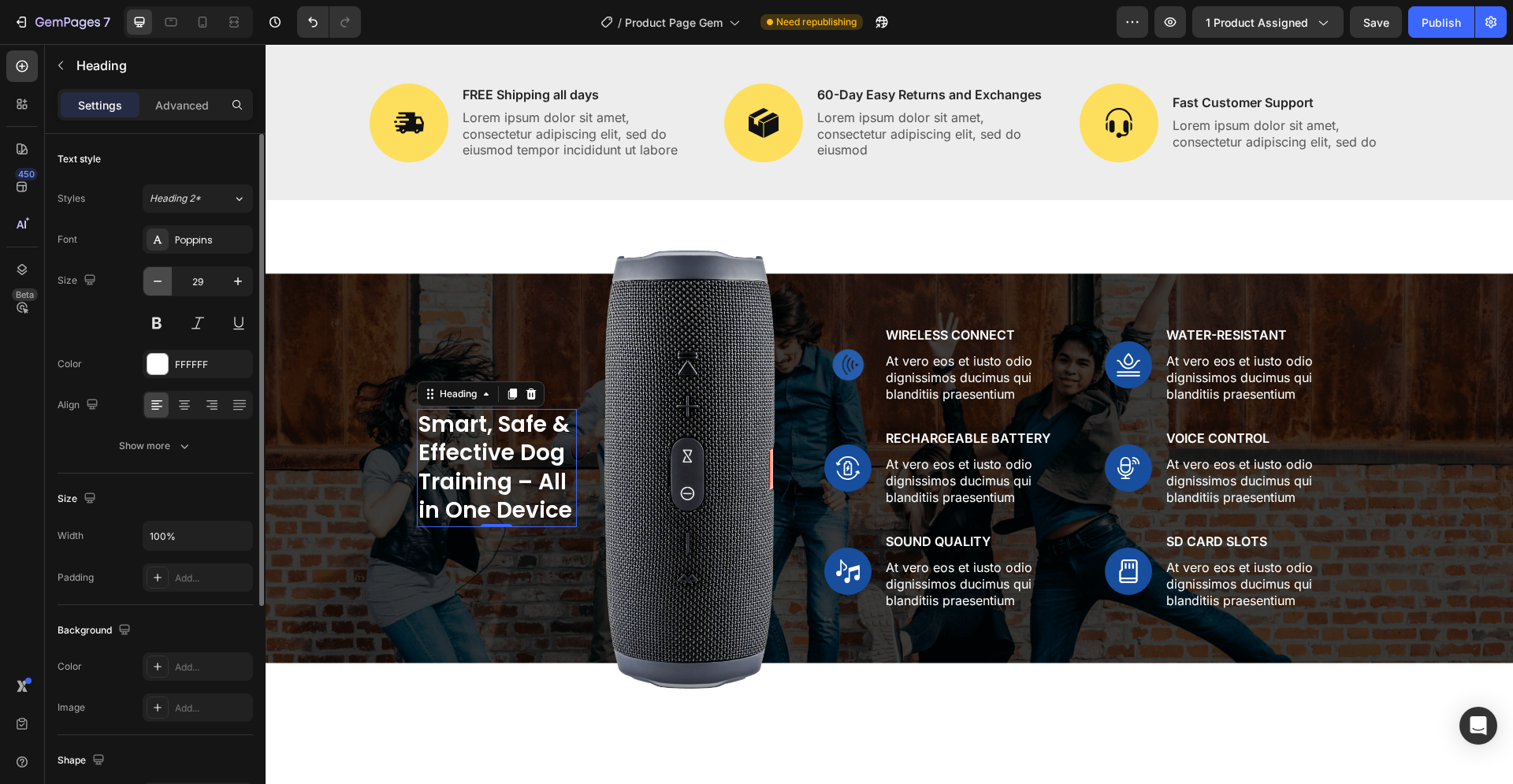
type input "28"
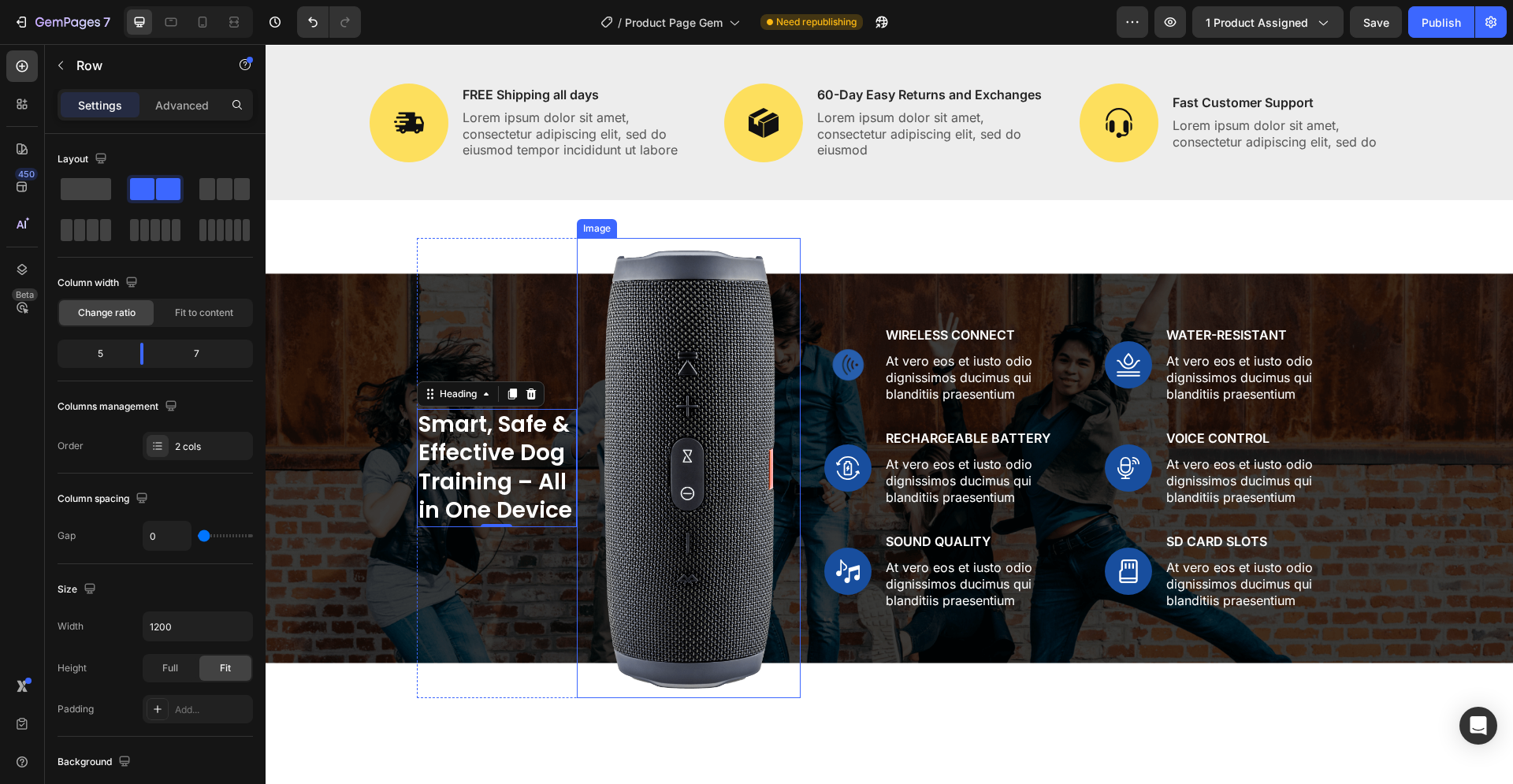
click at [474, 545] on div "Smart, Safe & Effective Dog Training – All in One Device Heading 0" at bounding box center [497, 468] width 160 height 461
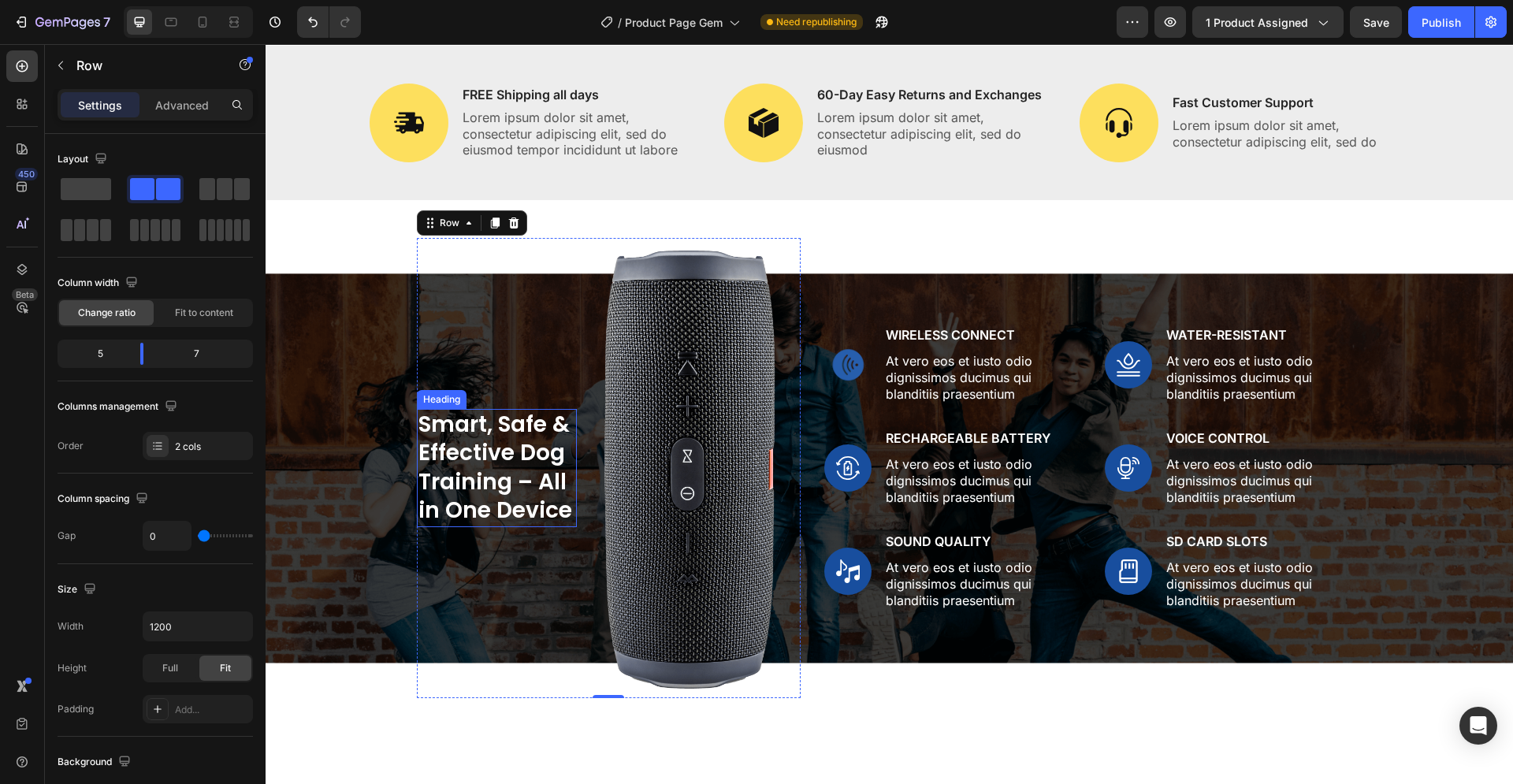
click at [492, 410] on p "Smart, Safe & Effective Dog Training – All in One Device" at bounding box center [497, 467] width 157 height 115
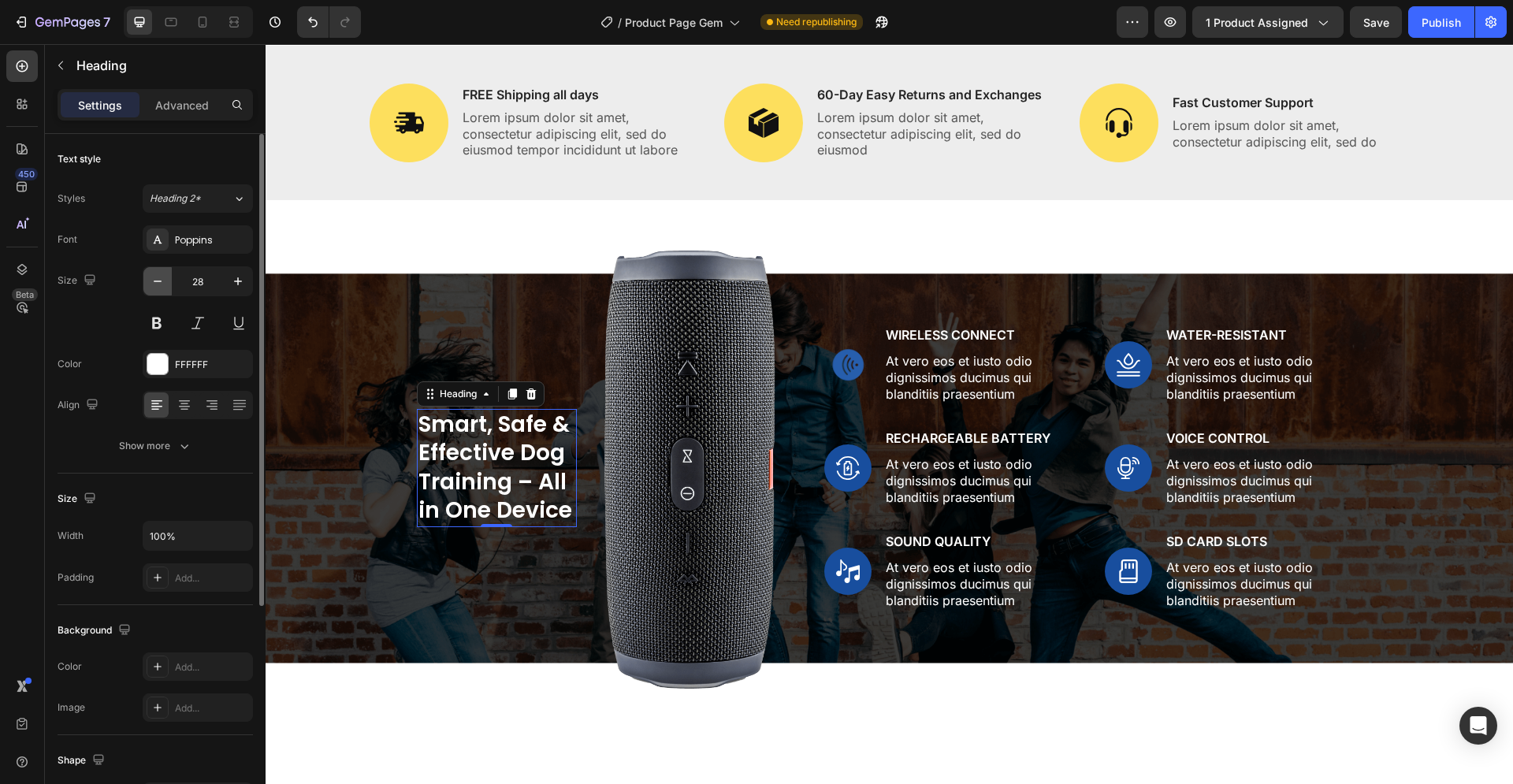
click at [165, 282] on button "button" at bounding box center [157, 281] width 29 height 28
click at [237, 280] on icon "button" at bounding box center [238, 281] width 15 height 15
type input "28"
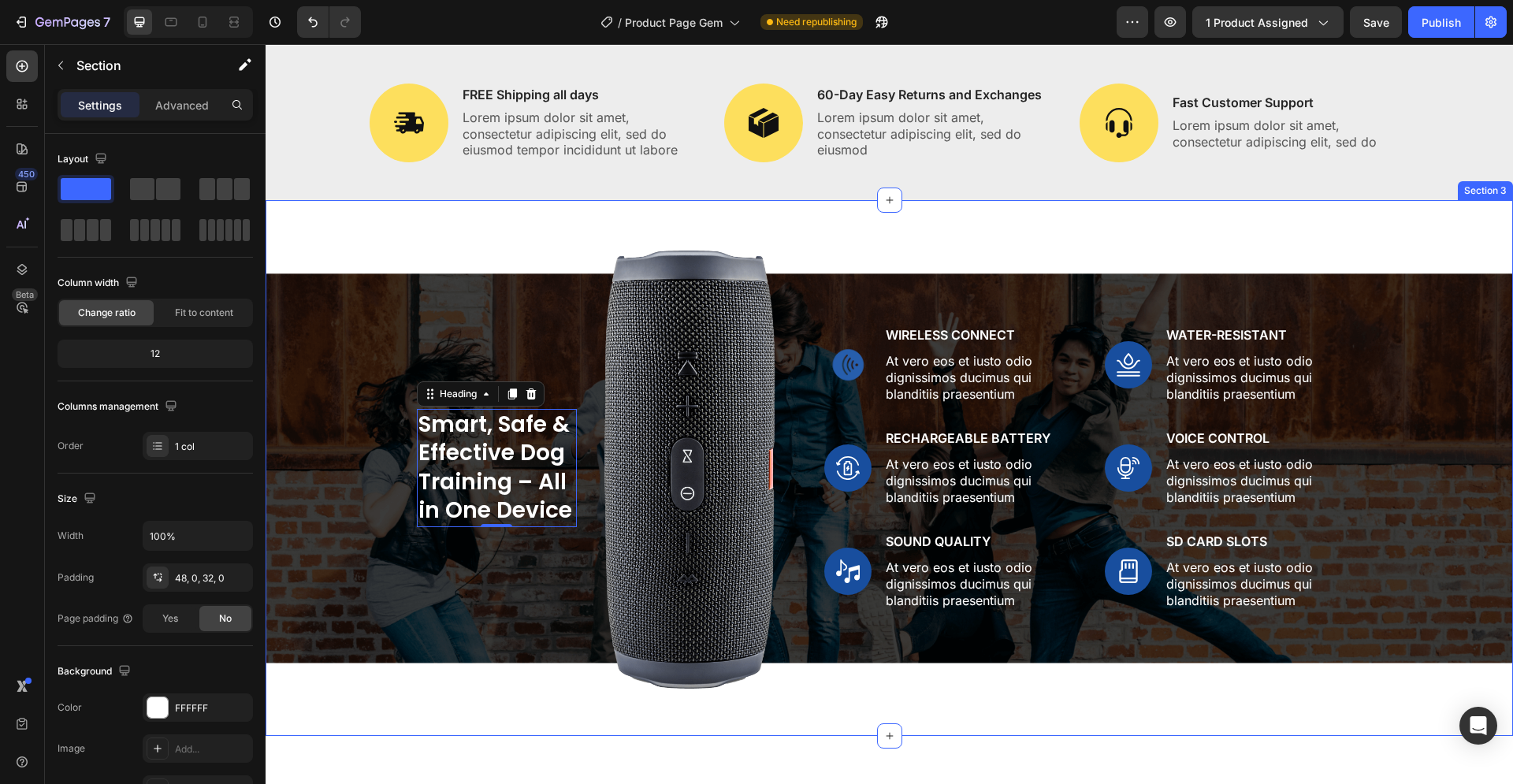
click at [906, 200] on div "Smart, Safe & Effective Dog Training – All in One Device Heading 0 Image Row Im…" at bounding box center [889, 468] width 1248 height 537
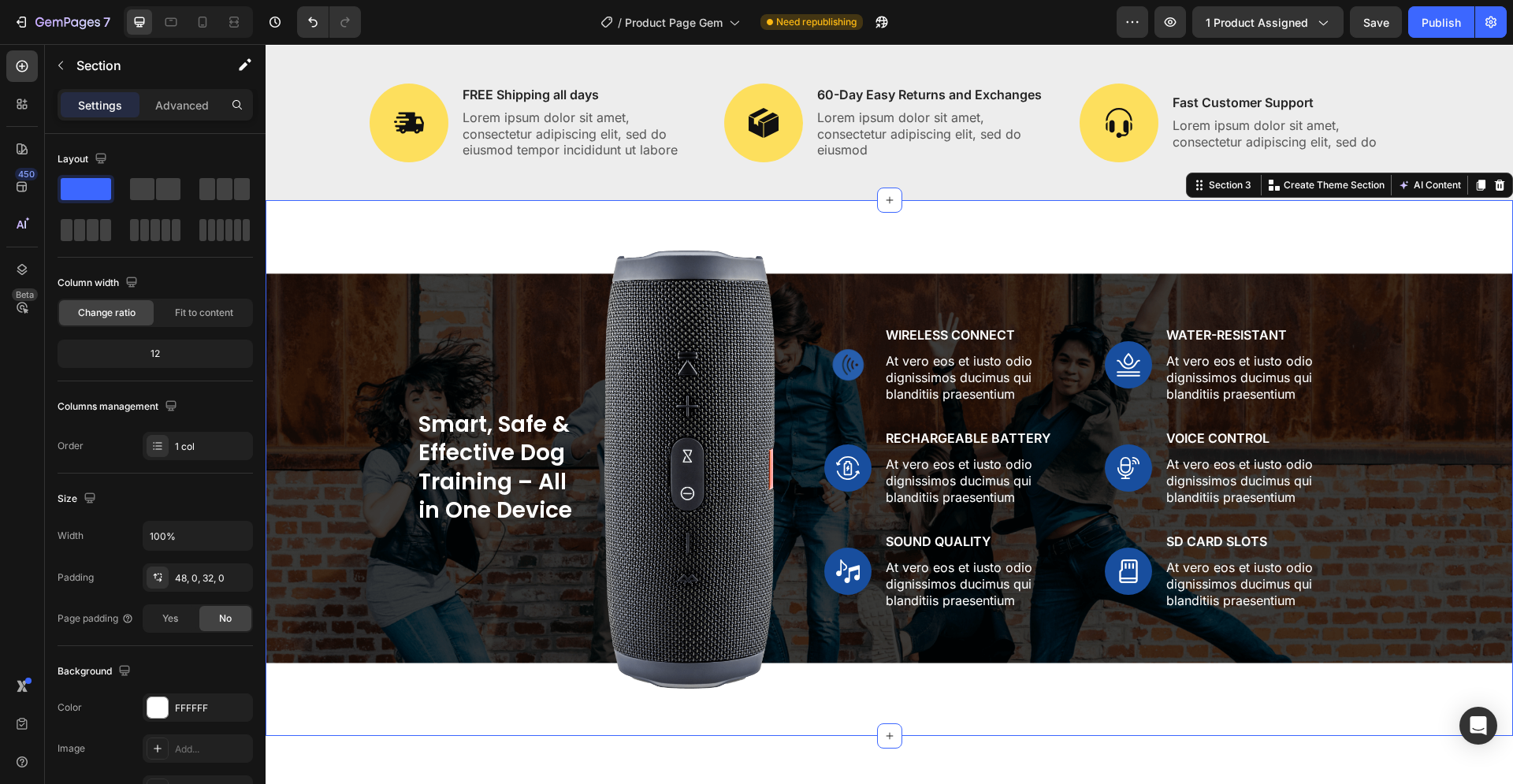
click at [821, 200] on div "Smart, Safe & Effective Dog Training – All in One Device Heading Image Row Imag…" at bounding box center [889, 468] width 1248 height 537
click at [840, 341] on img at bounding box center [848, 365] width 47 height 47
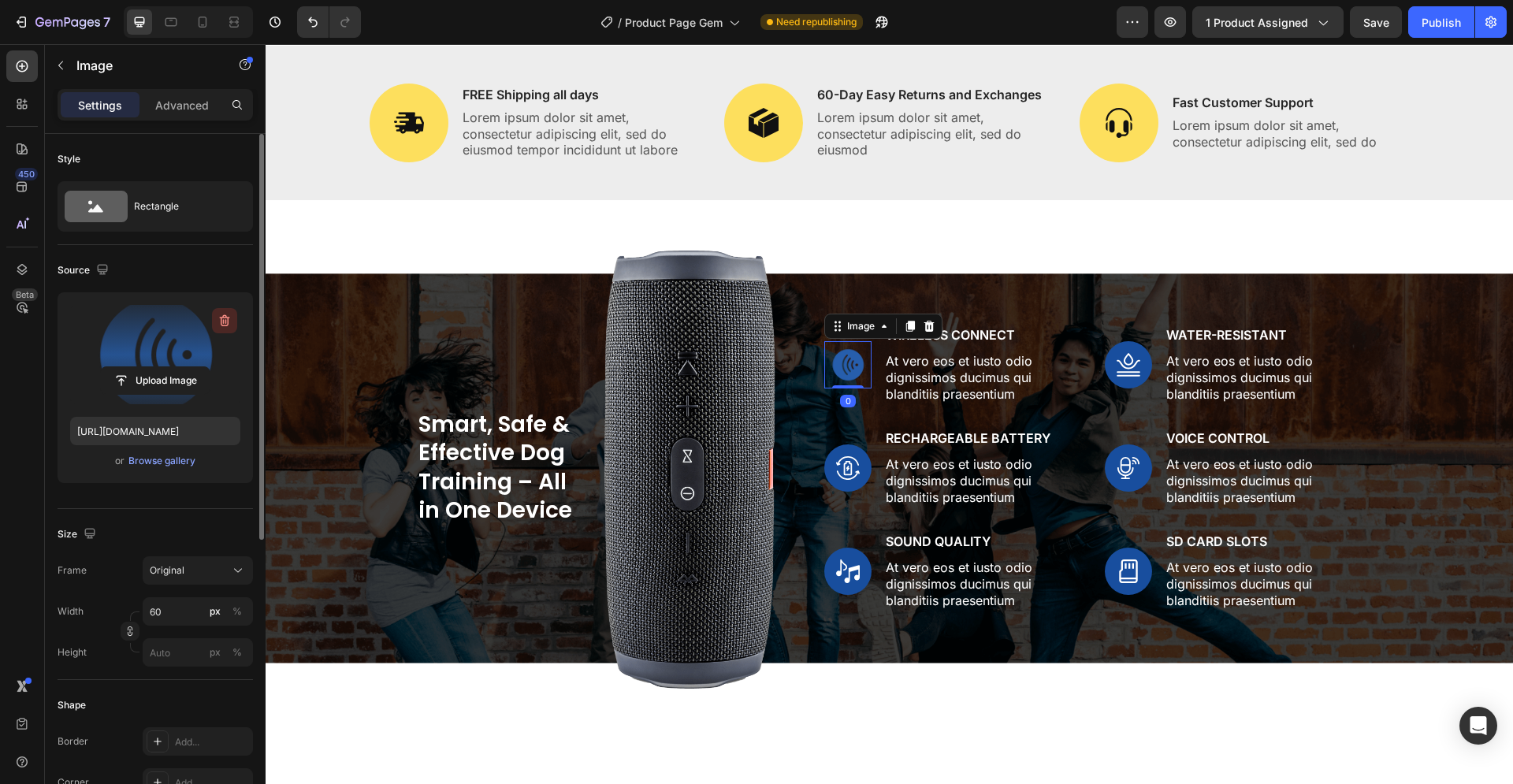
click at [218, 322] on icon "button" at bounding box center [224, 320] width 15 height 15
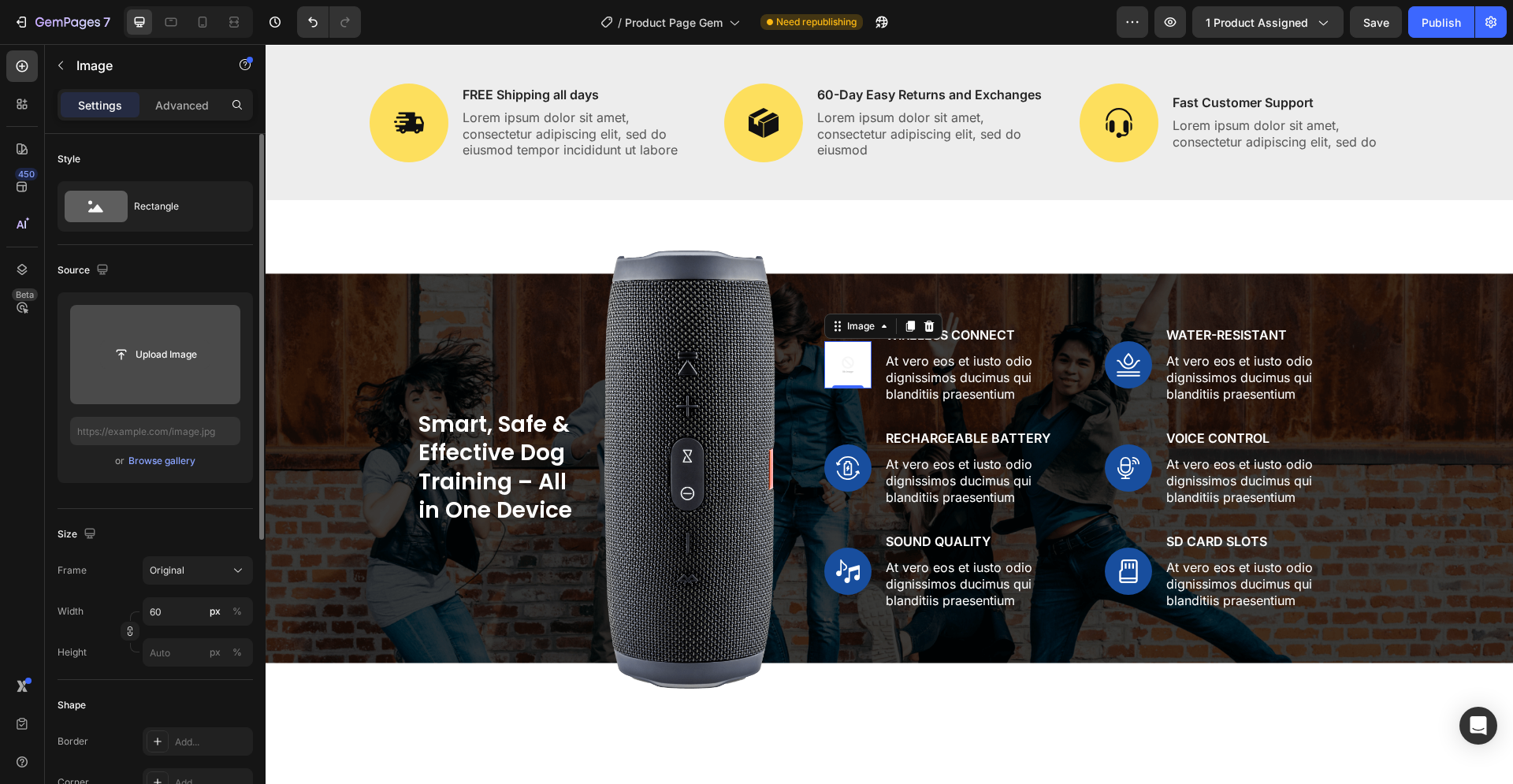
click at [156, 359] on input "file" at bounding box center [156, 354] width 109 height 27
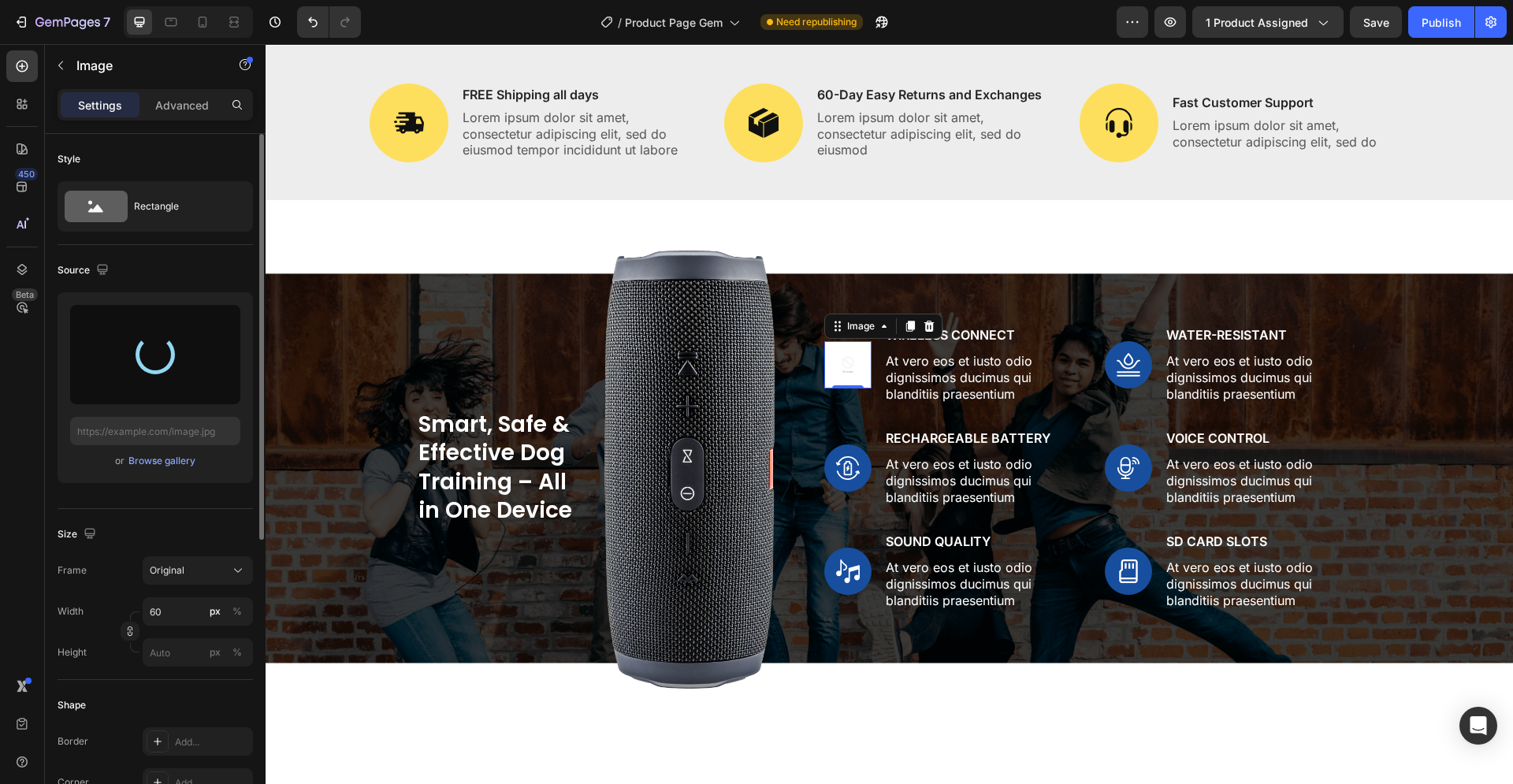
type input "[URL][DOMAIN_NAME]"
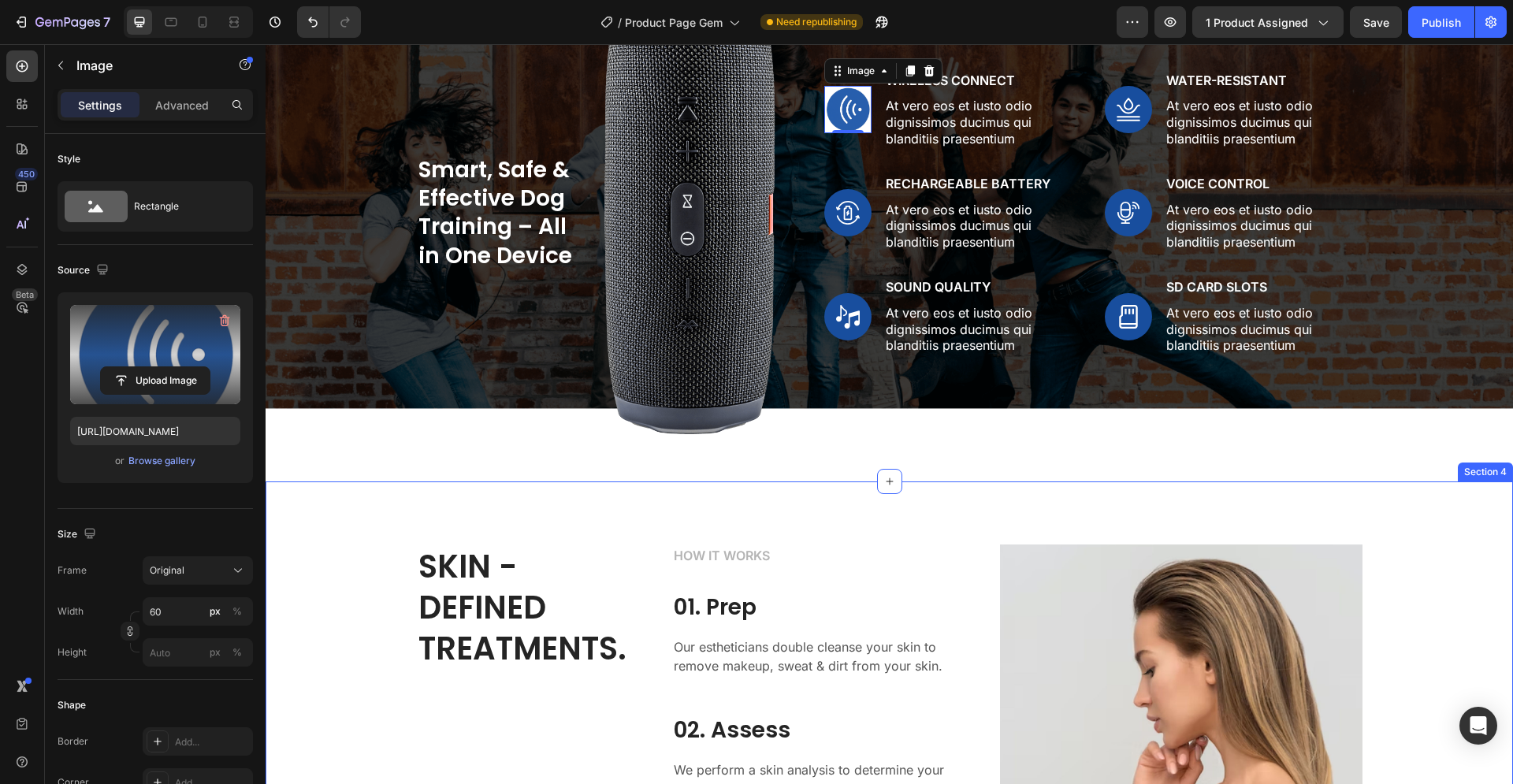
scroll to position [1447, 0]
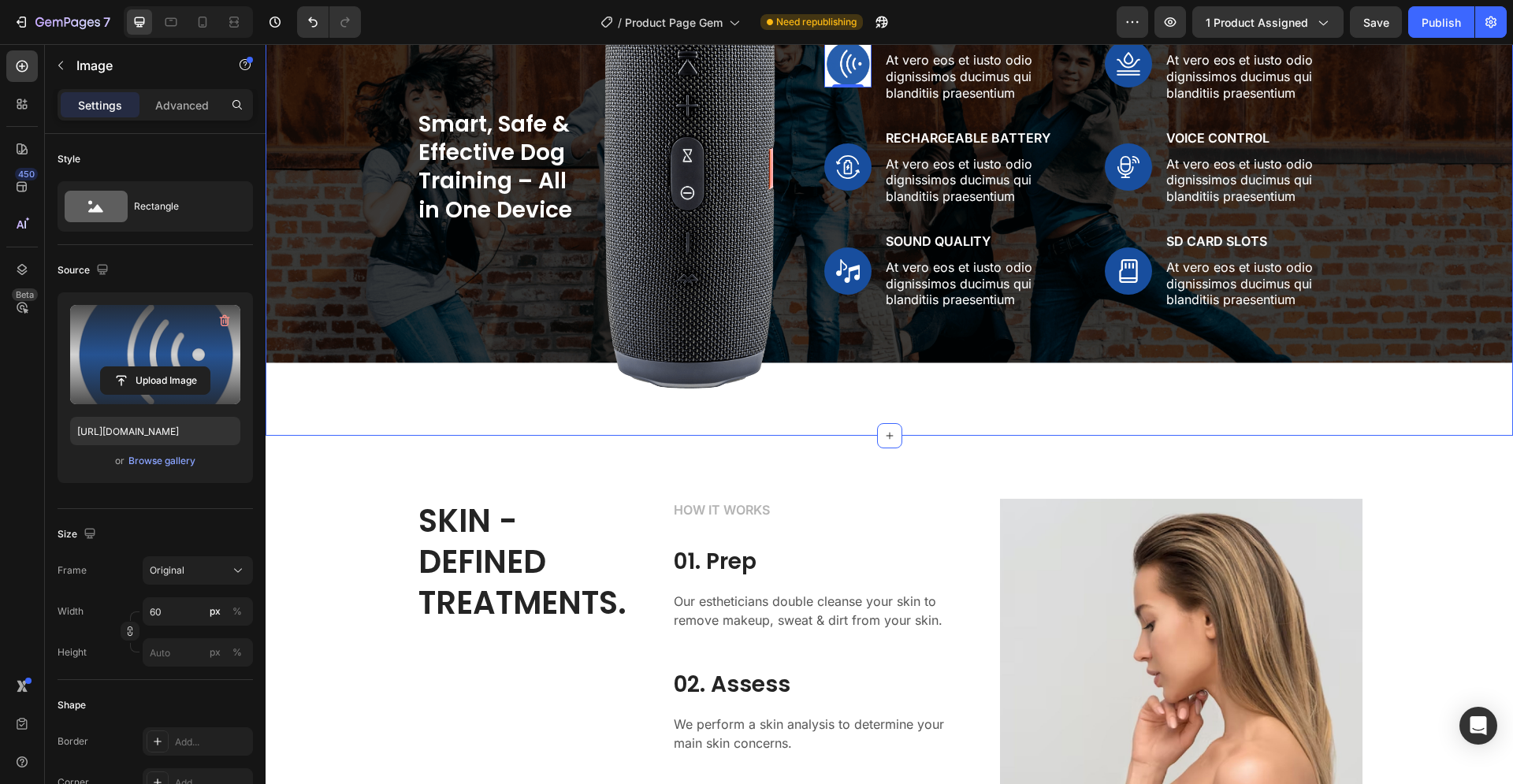
click at [848, 410] on div "Smart, Safe & Effective Dog Training – All in One Device Heading Image Row Imag…" at bounding box center [889, 167] width 1248 height 537
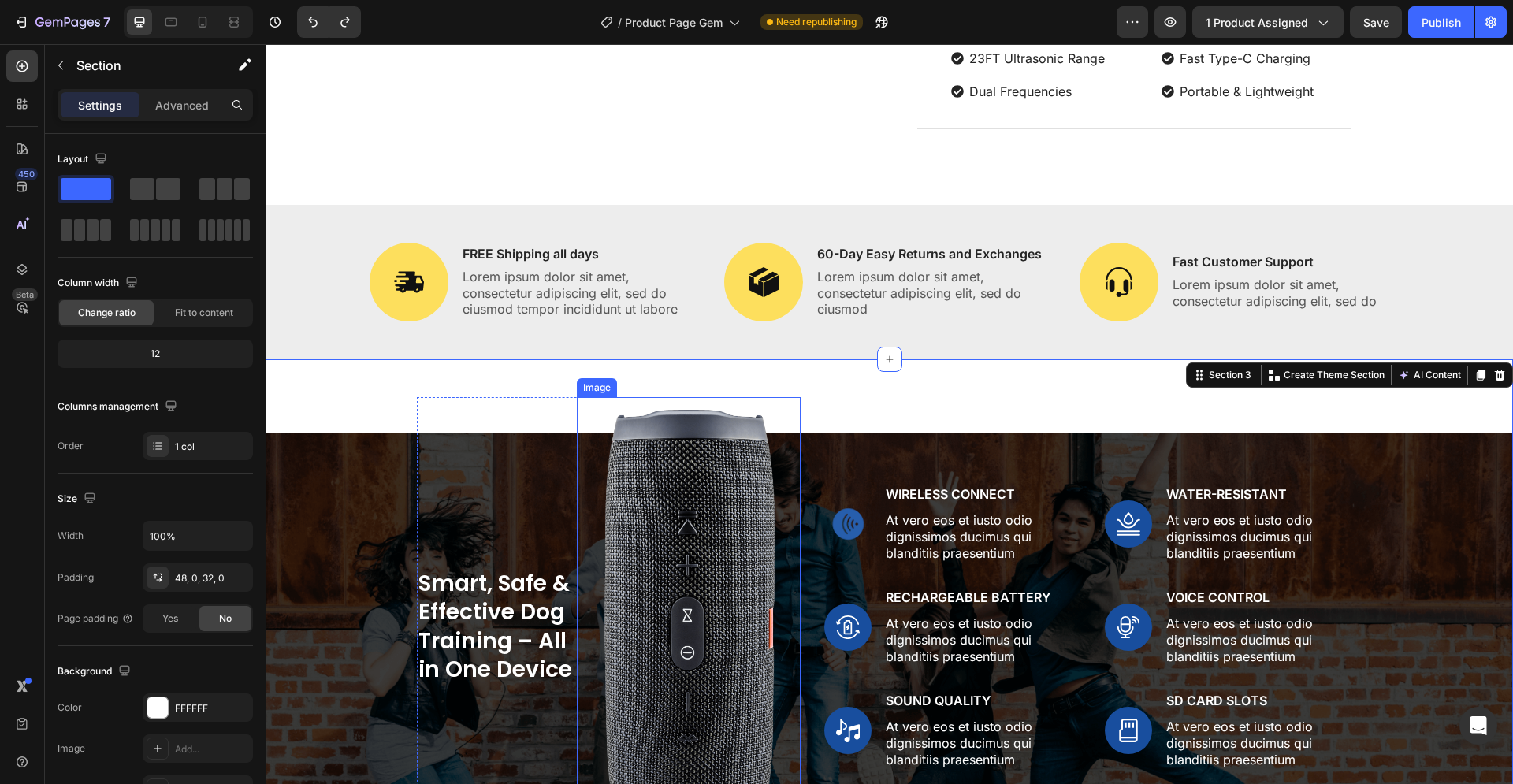
scroll to position [1368, 0]
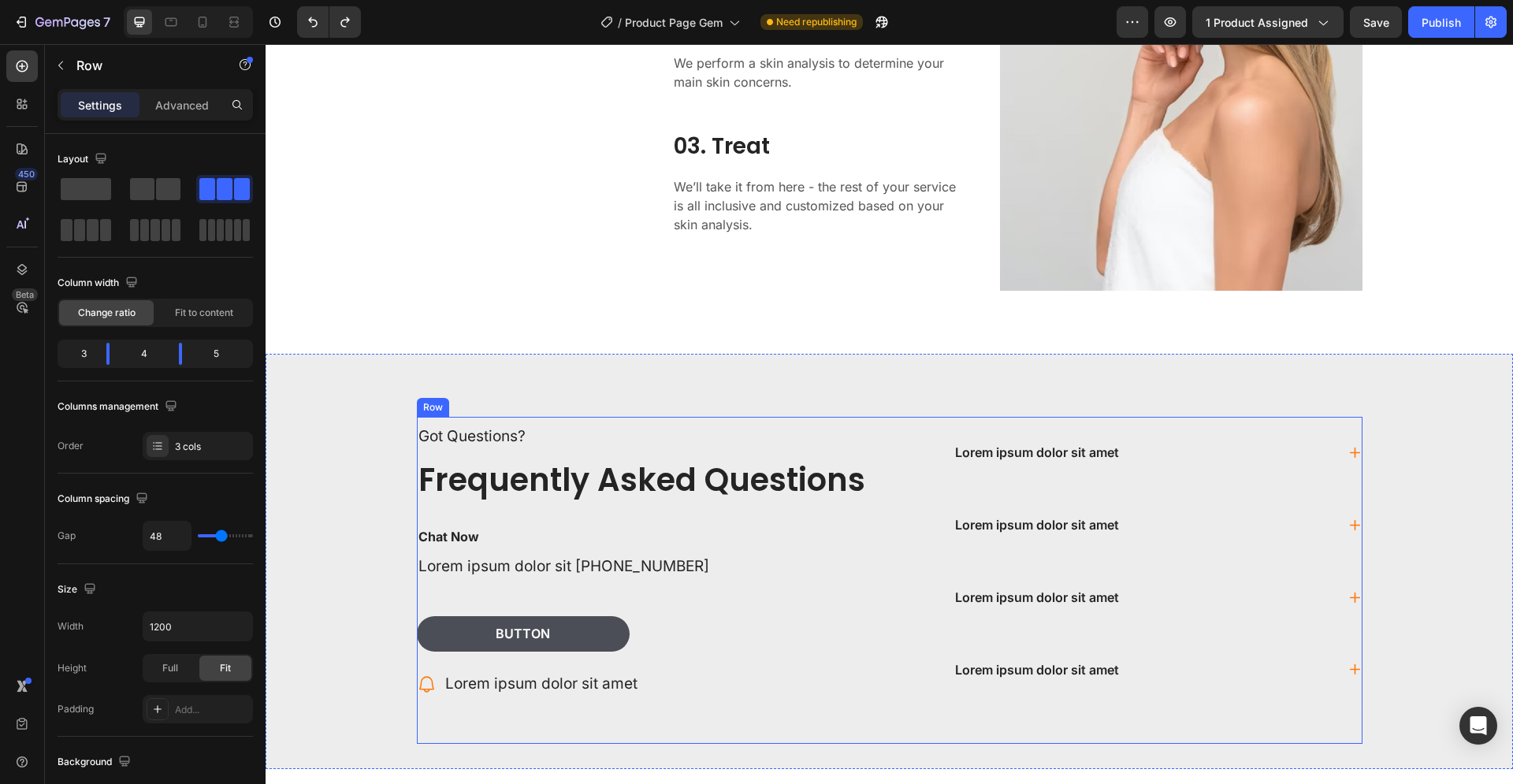
scroll to position [2332, 0]
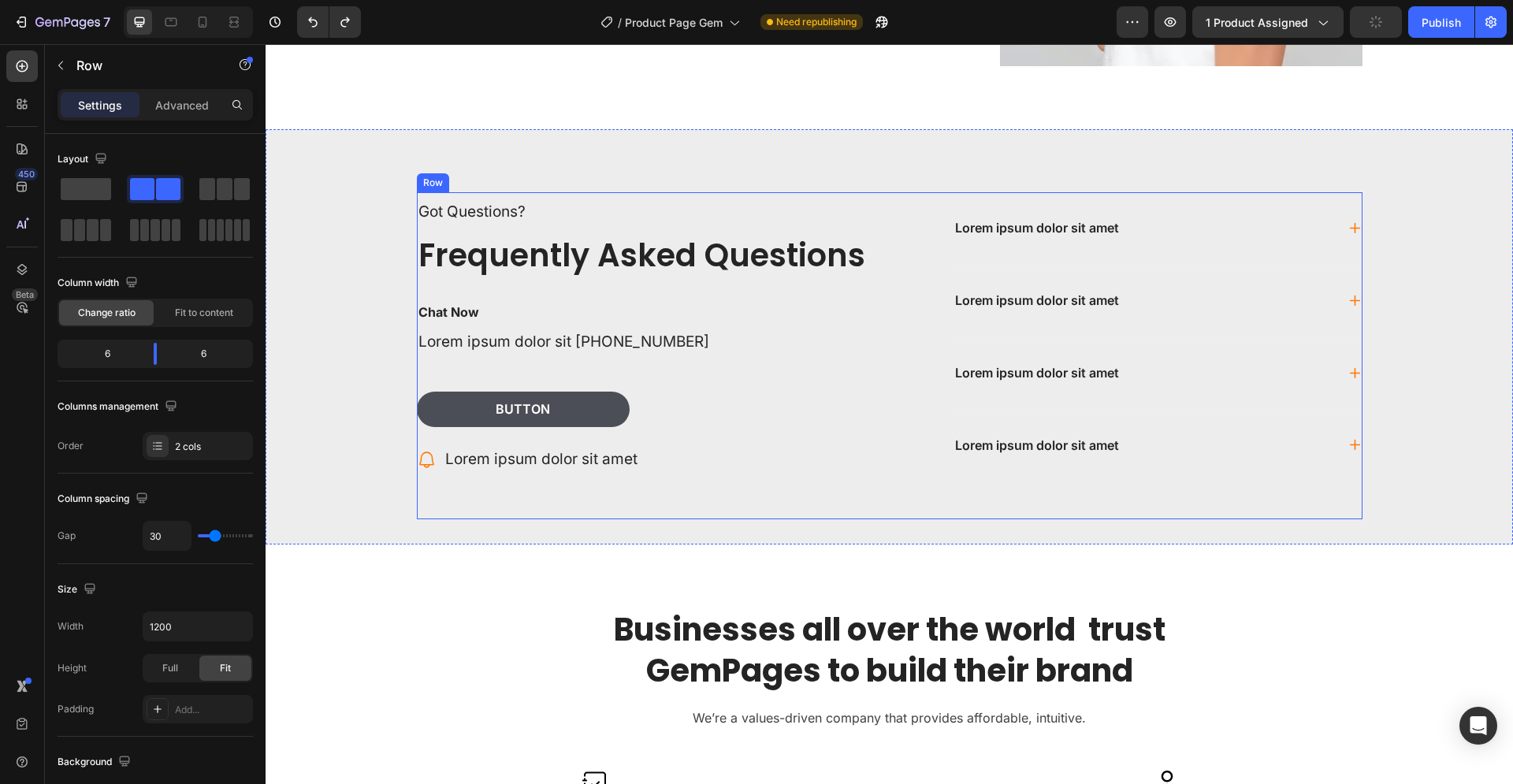
click at [742, 367] on div "Got Questions? Text Block Frequently Asked Questions Heading Chat Now Text Bloc…" at bounding box center [647, 356] width 461 height 327
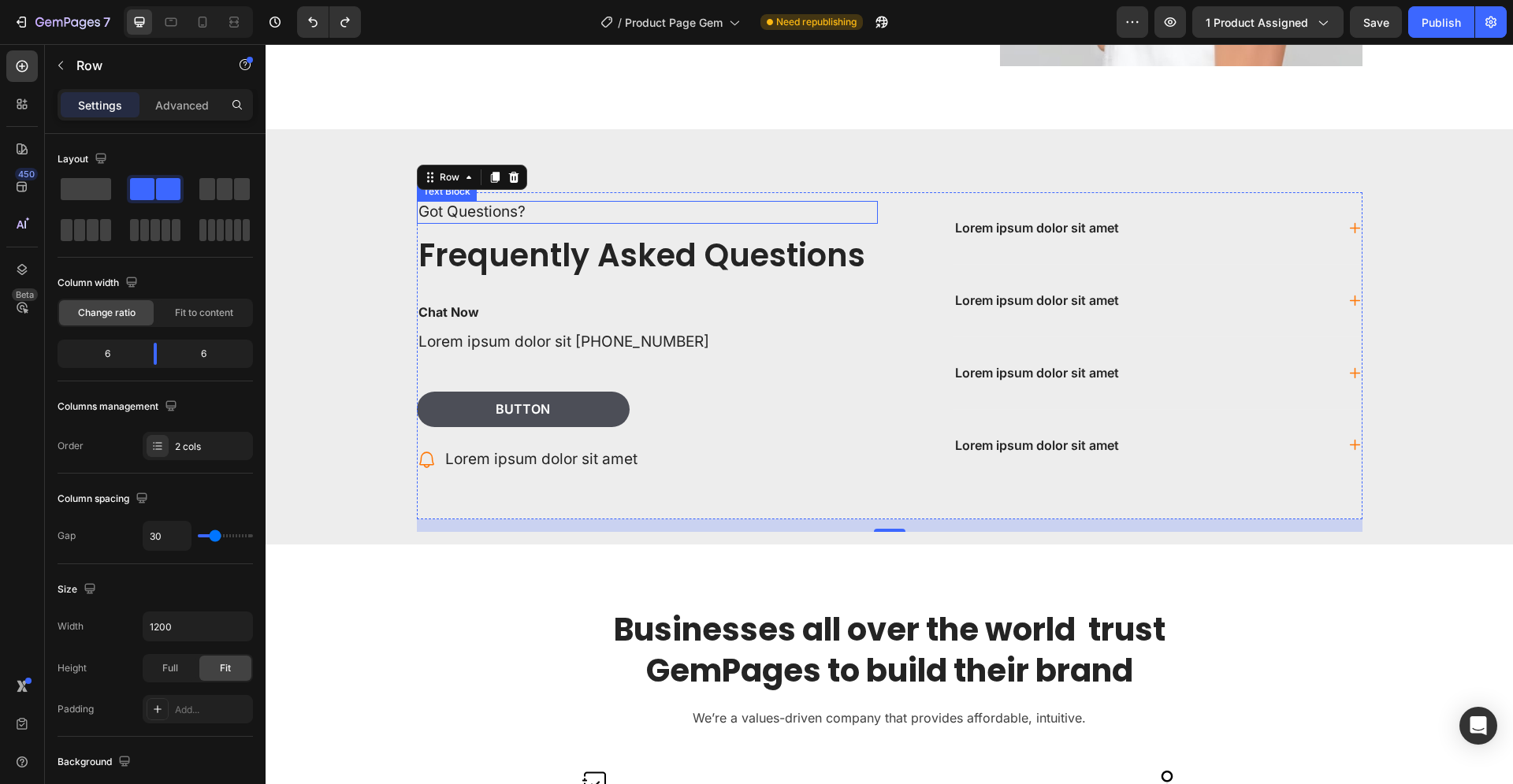
click at [476, 214] on p "Got Questions?" at bounding box center [647, 212] width 458 height 20
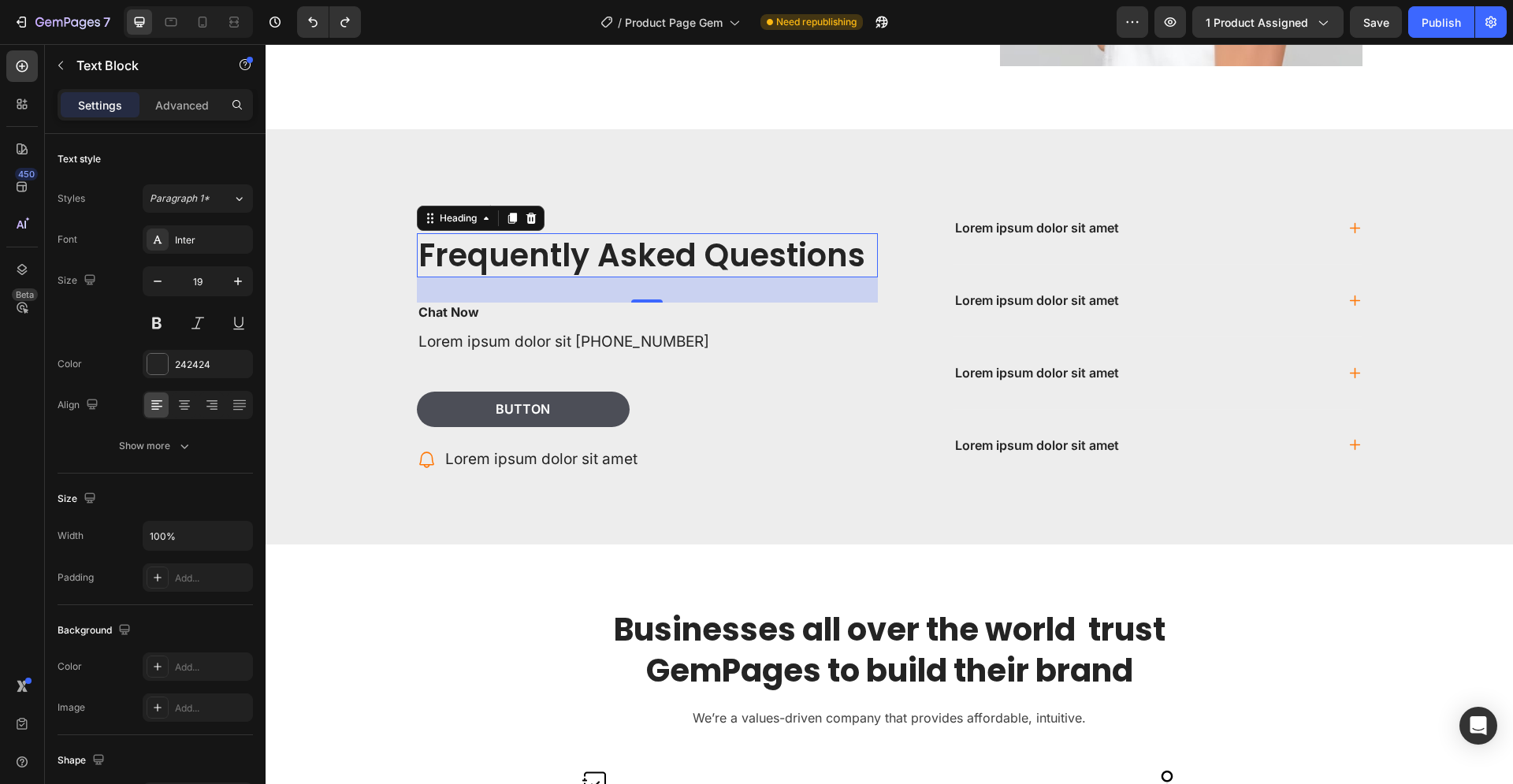
click at [510, 264] on h2 "Frequently Asked Questions" at bounding box center [647, 256] width 461 height 44
click at [553, 460] on p "Lorem ipsum dolor sit amet" at bounding box center [542, 460] width 192 height 23
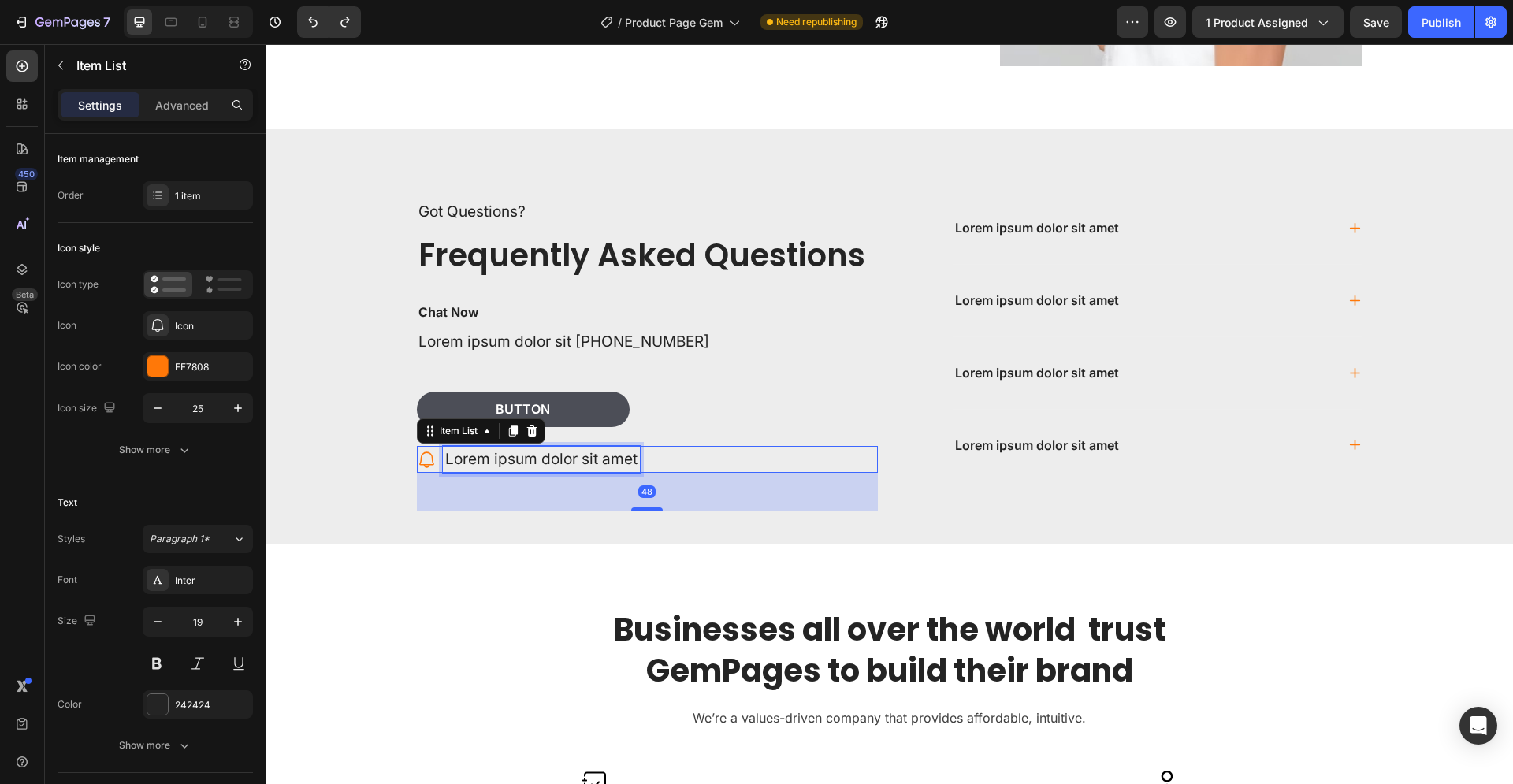
click at [610, 453] on p "Lorem ipsum dolor sit amet" at bounding box center [542, 460] width 192 height 23
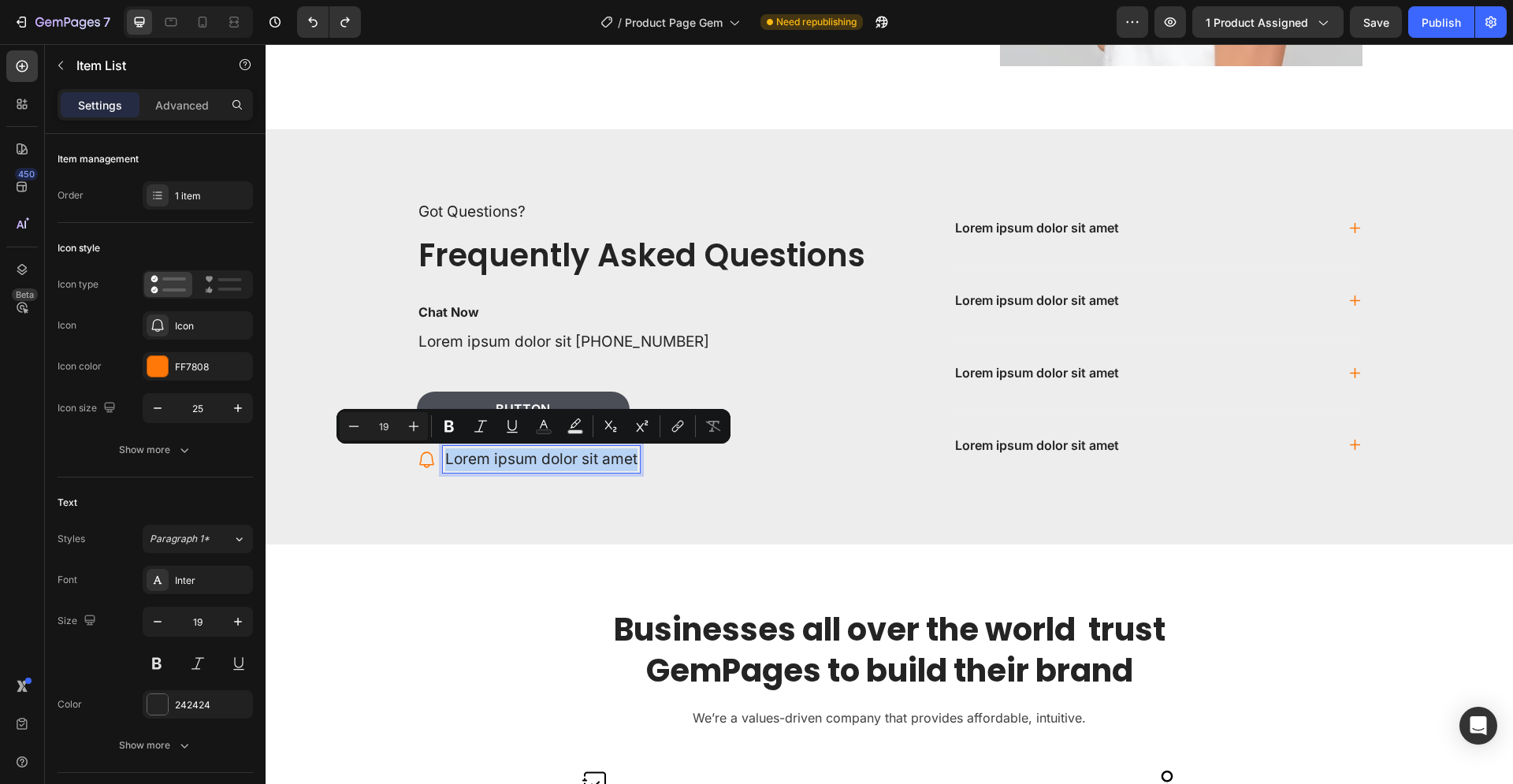
drag, startPoint x: 629, startPoint y: 457, endPoint x: 441, endPoint y: 457, distance: 188.0
click at [445, 457] on p "Lorem ipsum dolor sit amet" at bounding box center [542, 460] width 192 height 23
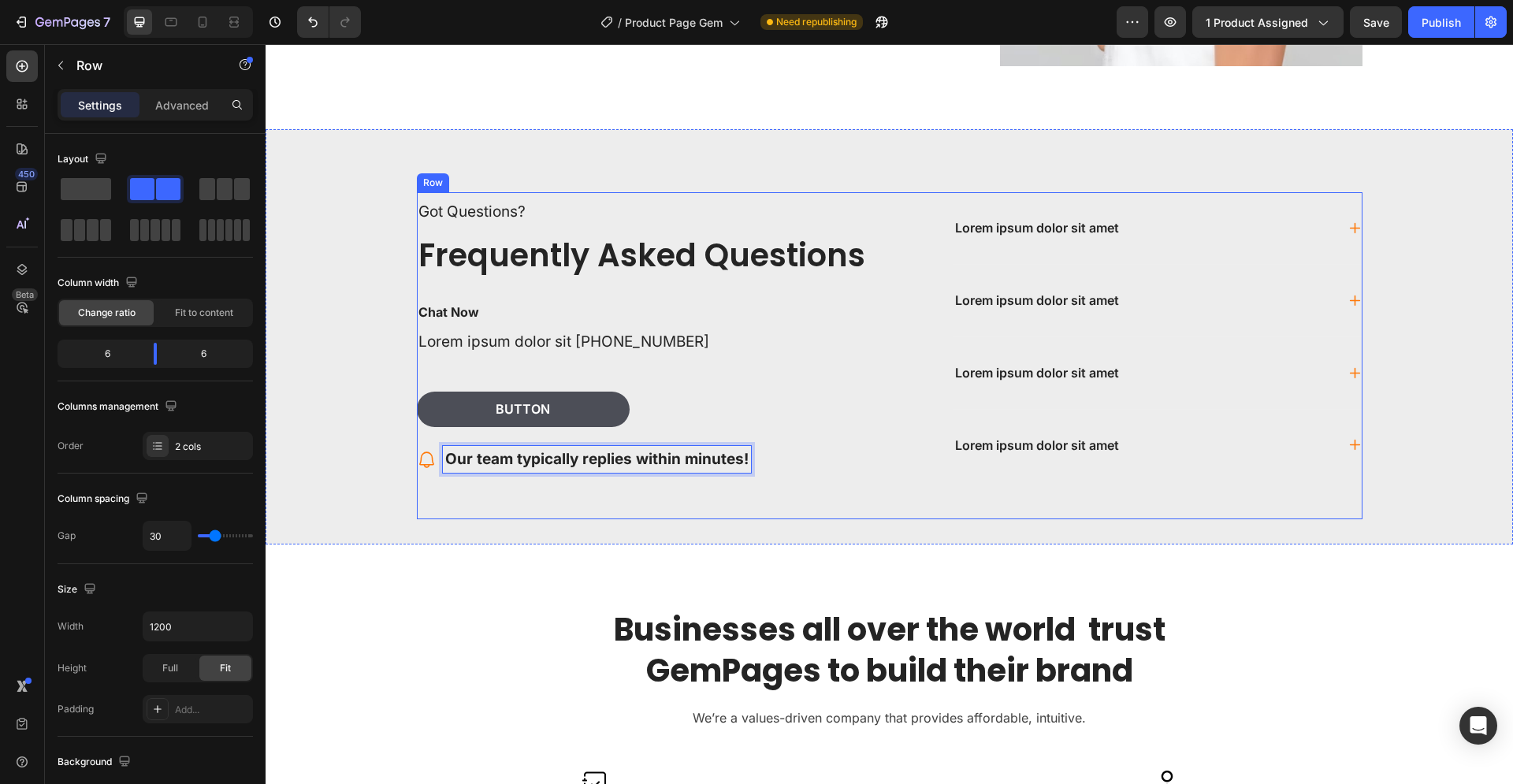
click at [545, 488] on div "Got Questions? Text Block Frequently Asked Questions Heading Chat Now Text Bloc…" at bounding box center [647, 356] width 461 height 327
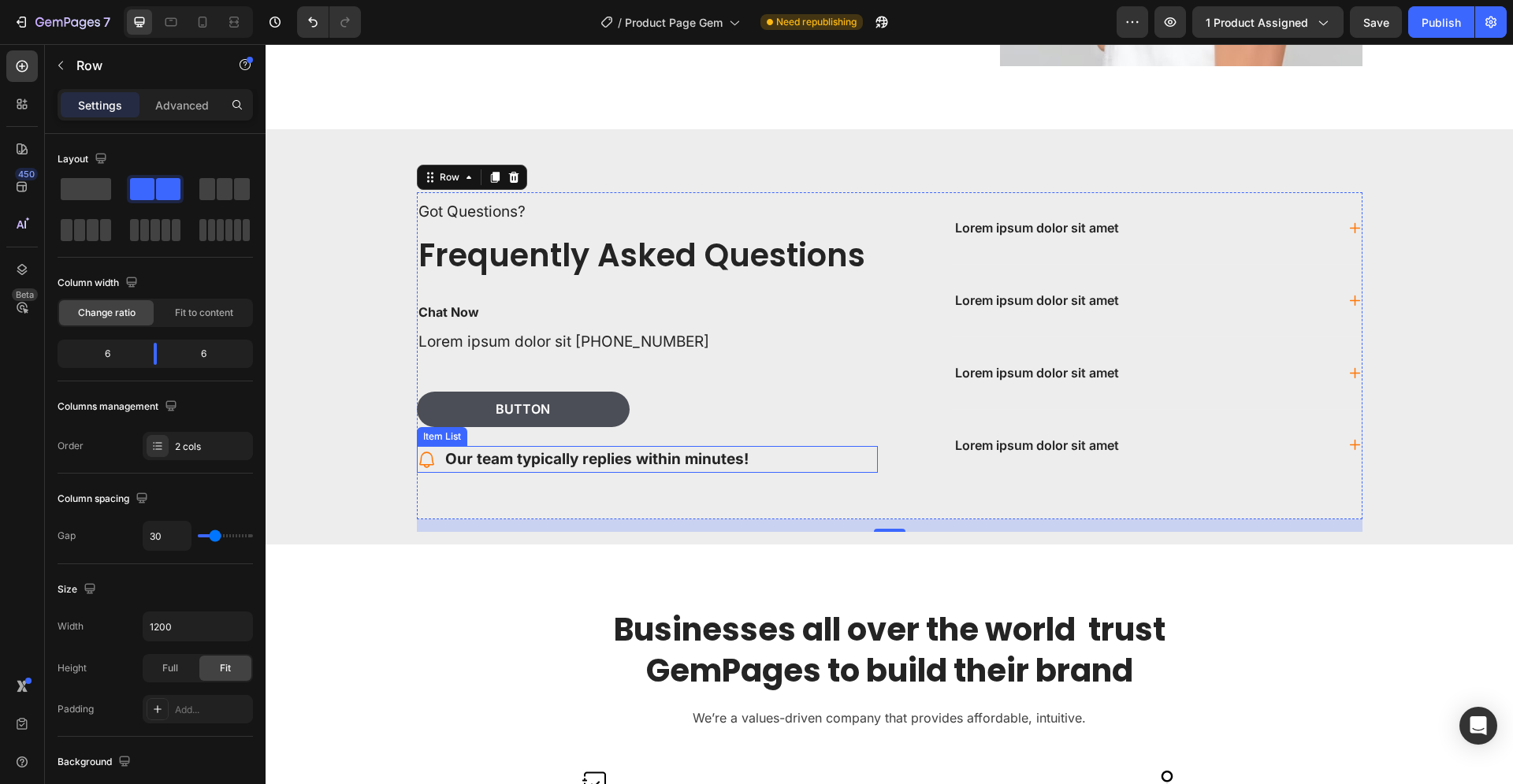
click at [627, 453] on strong "Our team typically replies within minutes!" at bounding box center [597, 459] width 304 height 18
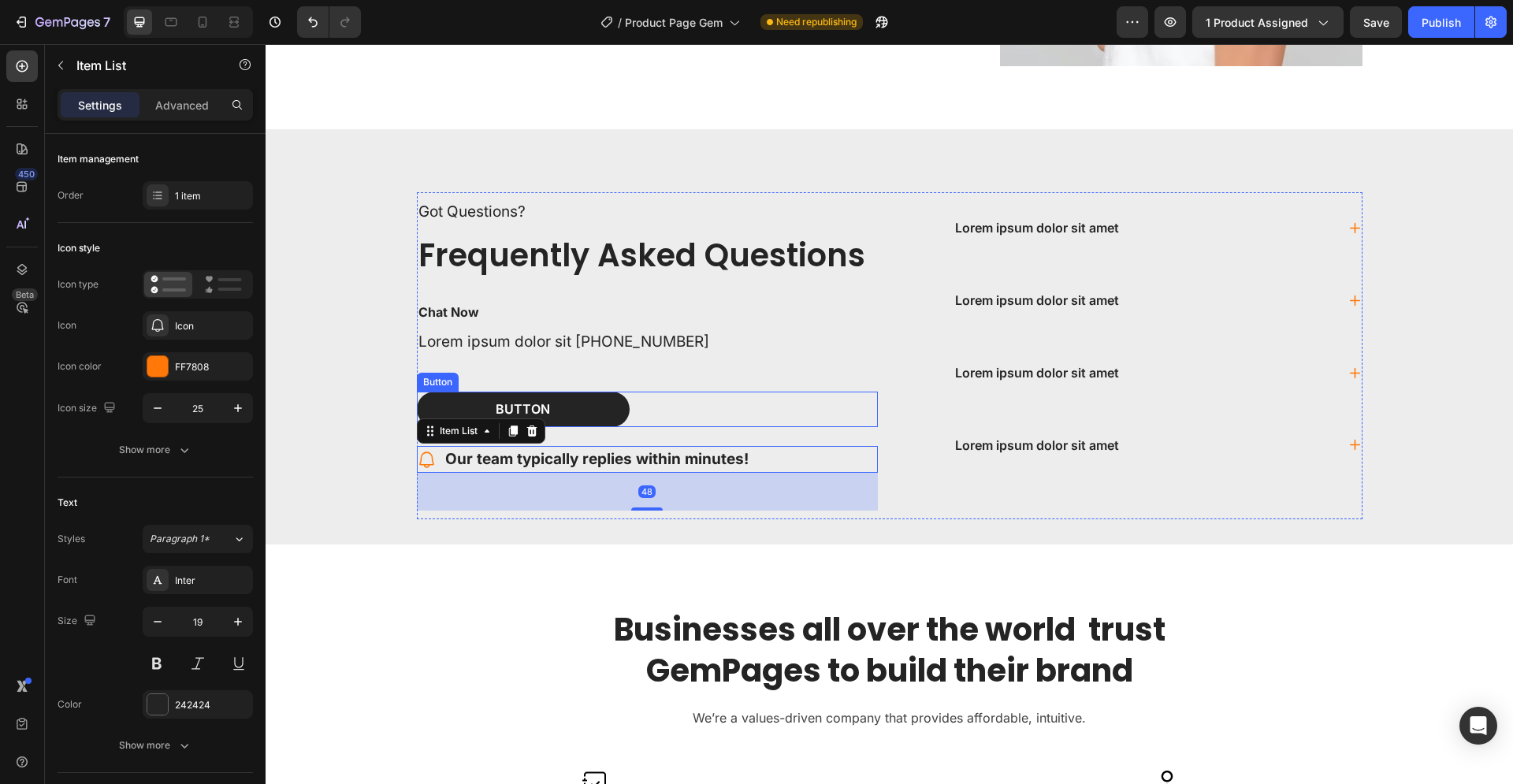
click at [592, 410] on button "Button" at bounding box center [523, 410] width 213 height 36
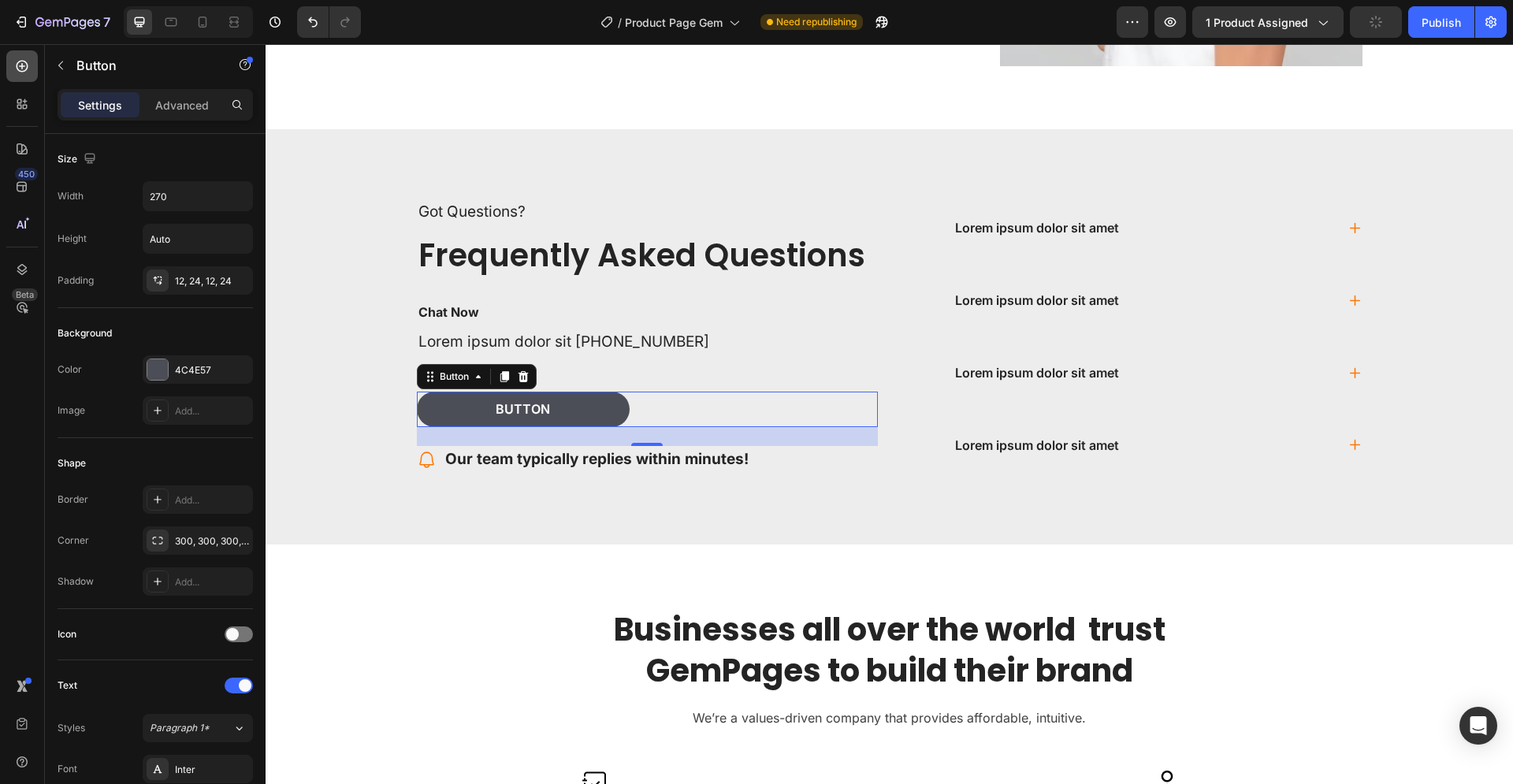
click at [21, 67] on icon at bounding box center [21, 66] width 15 height 15
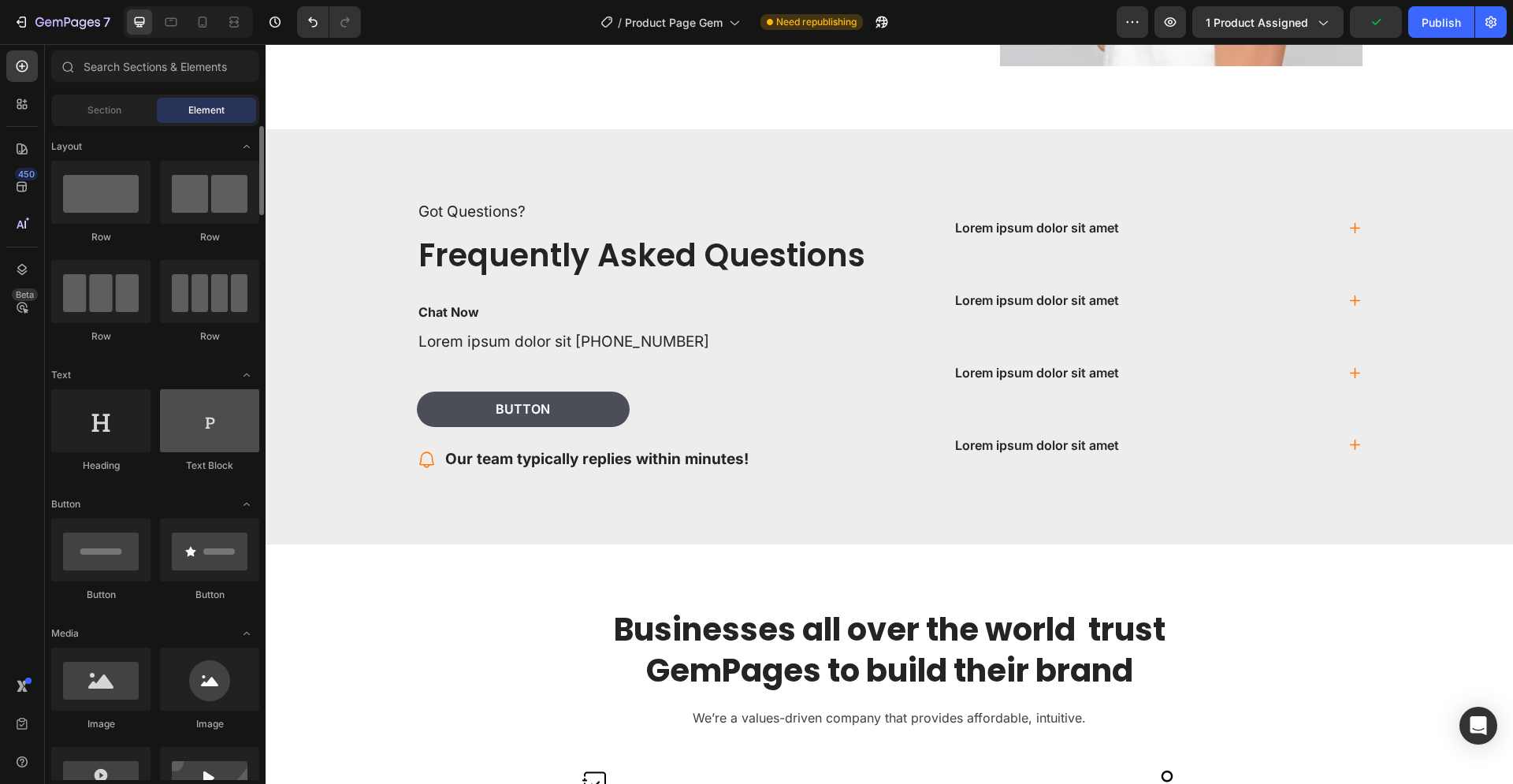
click at [208, 413] on div at bounding box center [209, 420] width 99 height 63
click at [193, 426] on div at bounding box center [209, 420] width 99 height 63
